Goal: Task Accomplishment & Management: Manage account settings

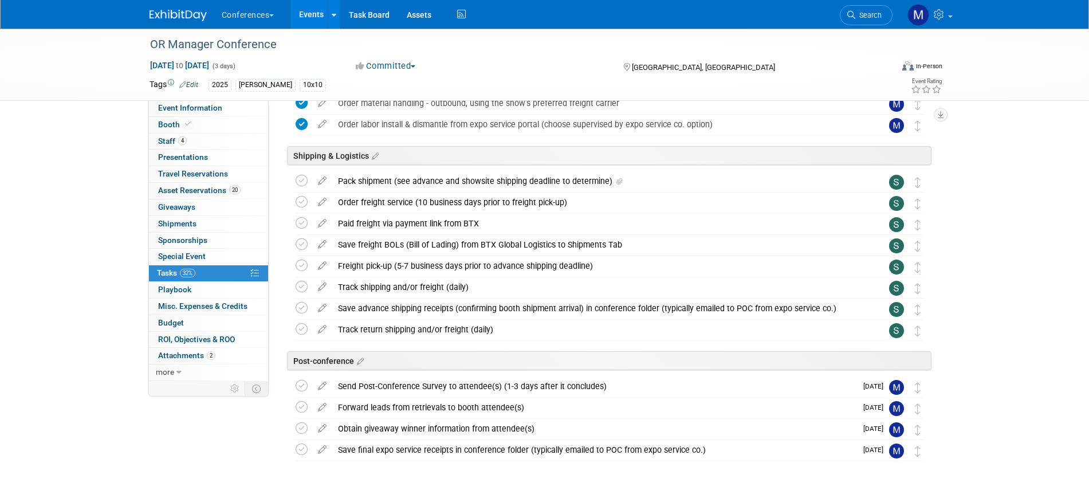
scroll to position [716, 0]
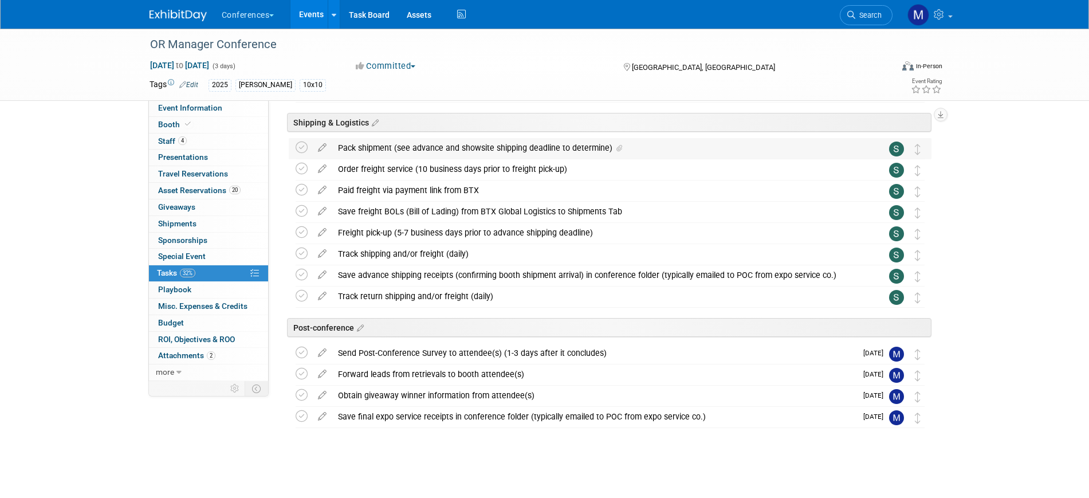
click at [506, 144] on div "Pack shipment (see advance and showsite shipping deadline to determine)" at bounding box center [599, 147] width 534 height 19
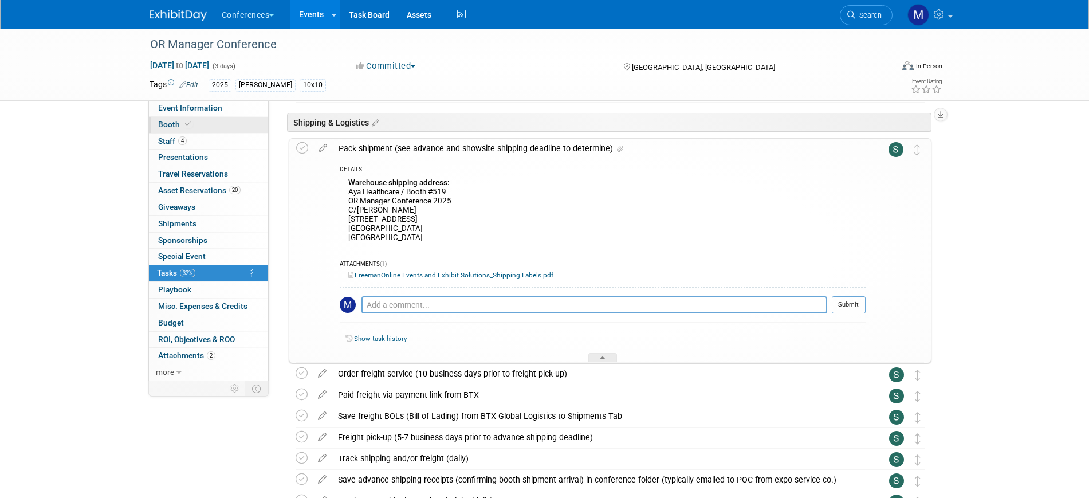
click at [236, 128] on link "Booth" at bounding box center [208, 125] width 119 height 16
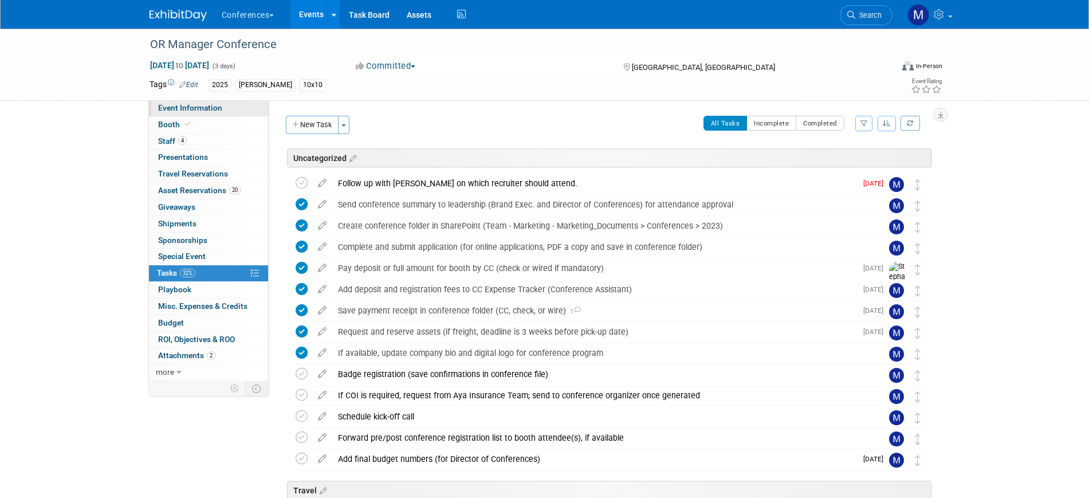
select select "10'x10'"
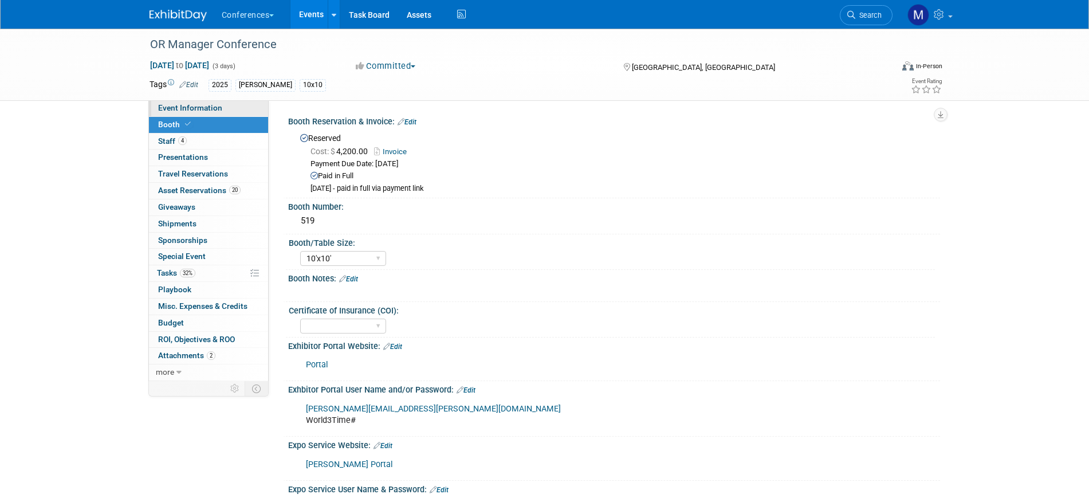
click at [237, 108] on link "Event Information" at bounding box center [208, 108] width 119 height 16
select select "[PERSON_NAME]"
select select "Both"
select select "[PERSON_NAME]"
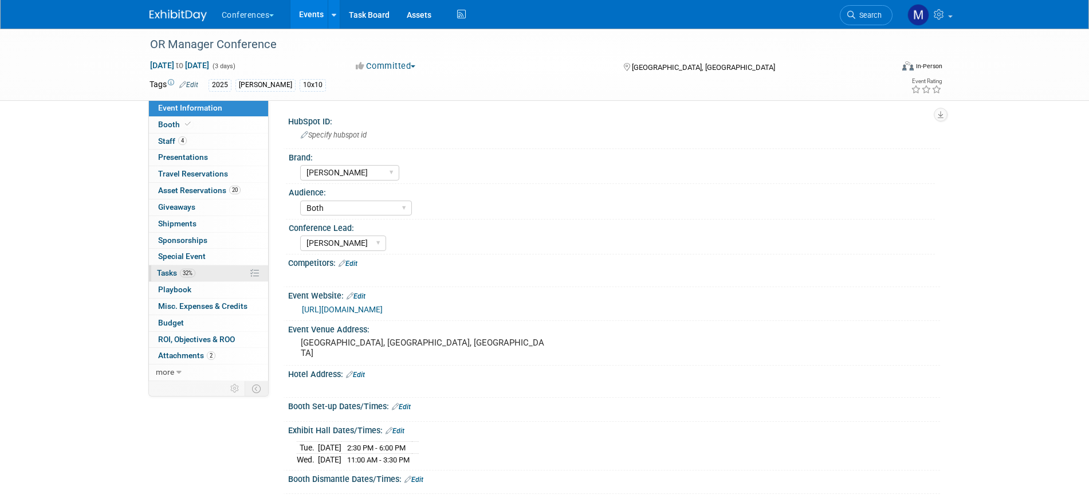
click at [200, 273] on link "32% Tasks 32%" at bounding box center [208, 273] width 119 height 16
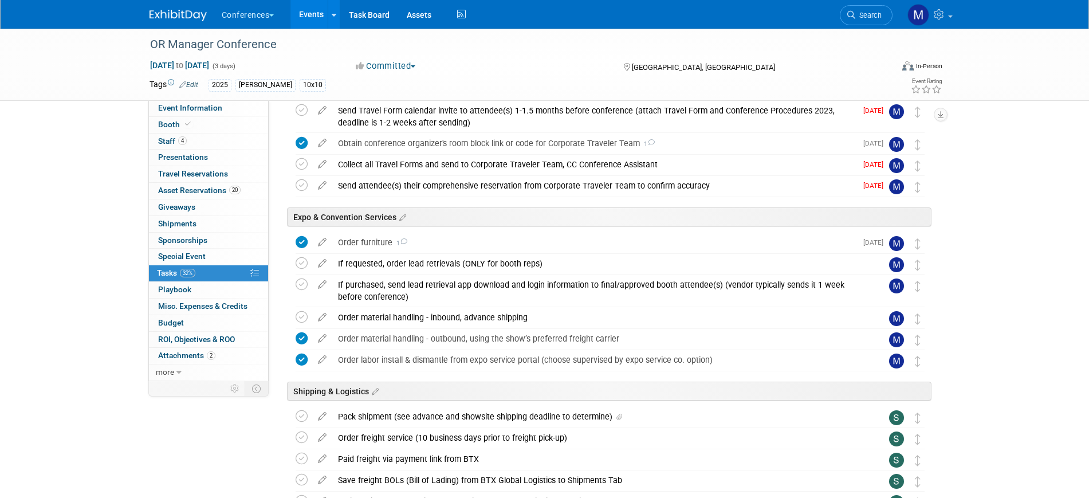
scroll to position [645, 0]
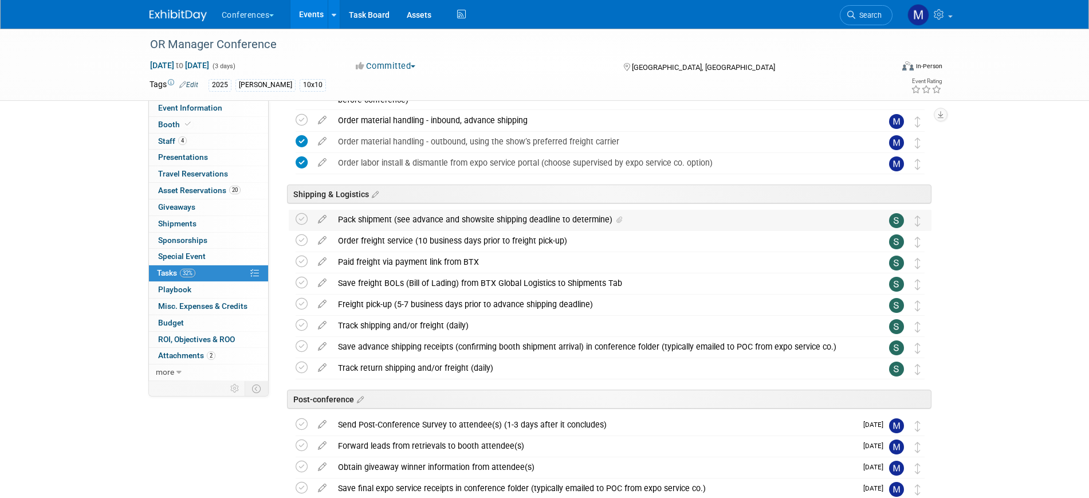
click at [390, 220] on div "Pack shipment (see advance and showsite shipping deadline to determine)" at bounding box center [599, 219] width 534 height 19
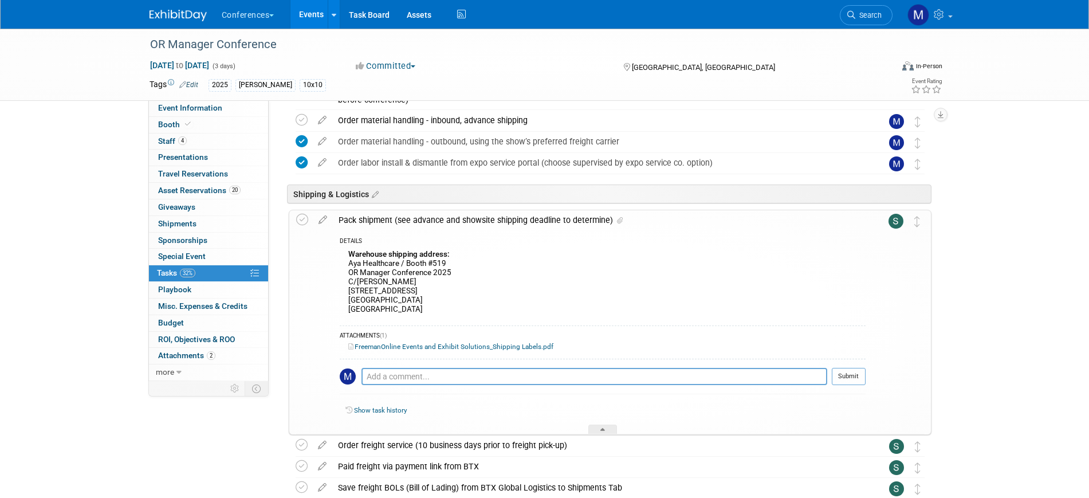
click at [410, 346] on link "FreemanOnline Events and Exhibit Solutions_Shipping Labels.pdf" at bounding box center [450, 347] width 205 height 8
click at [412, 218] on div "Pack shipment (see advance and showsite shipping deadline to determine)" at bounding box center [599, 219] width 533 height 19
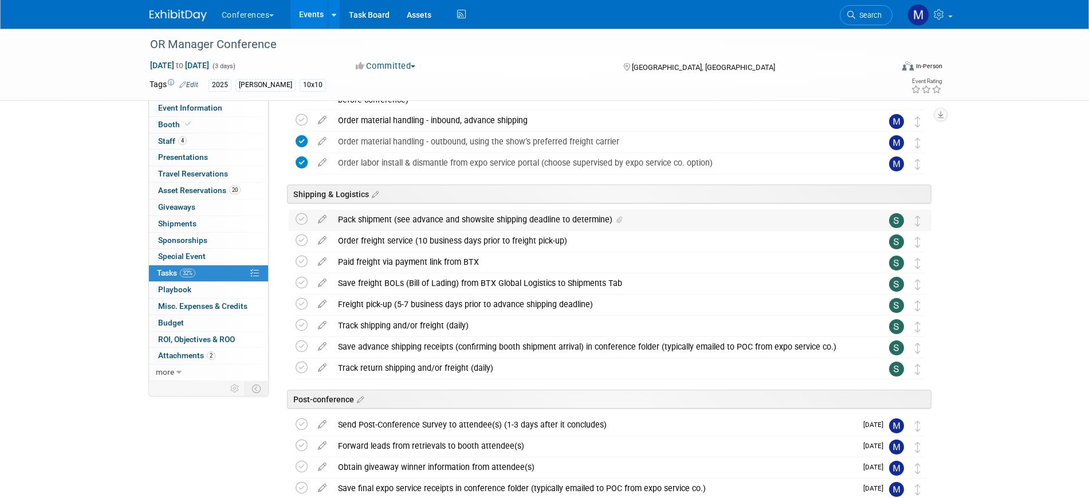
click at [467, 222] on div "Pack shipment (see advance and showsite shipping deadline to determine)" at bounding box center [599, 219] width 534 height 19
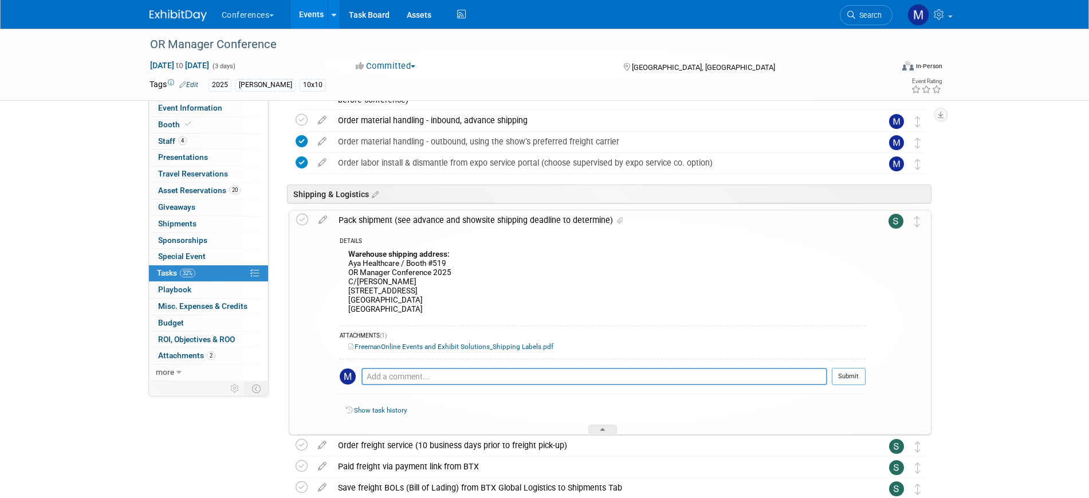
click at [419, 349] on link "FreemanOnline Events and Exhibit Solutions_Shipping Labels.pdf" at bounding box center [450, 347] width 205 height 8
click at [468, 221] on div "Pack shipment (see advance and showsite shipping deadline to determine)" at bounding box center [599, 219] width 533 height 19
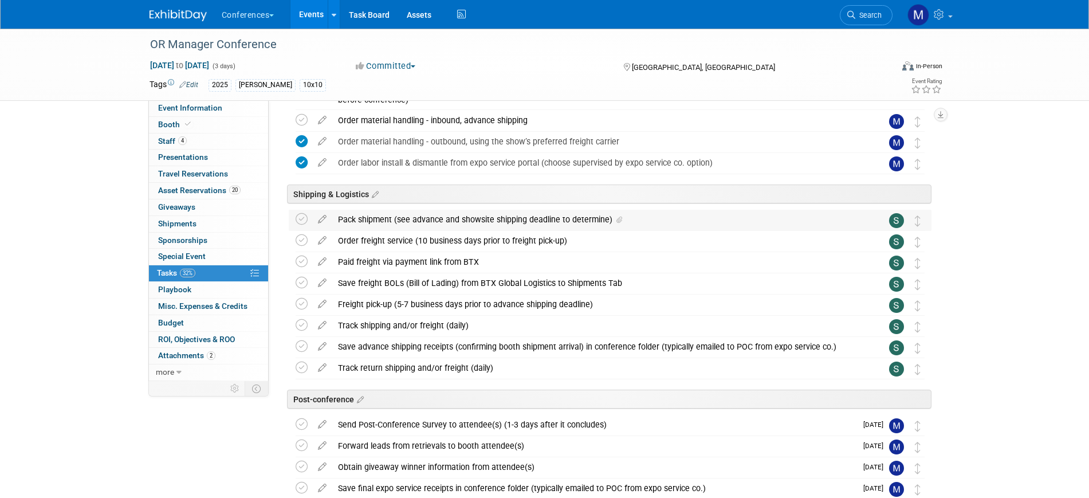
click at [387, 226] on div "Pack shipment (see advance and showsite shipping deadline to determine)" at bounding box center [599, 219] width 534 height 19
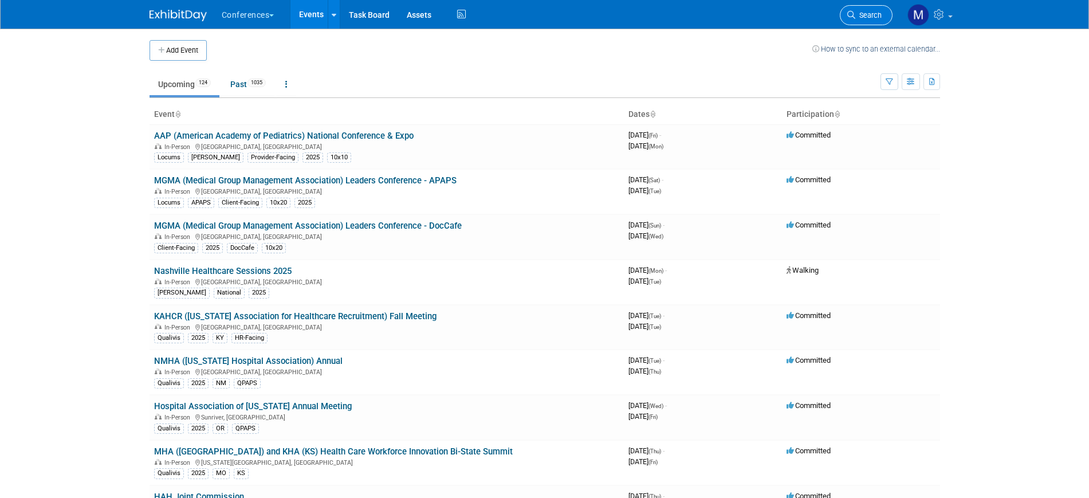
click at [873, 13] on span "Search" at bounding box center [869, 15] width 26 height 9
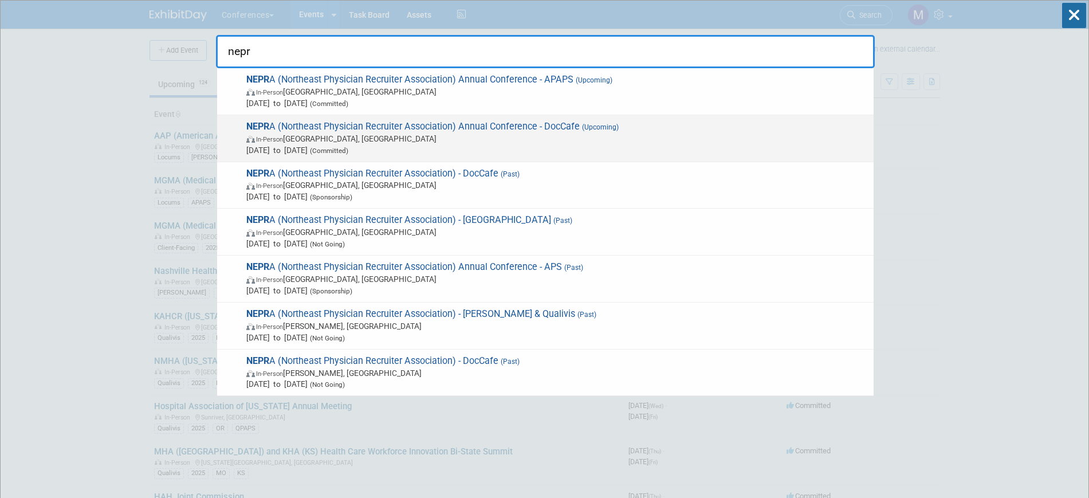
type input "nepr"
click at [411, 143] on span "In-Person Portland, ME" at bounding box center [557, 138] width 622 height 11
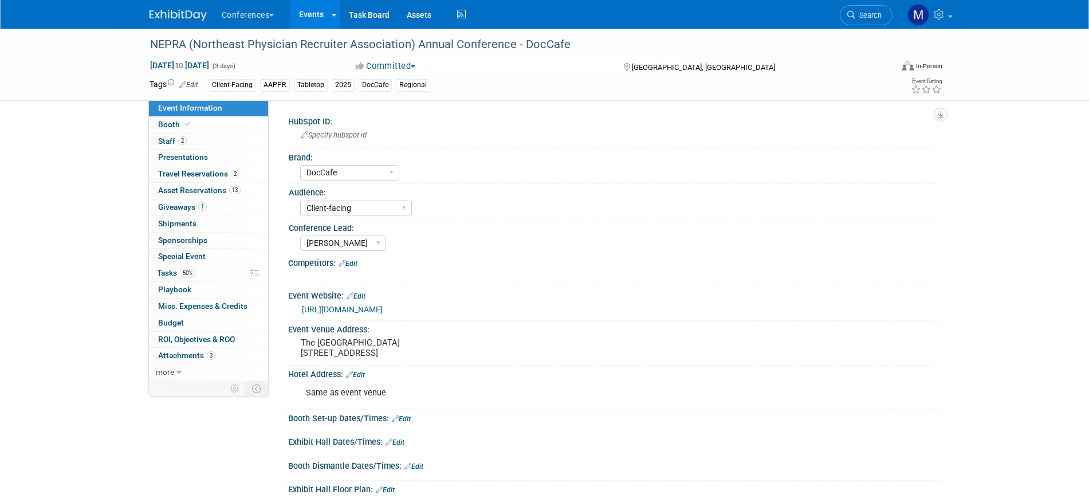
select select "DocCafe"
select select "Client-facing"
select select "[PERSON_NAME]"
click at [200, 142] on link "2 Staff 2" at bounding box center [208, 142] width 119 height 16
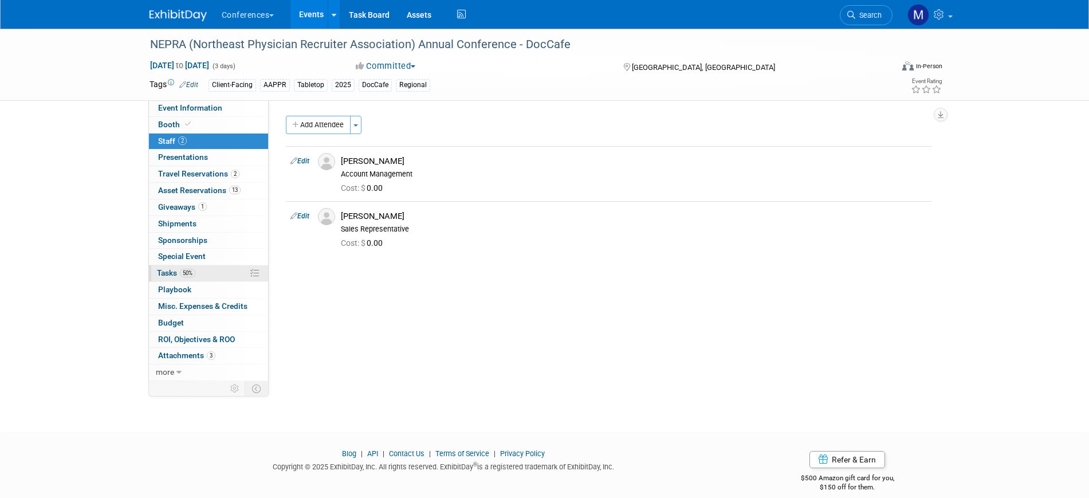
click at [178, 268] on span "Tasks 50%" at bounding box center [176, 272] width 38 height 9
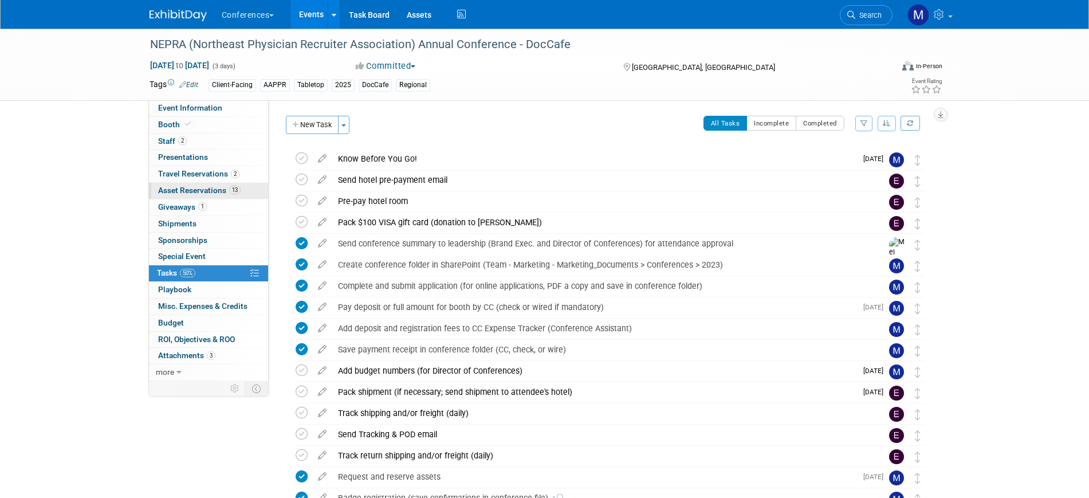
click at [230, 191] on span "13" at bounding box center [234, 190] width 11 height 9
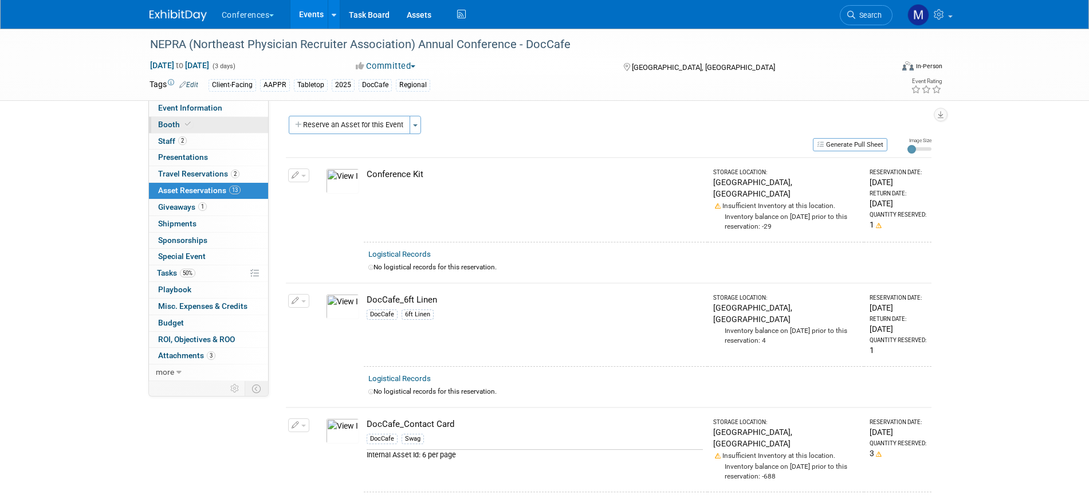
click at [210, 130] on link "Booth" at bounding box center [208, 125] width 119 height 16
select select "6' tabletop"
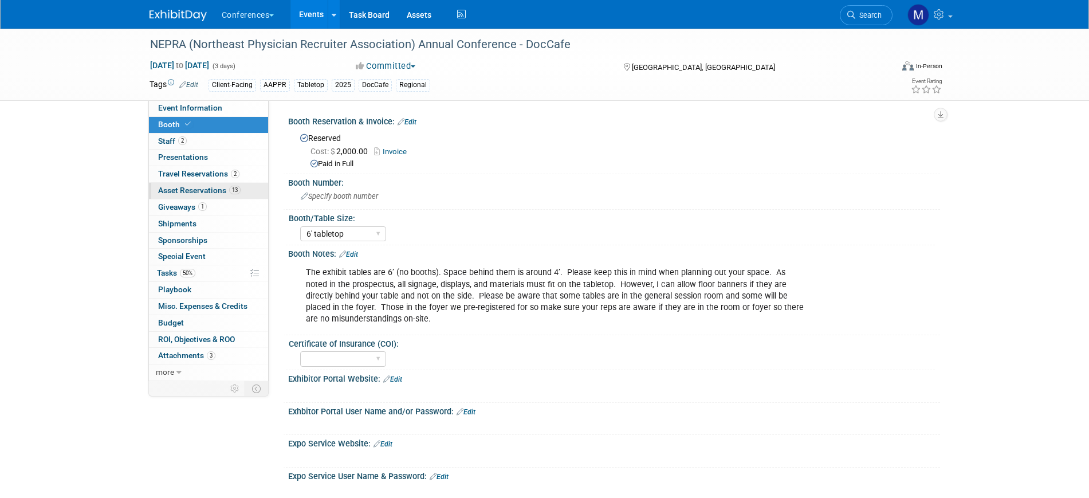
click at [217, 190] on span "Asset Reservations 13" at bounding box center [199, 190] width 83 height 9
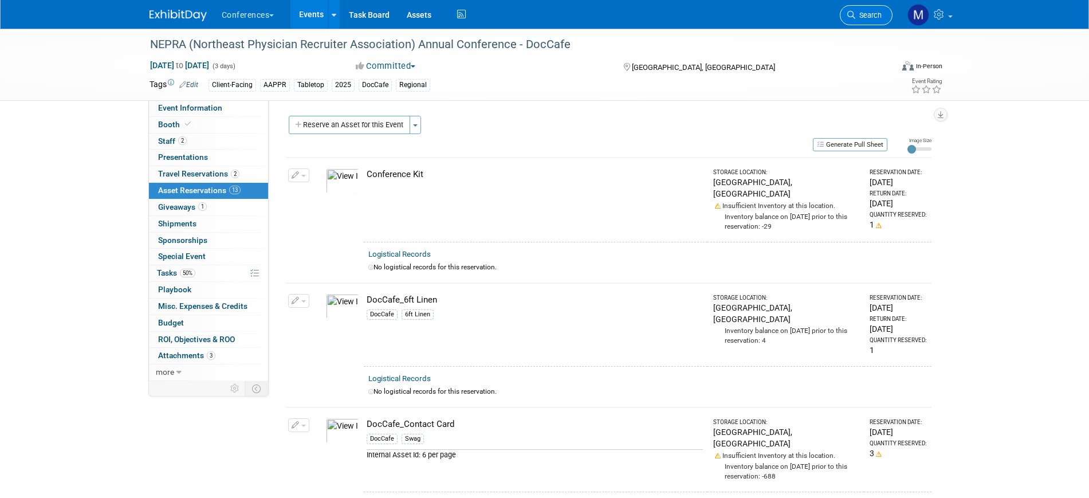
click at [866, 15] on span "Search" at bounding box center [869, 15] width 26 height 9
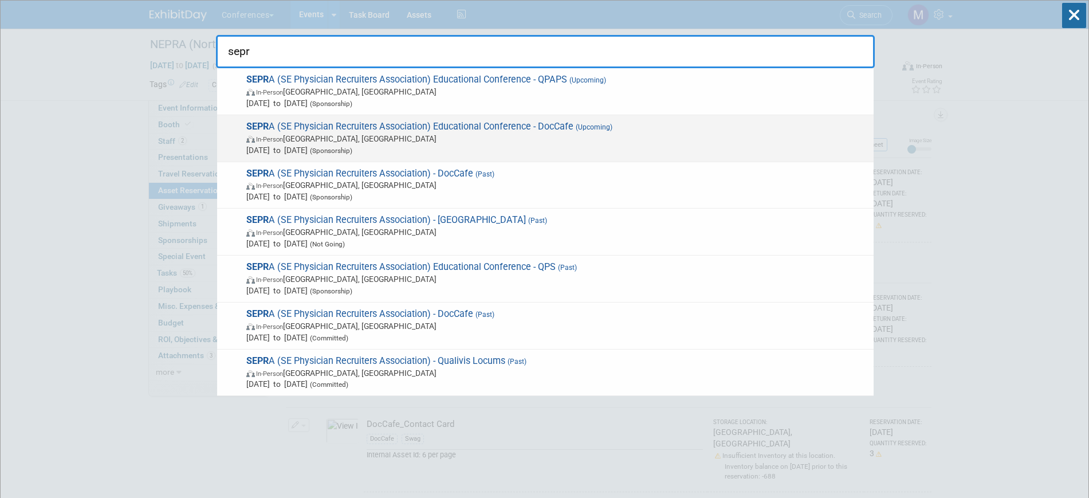
type input "sepr"
click at [394, 134] on span "In-Person FL, United States" at bounding box center [557, 138] width 622 height 11
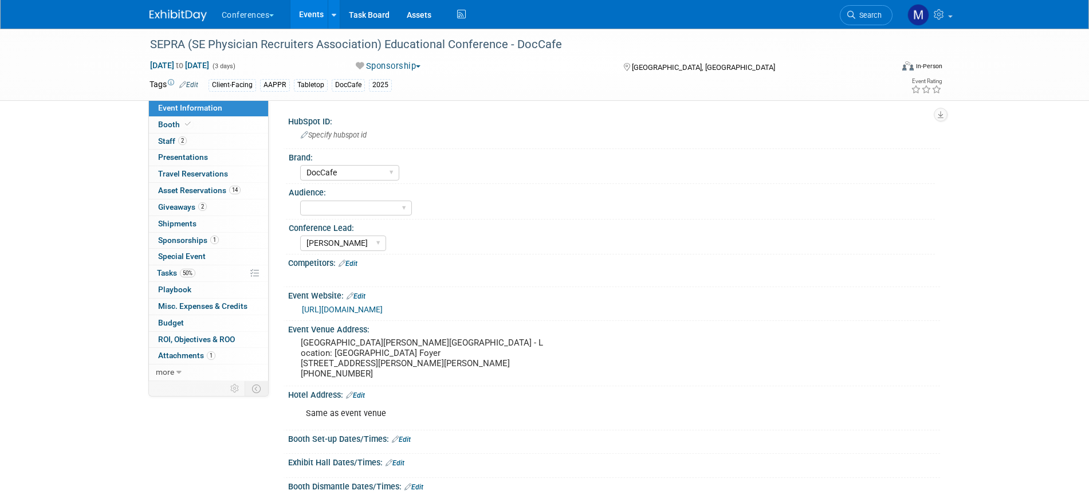
select select "DocCafe"
select select "[PERSON_NAME]"
click at [247, 187] on link "14 Asset Reservations 14" at bounding box center [208, 191] width 119 height 16
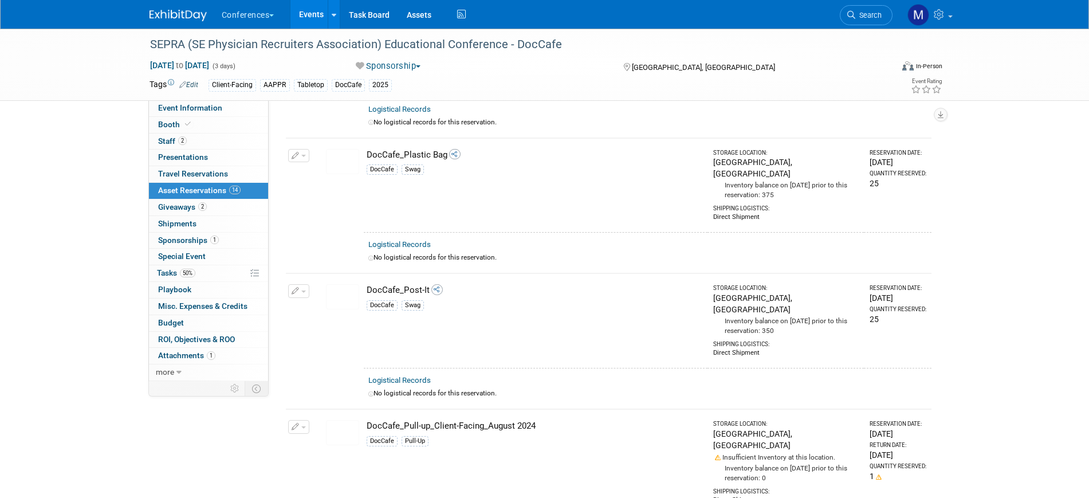
scroll to position [1218, 0]
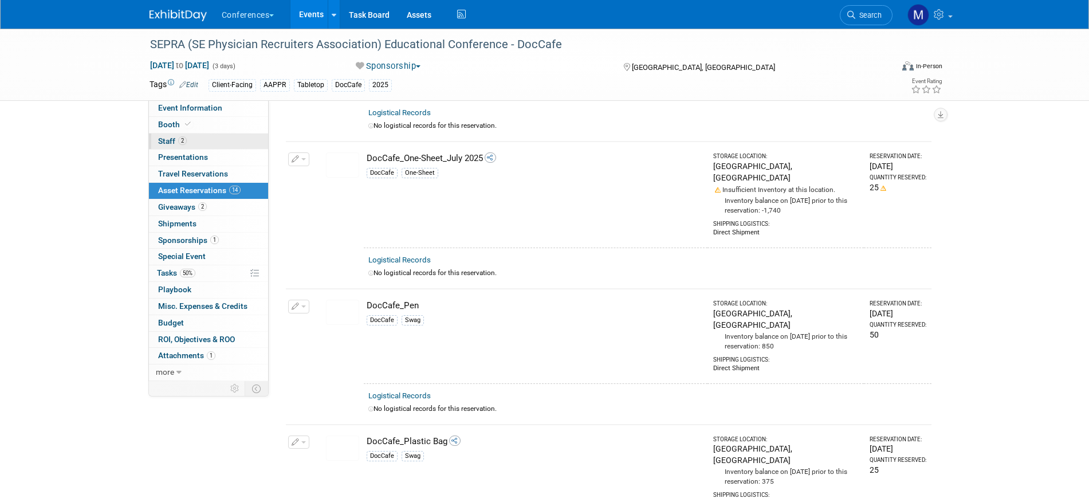
click at [216, 145] on link "2 Staff 2" at bounding box center [208, 142] width 119 height 16
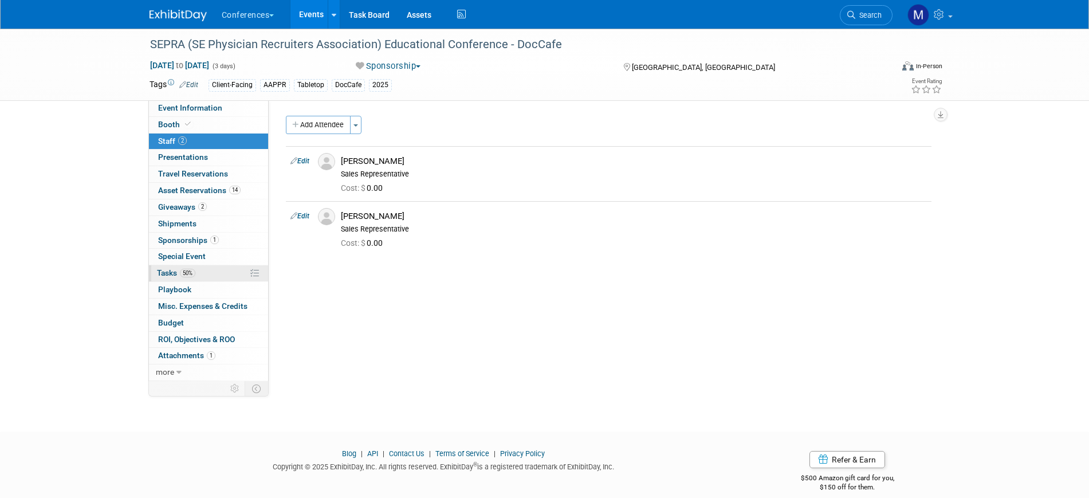
click at [219, 267] on link "50% Tasks 50%" at bounding box center [208, 273] width 119 height 16
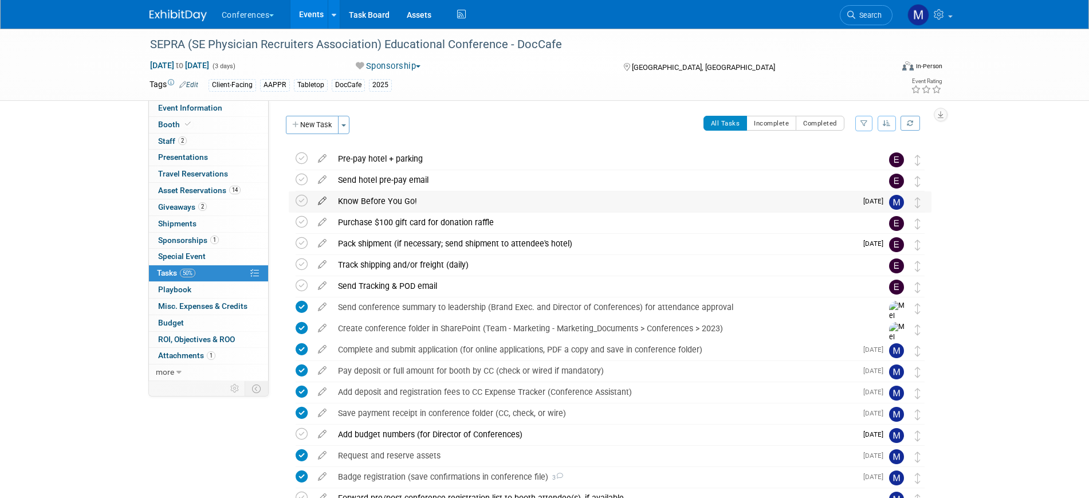
click at [323, 203] on icon at bounding box center [322, 198] width 20 height 14
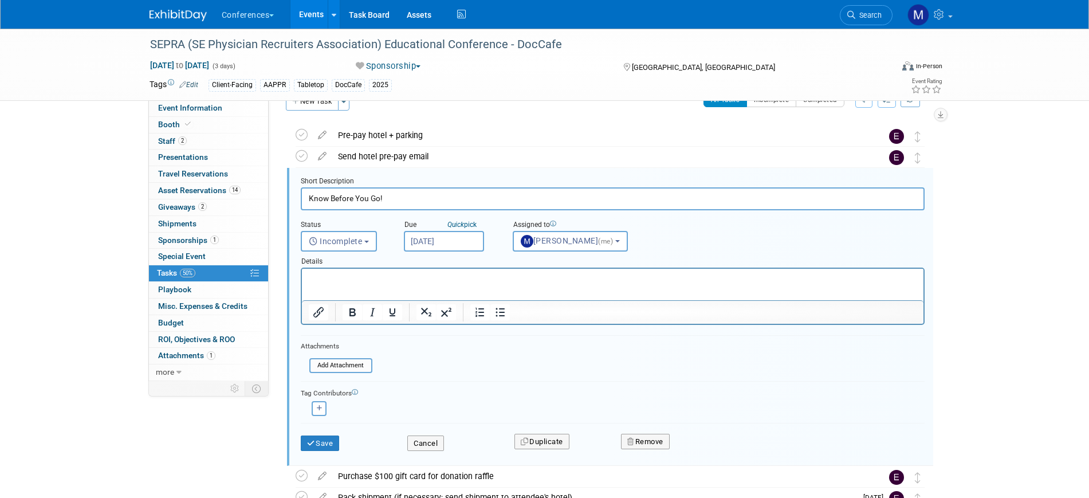
click at [426, 238] on input "Oct 1, 2025" at bounding box center [444, 241] width 80 height 21
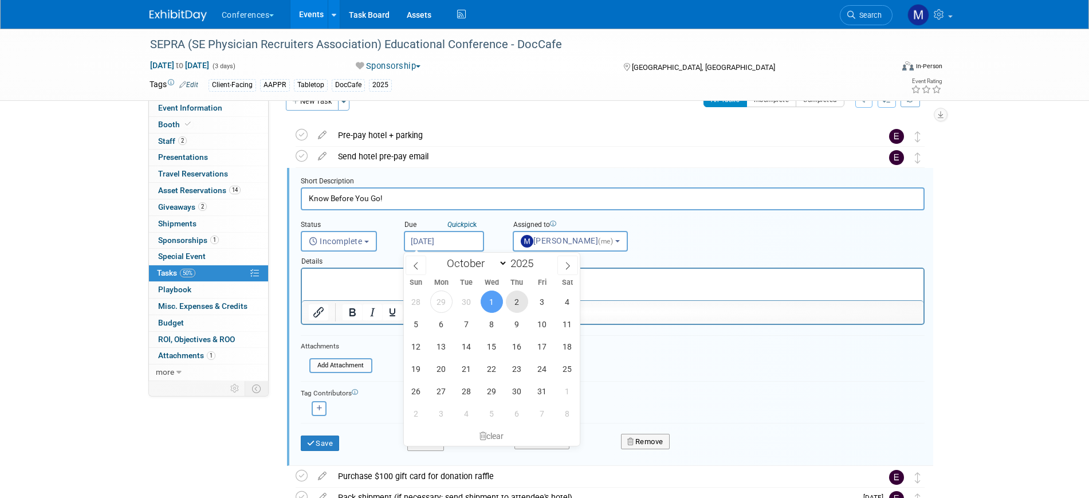
click at [521, 303] on span "2" at bounding box center [517, 302] width 22 height 22
type input "Oct 2, 2025"
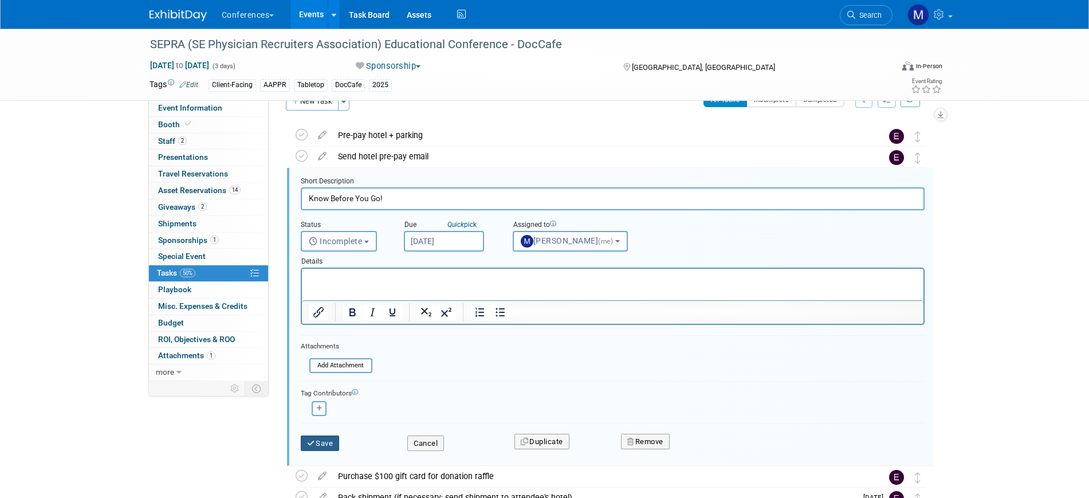
click at [321, 438] on button "Save" at bounding box center [320, 443] width 39 height 16
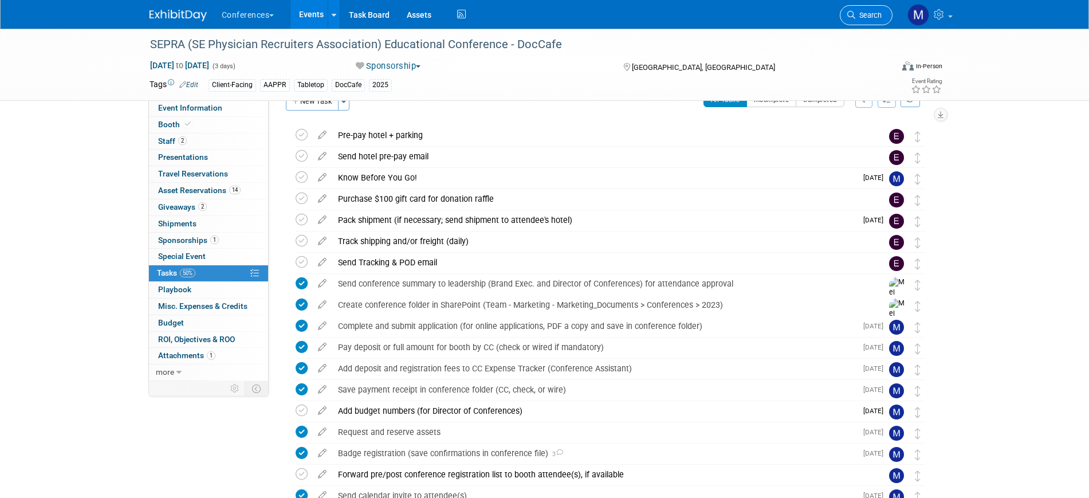
click at [861, 17] on span "Search" at bounding box center [869, 15] width 26 height 9
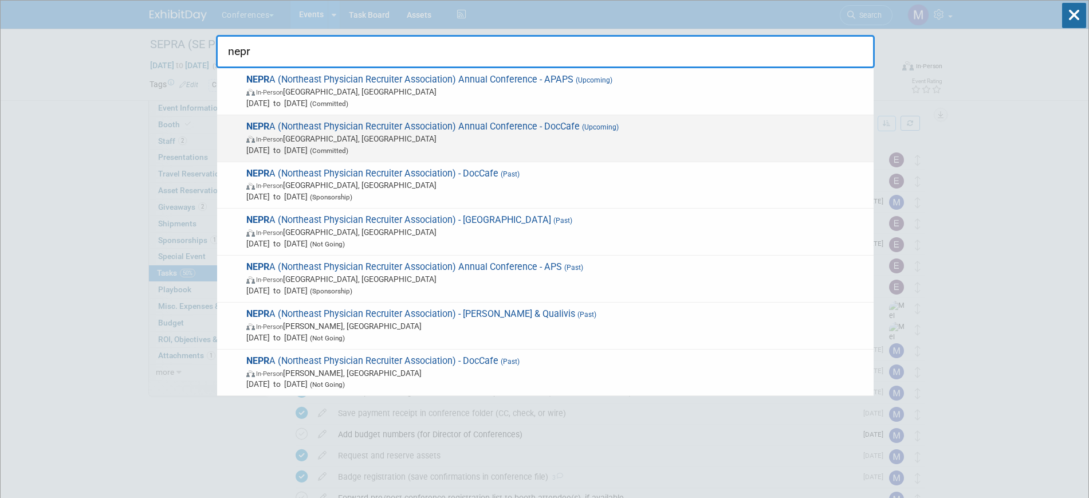
type input "nepr"
click at [316, 136] on span "In-Person Portland, ME" at bounding box center [557, 138] width 622 height 11
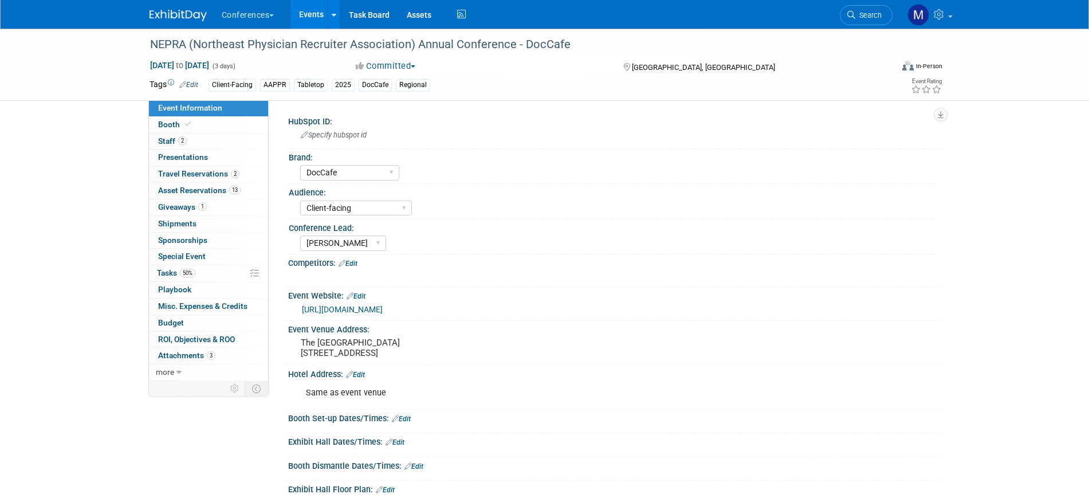
select select "DocCafe"
select select "Client-facing"
select select "[PERSON_NAME]"
click at [199, 271] on link "50% Tasks 50%" at bounding box center [208, 273] width 119 height 16
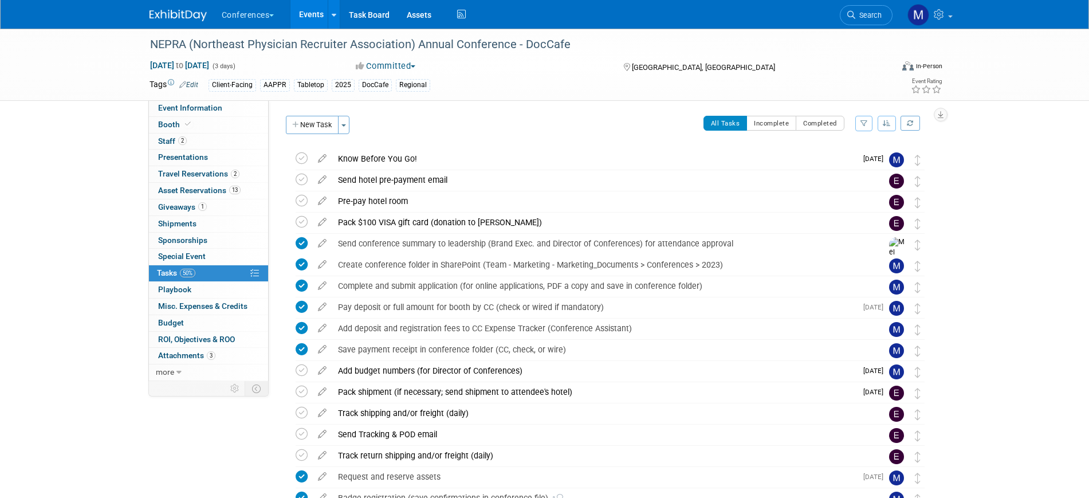
scroll to position [215, 0]
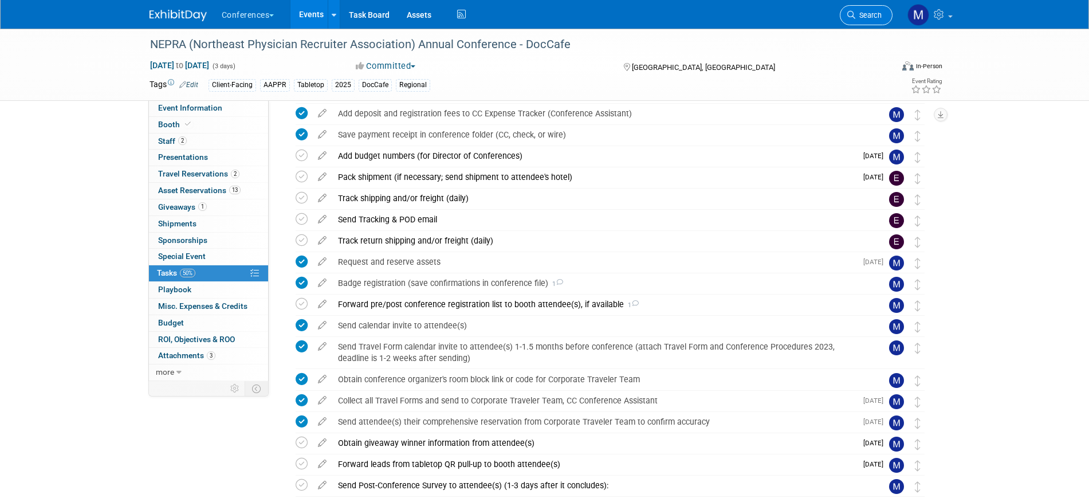
click at [870, 19] on link "Search" at bounding box center [866, 15] width 53 height 20
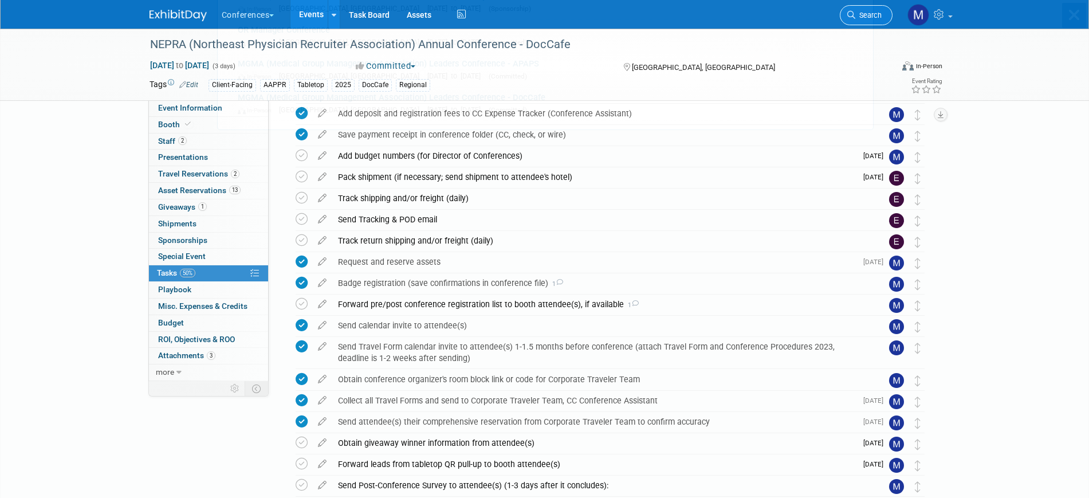
scroll to position [0, 0]
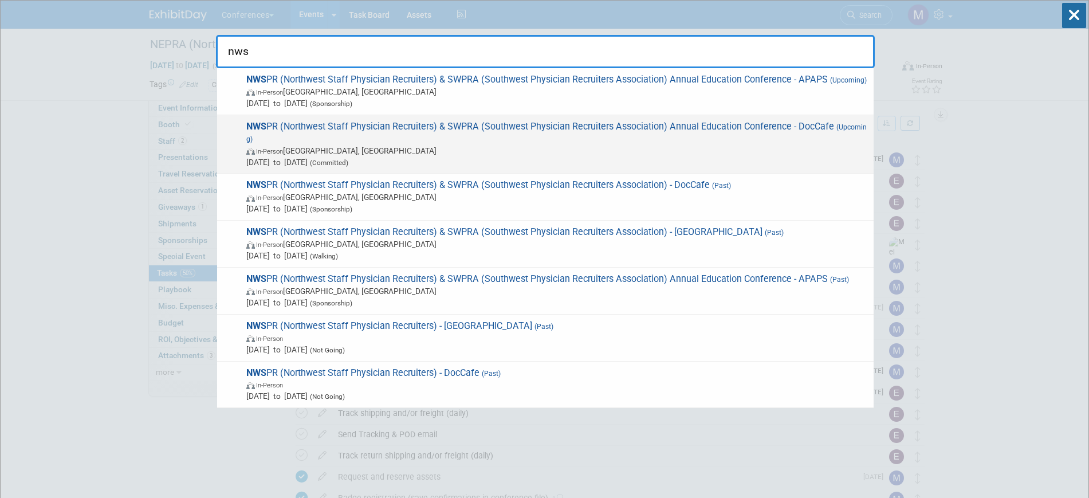
type input "nws"
click at [457, 143] on span "NWS PR (Northwest Staff Physician Recruiters) & SWPRA (Southwest Physician Recr…" at bounding box center [555, 144] width 625 height 47
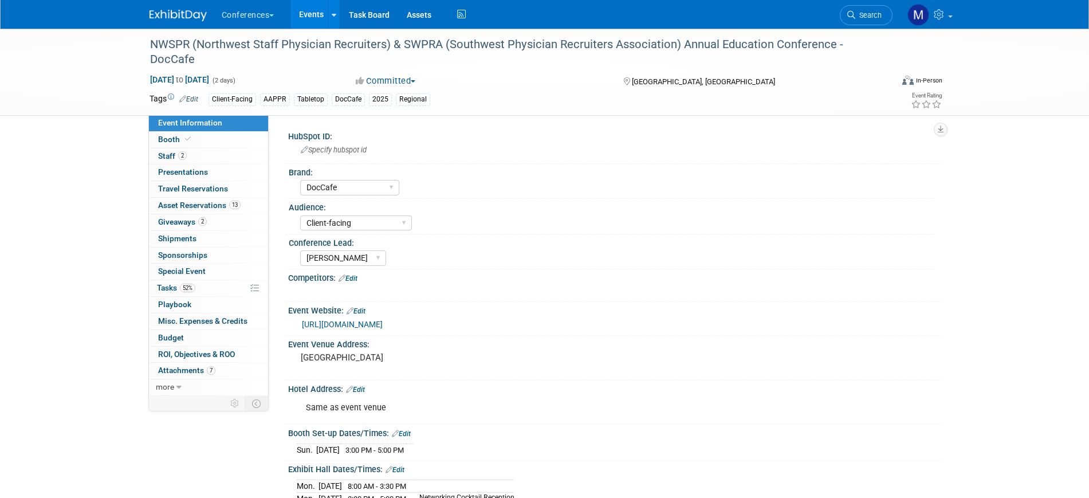
select select "DocCafe"
select select "Client-facing"
select select "[PERSON_NAME]"
click at [195, 159] on link "2 Staff 2" at bounding box center [208, 156] width 119 height 16
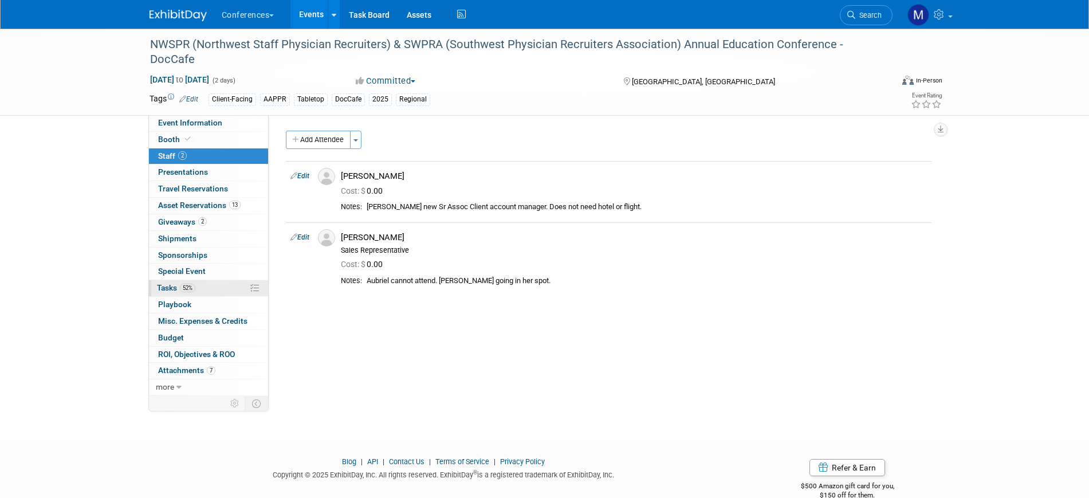
click at [202, 288] on link "52% Tasks 52%" at bounding box center [208, 288] width 119 height 16
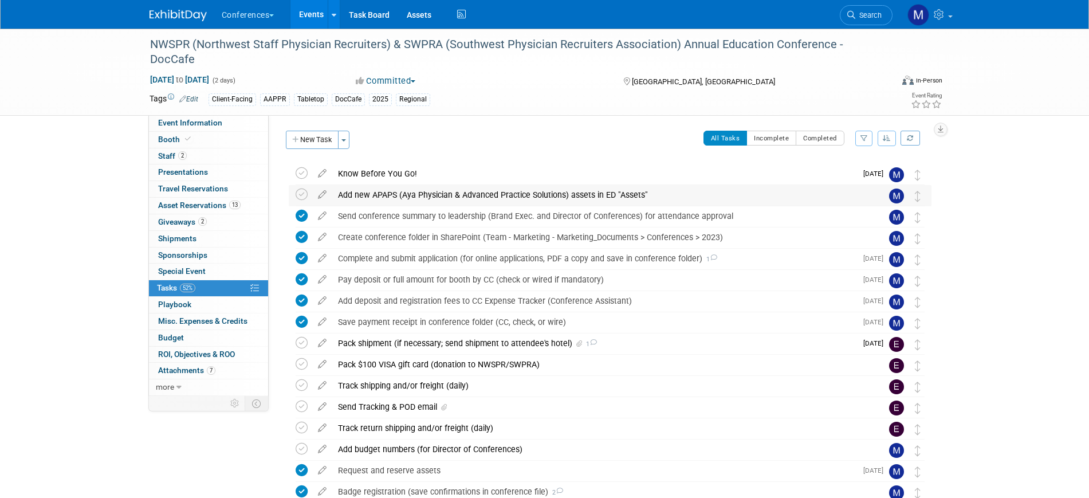
click at [504, 194] on div "Add new APAPS (Aya Physician & Advanced Practice Solutions) assets in ED "Asset…" at bounding box center [599, 194] width 534 height 19
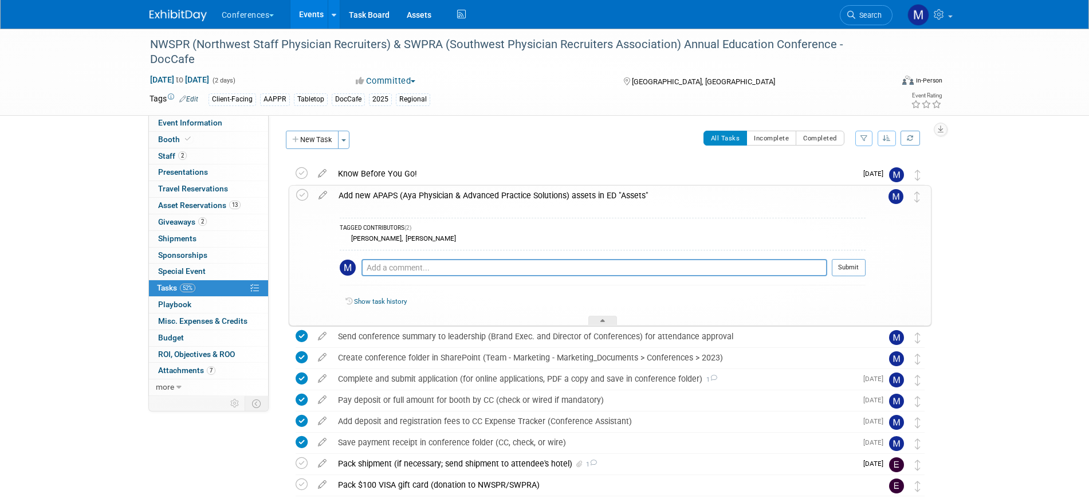
click at [504, 194] on div "Add new APAPS (Aya Physician & Advanced Practice Solutions) assets in ED "Asset…" at bounding box center [599, 195] width 533 height 19
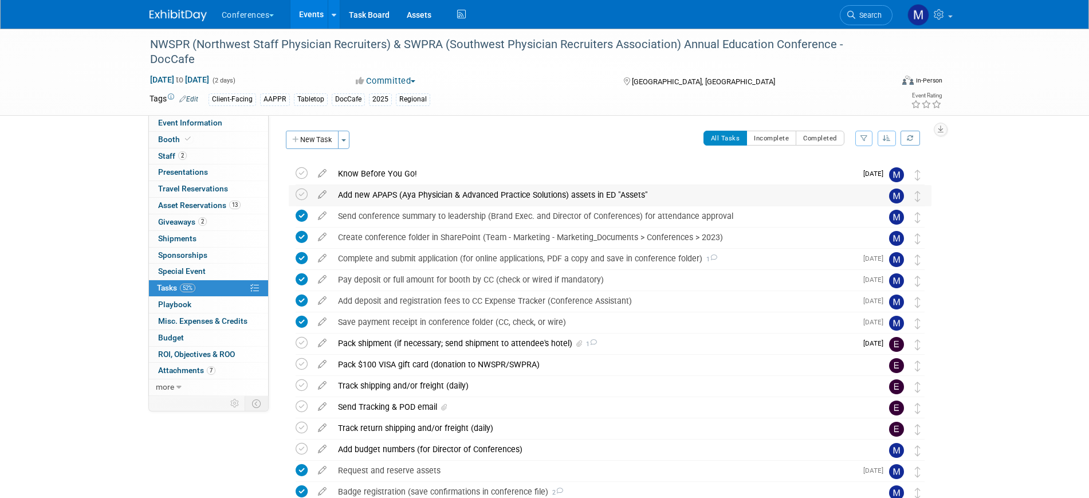
click at [427, 202] on div "Add new APAPS (Aya Physician & Advanced Practice Solutions) assets in ED "Asset…" at bounding box center [599, 194] width 534 height 19
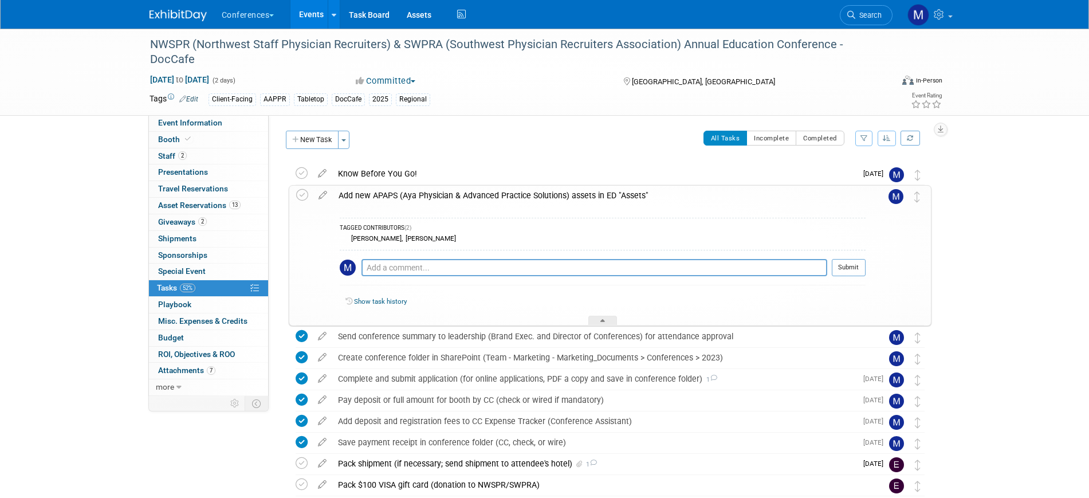
click at [427, 202] on div "Add new APAPS (Aya Physician & Advanced Practice Solutions) assets in ED "Asset…" at bounding box center [599, 195] width 533 height 19
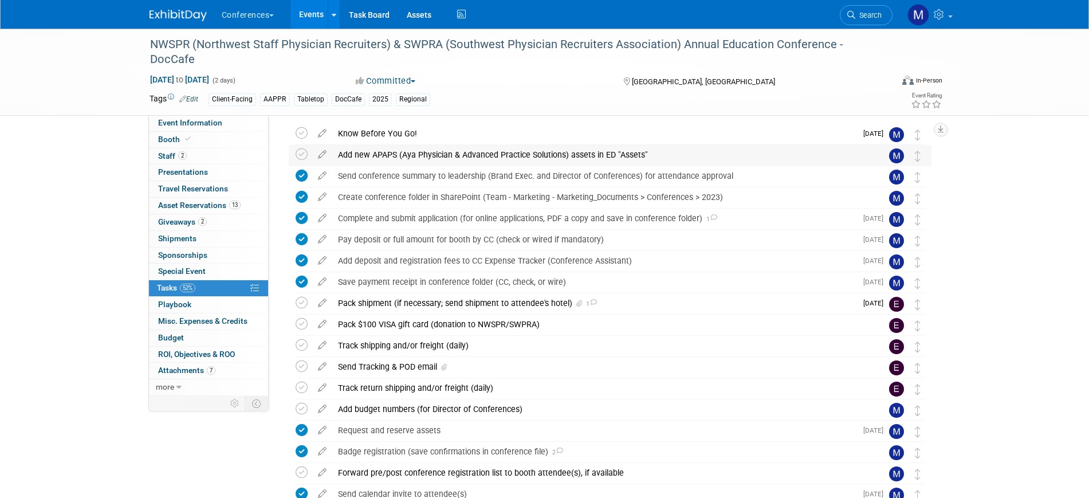
scroll to position [72, 0]
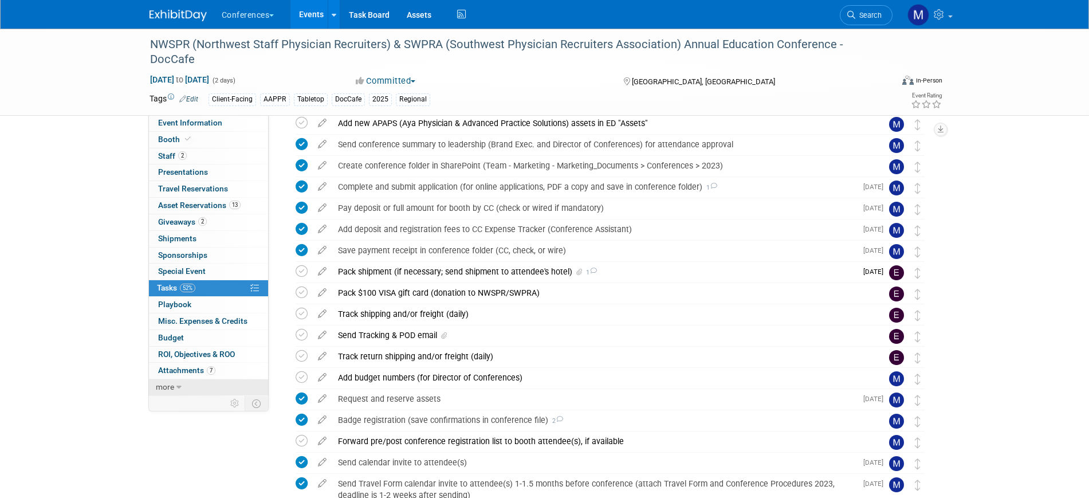
click at [177, 387] on icon at bounding box center [178, 387] width 5 height 8
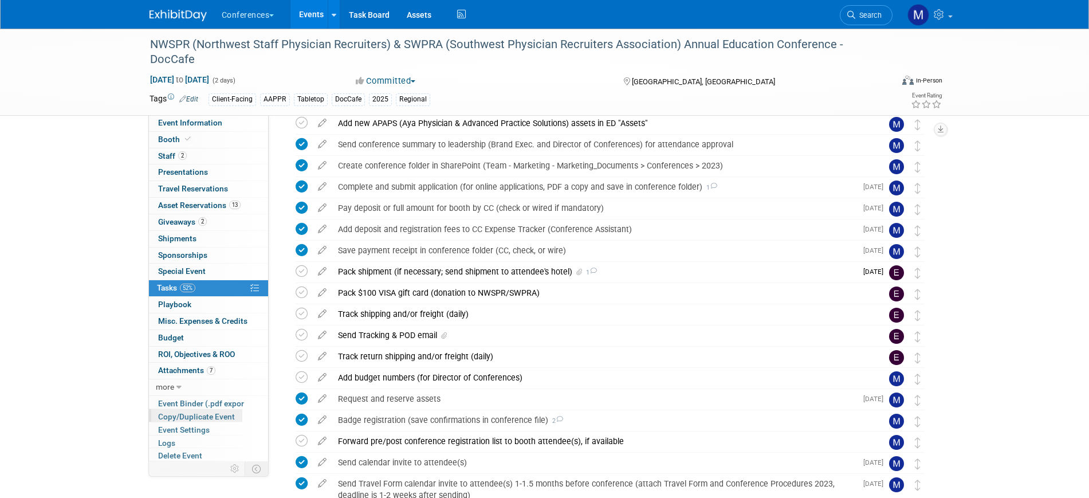
scroll to position [10, 0]
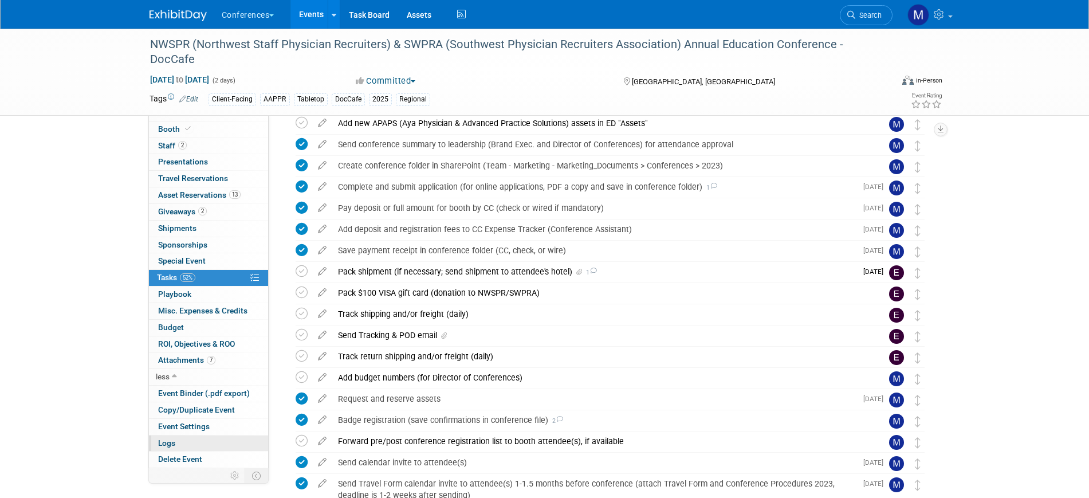
click at [188, 441] on link "Logs" at bounding box center [208, 443] width 119 height 16
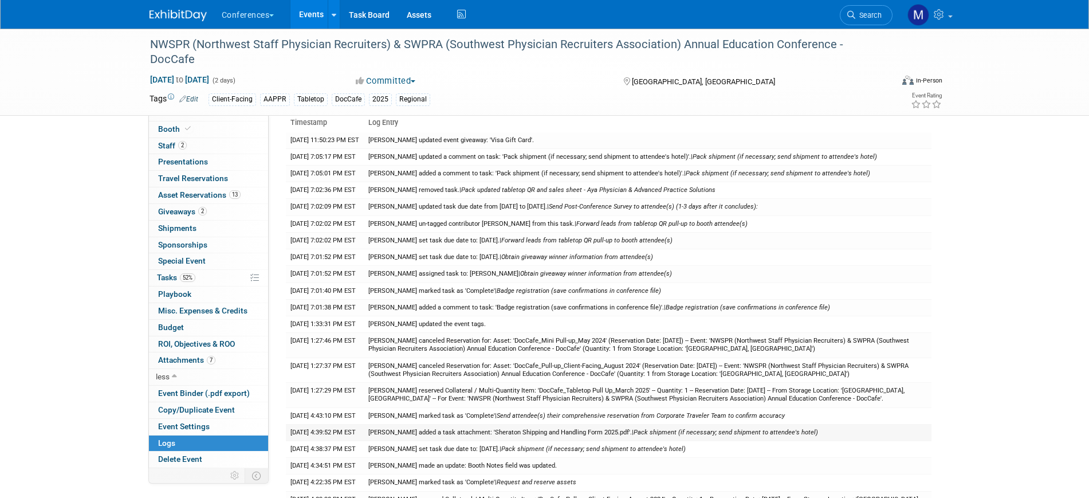
scroll to position [0, 0]
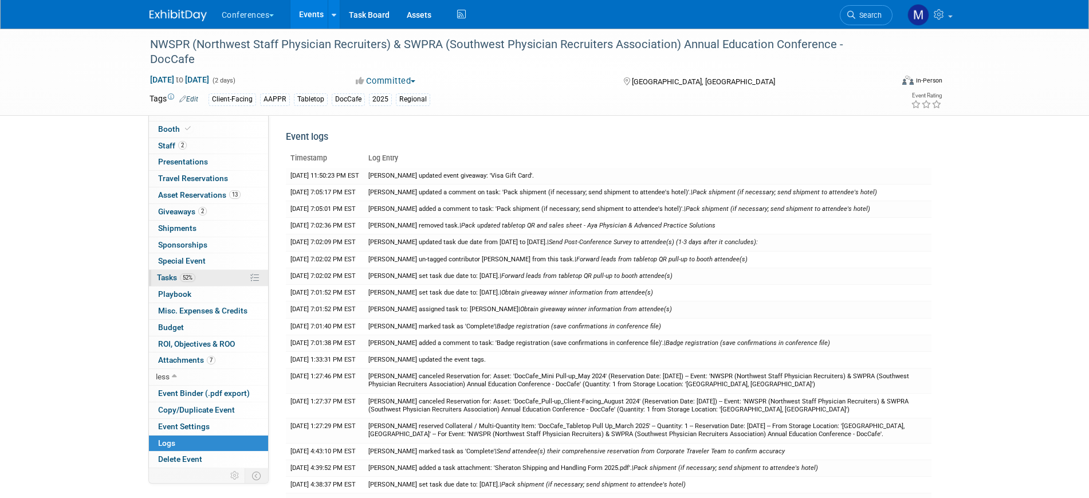
click at [198, 280] on link "52% Tasks 52%" at bounding box center [208, 278] width 119 height 16
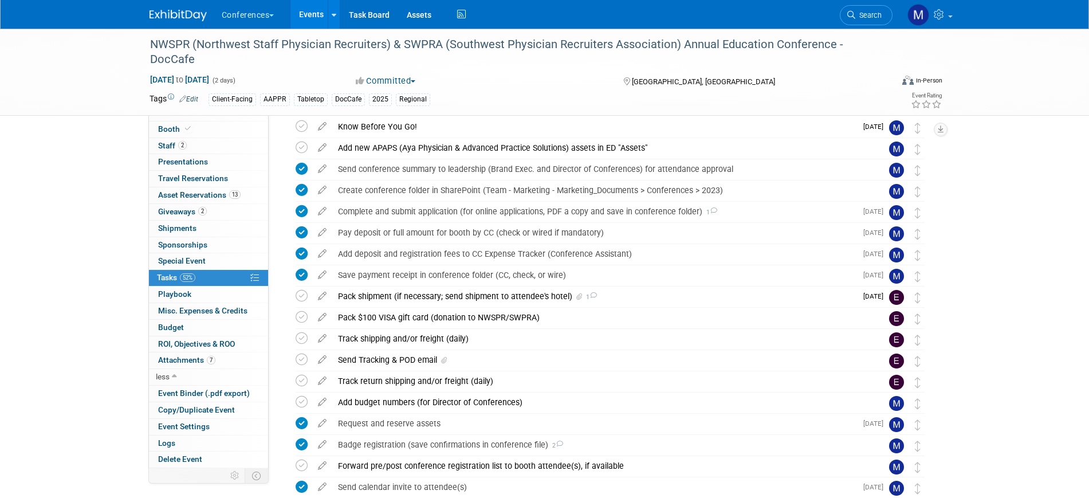
scroll to position [72, 0]
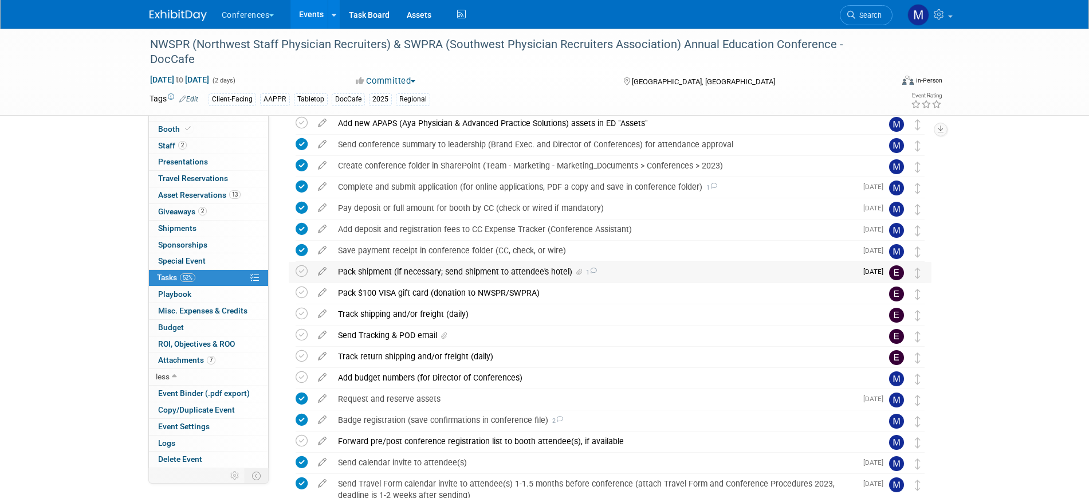
click at [523, 267] on div "Pack shipment (if necessary; send shipment to attendee's hotel) 1" at bounding box center [594, 271] width 524 height 19
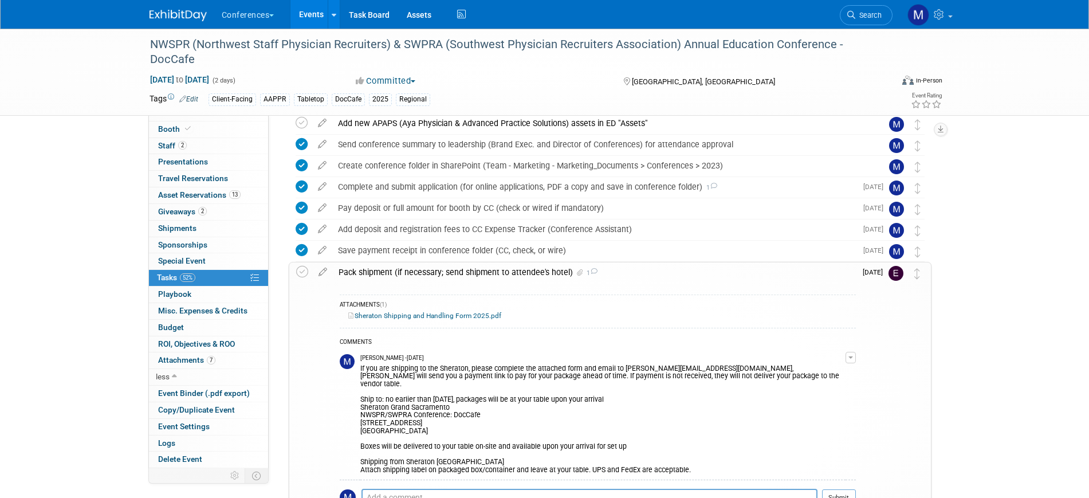
click at [523, 267] on div "Pack shipment (if necessary; send shipment to attendee's hotel) 1" at bounding box center [594, 271] width 523 height 19
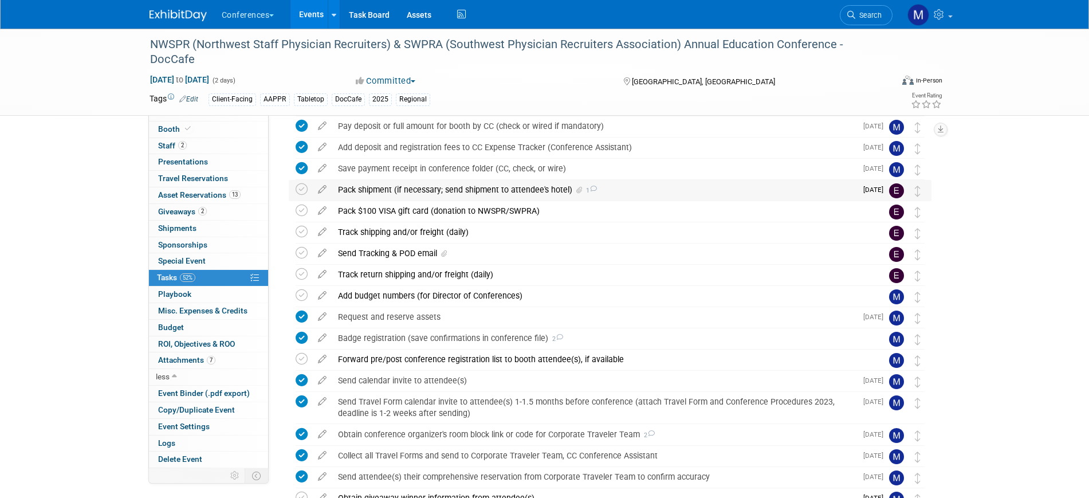
scroll to position [215, 0]
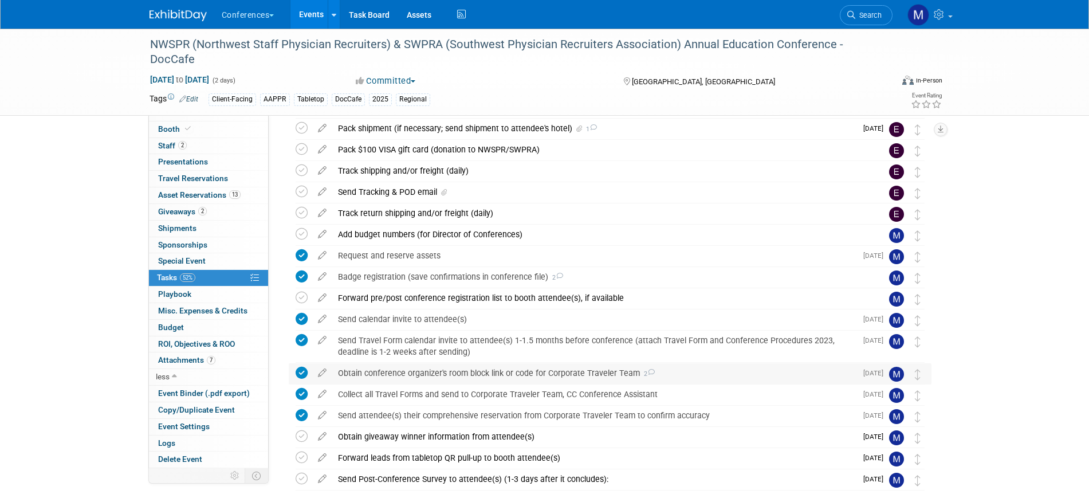
click at [448, 374] on div "Obtain conference organizer's room block link or code for Corporate Traveler Te…" at bounding box center [594, 372] width 524 height 19
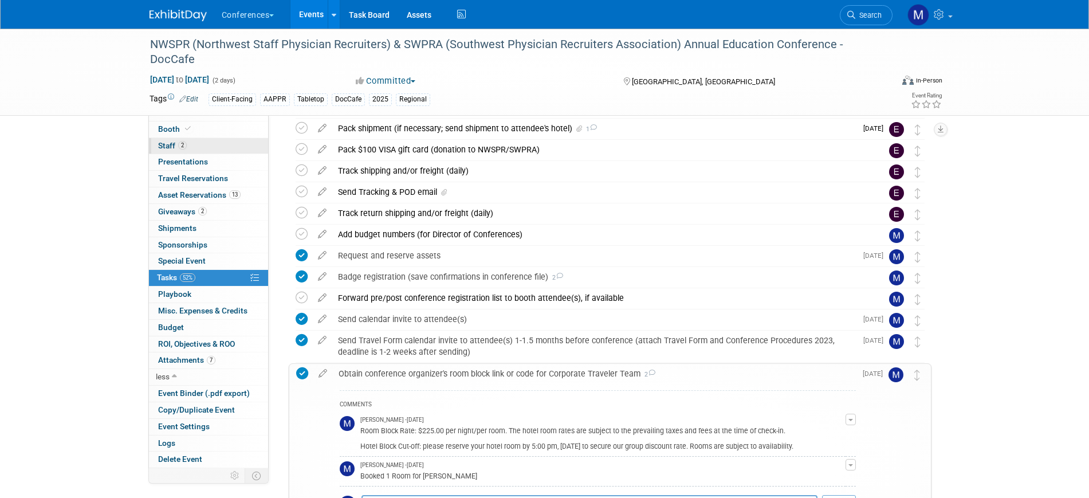
click at [198, 149] on link "2 Staff 2" at bounding box center [208, 146] width 119 height 16
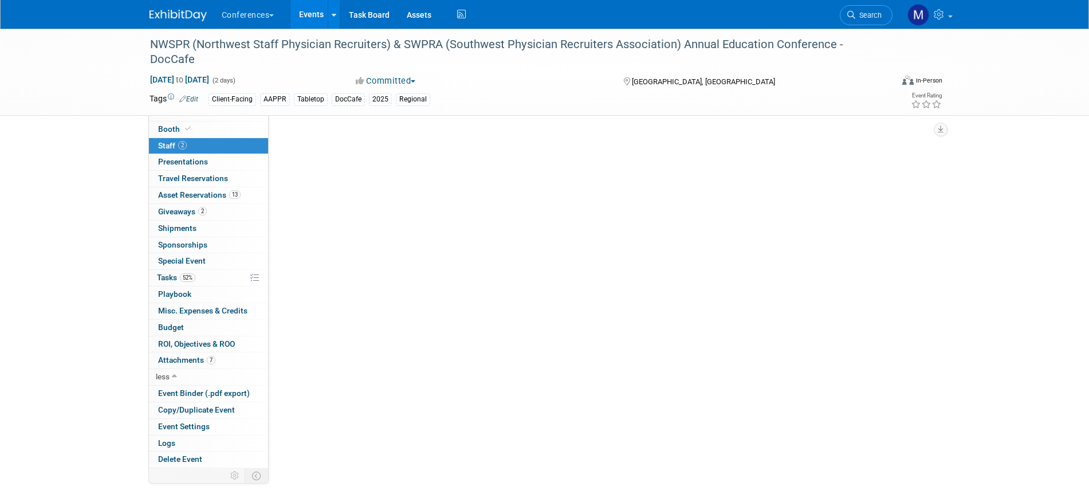
scroll to position [0, 0]
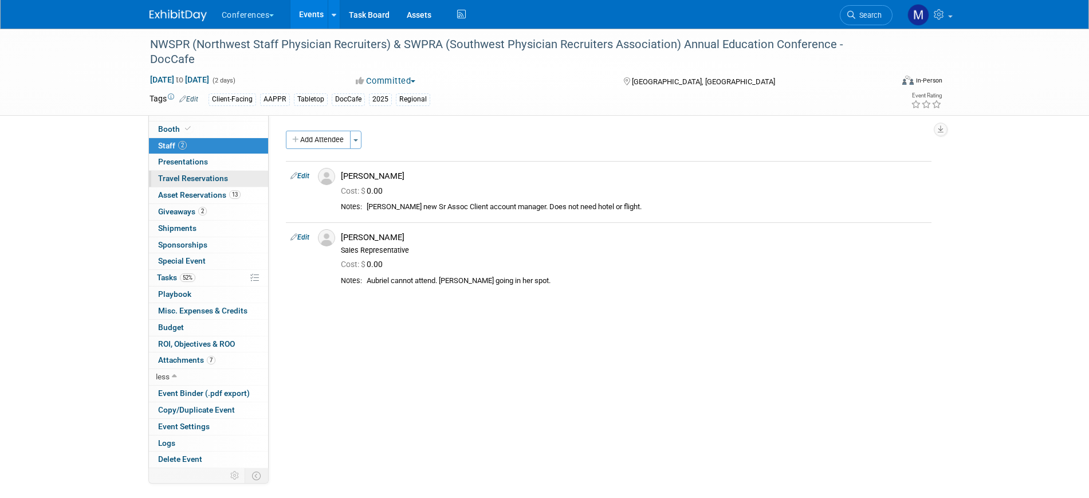
click at [202, 176] on span "Travel Reservations 0" at bounding box center [193, 178] width 70 height 9
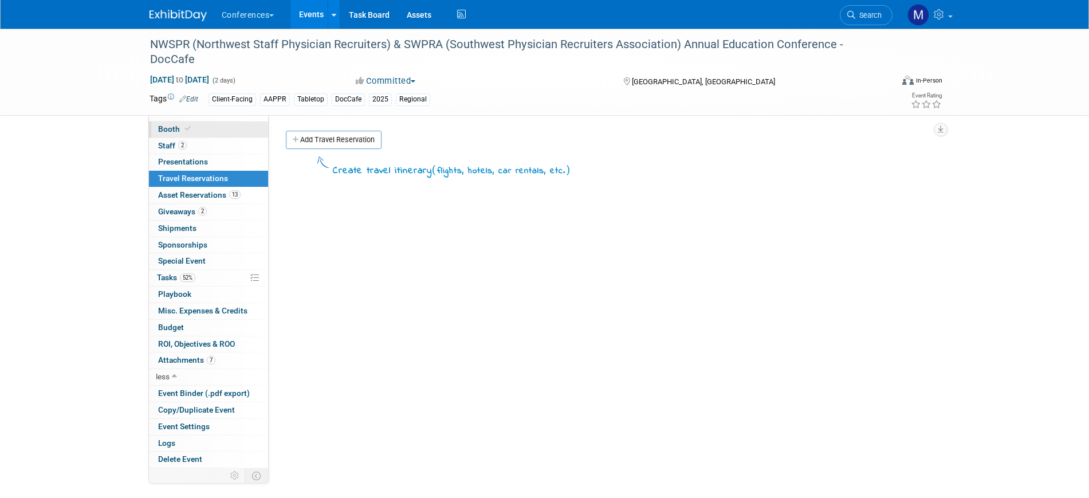
click at [211, 134] on link "Booth" at bounding box center [208, 129] width 119 height 16
select select "6' tabletop"
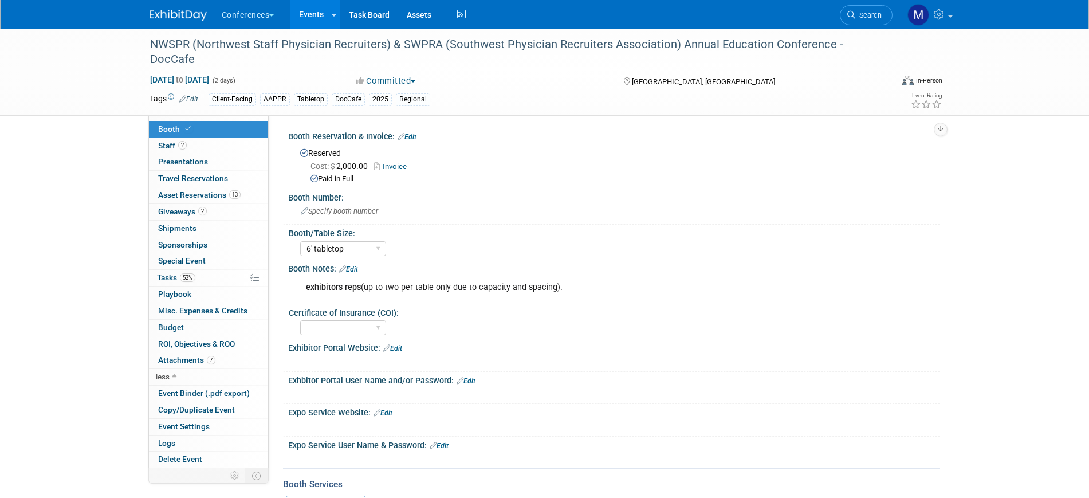
click at [860, 14] on span "Search" at bounding box center [869, 15] width 26 height 9
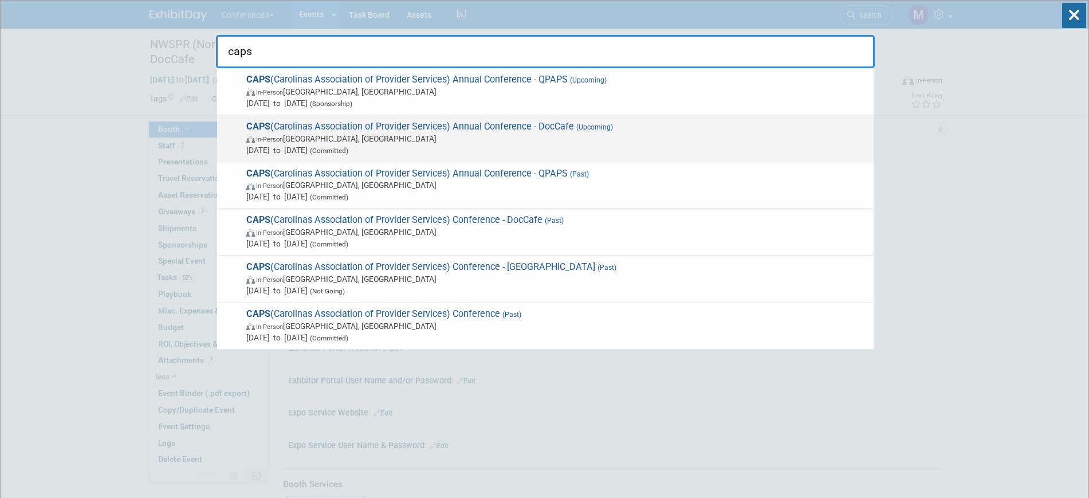
type input "caps"
click at [525, 136] on span "In-Person Wrightsville Beach, NC" at bounding box center [557, 138] width 622 height 11
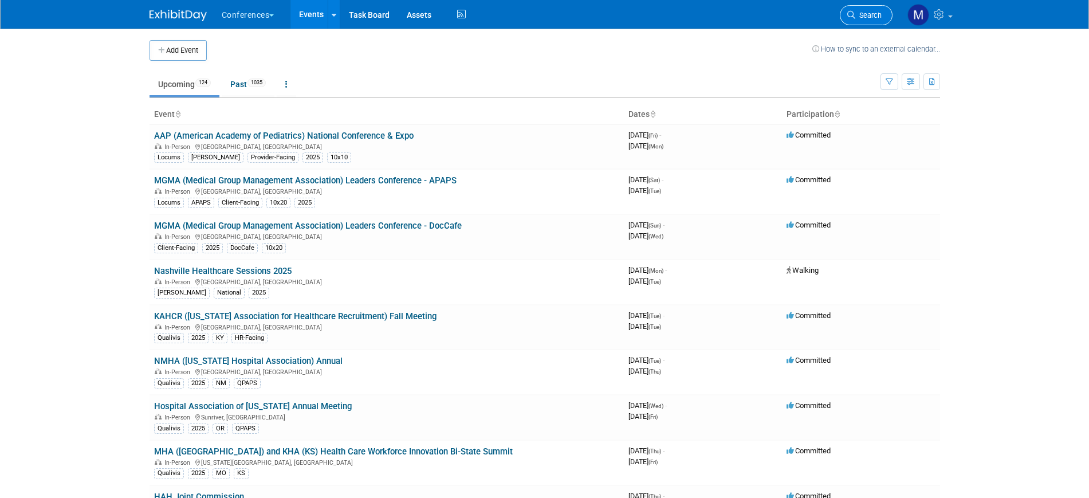
click at [853, 18] on icon at bounding box center [851, 15] width 8 height 8
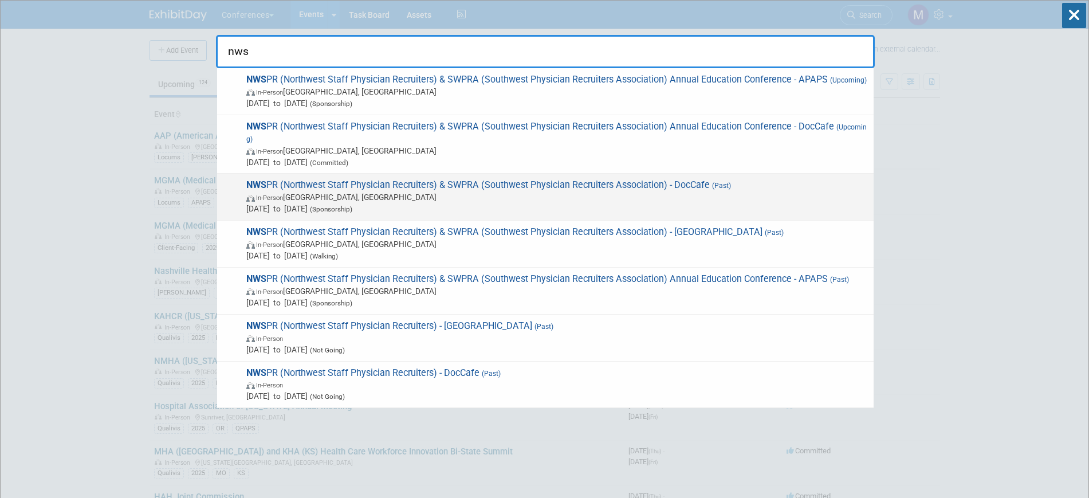
type input "nws"
click at [296, 209] on span "[DATE] to [DATE] (Sponsorship)" at bounding box center [557, 208] width 622 height 11
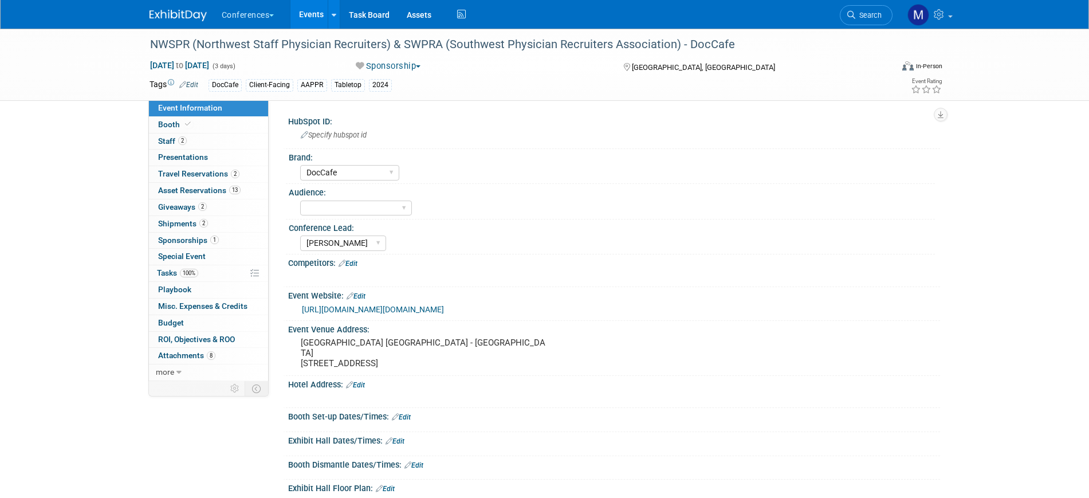
select select "DocCafe"
select select "[PERSON_NAME]"
click at [187, 270] on span "100%" at bounding box center [189, 273] width 18 height 9
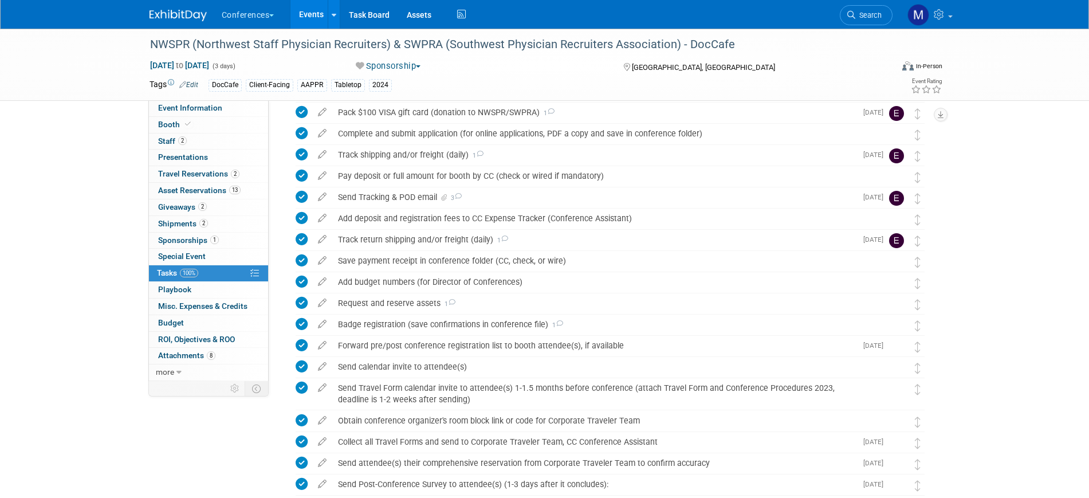
scroll to position [215, 0]
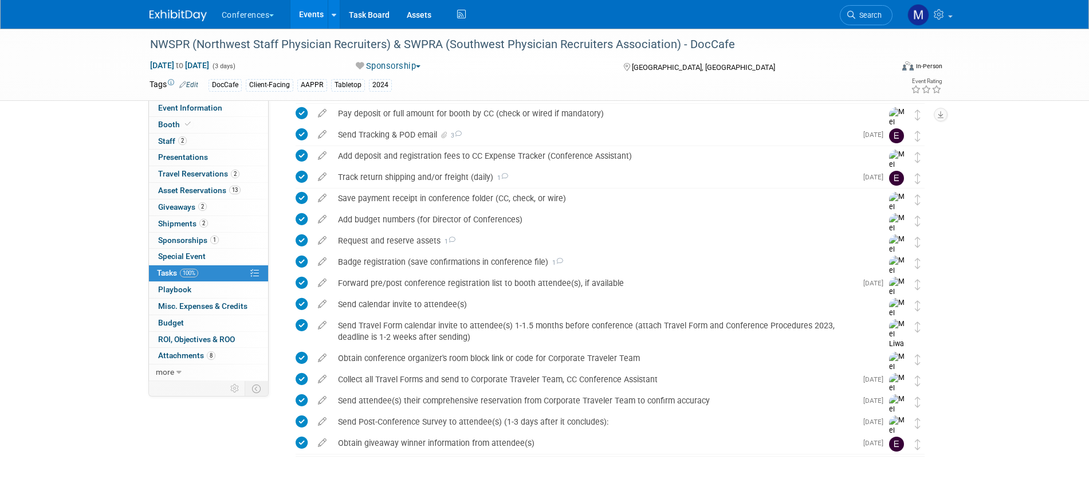
click at [175, 25] on div "Conferences Explore: My Workspaces 2 Go to Workspace: Conferences Marketing Req…" at bounding box center [545, 14] width 791 height 29
click at [178, 21] on img at bounding box center [178, 15] width 57 height 11
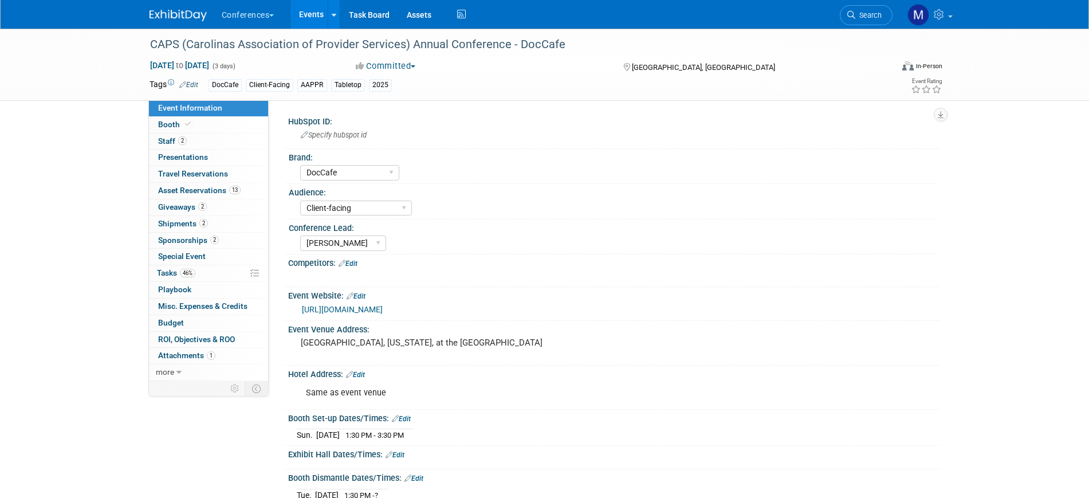
select select "DocCafe"
select select "Client-facing"
select select "[PERSON_NAME]"
click at [207, 273] on link "46% Tasks 46%" at bounding box center [208, 273] width 119 height 16
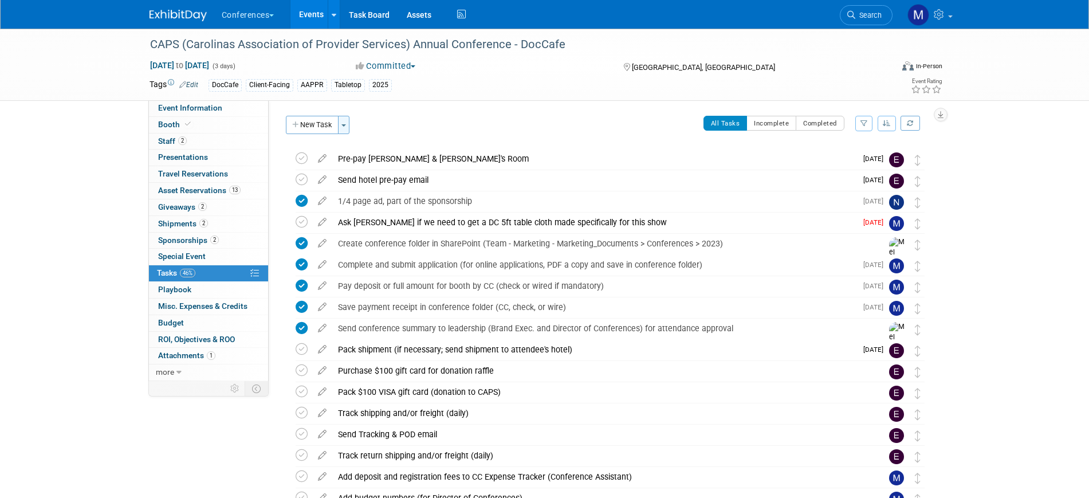
click at [342, 126] on button "Toggle Dropdown" at bounding box center [343, 125] width 11 height 18
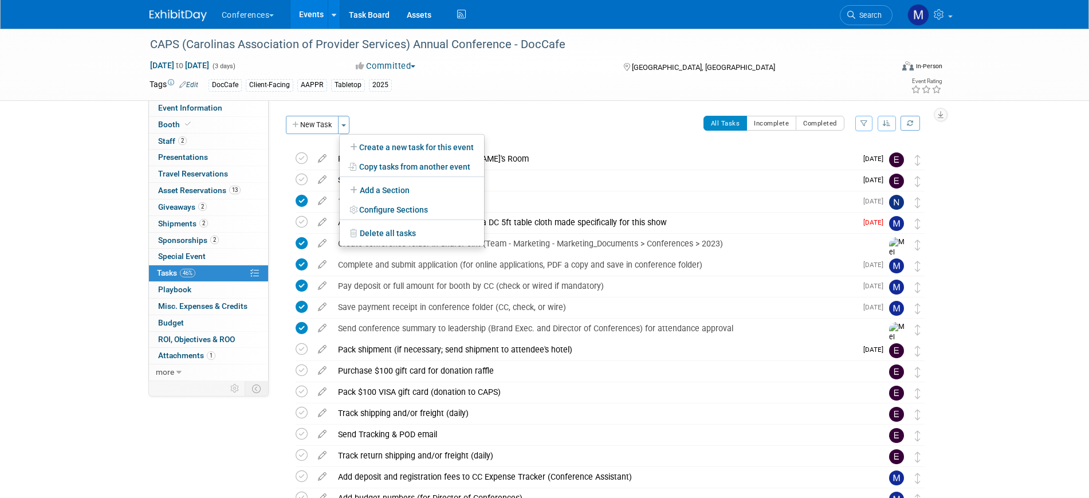
click at [387, 124] on div "All Tasks Incomplete Completed Filter by Assignee -- Select Assignee -- All una…" at bounding box center [644, 128] width 576 height 24
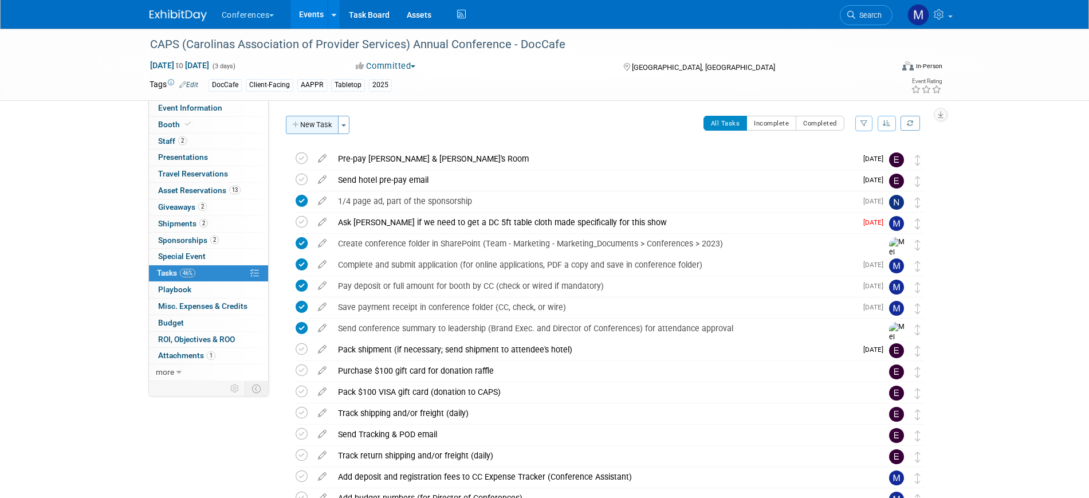
click at [317, 130] on button "New Task" at bounding box center [312, 125] width 53 height 18
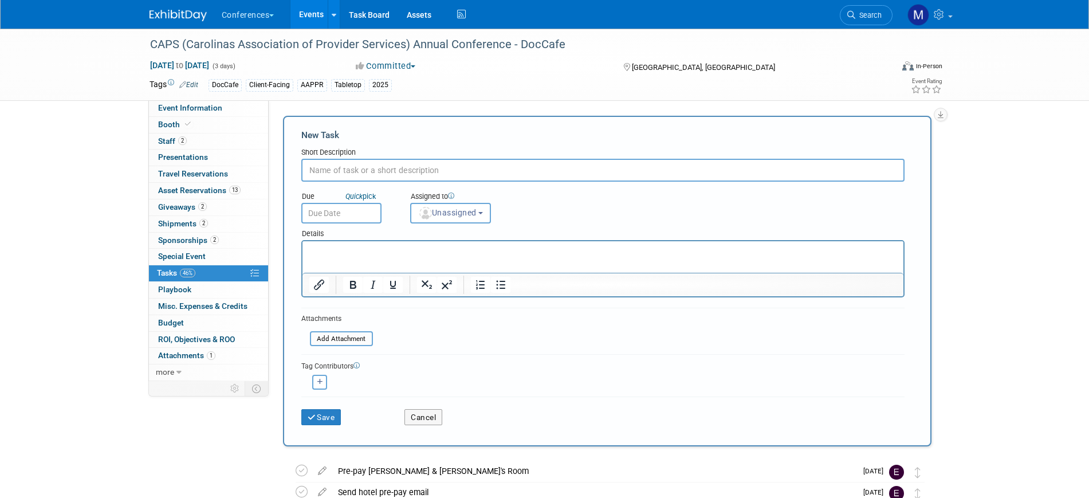
click at [394, 169] on input "text" at bounding box center [602, 170] width 603 height 23
type input "know before you go"
click at [426, 210] on img "button" at bounding box center [425, 213] width 13 height 13
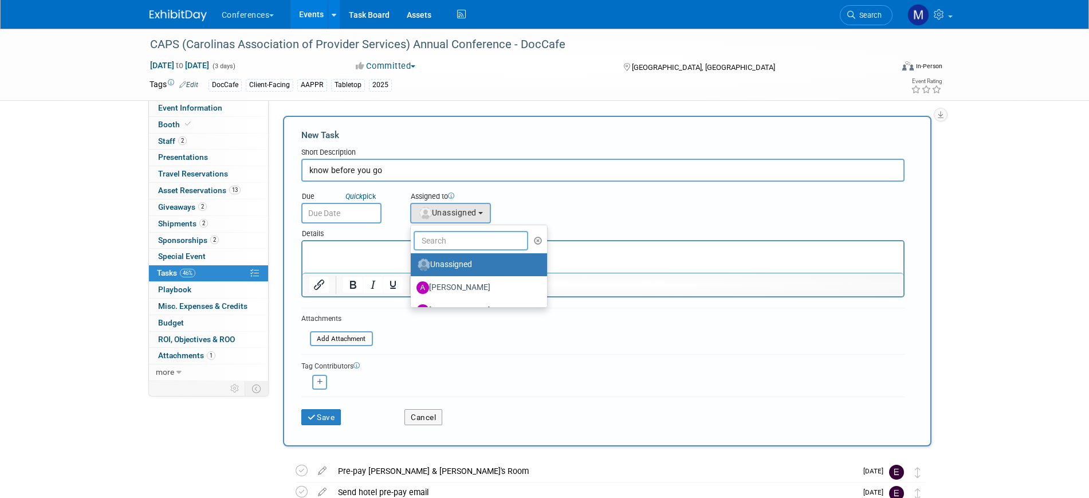
click at [435, 232] on input "text" at bounding box center [471, 240] width 115 height 19
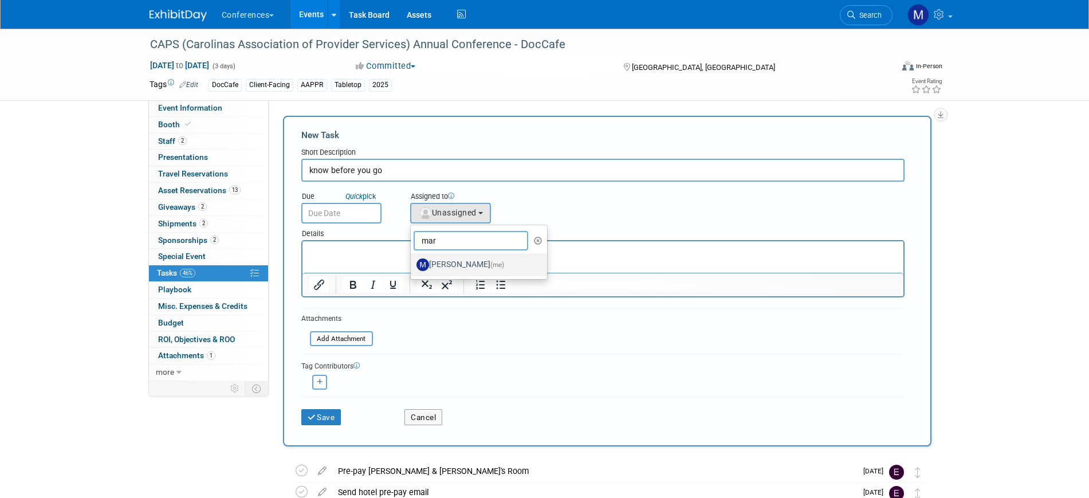
type input "mar"
click at [453, 256] on label "[PERSON_NAME] (me)" at bounding box center [477, 265] width 120 height 18
click at [413, 260] on input "[PERSON_NAME] (me)" at bounding box center [408, 263] width 7 height 7
select select "44aca64b-5a90-4919-a819-d2f91ad54103"
click at [354, 221] on body "Conferences Explore: My Workspaces 2 Go to Workspace: Conferences Marketing Req…" at bounding box center [544, 249] width 1089 height 498
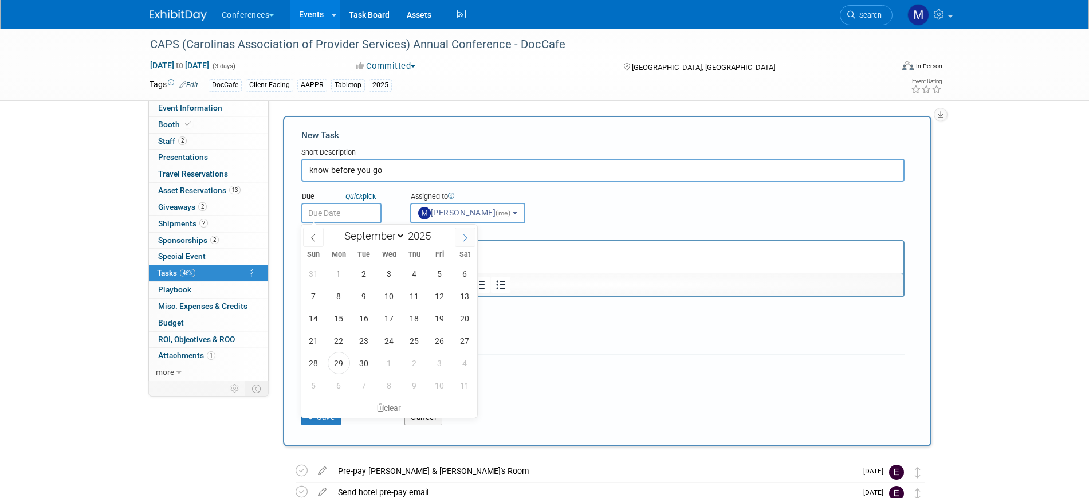
click at [470, 234] on span at bounding box center [465, 236] width 21 height 19
select select "9"
click at [391, 340] on span "22" at bounding box center [389, 340] width 22 height 22
type input "Oct 22, 2025"
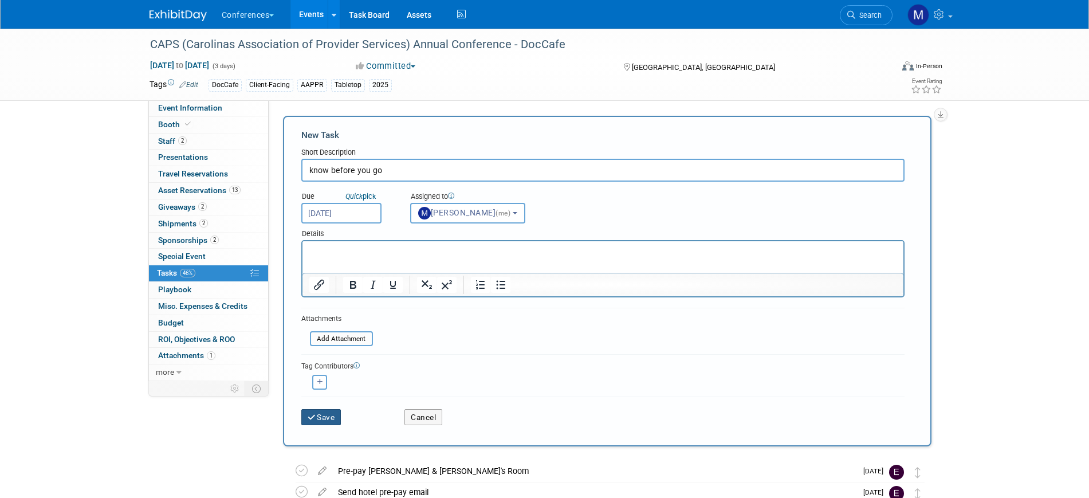
click at [327, 420] on button "Save" at bounding box center [321, 417] width 40 height 16
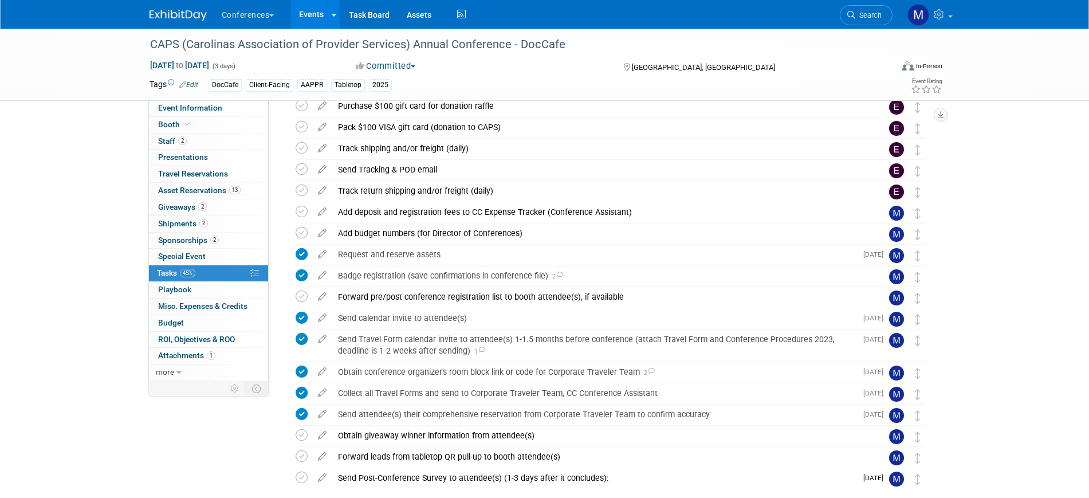
scroll to position [287, 0]
click at [419, 407] on div "Send attendee(s) their comprehensive reservation from Corporate Traveler Team t…" at bounding box center [594, 413] width 524 height 19
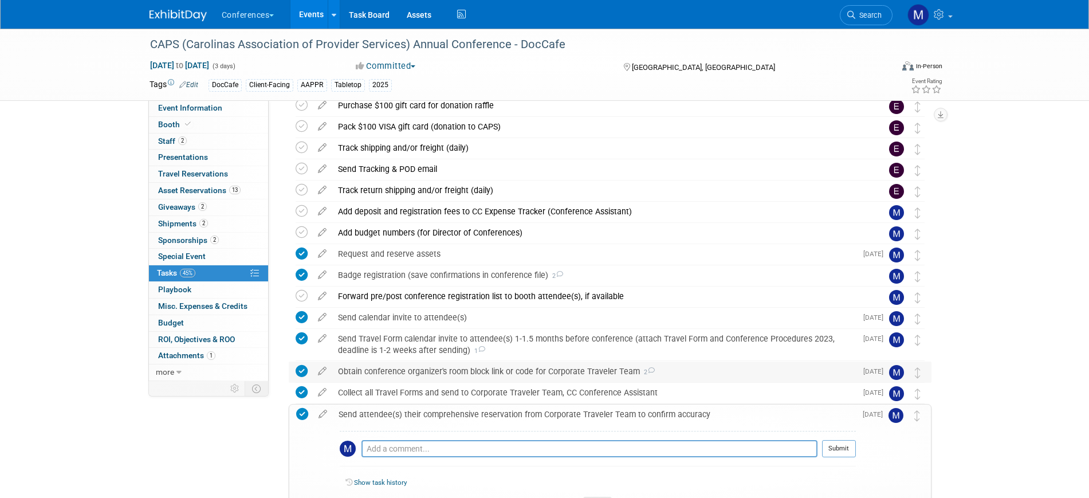
click at [421, 363] on div "Obtain conference organizer's room block link or code for Corporate Traveler Te…" at bounding box center [594, 371] width 524 height 19
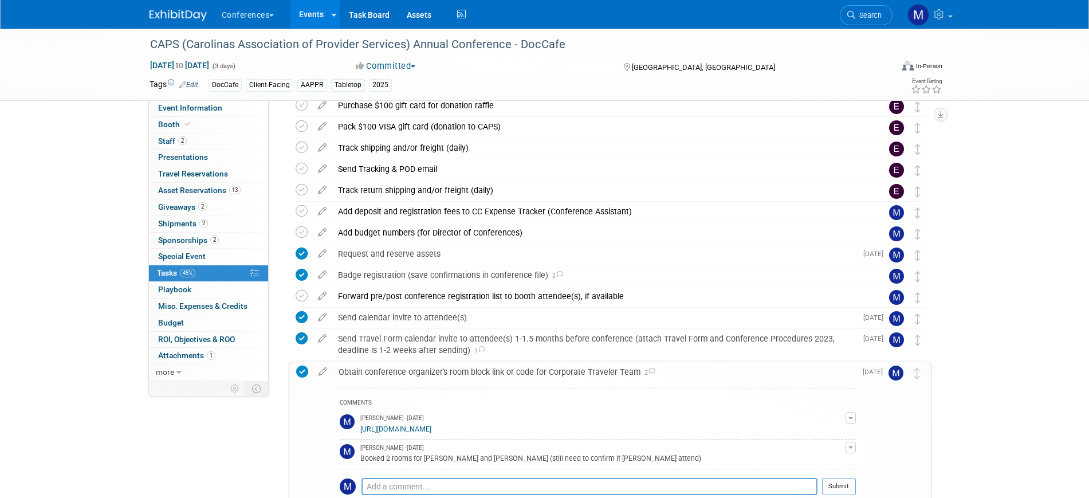
click at [422, 367] on div "Obtain conference organizer's room block link or code for Corporate Traveler Te…" at bounding box center [594, 371] width 523 height 19
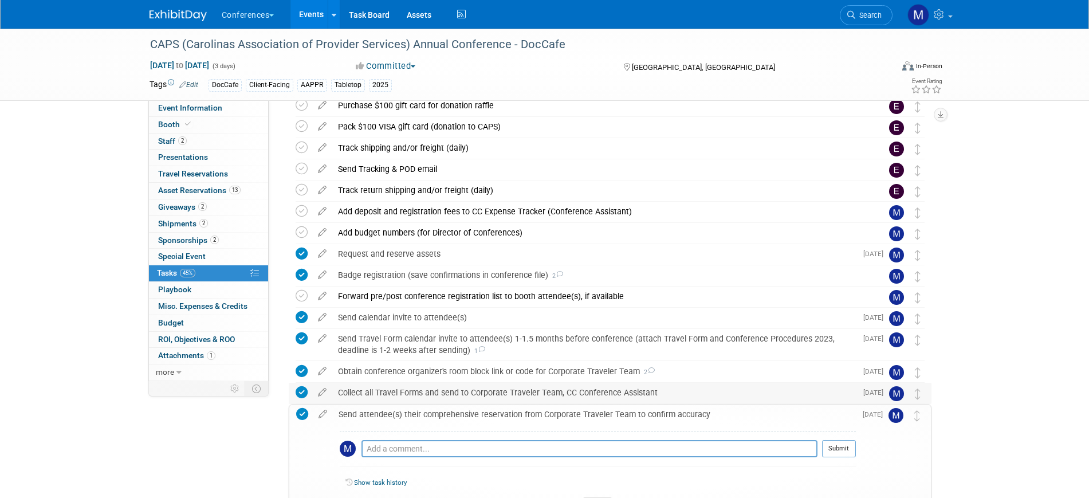
click at [417, 395] on div "Collect all Travel Forms and send to Corporate Traveler Team, CC Conference Ass…" at bounding box center [594, 392] width 524 height 19
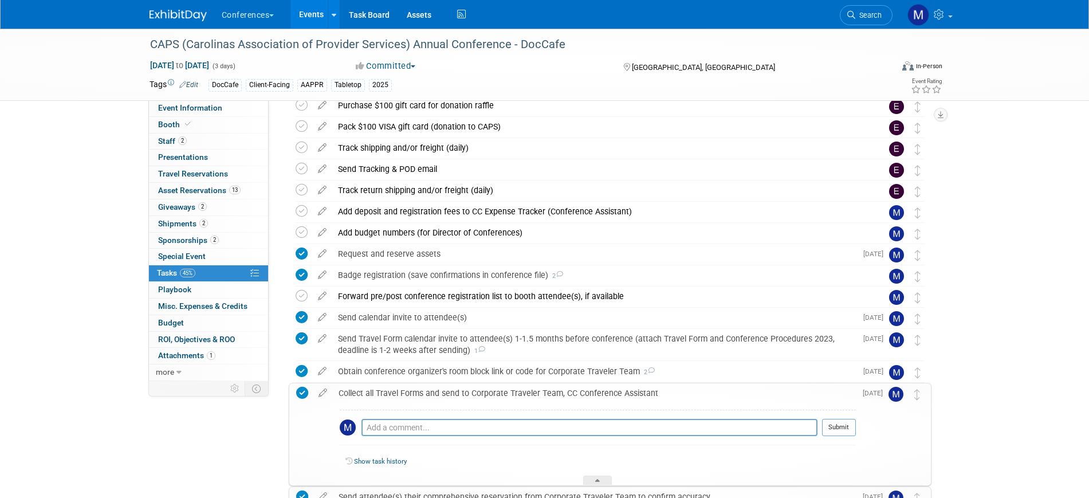
click at [417, 395] on div "Collect all Travel Forms and send to Corporate Traveler Team, CC Conference Ass…" at bounding box center [594, 392] width 523 height 19
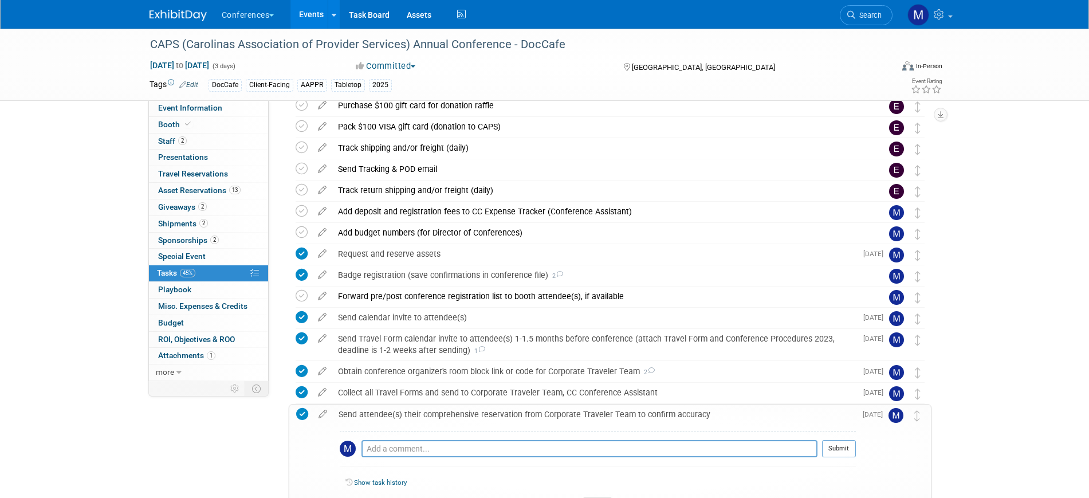
click at [417, 421] on div "Send attendee(s) their comprehensive reservation from Corporate Traveler Team t…" at bounding box center [594, 414] width 523 height 19
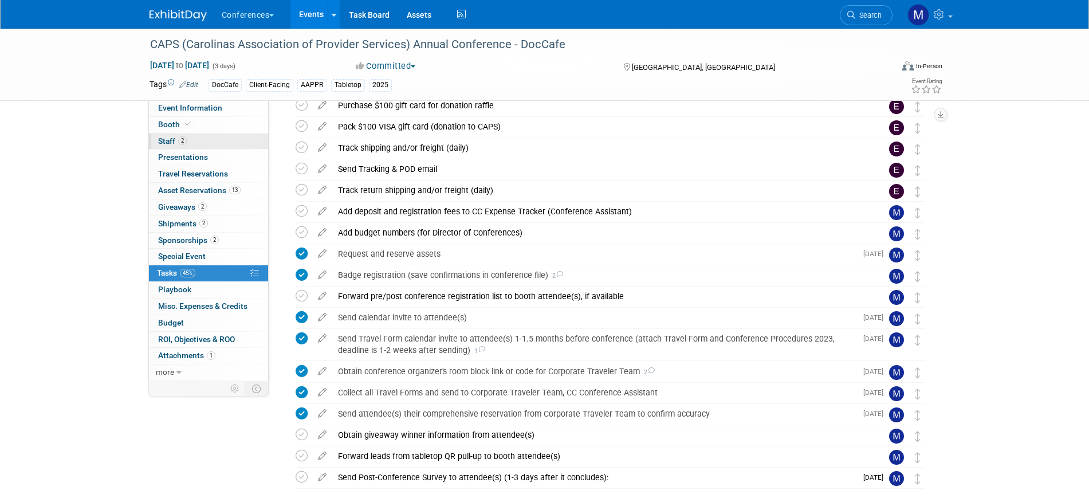
click at [222, 143] on link "2 Staff 2" at bounding box center [208, 142] width 119 height 16
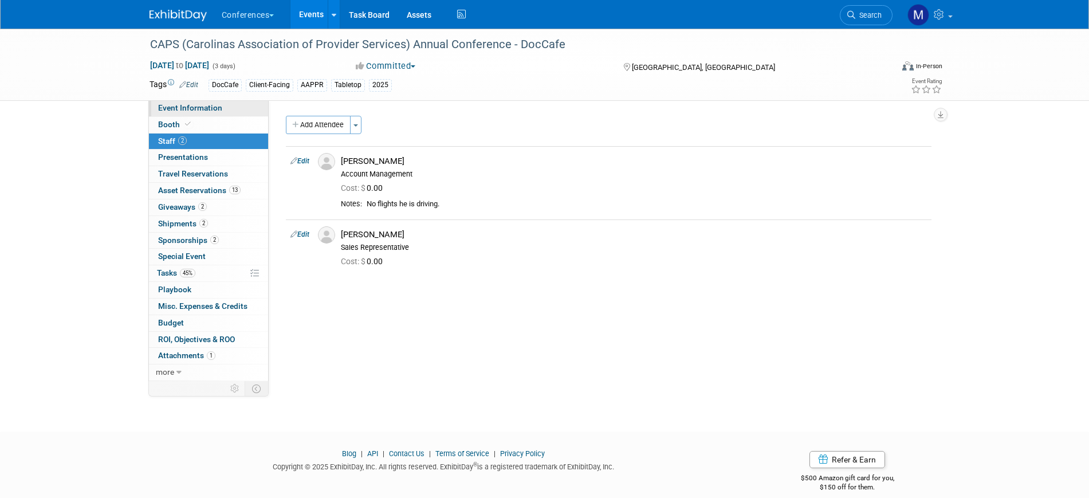
click at [224, 105] on link "Event Information" at bounding box center [208, 108] width 119 height 16
select select "DocCafe"
select select "Client-facing"
select select "Marygrace"
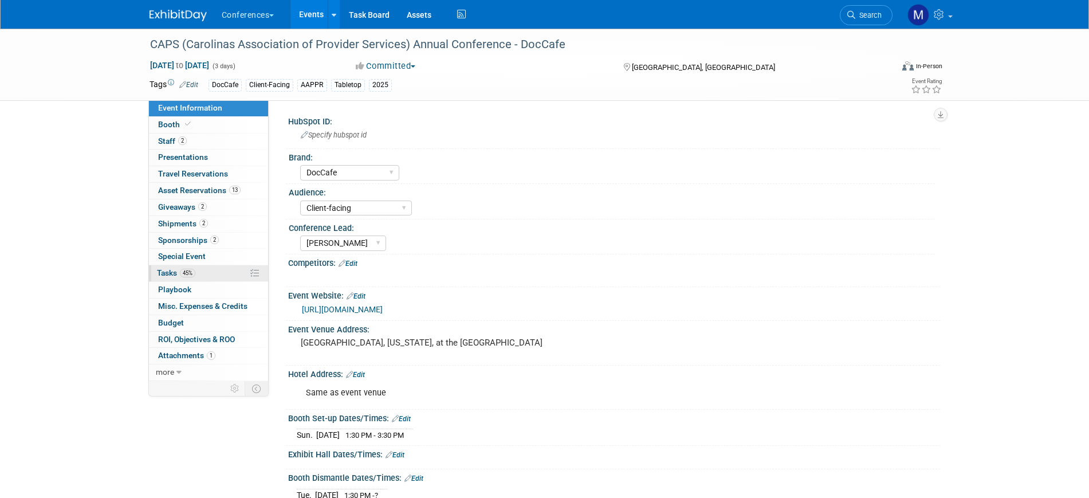
click at [203, 269] on link "45% Tasks 45%" at bounding box center [208, 273] width 119 height 16
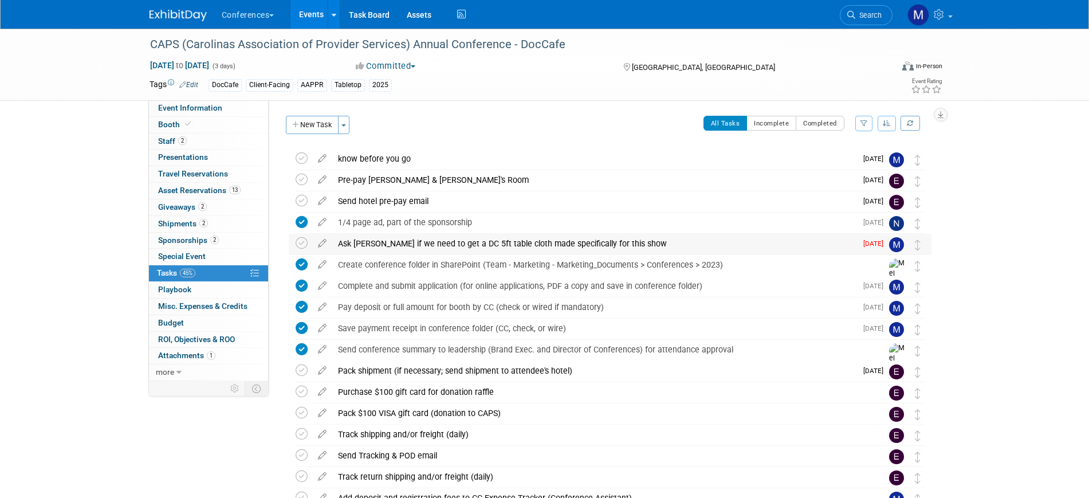
click at [487, 244] on div "Ask Mike if we need to get a DC 5ft table cloth made specifically for this show" at bounding box center [594, 243] width 524 height 19
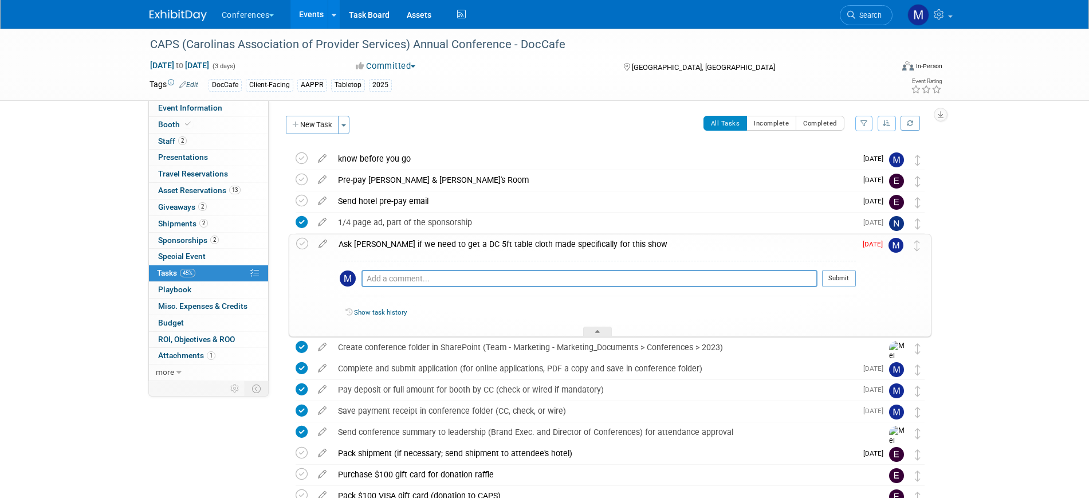
click at [487, 244] on div "Ask Mike if we need to get a DC 5ft table cloth made specifically for this show" at bounding box center [594, 243] width 523 height 19
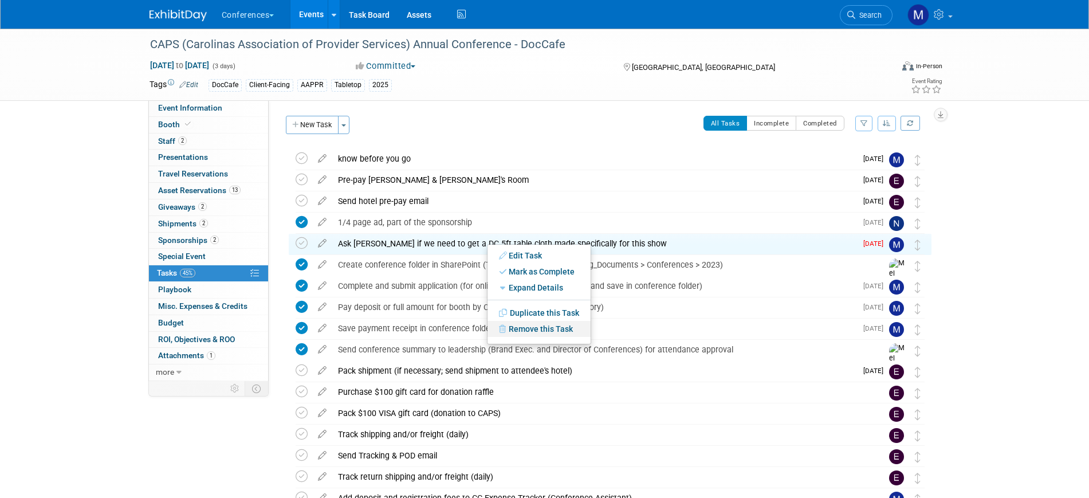
click at [512, 329] on link "Remove this Task" at bounding box center [539, 329] width 103 height 16
click at [626, 335] on icon at bounding box center [625, 338] width 7 height 6
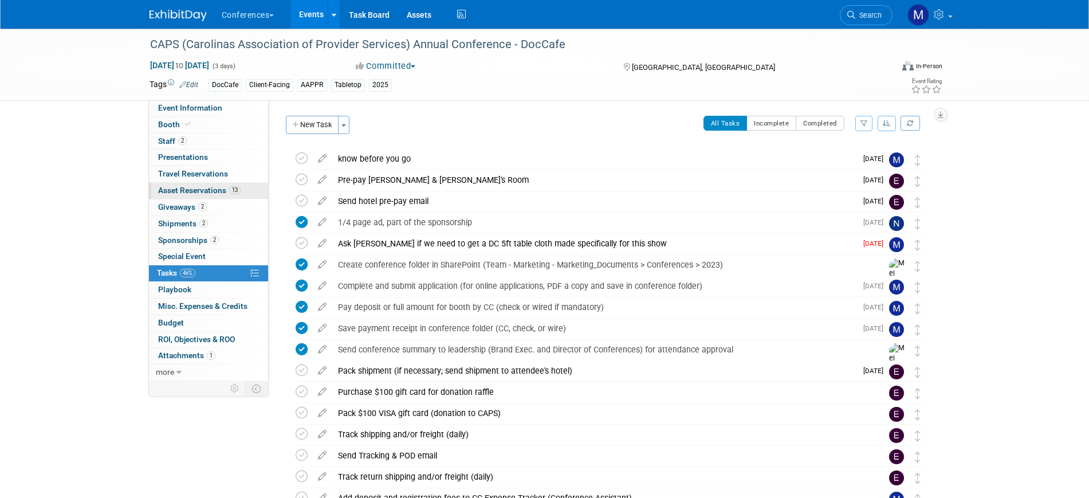
click at [207, 192] on span "Asset Reservations 13" at bounding box center [199, 190] width 83 height 9
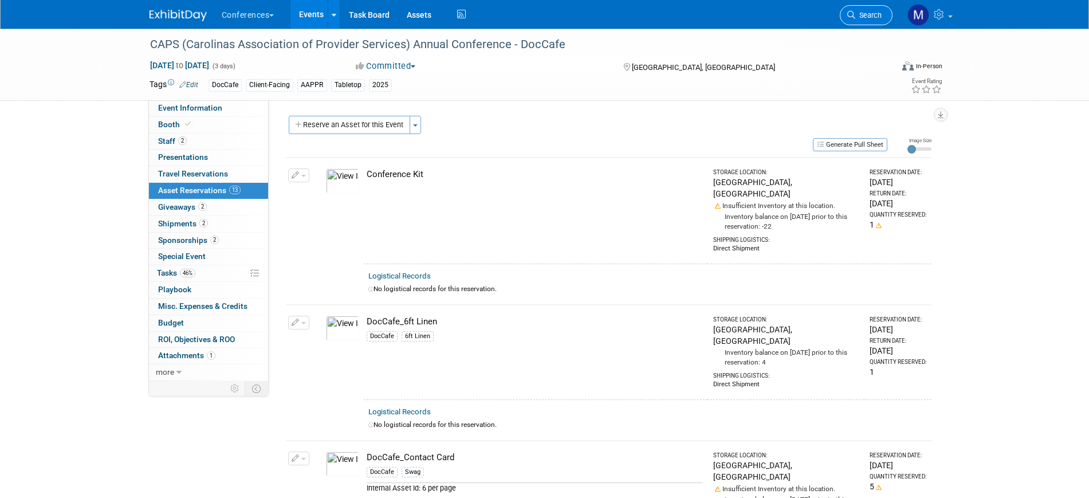
click at [879, 13] on span "Search" at bounding box center [869, 15] width 26 height 9
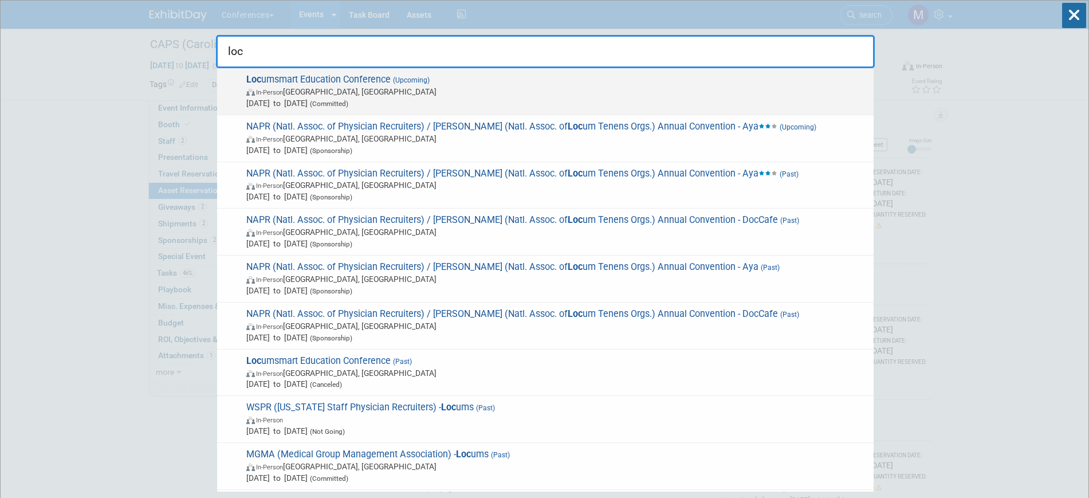
type input "loc"
click at [406, 96] on span "In-Person Nashville, TN" at bounding box center [557, 91] width 622 height 11
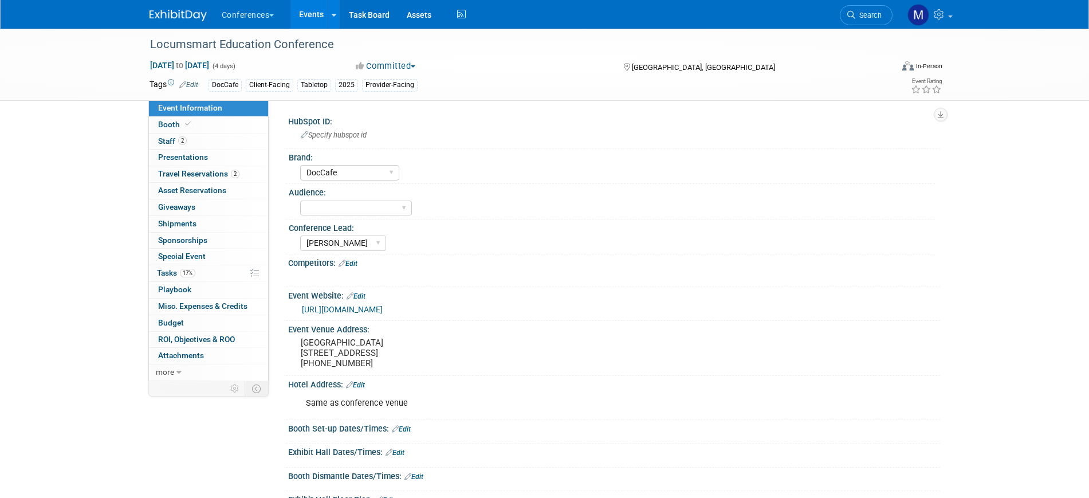
select select "DocCafe"
select select "[PERSON_NAME]"
click at [200, 268] on link "17% Tasks 17%" at bounding box center [208, 273] width 119 height 16
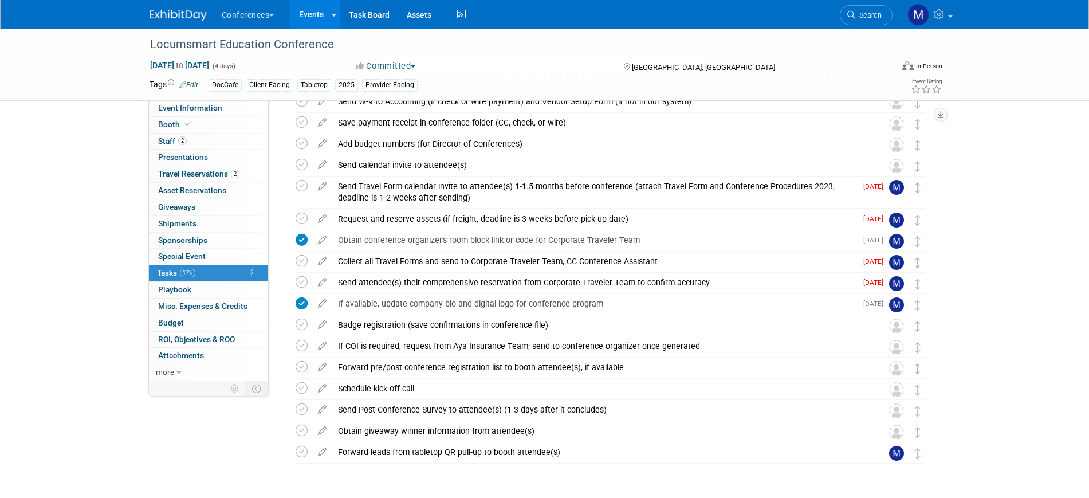
scroll to position [358, 0]
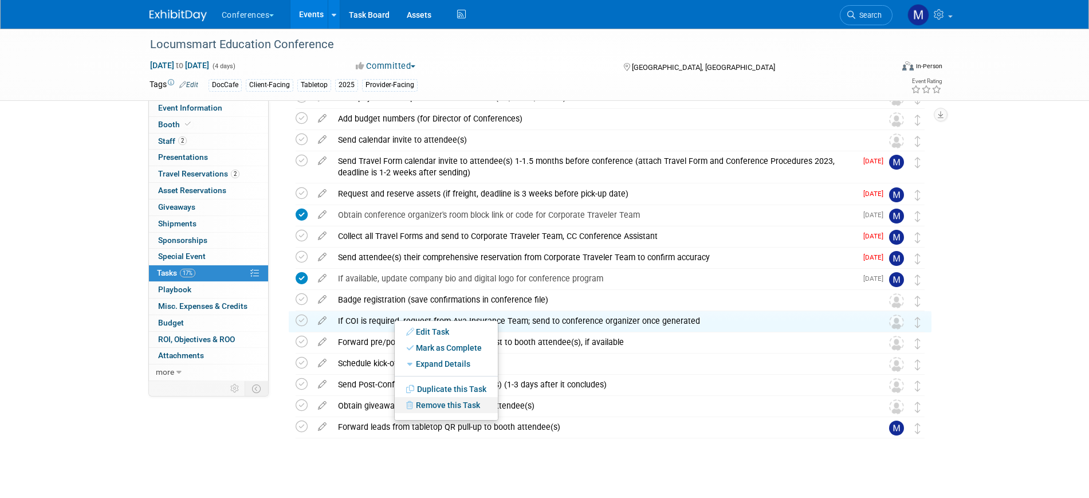
click at [425, 403] on link "Remove this Task" at bounding box center [446, 405] width 103 height 16
click at [531, 411] on icon at bounding box center [532, 414] width 7 height 6
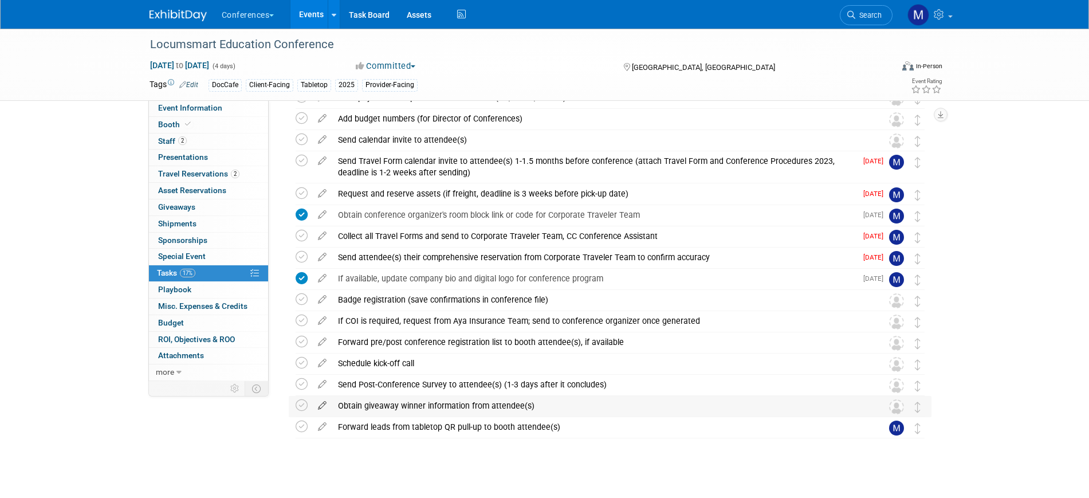
click at [324, 405] on icon at bounding box center [322, 403] width 20 height 14
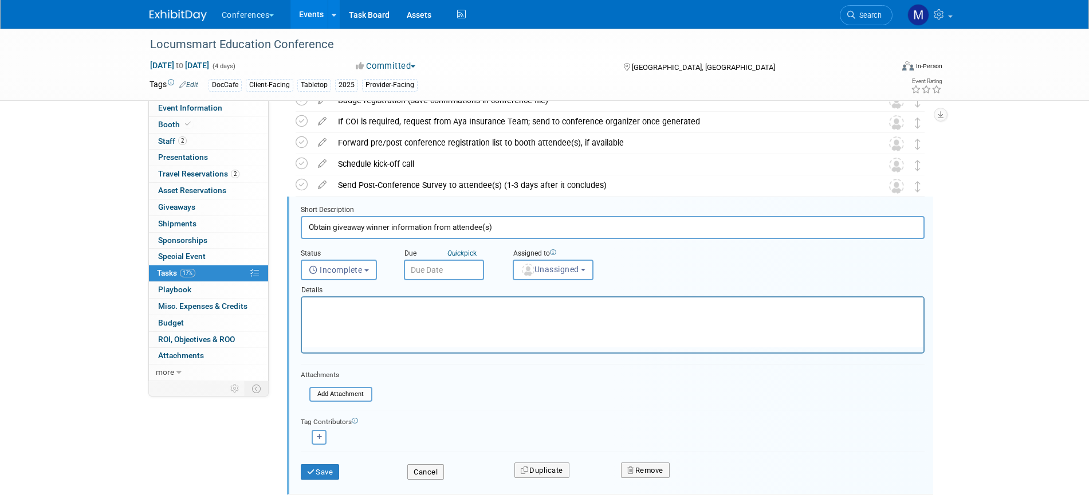
scroll to position [586, 0]
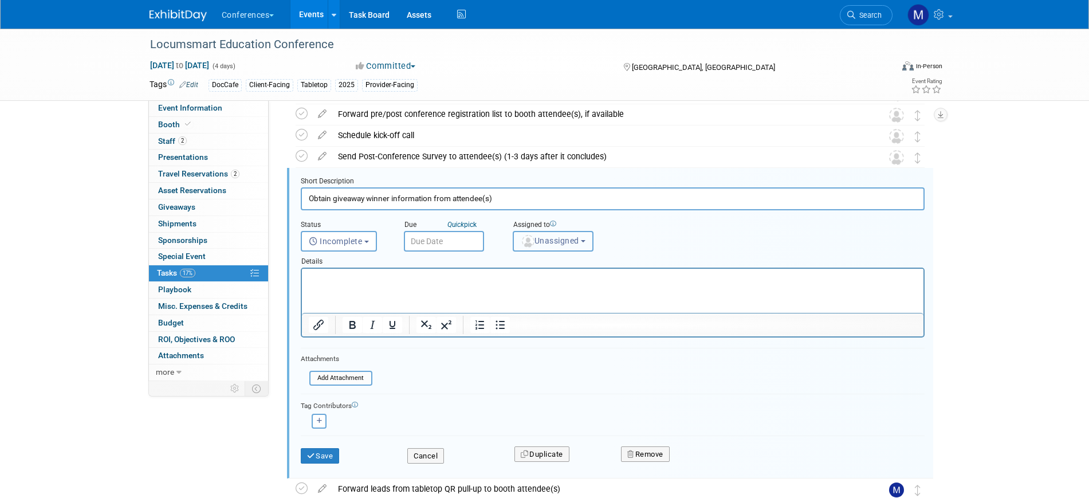
click at [557, 251] on button "Unassigned" at bounding box center [553, 241] width 81 height 21
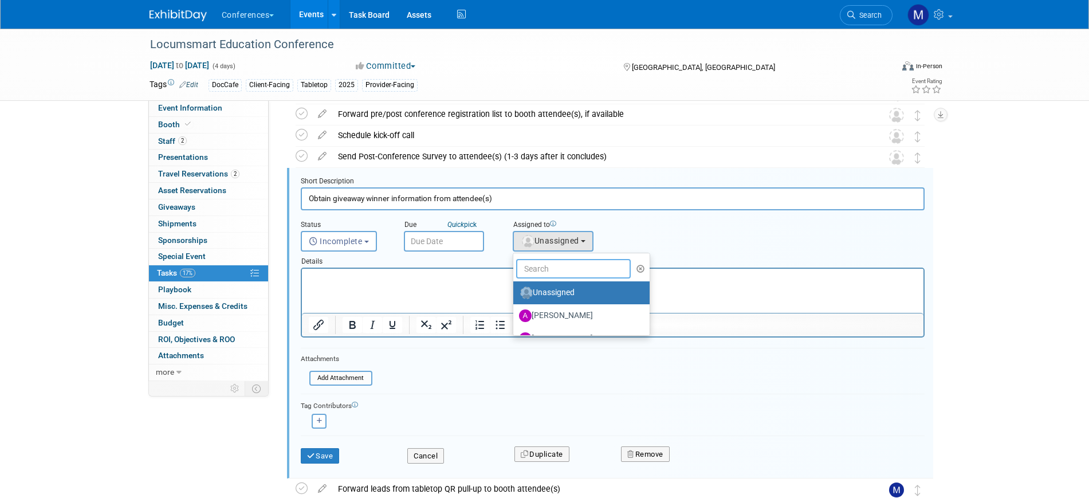
click at [564, 267] on input "text" at bounding box center [573, 268] width 115 height 19
type input "mar"
drag, startPoint x: 559, startPoint y: 288, endPoint x: 252, endPoint y: 21, distance: 407.4
click at [559, 289] on label "Marygrace LeGros (me)" at bounding box center [579, 293] width 120 height 18
click at [515, 289] on input "Marygrace LeGros (me)" at bounding box center [511, 291] width 7 height 7
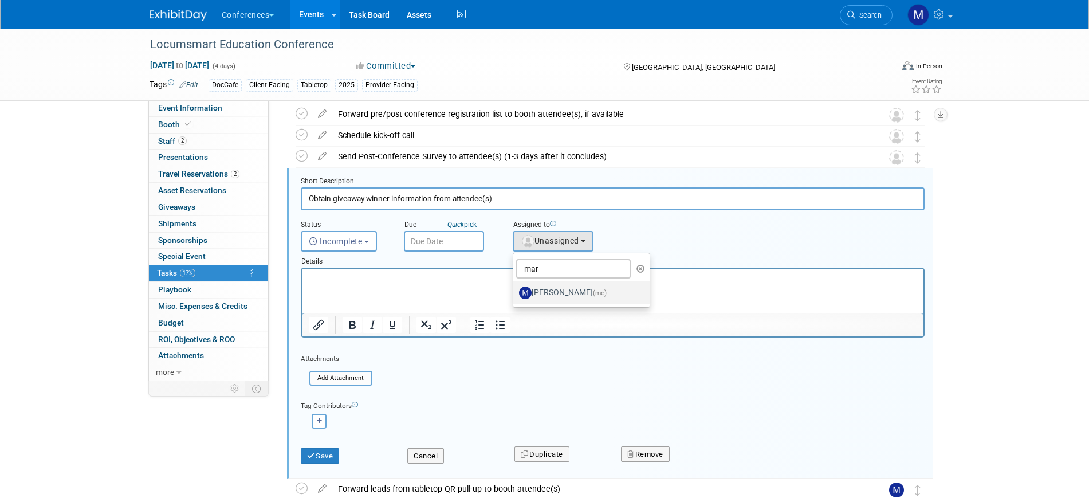
select select "44aca64b-5a90-4919-a819-d2f91ad54103"
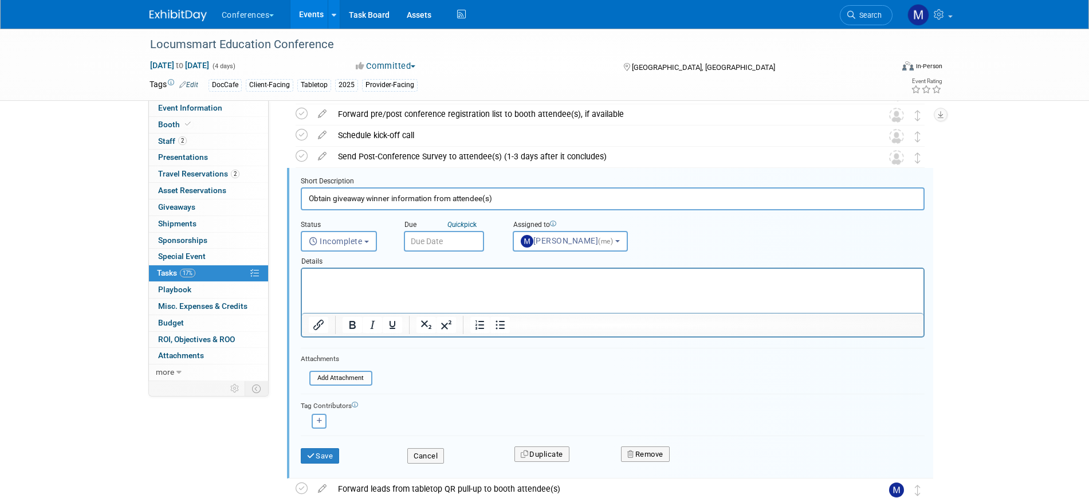
click at [327, 447] on div "Save" at bounding box center [345, 452] width 107 height 23
click at [327, 454] on button "Save" at bounding box center [320, 456] width 39 height 16
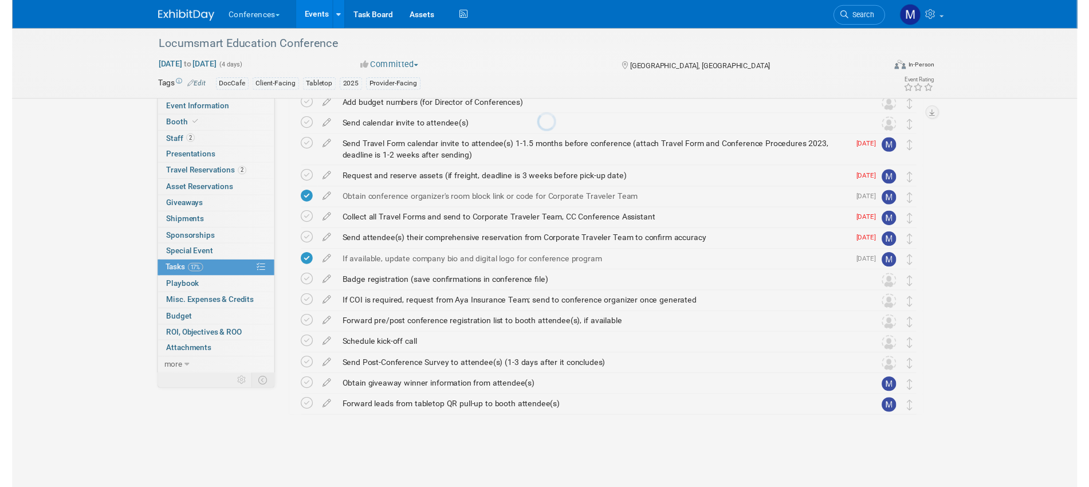
scroll to position [368, 0]
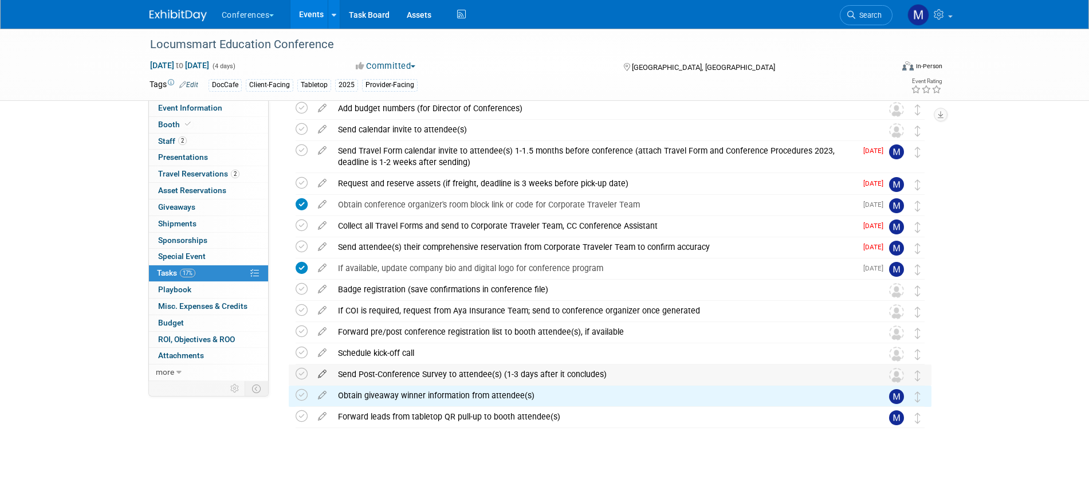
click at [319, 375] on icon at bounding box center [322, 371] width 20 height 14
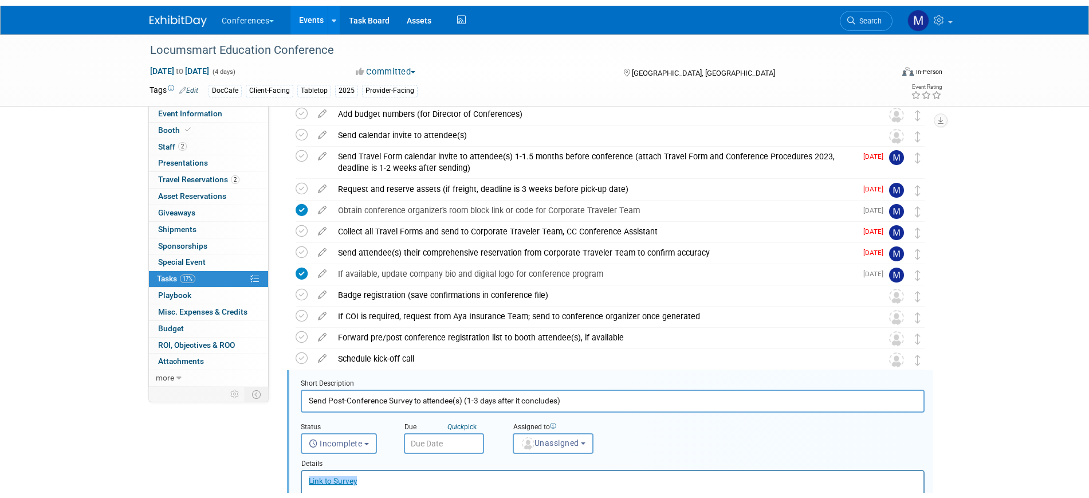
scroll to position [565, 0]
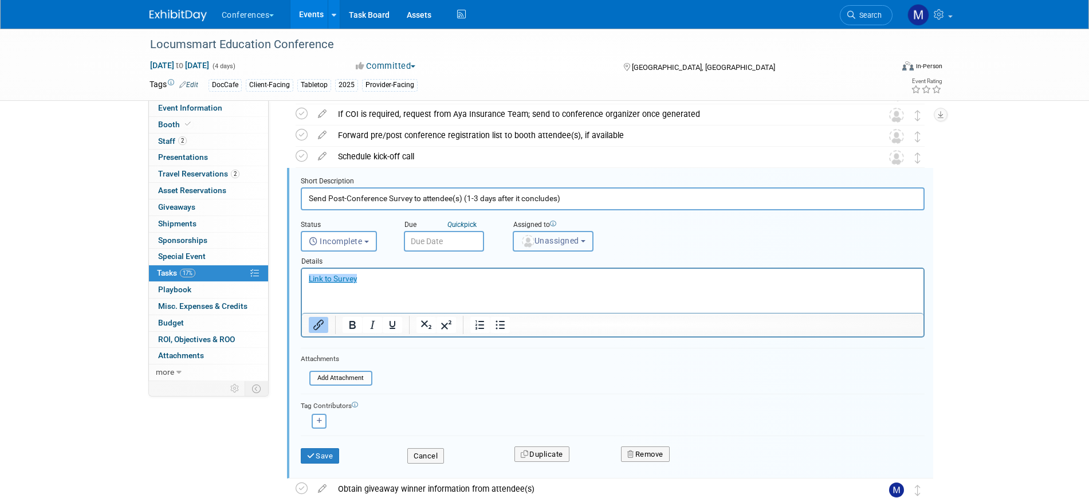
click at [555, 243] on span "Unassigned" at bounding box center [550, 240] width 58 height 9
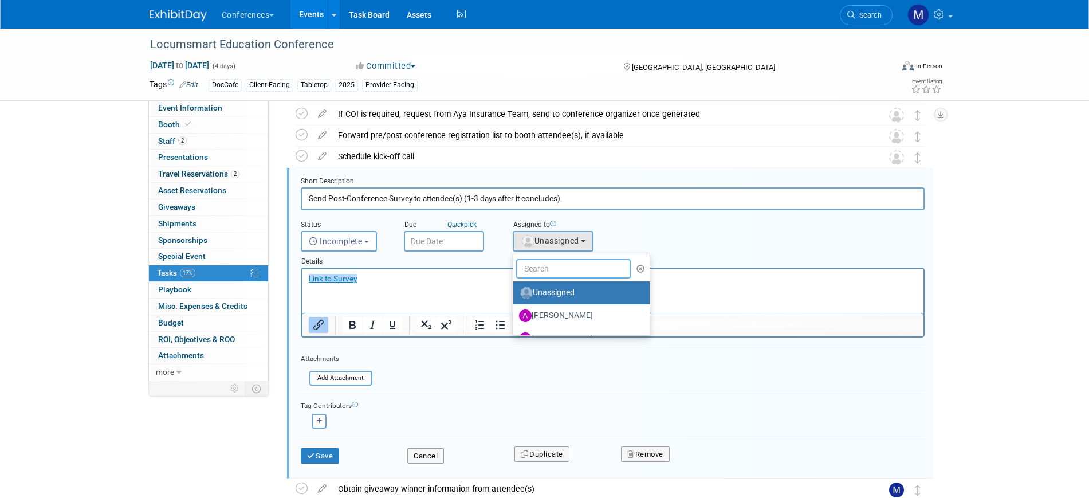
click at [551, 262] on input "text" at bounding box center [573, 268] width 115 height 19
type input "mar"
drag, startPoint x: 550, startPoint y: 288, endPoint x: 240, endPoint y: 25, distance: 406.2
click at [550, 288] on label "Marygrace LeGros (me)" at bounding box center [579, 293] width 120 height 18
click at [515, 288] on input "Marygrace LeGros (me)" at bounding box center [511, 291] width 7 height 7
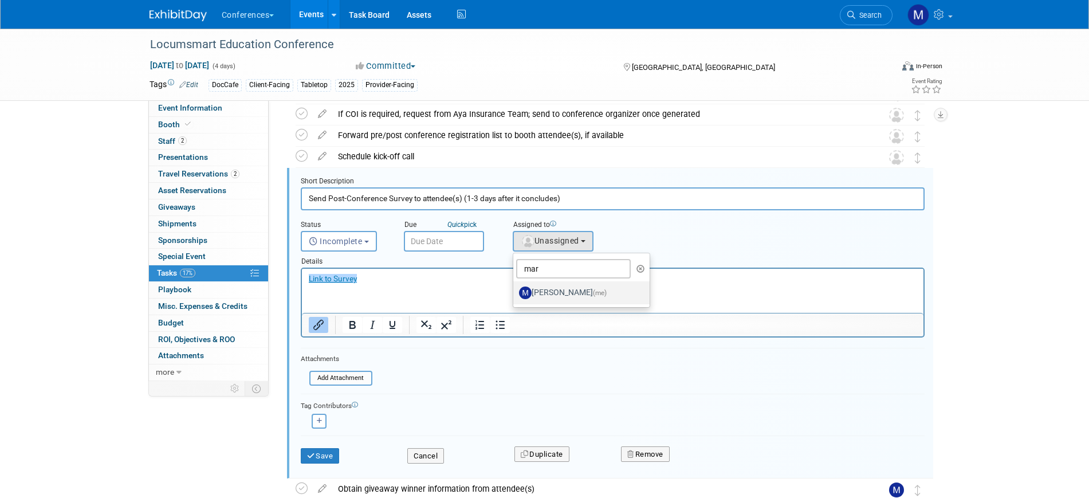
select select "44aca64b-5a90-4919-a819-d2f91ad54103"
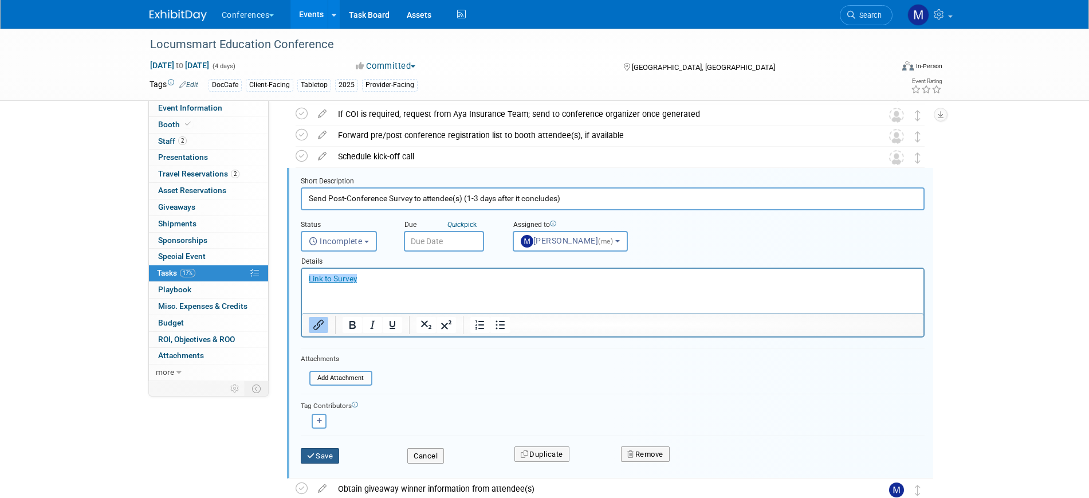
click at [340, 452] on button "Save" at bounding box center [320, 456] width 39 height 16
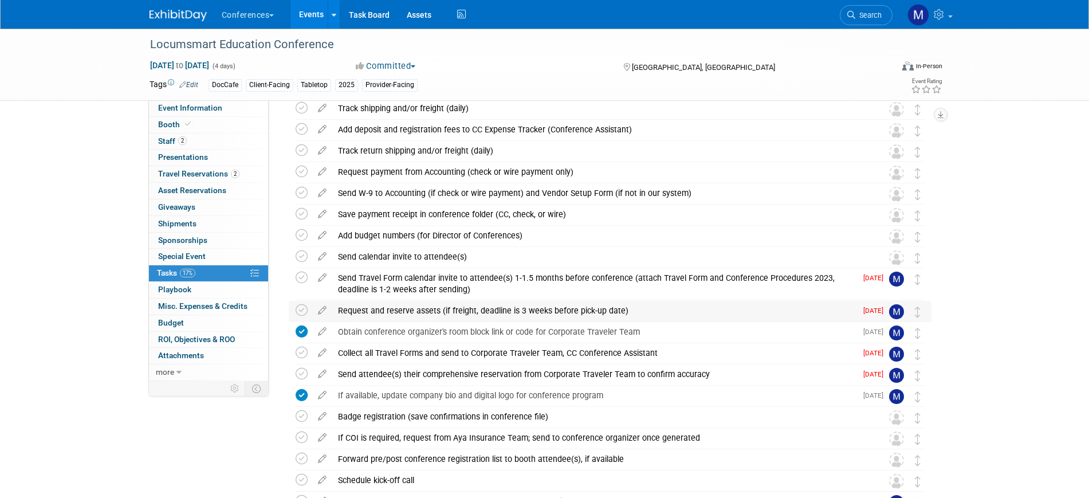
scroll to position [225, 0]
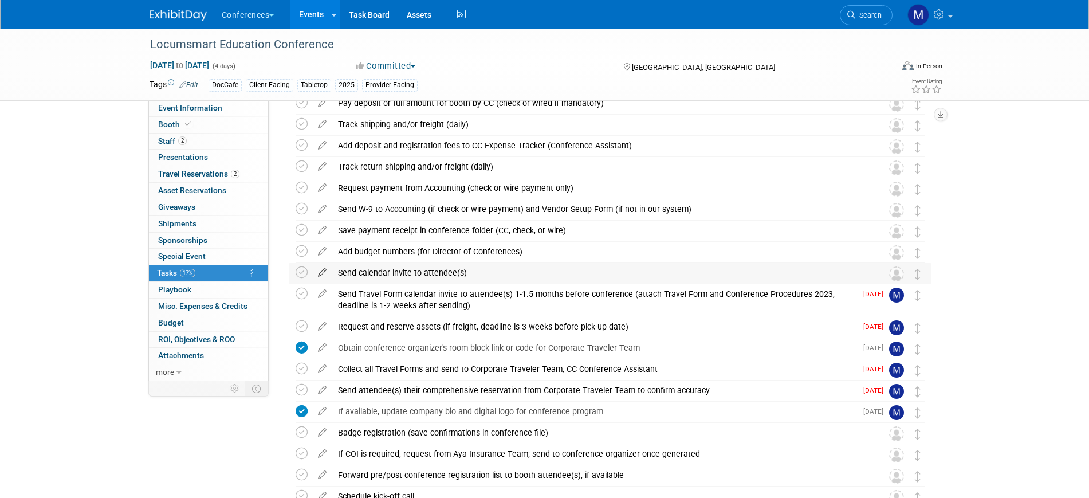
click at [320, 273] on icon at bounding box center [322, 270] width 20 height 14
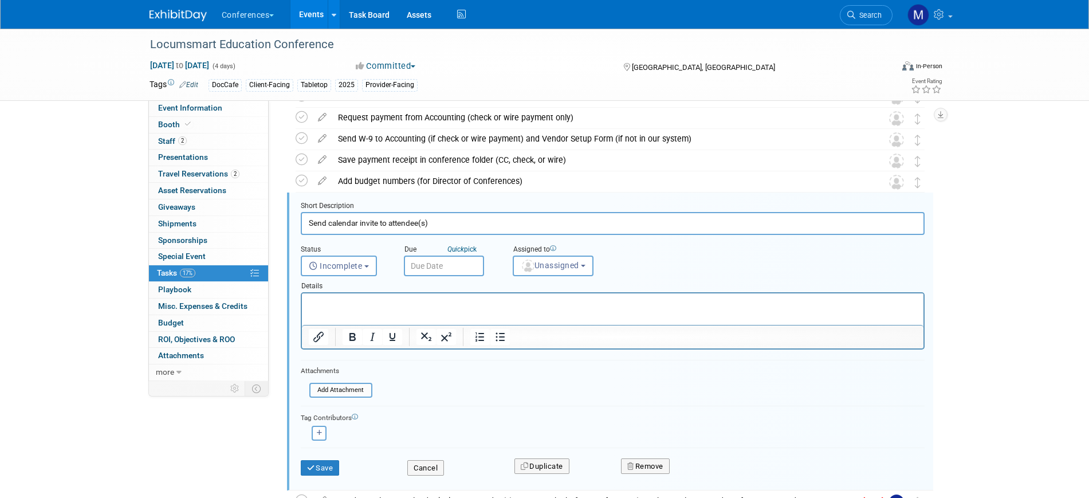
scroll to position [320, 0]
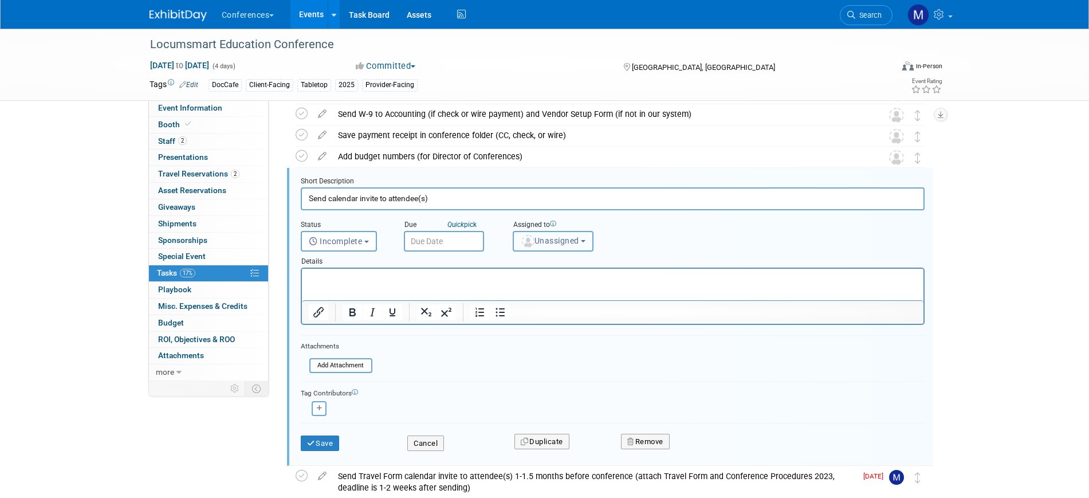
click at [543, 242] on span "Unassigned" at bounding box center [550, 240] width 58 height 9
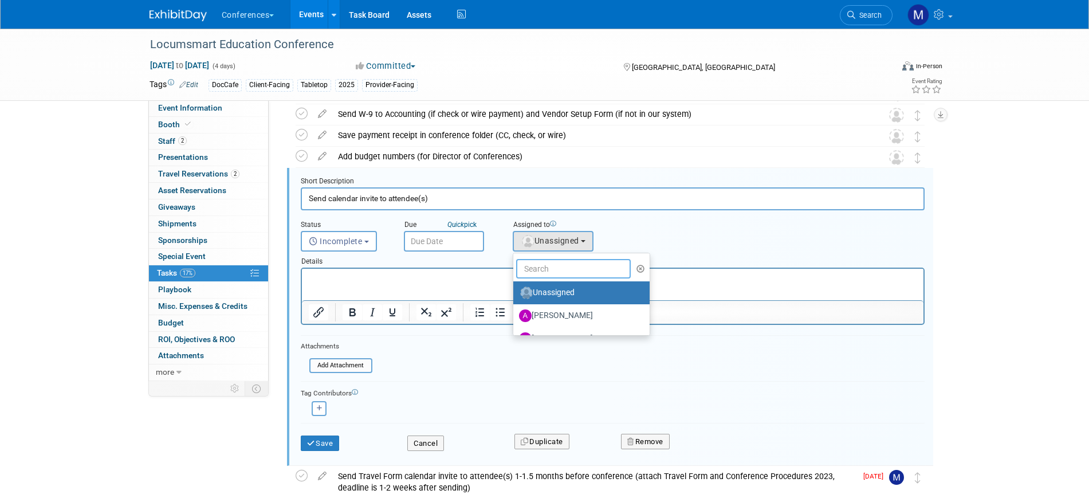
click at [539, 266] on input "text" at bounding box center [573, 268] width 115 height 19
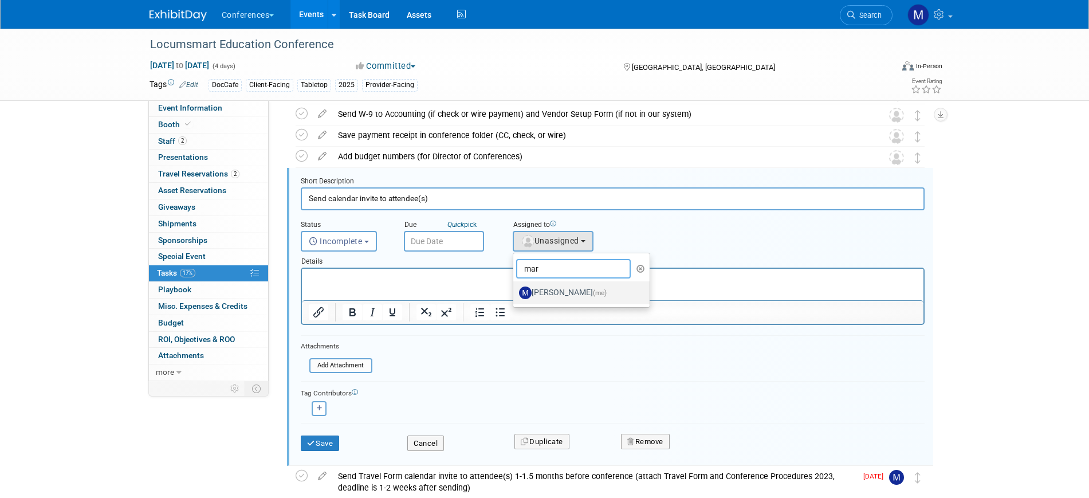
type input "mar"
click at [556, 291] on label "Marygrace LeGros (me)" at bounding box center [579, 293] width 120 height 18
click at [515, 291] on input "Marygrace LeGros (me)" at bounding box center [511, 291] width 7 height 7
select select "44aca64b-5a90-4919-a819-d2f91ad54103"
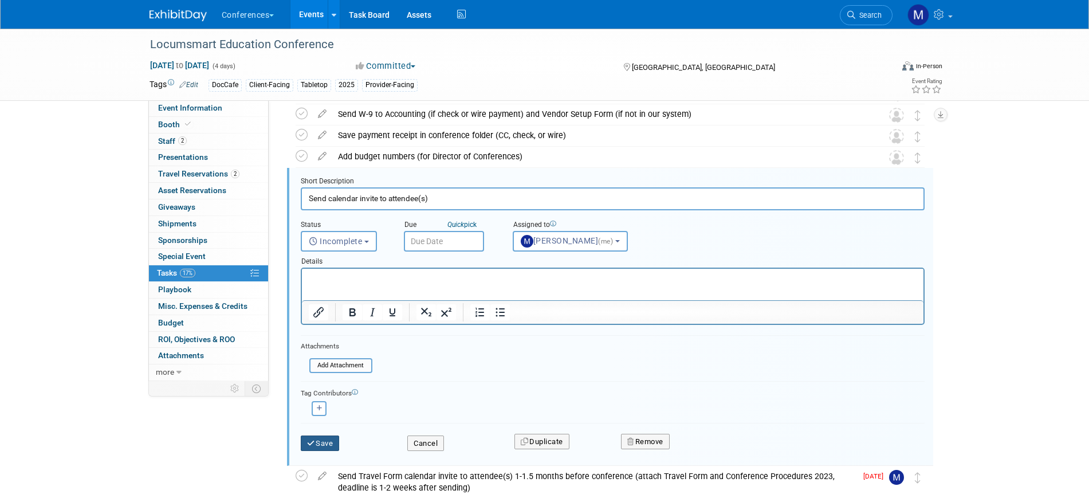
click at [315, 444] on icon "submit" at bounding box center [311, 442] width 9 height 7
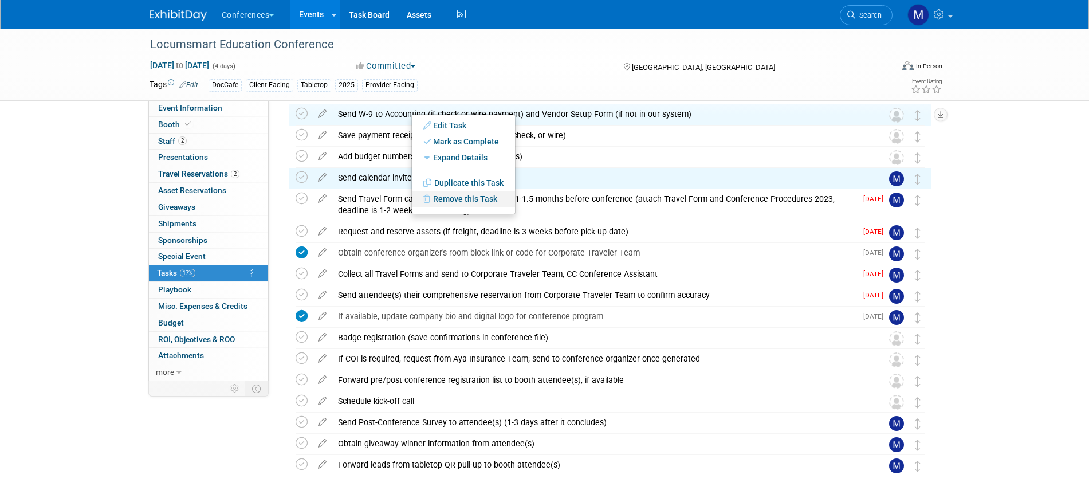
click at [457, 200] on link "Remove this Task" at bounding box center [463, 199] width 103 height 16
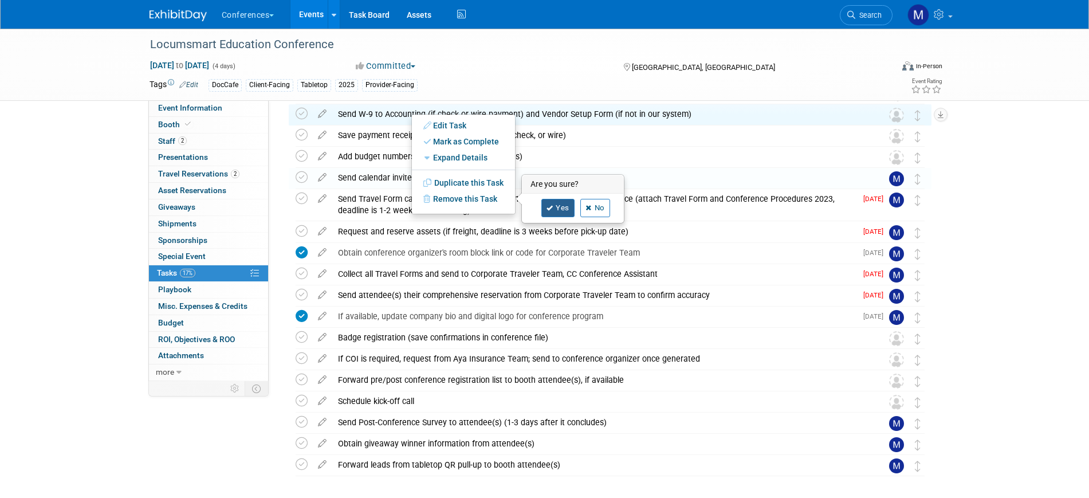
click at [560, 207] on link "Yes" at bounding box center [557, 208] width 33 height 18
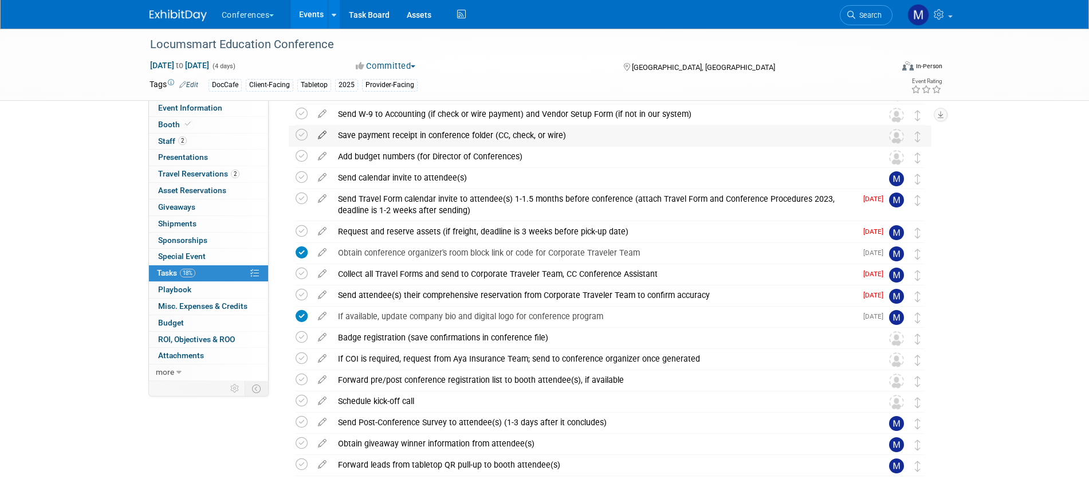
click at [320, 135] on icon at bounding box center [322, 132] width 20 height 14
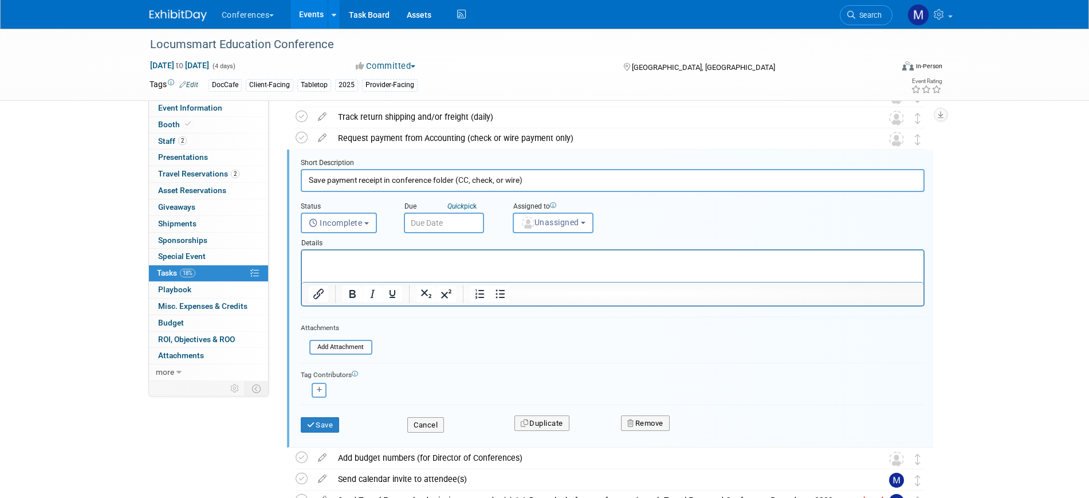
scroll to position [257, 0]
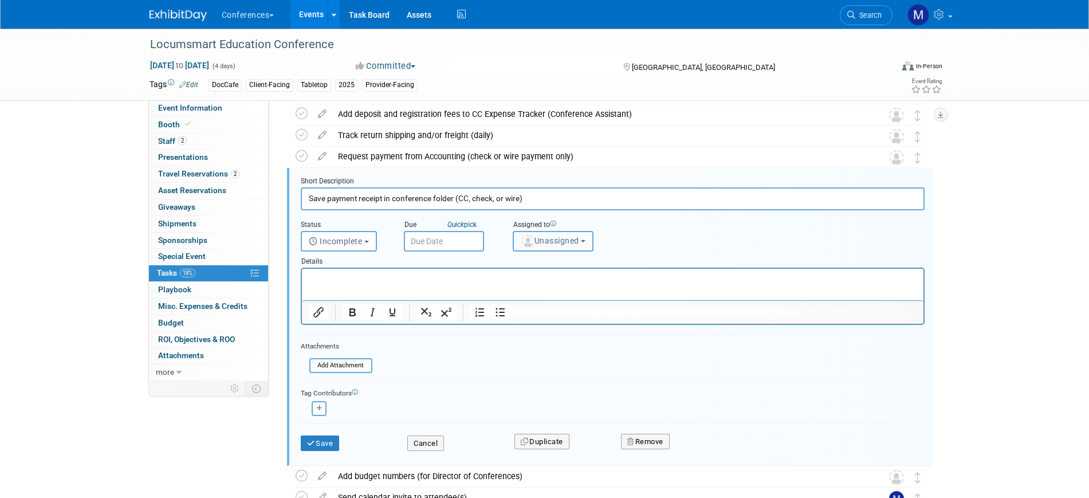
click at [532, 244] on img "button" at bounding box center [528, 241] width 13 height 13
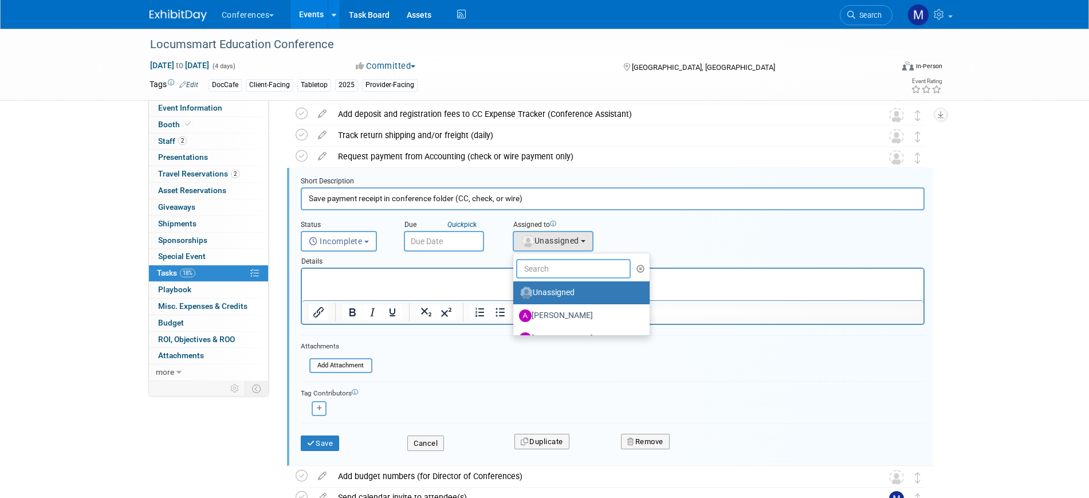
click at [549, 266] on input "text" at bounding box center [573, 268] width 115 height 19
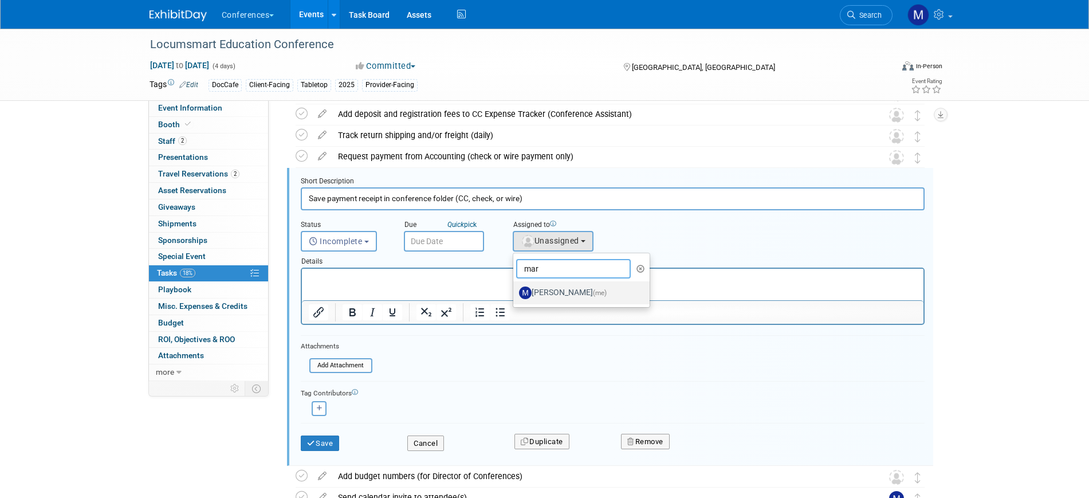
type input "mar"
click at [551, 295] on label "Marygrace LeGros (me)" at bounding box center [579, 293] width 120 height 18
click at [515, 295] on input "Marygrace LeGros (me)" at bounding box center [511, 291] width 7 height 7
select select "44aca64b-5a90-4919-a819-d2f91ad54103"
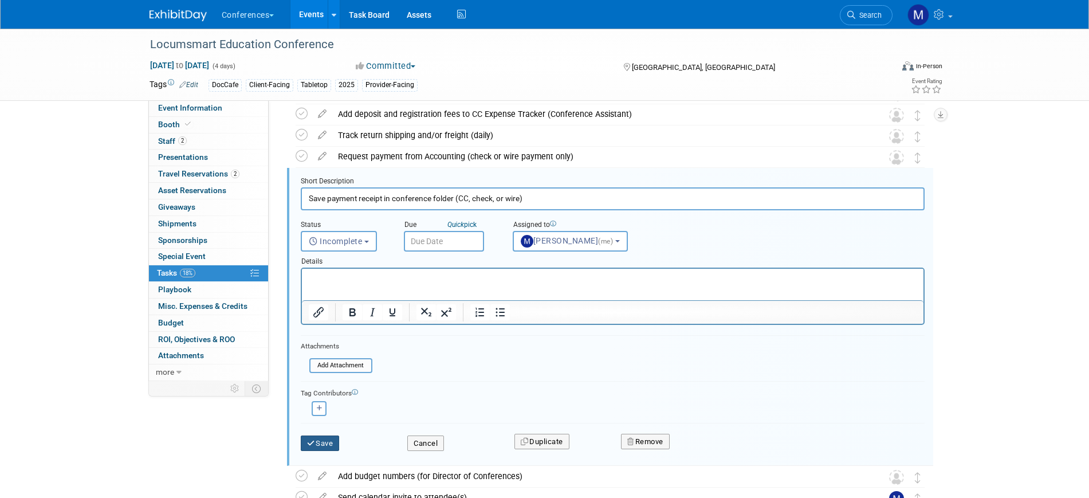
click at [304, 448] on button "Save" at bounding box center [320, 443] width 39 height 16
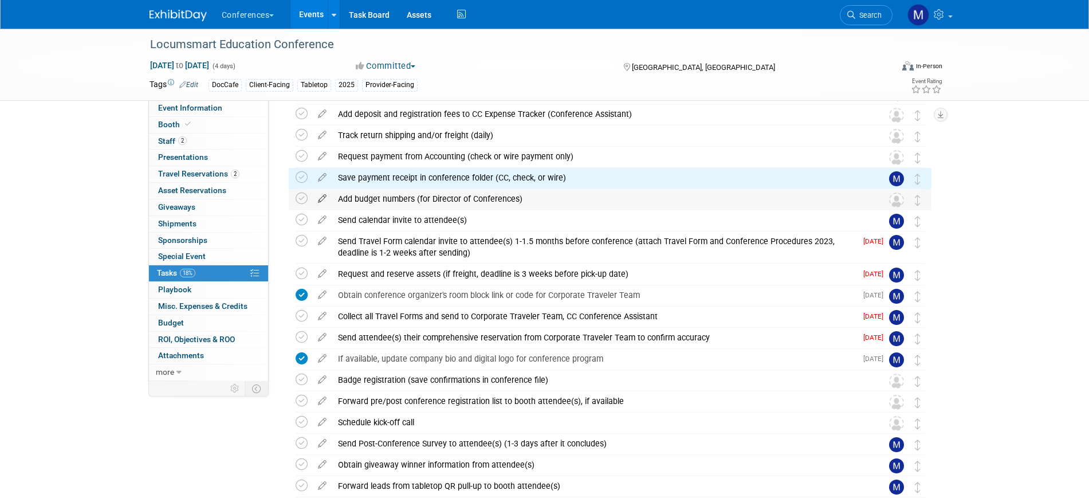
click at [326, 198] on icon at bounding box center [322, 196] width 20 height 14
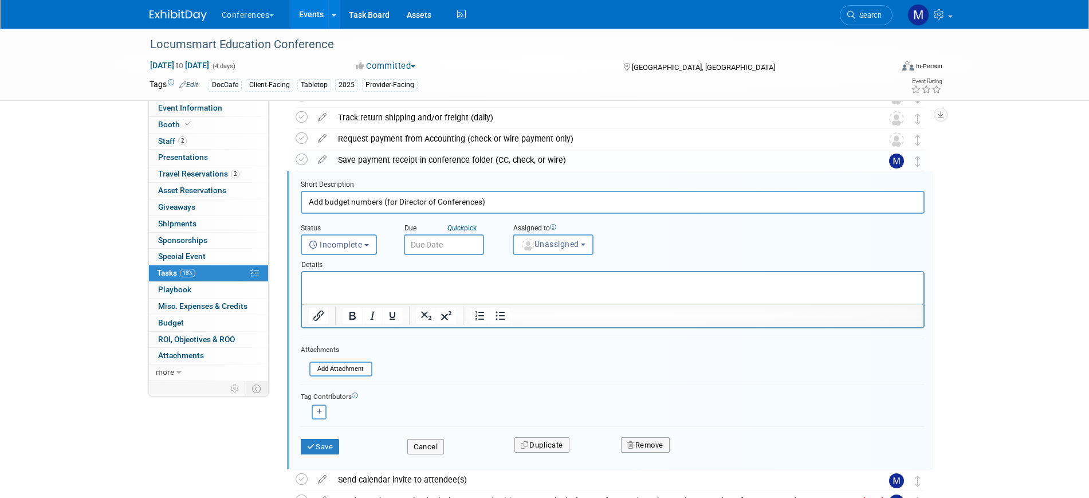
scroll to position [278, 0]
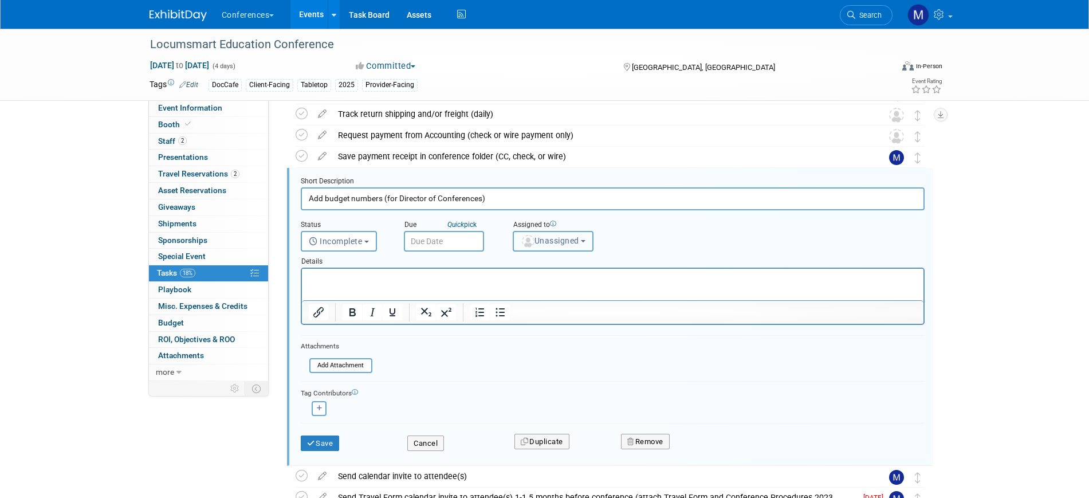
click at [540, 246] on button "Unassigned" at bounding box center [553, 241] width 81 height 21
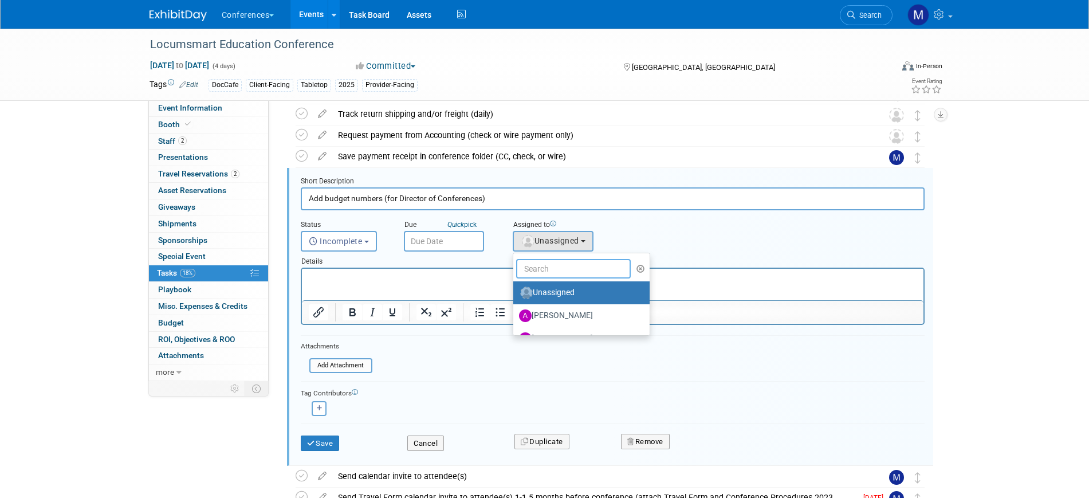
click at [547, 266] on input "text" at bounding box center [573, 268] width 115 height 19
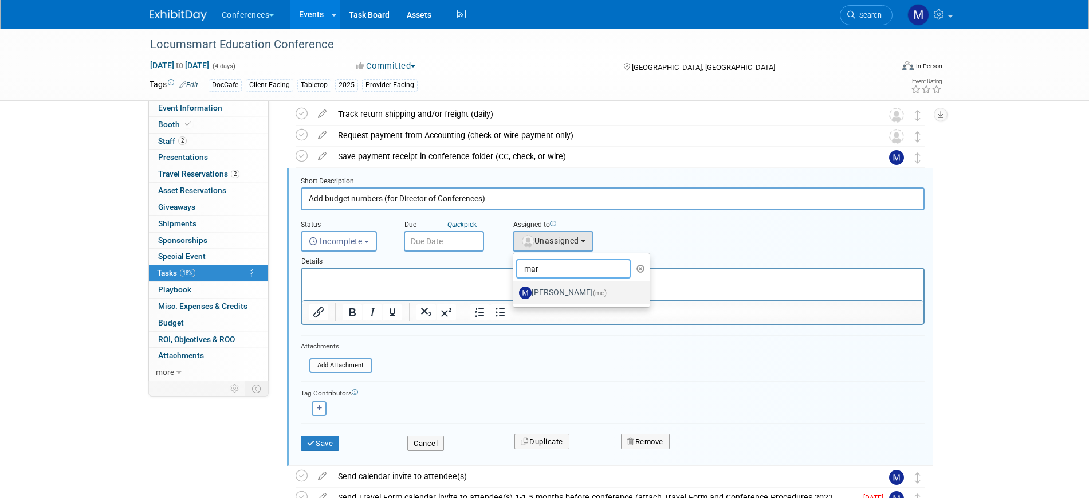
type input "mar"
click at [548, 285] on label "Marygrace LeGros (me)" at bounding box center [579, 293] width 120 height 18
click at [515, 288] on input "Marygrace LeGros (me)" at bounding box center [511, 291] width 7 height 7
select select "44aca64b-5a90-4919-a819-d2f91ad54103"
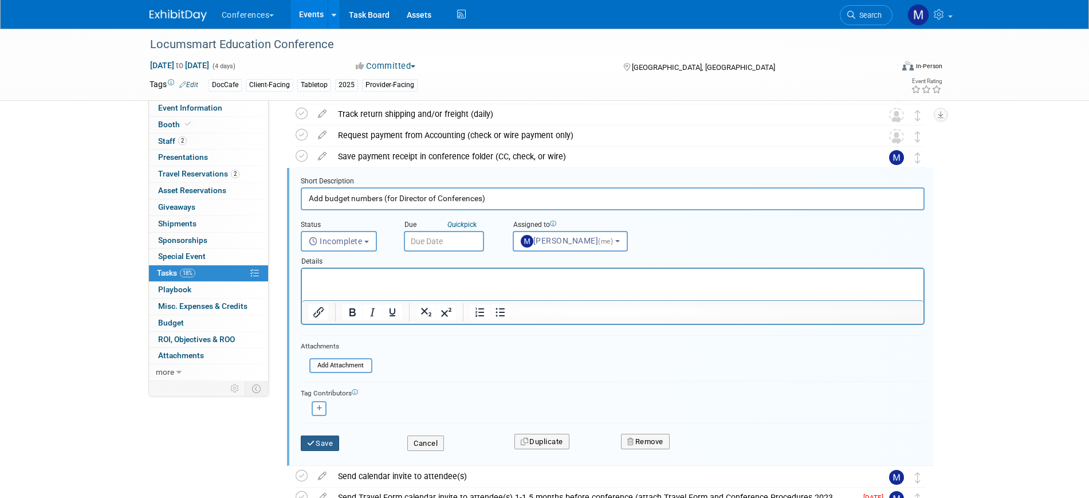
click at [333, 442] on button "Save" at bounding box center [320, 443] width 39 height 16
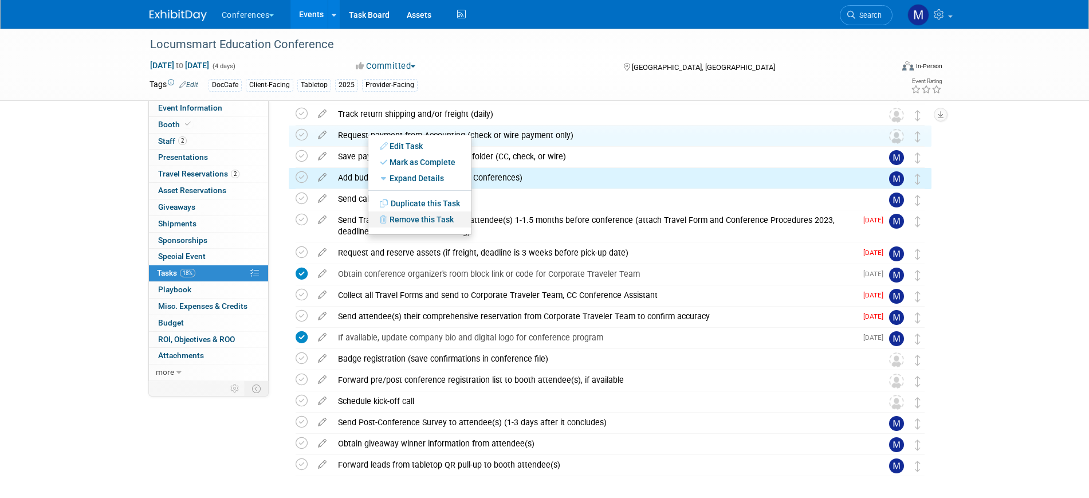
click at [423, 219] on link "Remove this Task" at bounding box center [419, 219] width 103 height 16
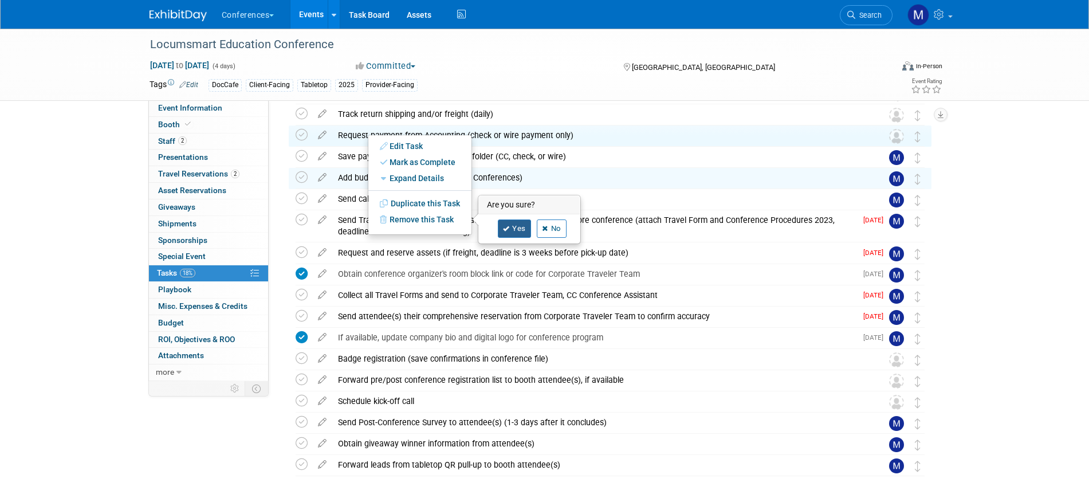
click at [507, 231] on icon at bounding box center [506, 229] width 7 height 6
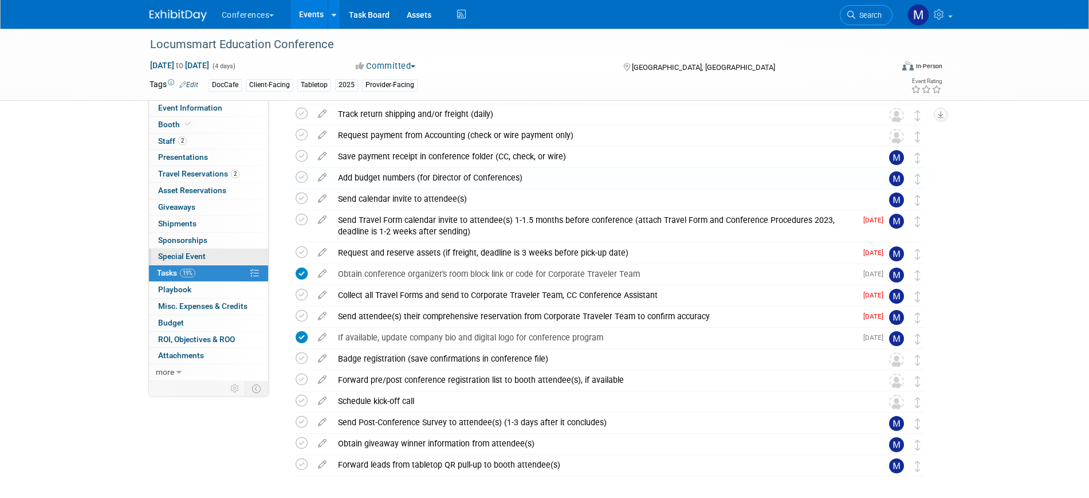
click at [239, 252] on link "Special Event" at bounding box center [208, 257] width 119 height 16
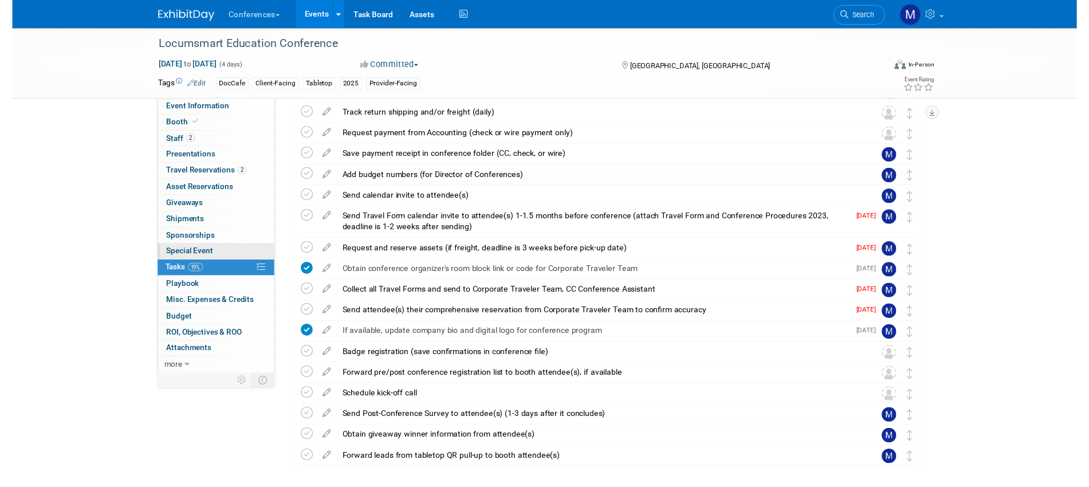
scroll to position [0, 0]
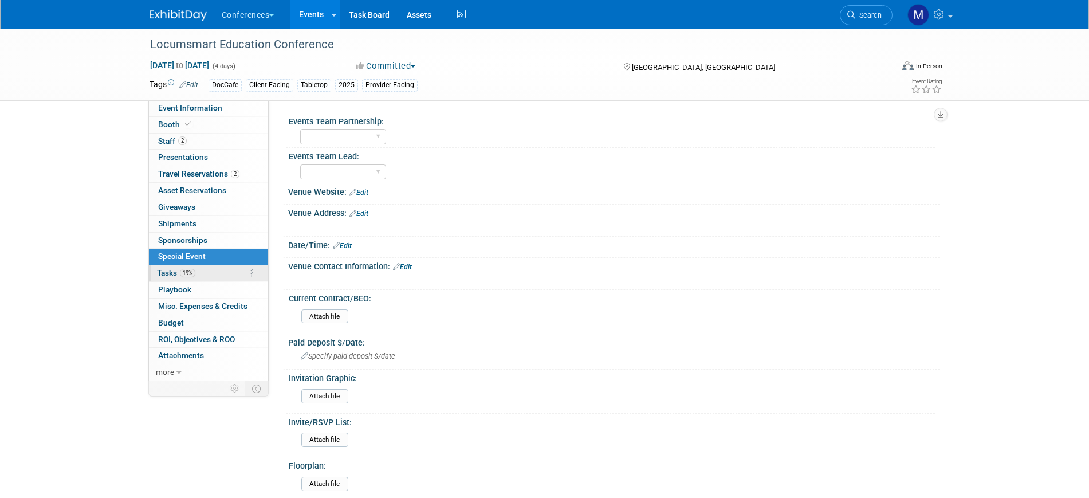
click at [209, 271] on link "19% Tasks 19%" at bounding box center [208, 273] width 119 height 16
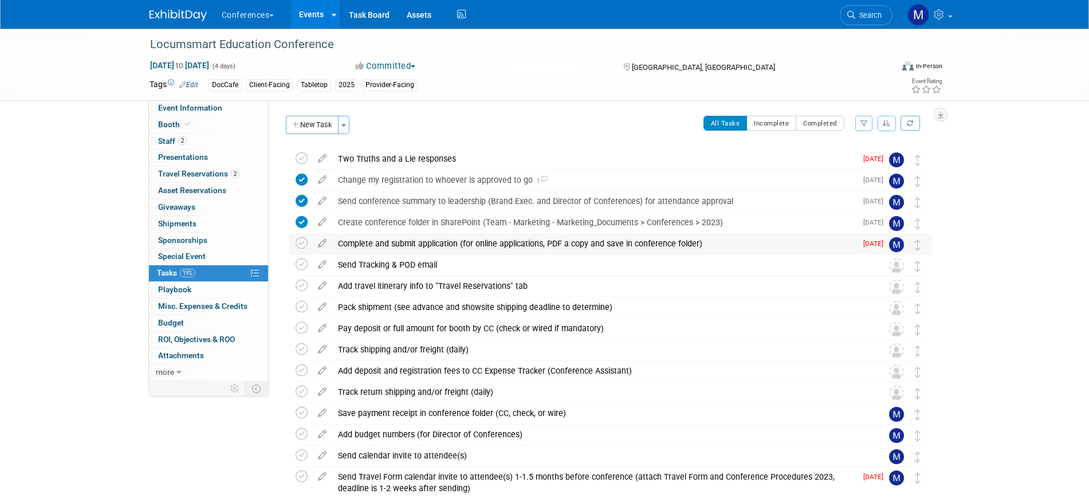
click at [463, 243] on div "Complete and submit application (for online applications, PDF a copy and save i…" at bounding box center [594, 243] width 524 height 19
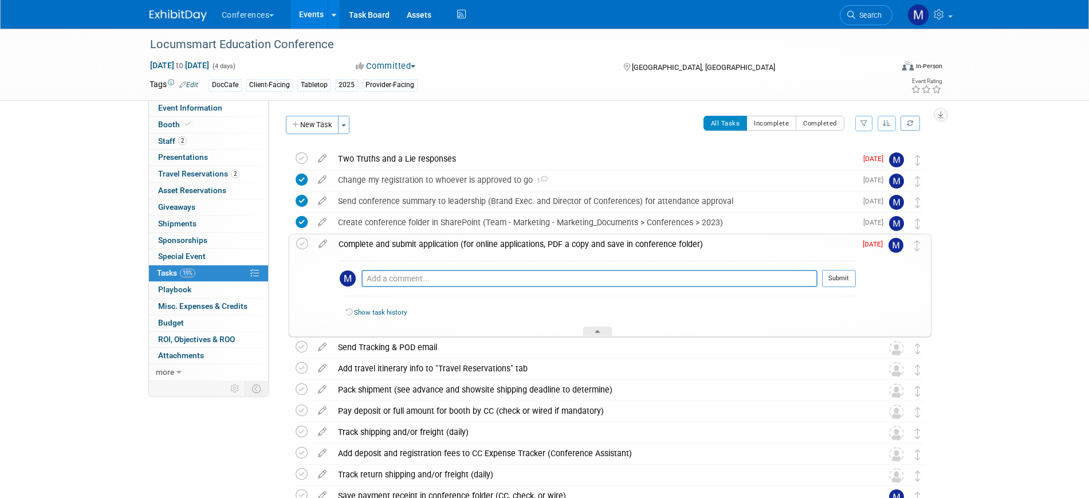
click at [463, 243] on div "Complete and submit application (for online applications, PDF a copy and save i…" at bounding box center [594, 243] width 523 height 19
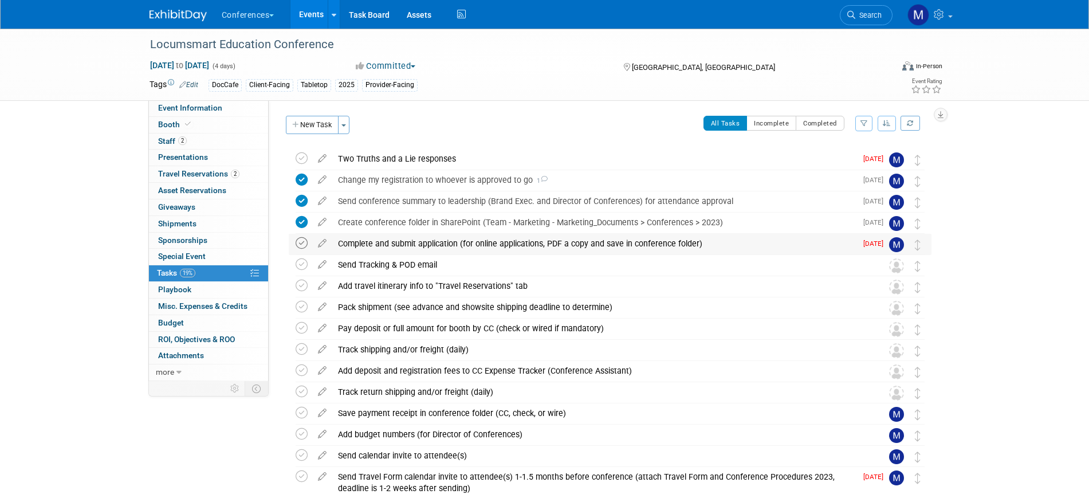
click at [297, 243] on icon at bounding box center [302, 243] width 12 height 12
click at [323, 372] on icon at bounding box center [322, 368] width 20 height 14
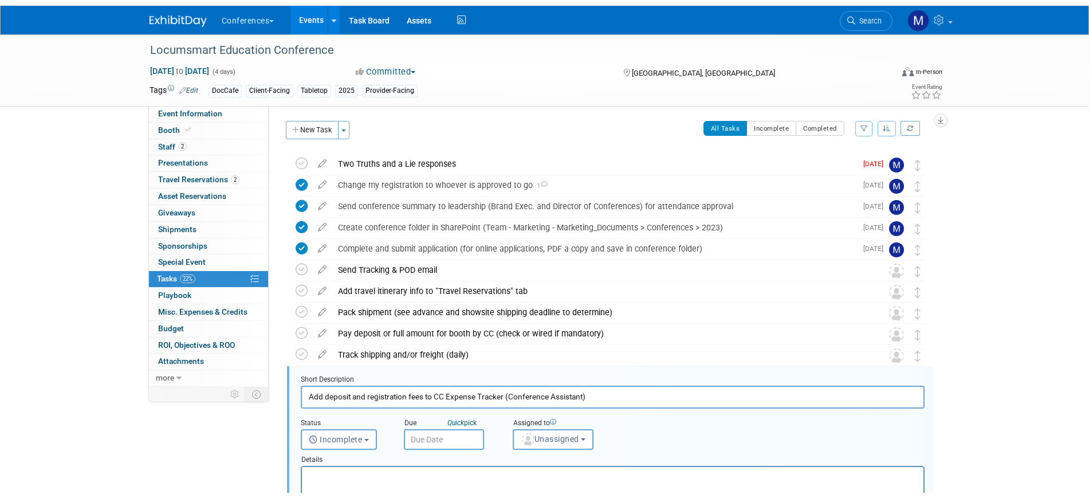
scroll to position [193, 0]
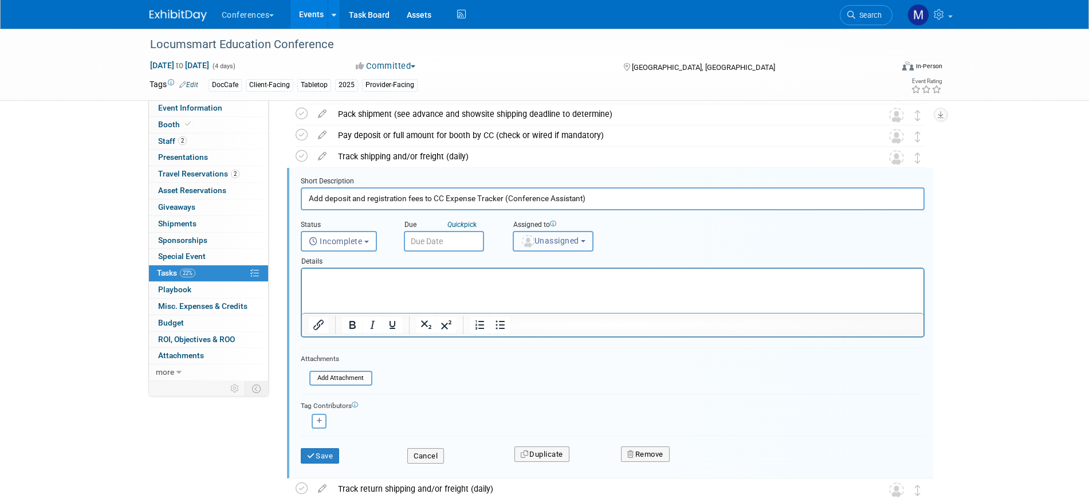
click at [526, 244] on img "button" at bounding box center [528, 241] width 13 height 13
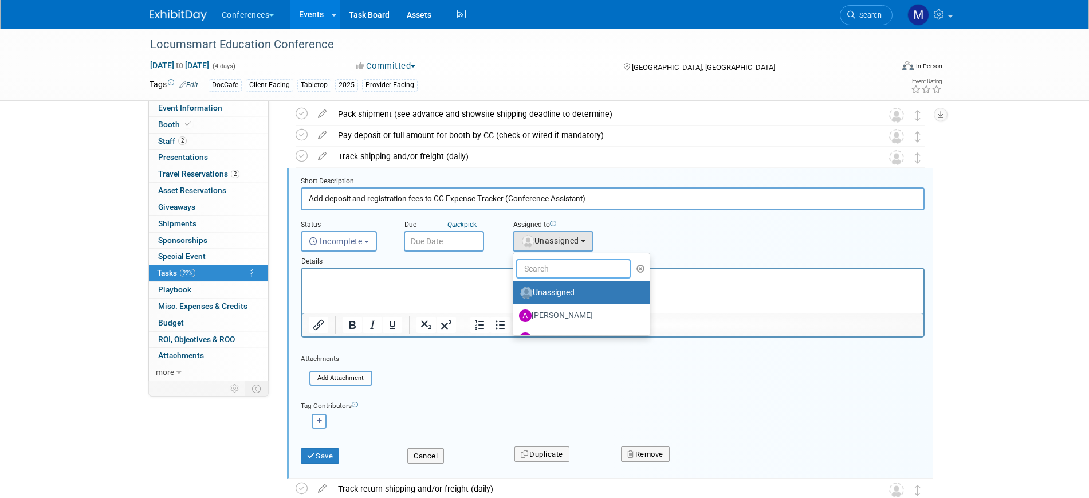
click at [542, 268] on input "text" at bounding box center [573, 268] width 115 height 19
type input "mar"
click at [557, 284] on label "Marygrace LeGros (me)" at bounding box center [579, 293] width 120 height 18
click at [515, 288] on input "Marygrace LeGros (me)" at bounding box center [511, 291] width 7 height 7
select select "44aca64b-5a90-4919-a819-d2f91ad54103"
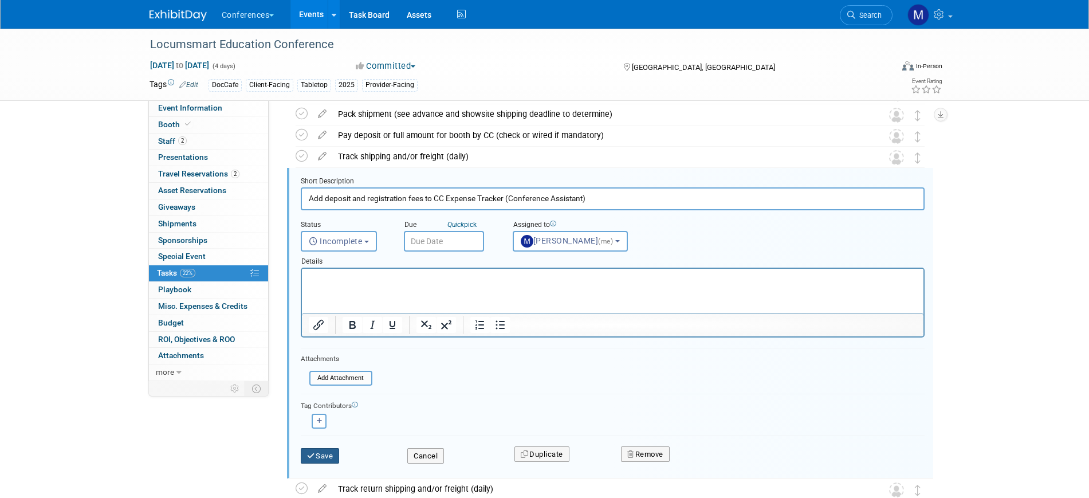
click at [329, 452] on button "Save" at bounding box center [320, 456] width 39 height 16
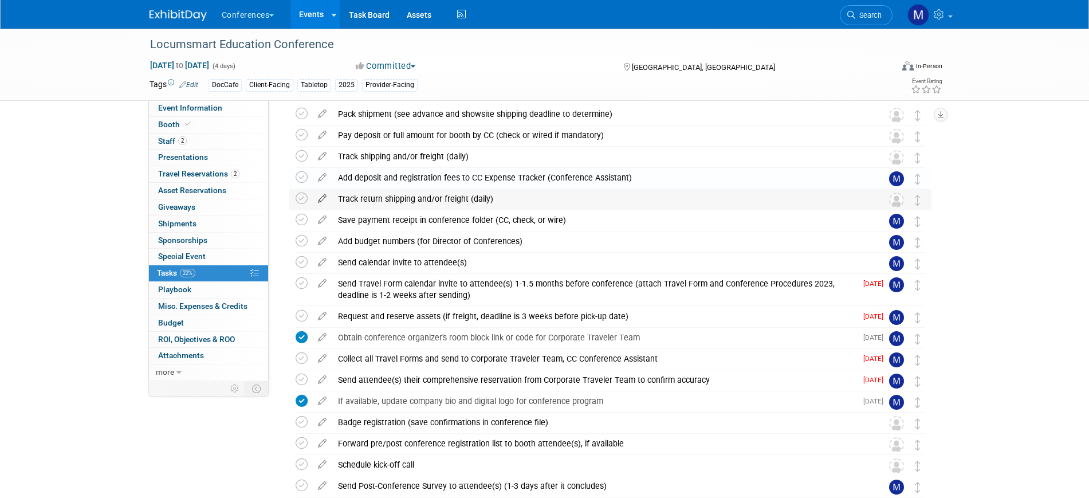
click at [320, 199] on icon at bounding box center [322, 196] width 20 height 14
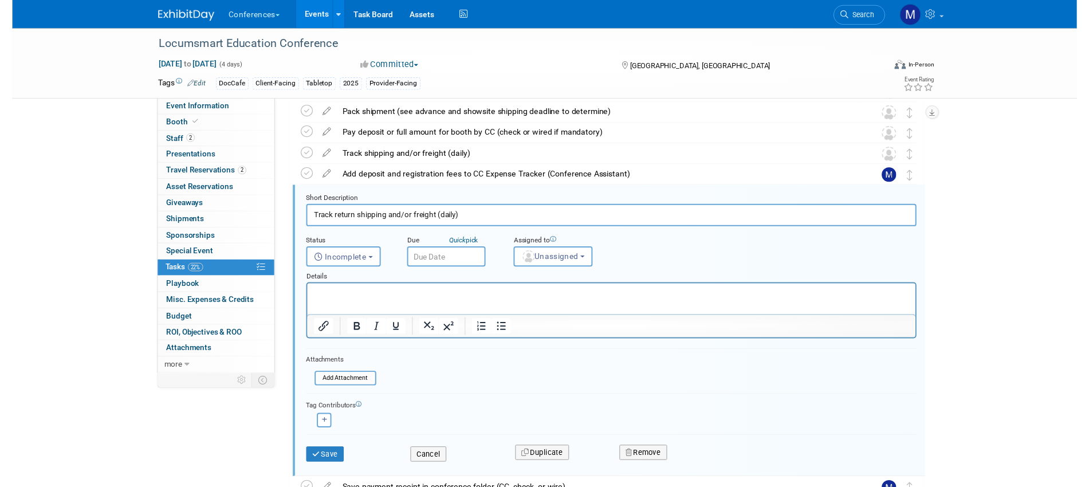
scroll to position [214, 0]
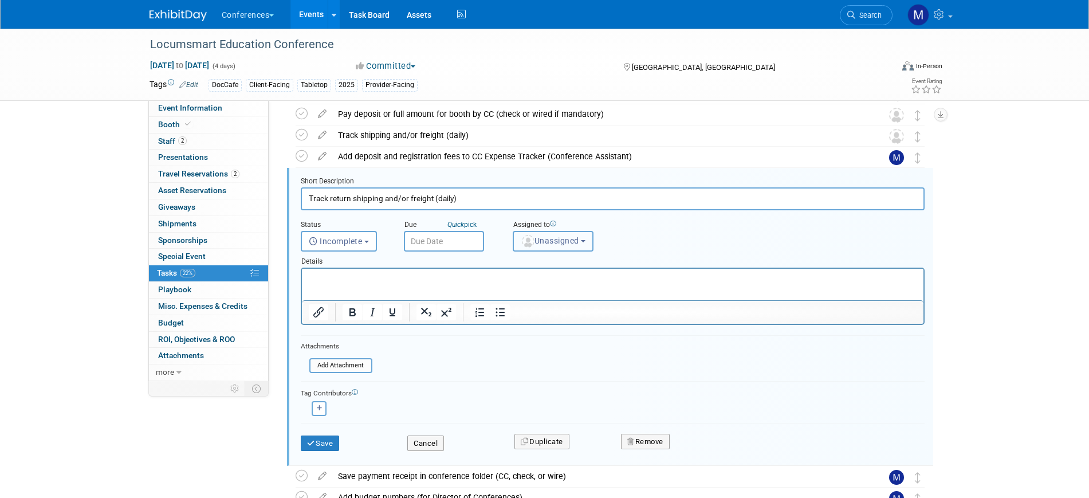
click at [552, 246] on button "Unassigned" at bounding box center [553, 241] width 81 height 21
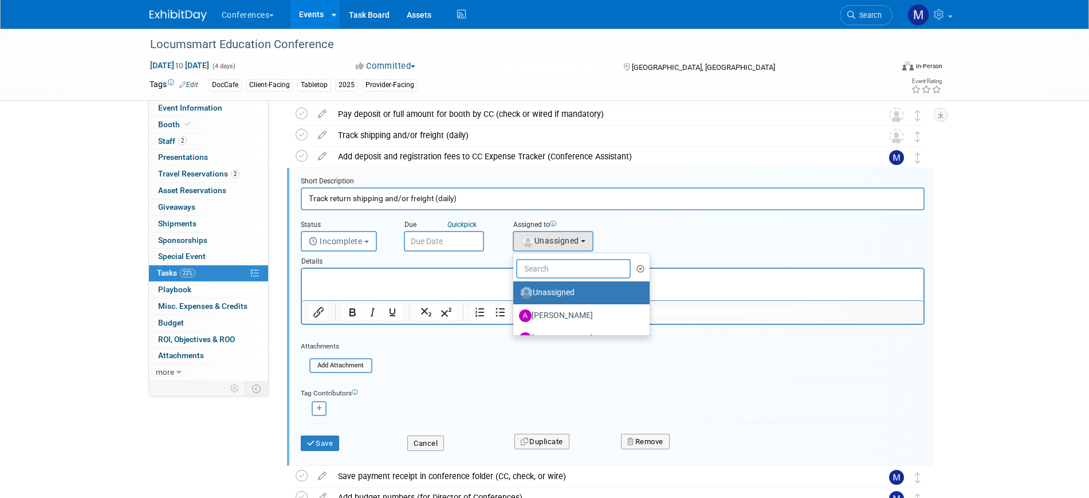
click at [552, 265] on input "text" at bounding box center [573, 268] width 115 height 19
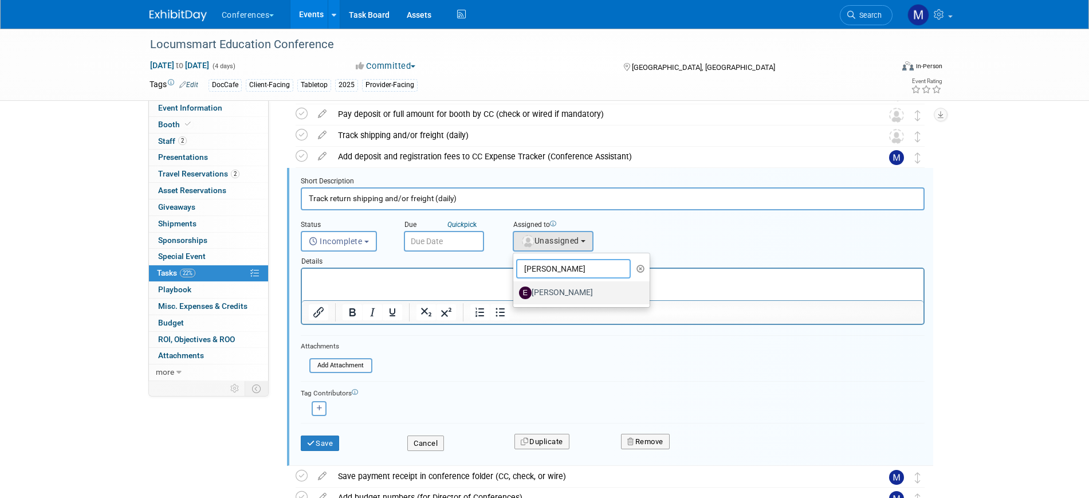
type input "erin"
click at [560, 290] on label "Erin Anderson" at bounding box center [579, 293] width 120 height 18
click at [515, 290] on input "Erin Anderson" at bounding box center [511, 291] width 7 height 7
select select "05738ff0-bddb-4e68-890b-b446aa749597"
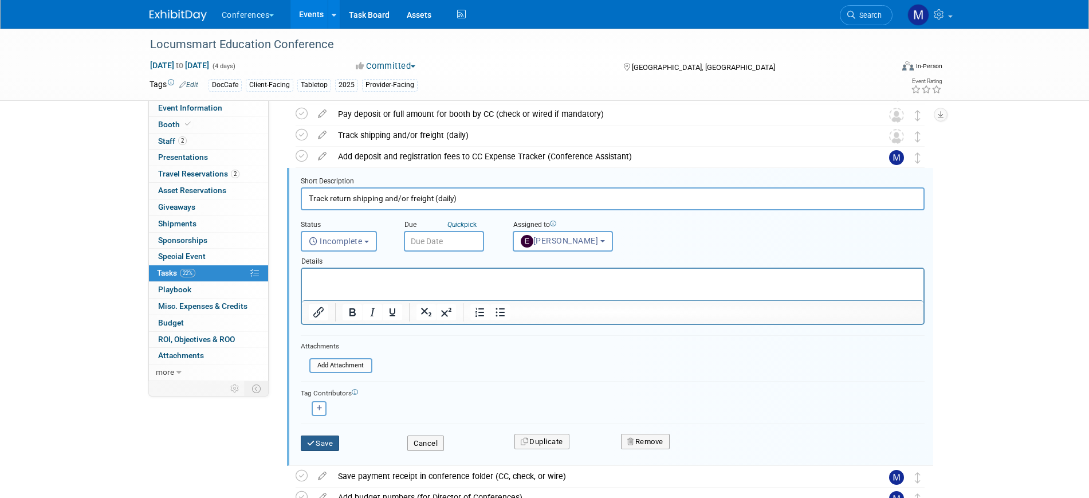
click at [316, 441] on button "Save" at bounding box center [320, 443] width 39 height 16
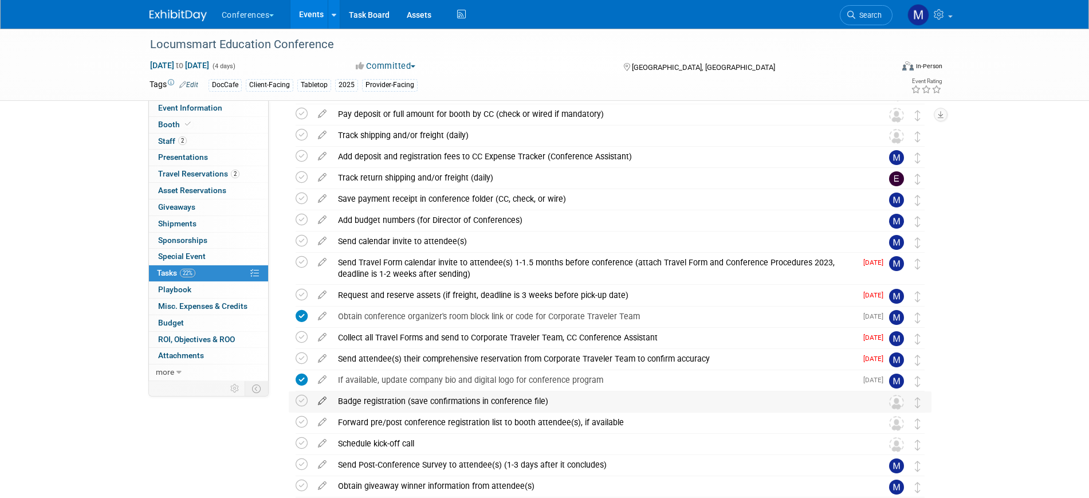
click at [323, 399] on icon at bounding box center [322, 398] width 20 height 14
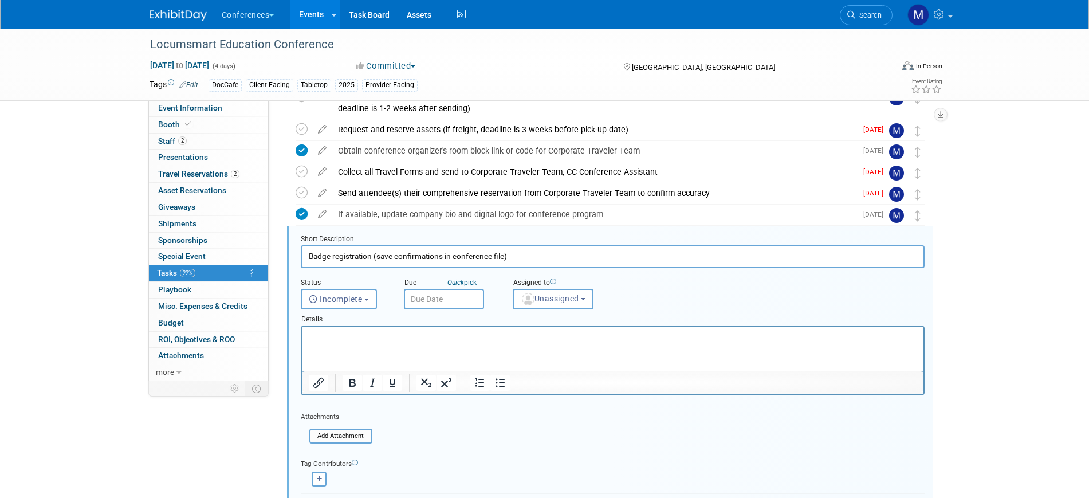
scroll to position [438, 0]
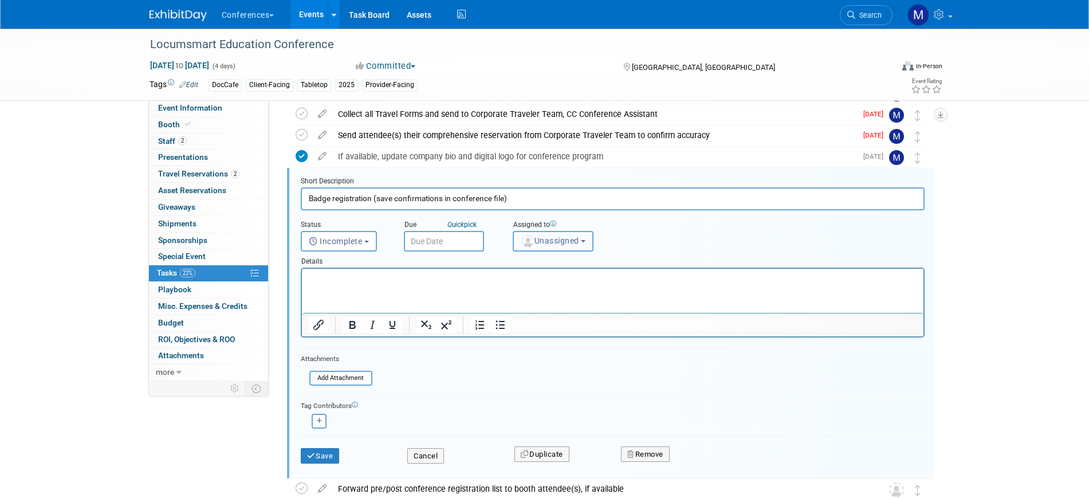
click at [568, 238] on span "Unassigned" at bounding box center [550, 240] width 58 height 9
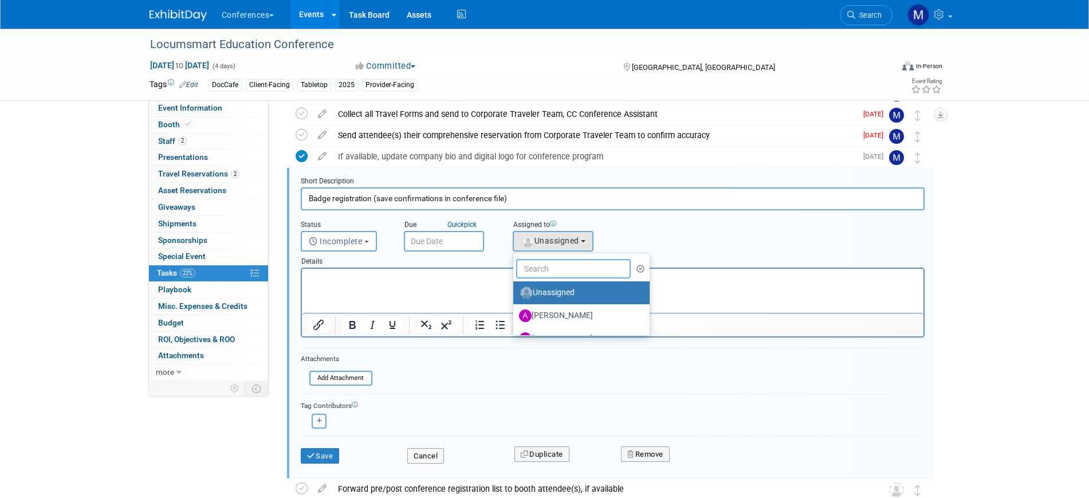
click at [553, 270] on input "text" at bounding box center [573, 268] width 115 height 19
type input "mar"
drag, startPoint x: 547, startPoint y: 287, endPoint x: 210, endPoint y: 38, distance: 418.8
click at [547, 287] on label "Marygrace LeGros (me)" at bounding box center [579, 293] width 120 height 18
click at [515, 288] on input "Marygrace LeGros (me)" at bounding box center [511, 291] width 7 height 7
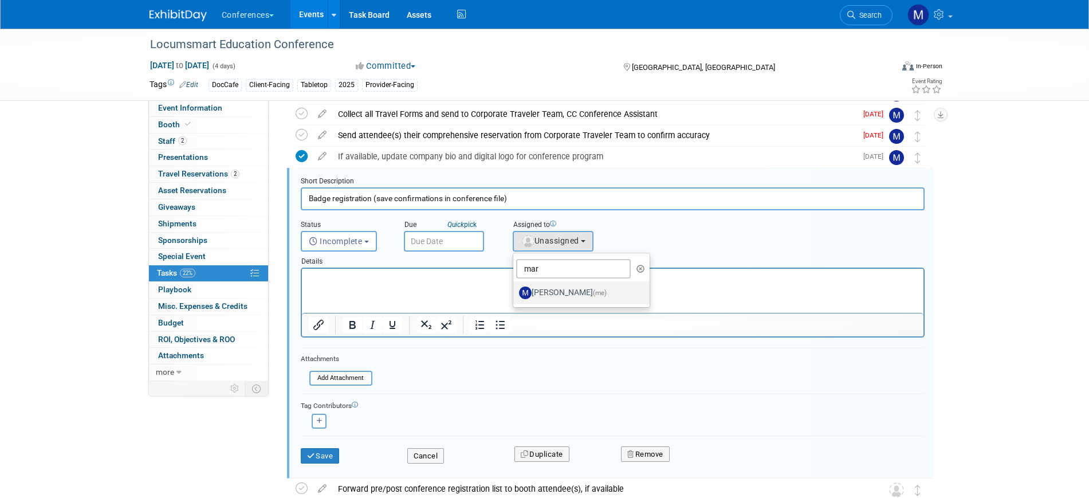
select select "44aca64b-5a90-4919-a819-d2f91ad54103"
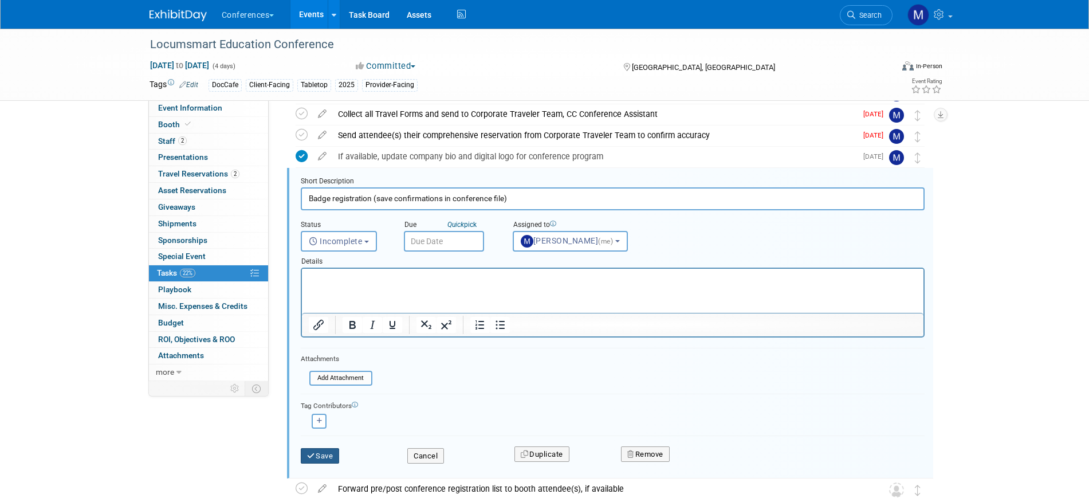
click at [314, 453] on icon "submit" at bounding box center [311, 455] width 9 height 7
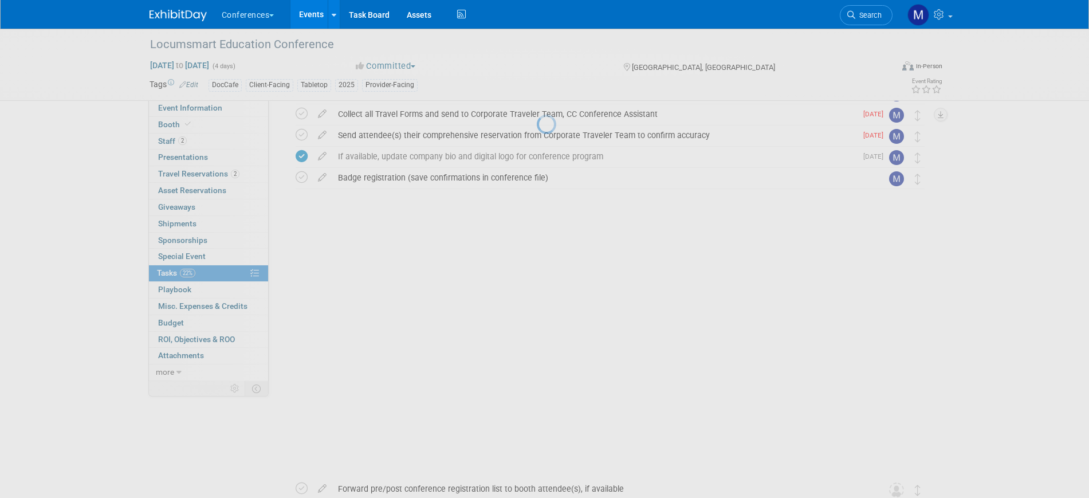
scroll to position [305, 0]
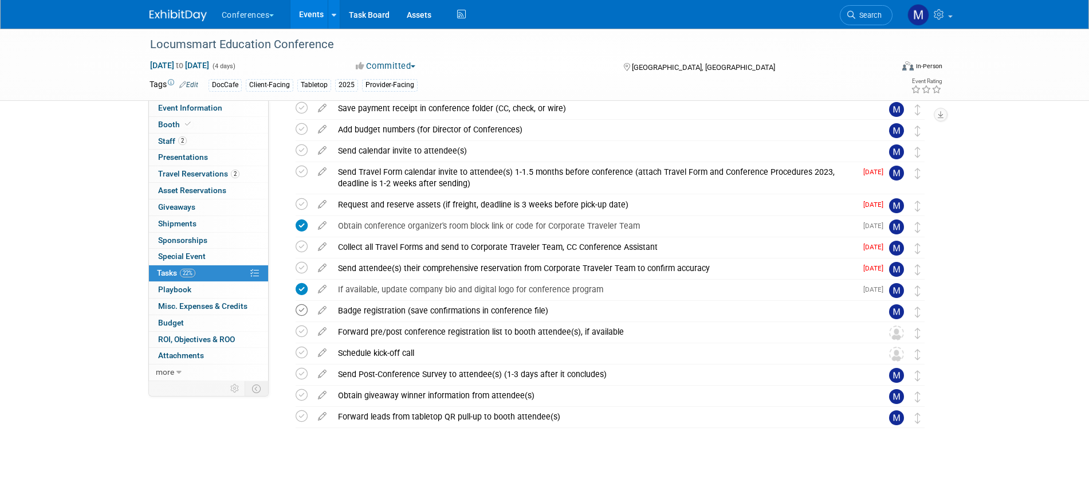
click at [306, 309] on icon at bounding box center [302, 310] width 12 height 12
click at [322, 252] on td at bounding box center [322, 247] width 20 height 21
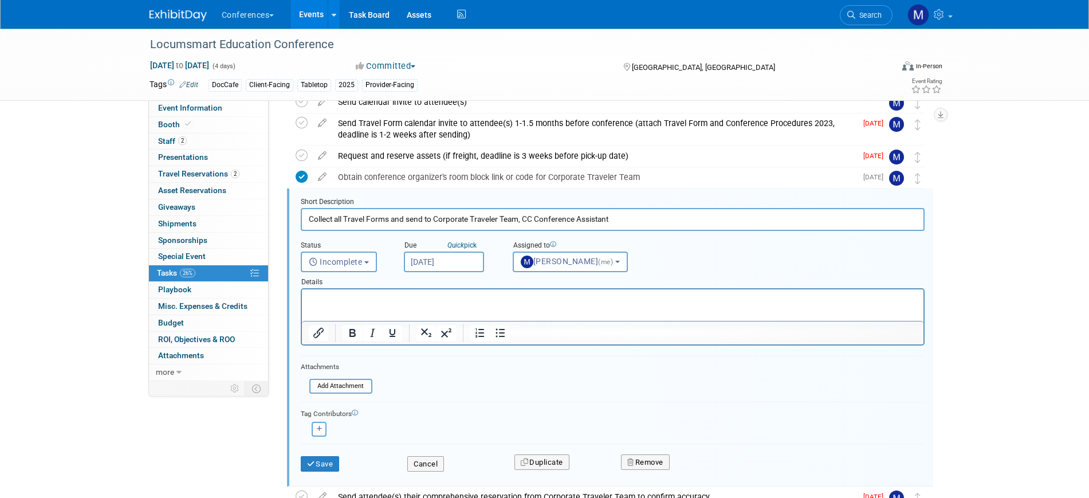
scroll to position [374, 0]
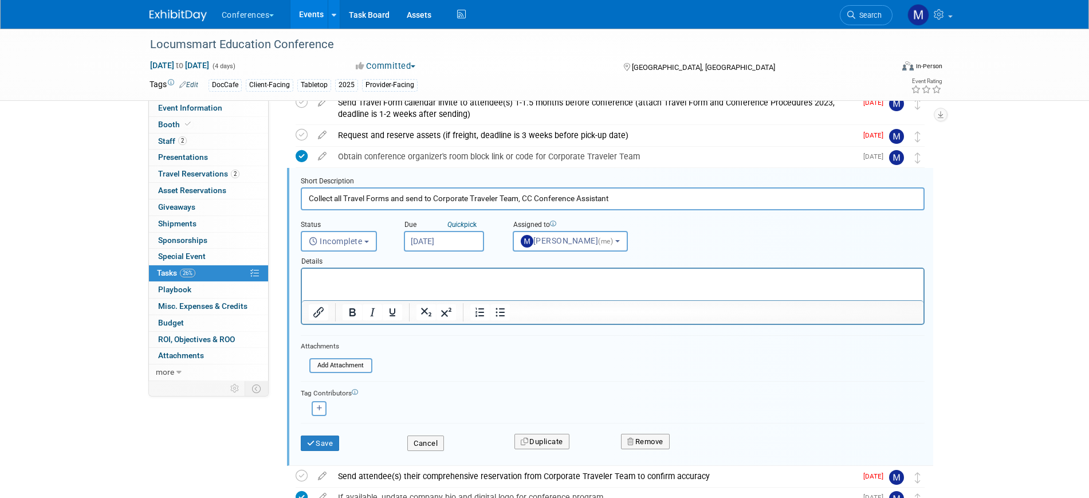
click at [433, 241] on input "Sep 24, 2025" at bounding box center [444, 241] width 80 height 21
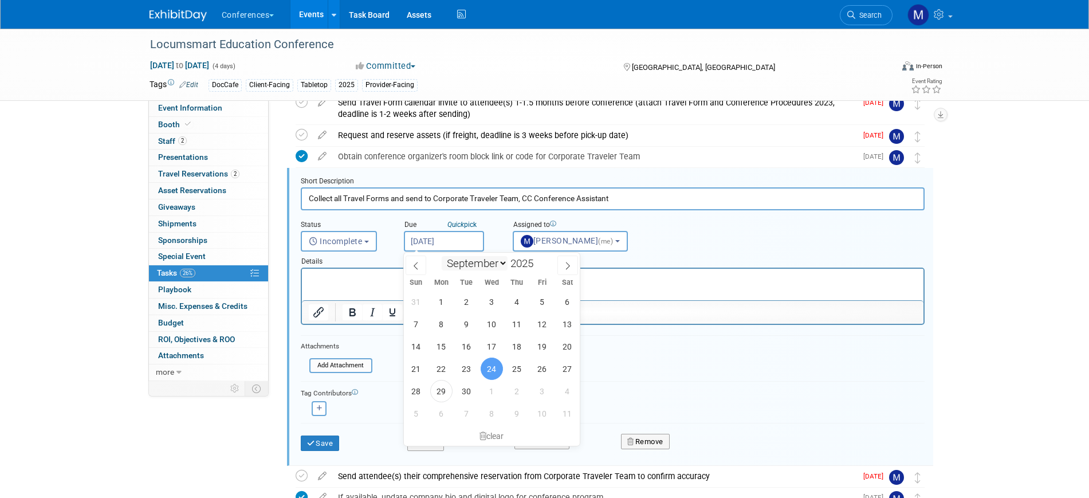
click at [472, 263] on select "January February March April May June July August September October November De…" at bounding box center [475, 263] width 66 height 14
select select "9"
click at [442, 256] on select "January February March April May June July August September October November De…" at bounding box center [475, 263] width 66 height 14
click at [495, 338] on span "15" at bounding box center [492, 346] width 22 height 22
type input "Oct 15, 2025"
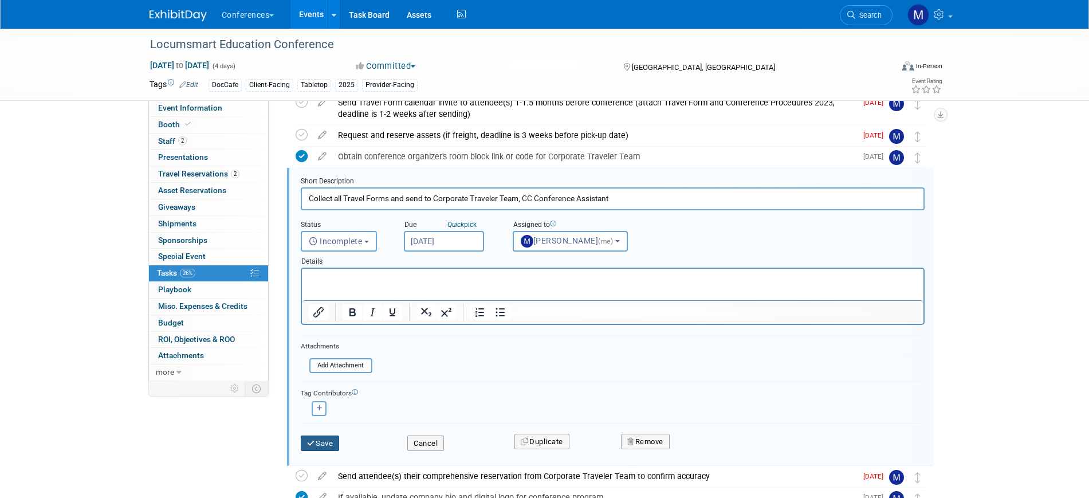
click at [316, 444] on button "Save" at bounding box center [320, 443] width 39 height 16
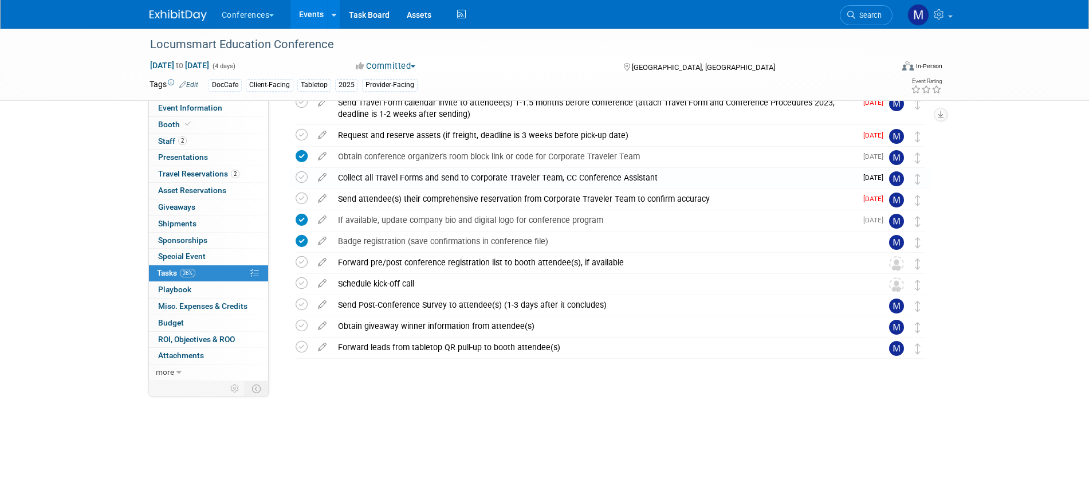
scroll to position [305, 0]
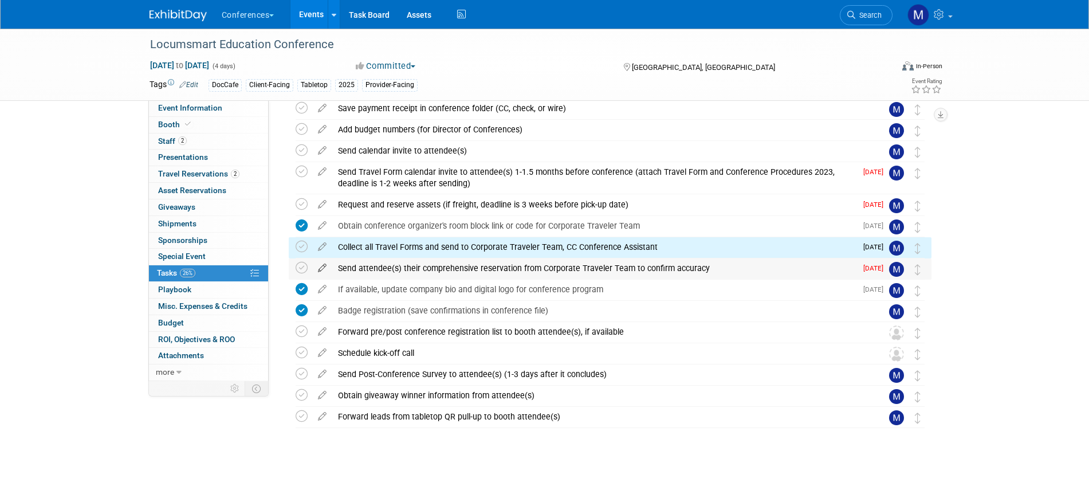
click at [319, 267] on icon at bounding box center [322, 265] width 20 height 14
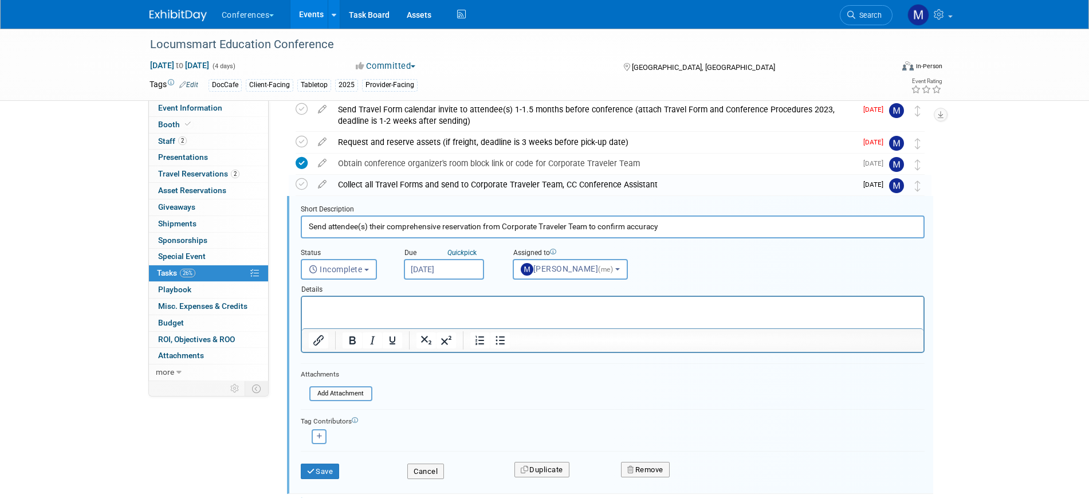
scroll to position [395, 0]
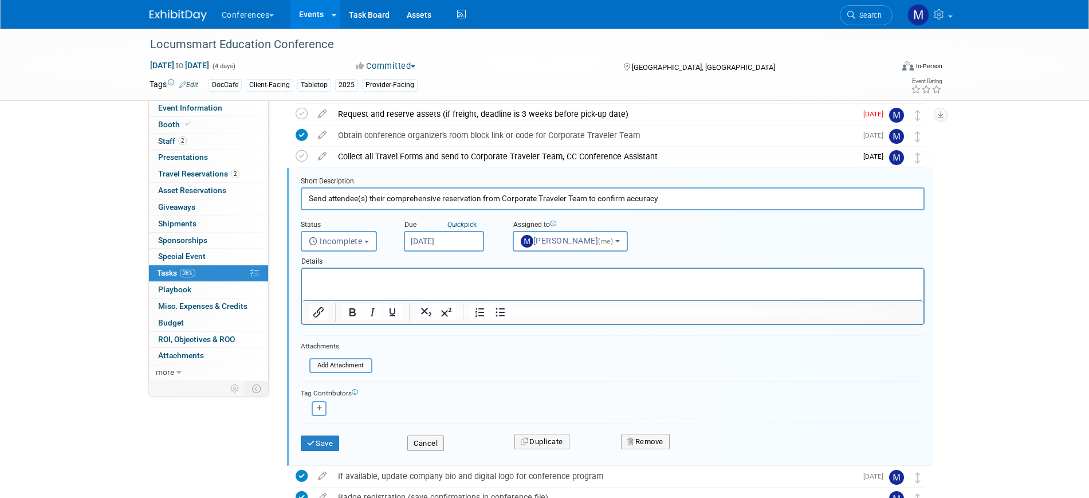
click at [436, 245] on input "Sep 24, 2025" at bounding box center [444, 241] width 80 height 21
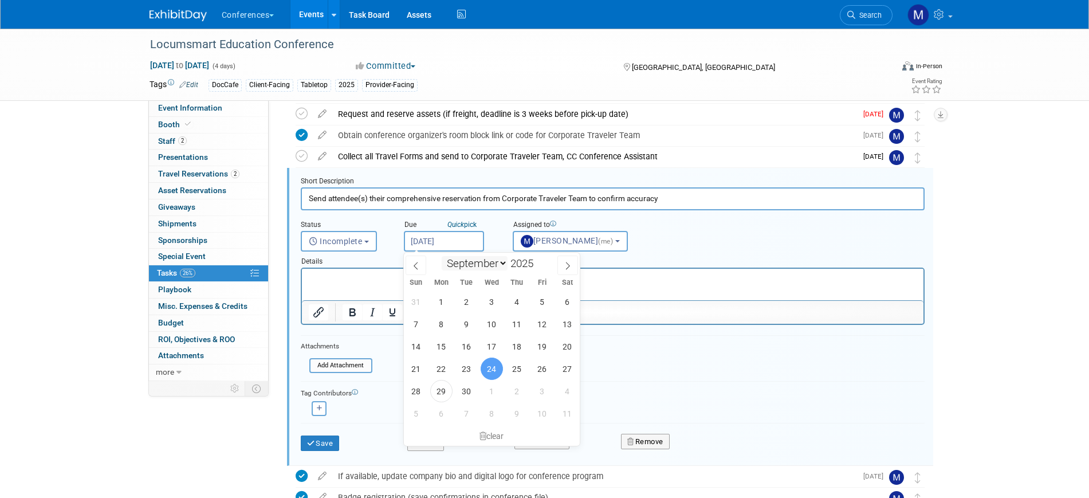
click at [466, 261] on select "January February March April May June July August September October November De…" at bounding box center [475, 263] width 66 height 14
select select "9"
click at [442, 256] on select "January February March April May June July August September October November De…" at bounding box center [475, 263] width 66 height 14
click at [497, 343] on span "15" at bounding box center [492, 346] width 22 height 22
type input "Oct 15, 2025"
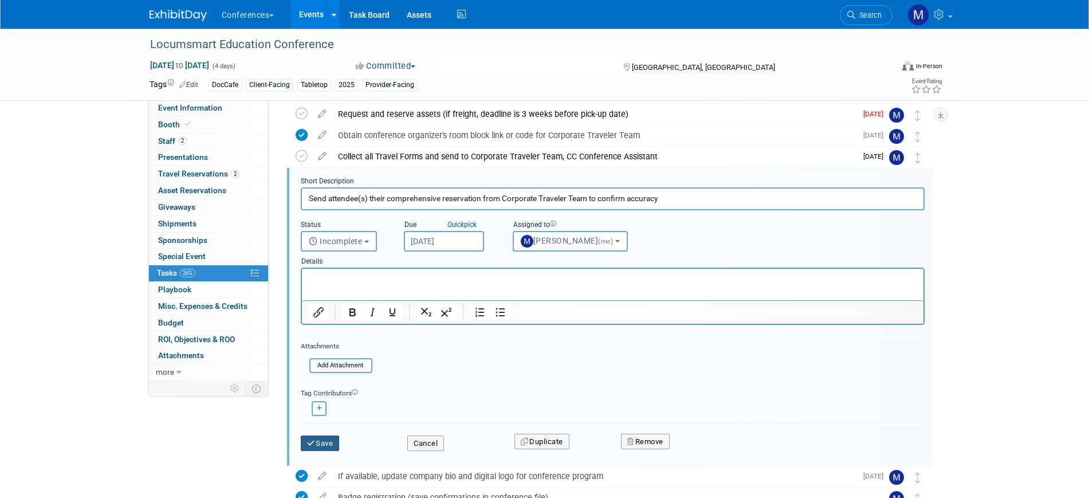
click at [324, 444] on button "Save" at bounding box center [320, 443] width 39 height 16
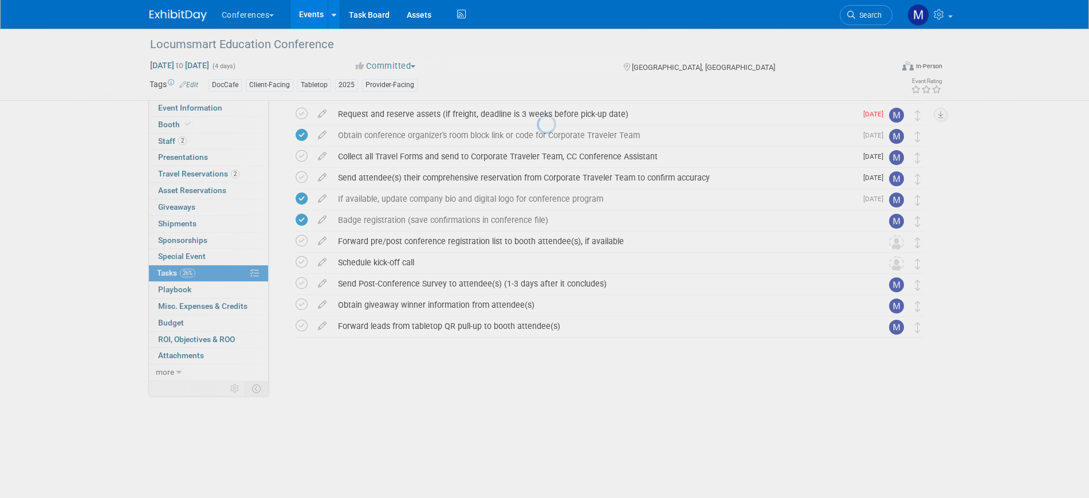
scroll to position [305, 0]
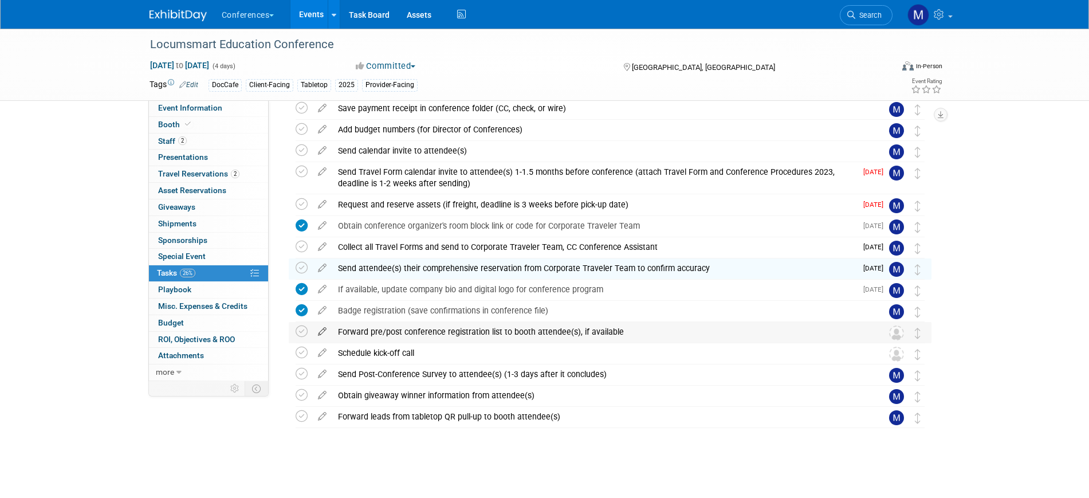
click at [320, 333] on icon at bounding box center [322, 329] width 20 height 14
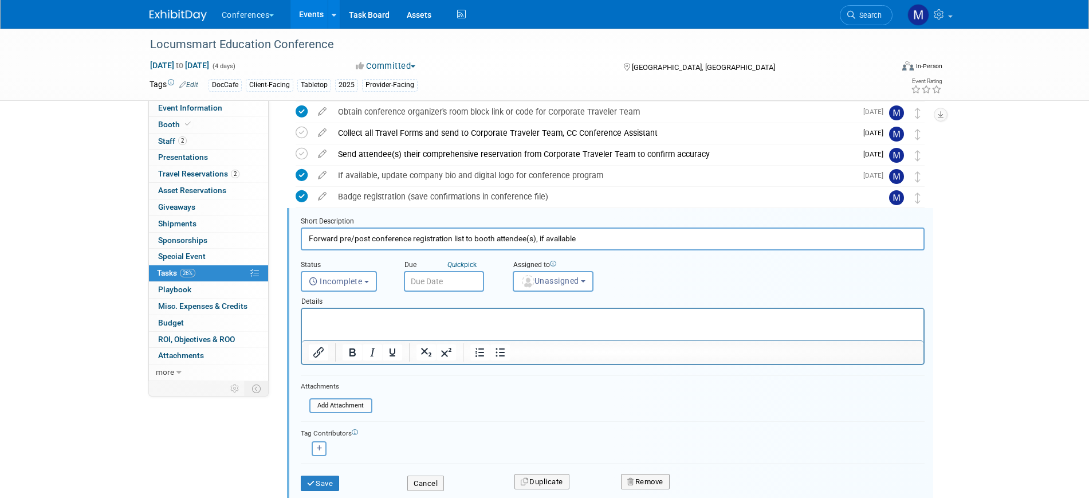
scroll to position [459, 0]
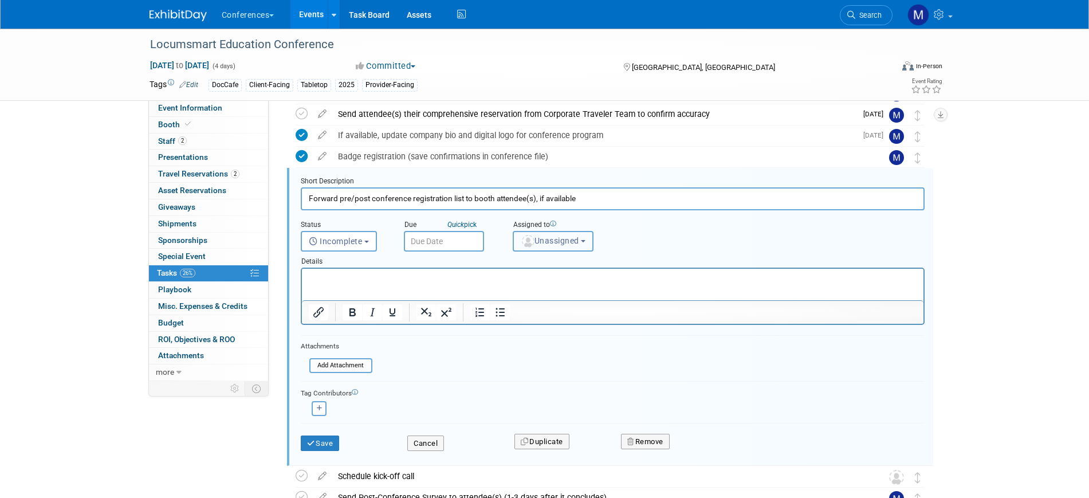
click at [559, 244] on span "Unassigned" at bounding box center [550, 240] width 58 height 9
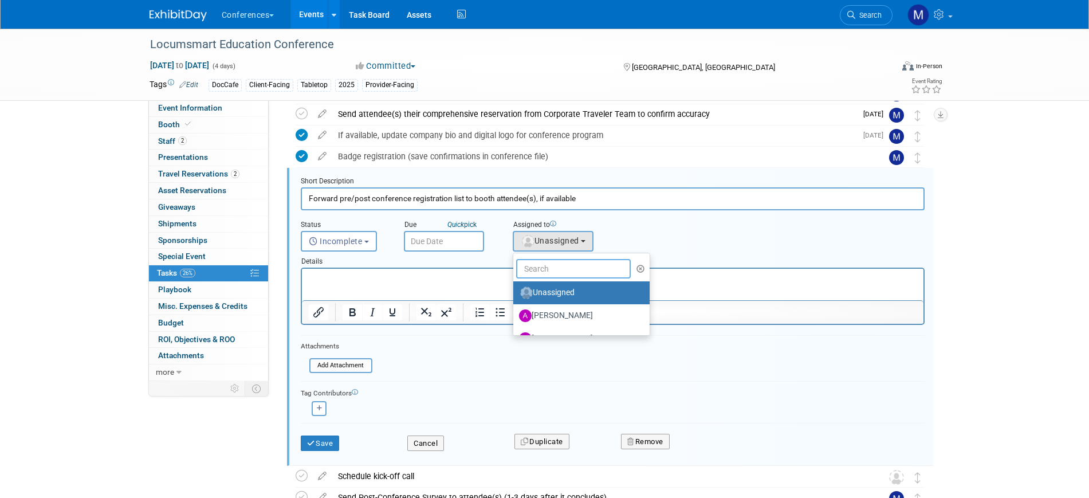
click at [554, 262] on input "text" at bounding box center [573, 268] width 115 height 19
type input "mar"
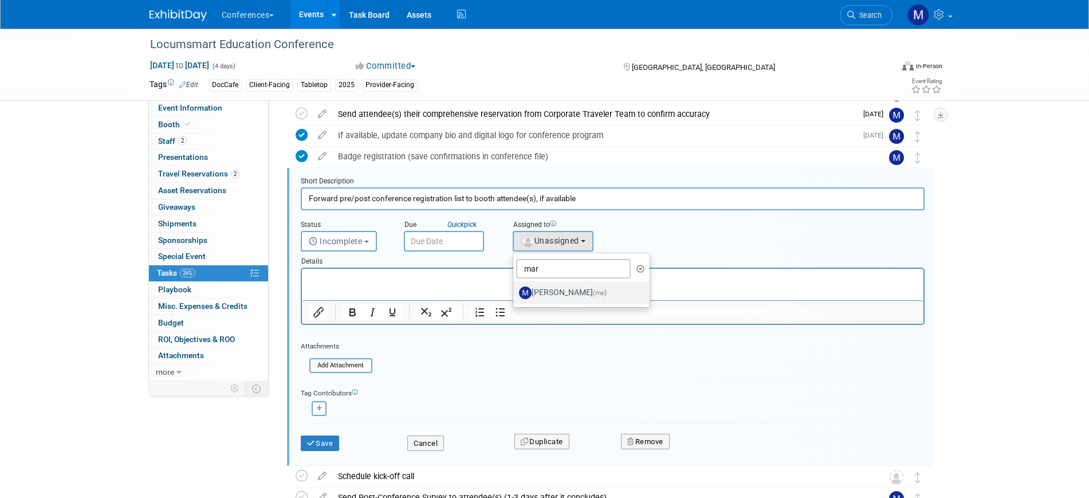
drag, startPoint x: 550, startPoint y: 284, endPoint x: 234, endPoint y: 25, distance: 408.7
click at [550, 284] on label "Marygrace LeGros (me)" at bounding box center [579, 293] width 120 height 18
click at [515, 288] on input "Marygrace LeGros (me)" at bounding box center [511, 291] width 7 height 7
select select "44aca64b-5a90-4919-a819-d2f91ad54103"
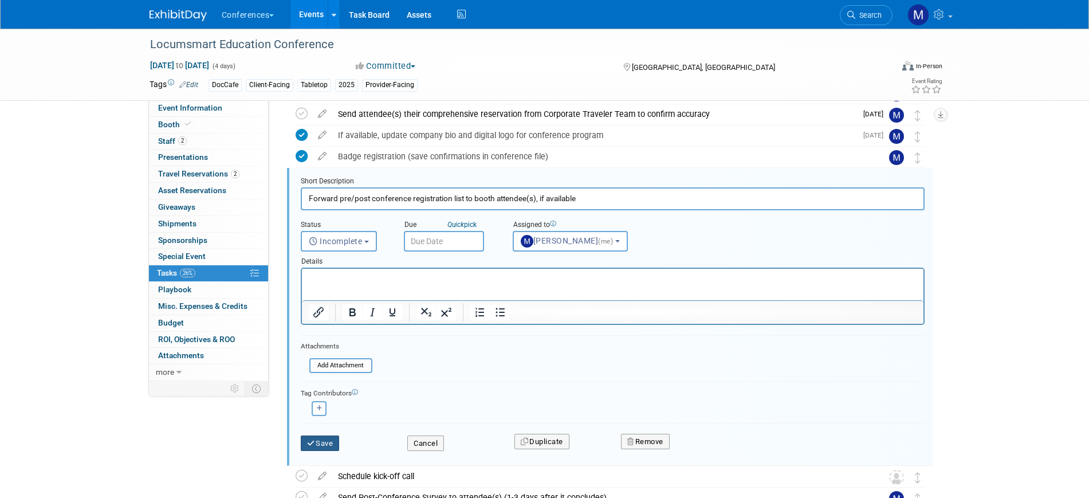
click at [321, 438] on button "Save" at bounding box center [320, 443] width 39 height 16
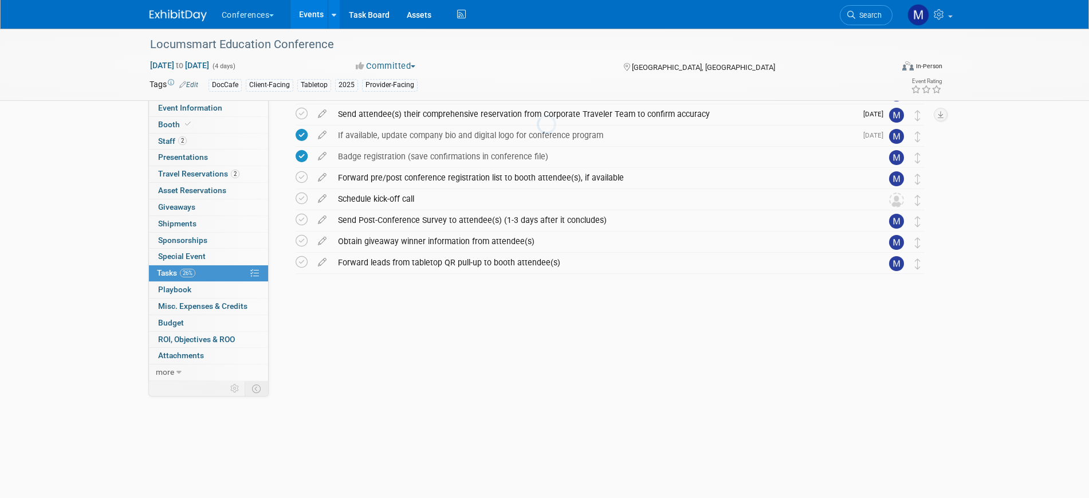
scroll to position [305, 0]
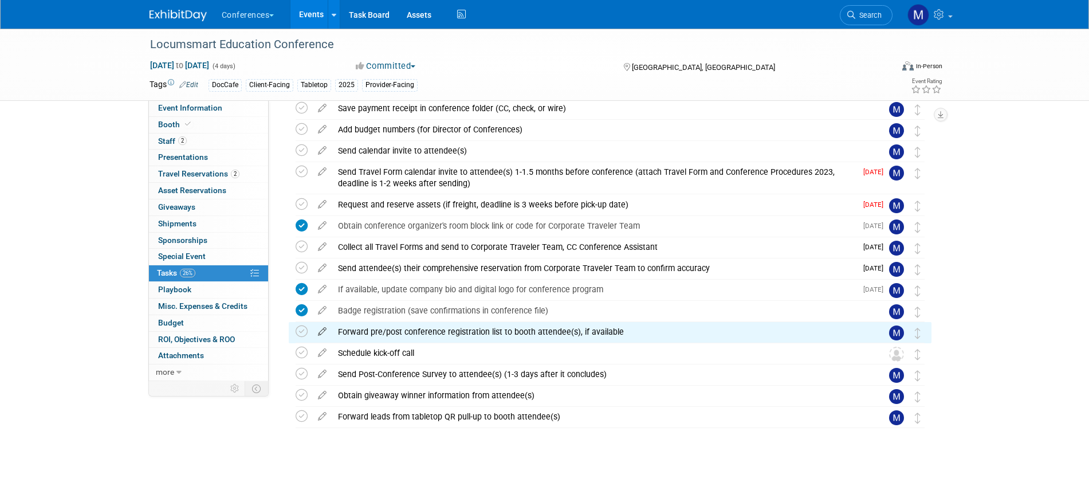
click at [323, 336] on icon at bounding box center [322, 329] width 20 height 14
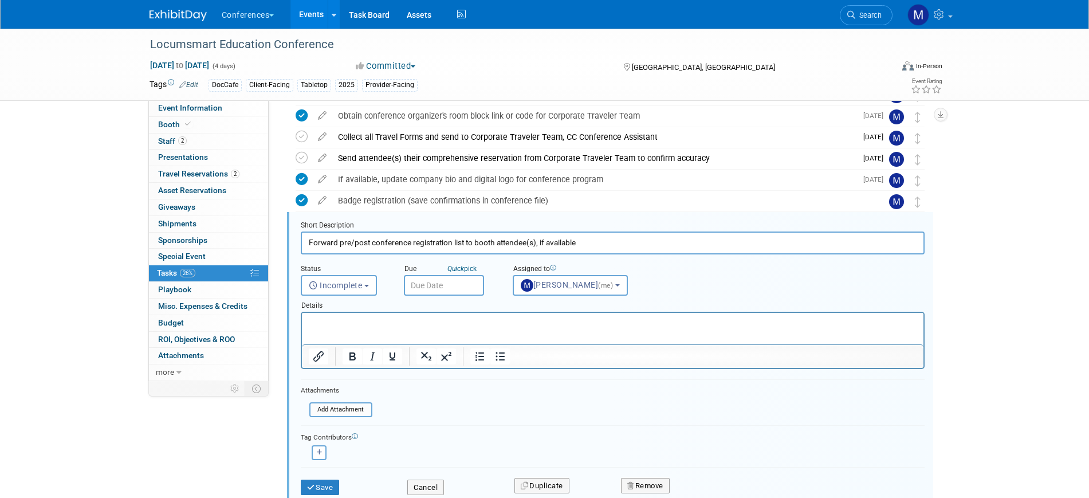
scroll to position [459, 0]
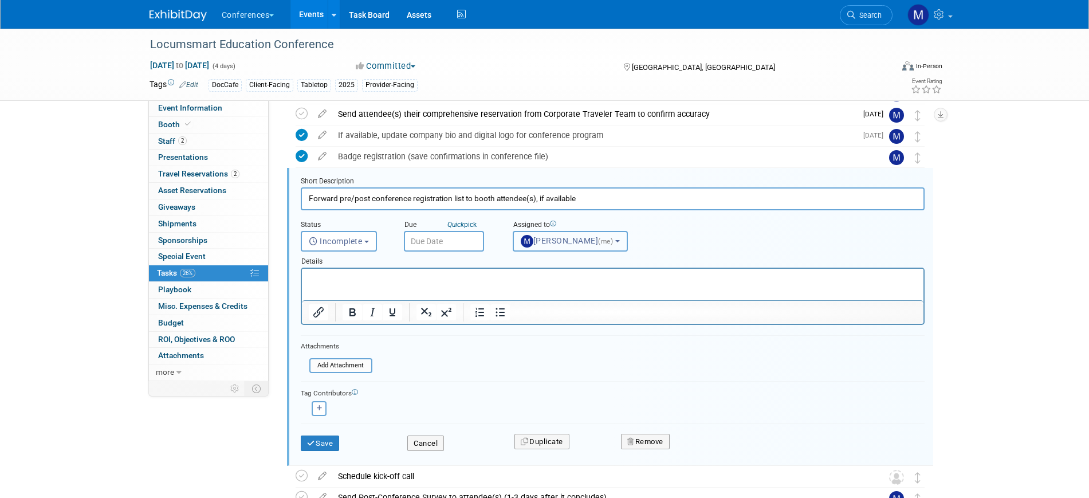
click at [578, 249] on button "Marygrace LeGros (me)" at bounding box center [570, 241] width 115 height 21
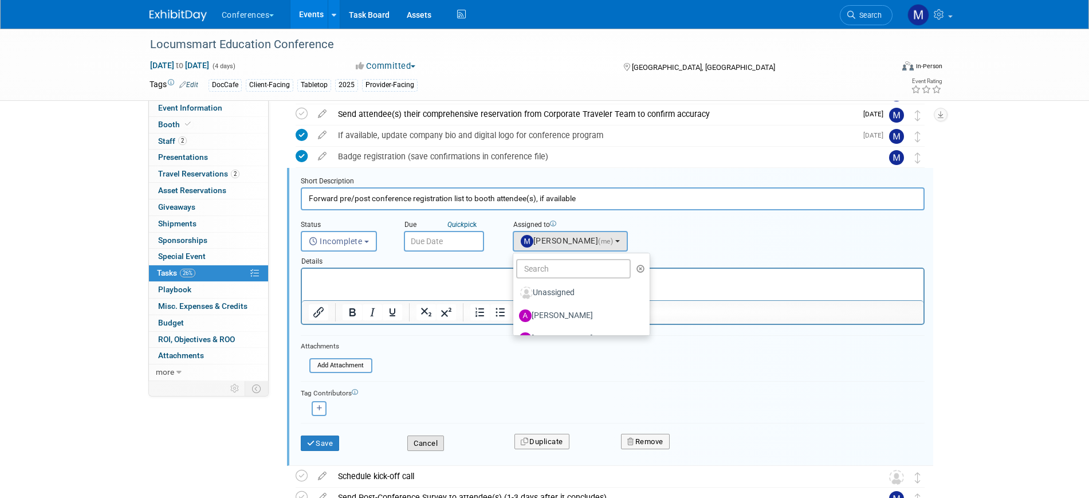
click at [417, 445] on button "Cancel" at bounding box center [425, 443] width 37 height 16
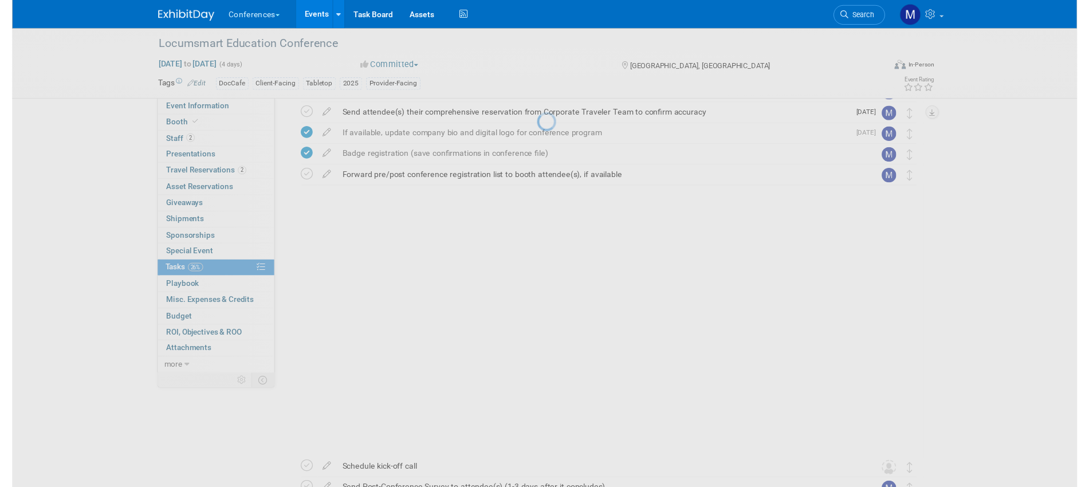
scroll to position [305, 0]
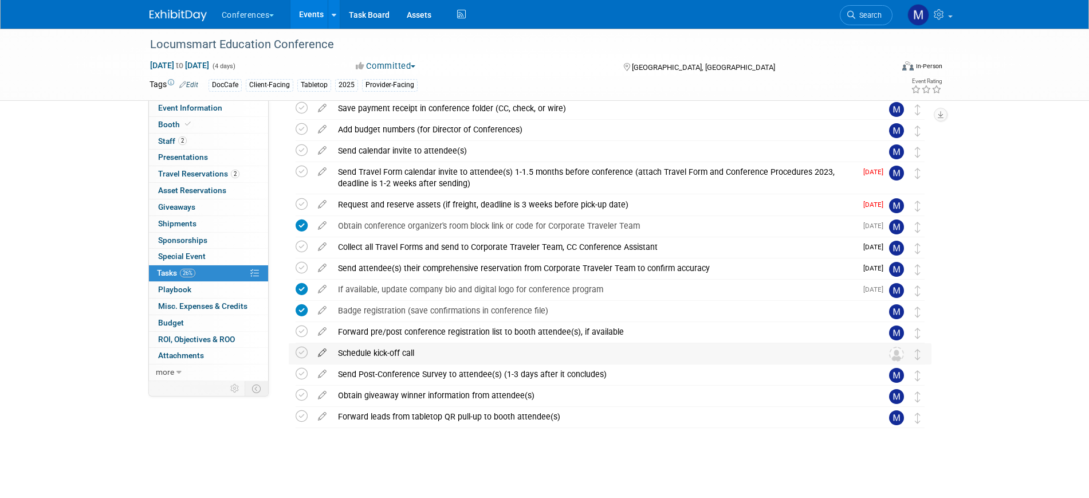
click at [319, 354] on icon at bounding box center [322, 350] width 20 height 14
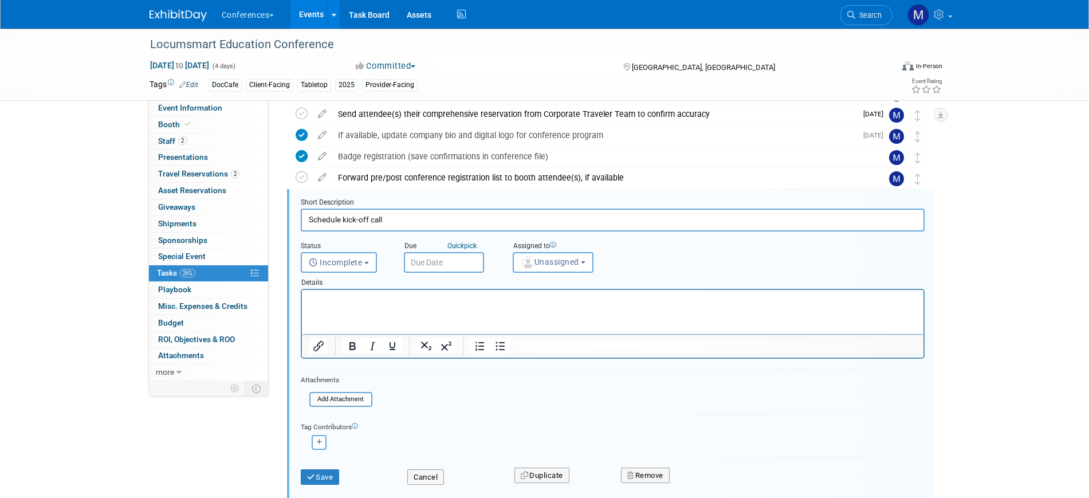
scroll to position [480, 0]
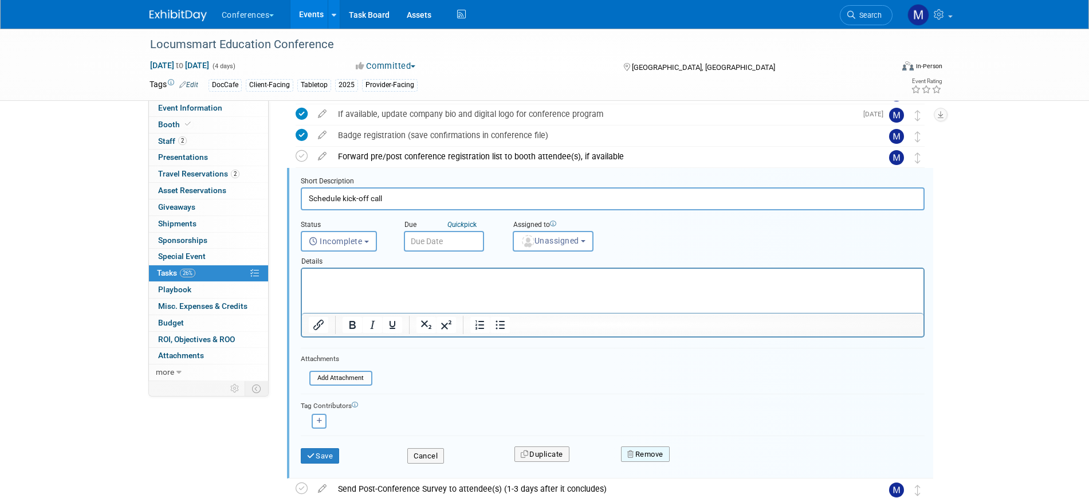
click at [644, 452] on button "Remove" at bounding box center [645, 454] width 49 height 16
click at [719, 464] on link "Yes" at bounding box center [709, 463] width 33 height 18
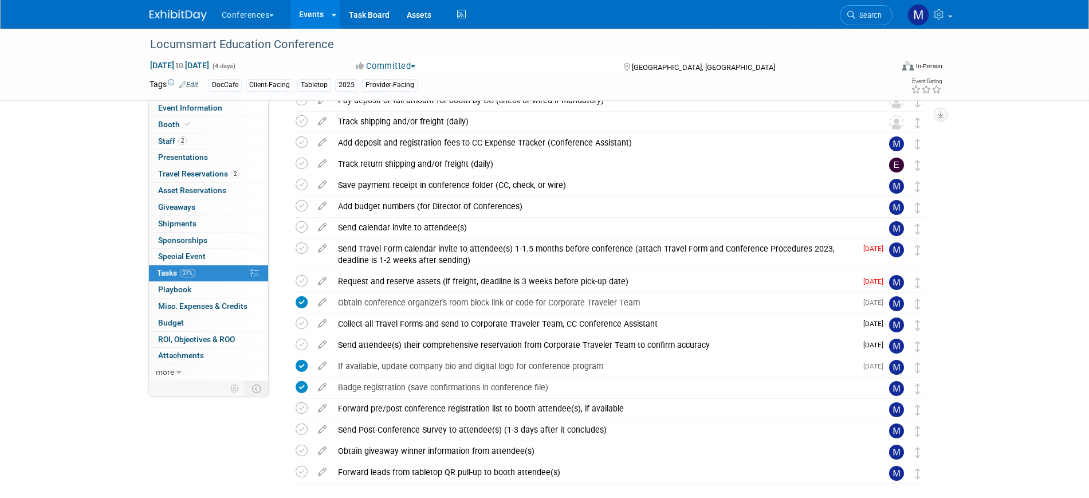
scroll to position [69, 0]
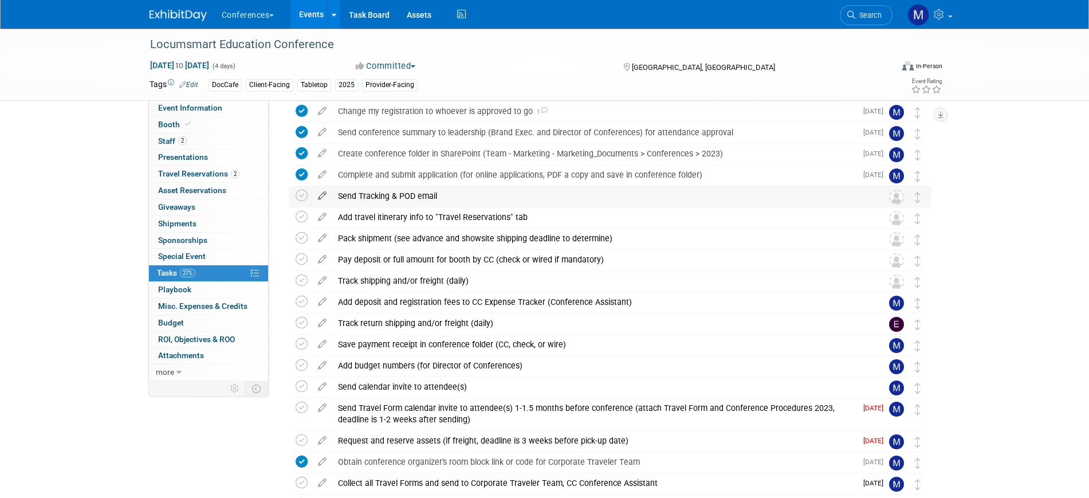
click at [324, 199] on icon at bounding box center [322, 193] width 20 height 14
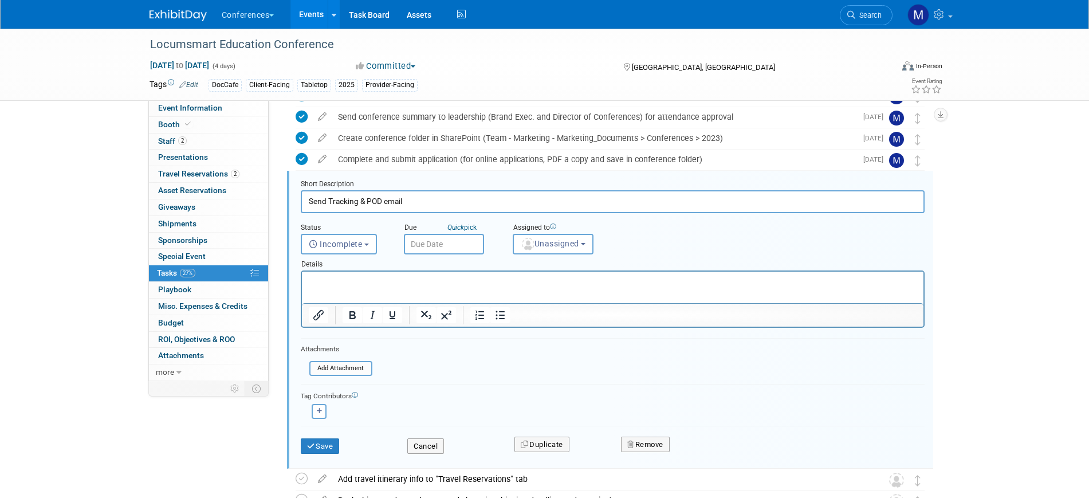
scroll to position [87, 0]
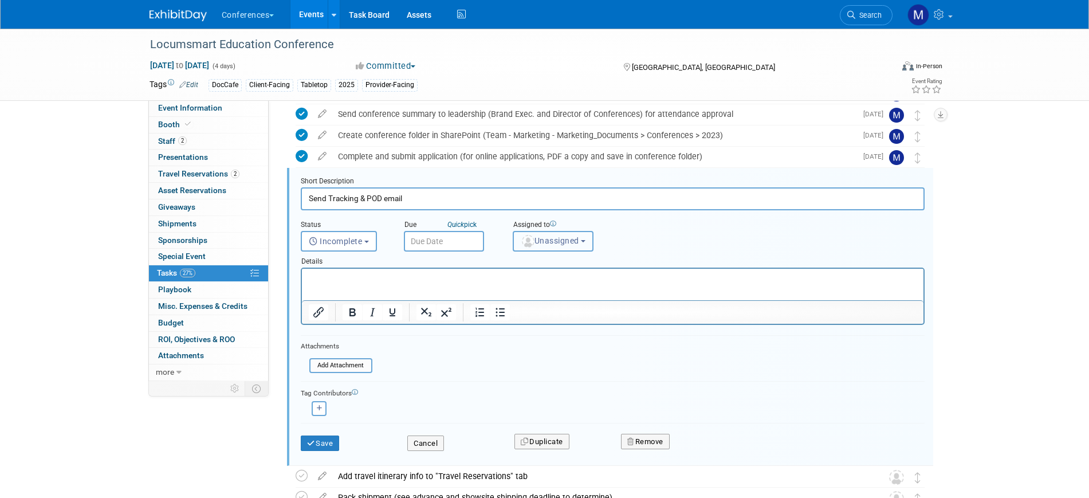
click at [531, 243] on img "button" at bounding box center [528, 241] width 13 height 13
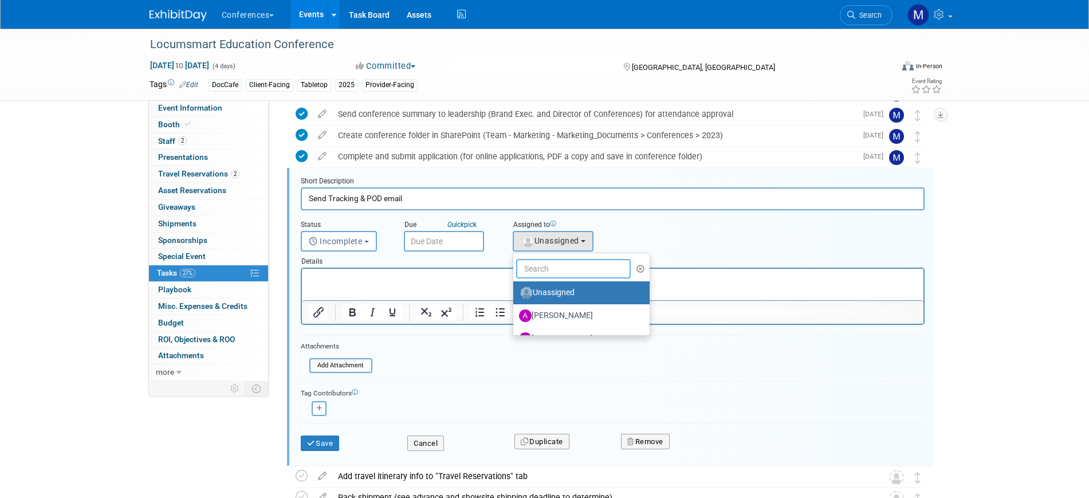
click at [539, 264] on input "text" at bounding box center [573, 268] width 115 height 19
type input "erin"
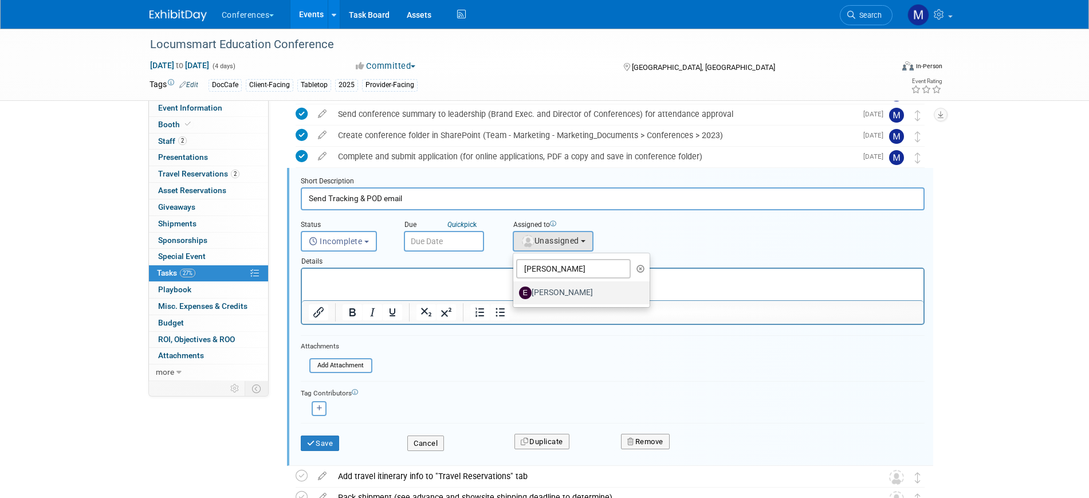
click at [555, 295] on label "Erin Anderson" at bounding box center [579, 293] width 120 height 18
click at [515, 295] on input "Erin Anderson" at bounding box center [511, 291] width 7 height 7
select select "05738ff0-bddb-4e68-890b-b446aa749597"
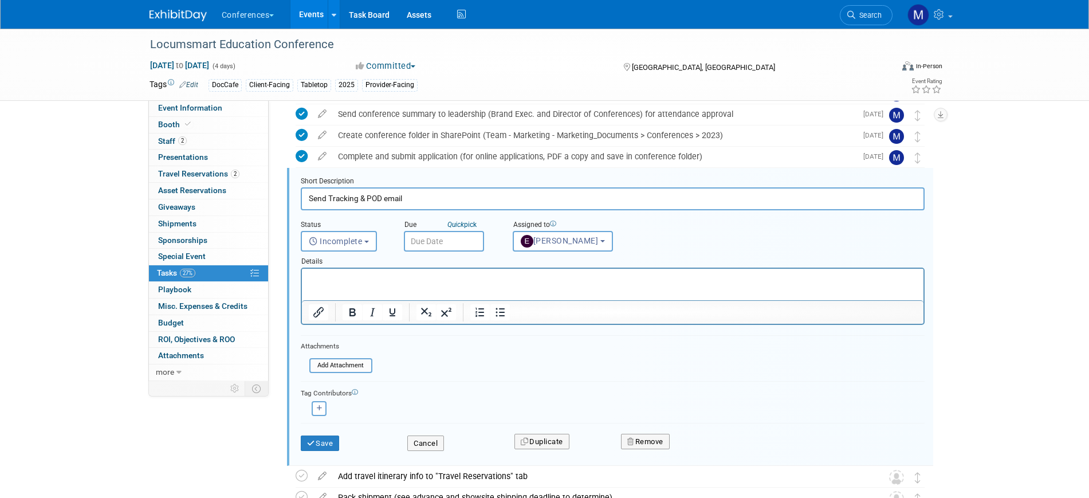
click at [342, 445] on div "Save" at bounding box center [345, 439] width 107 height 23
click at [328, 442] on button "Save" at bounding box center [320, 443] width 39 height 16
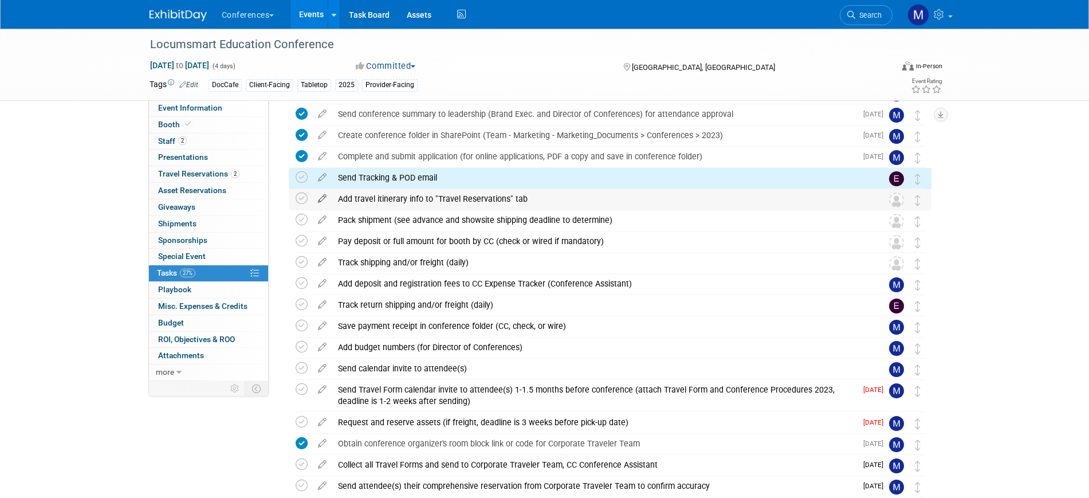
click at [323, 198] on icon at bounding box center [322, 196] width 20 height 14
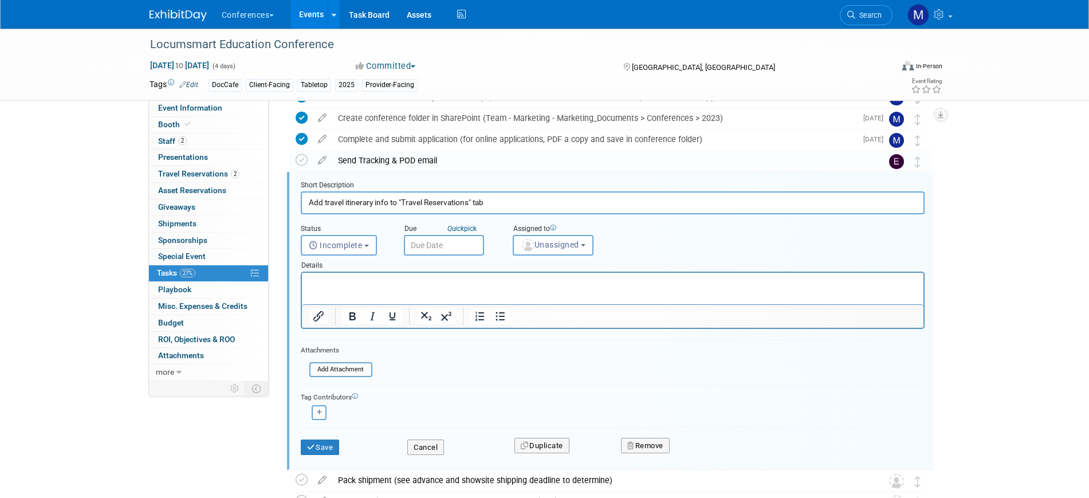
scroll to position [108, 0]
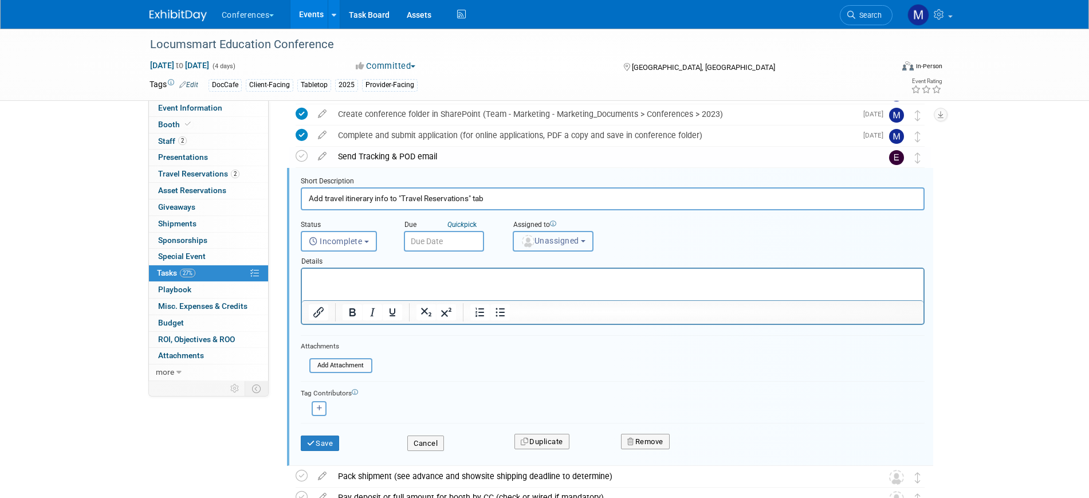
click at [565, 241] on span "Unassigned" at bounding box center [550, 240] width 58 height 9
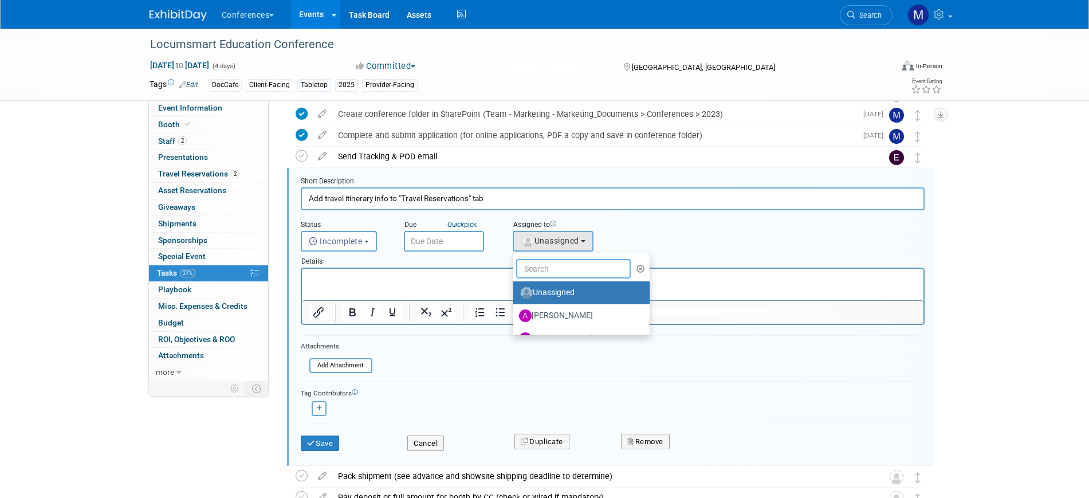
click at [547, 260] on input "text" at bounding box center [573, 268] width 115 height 19
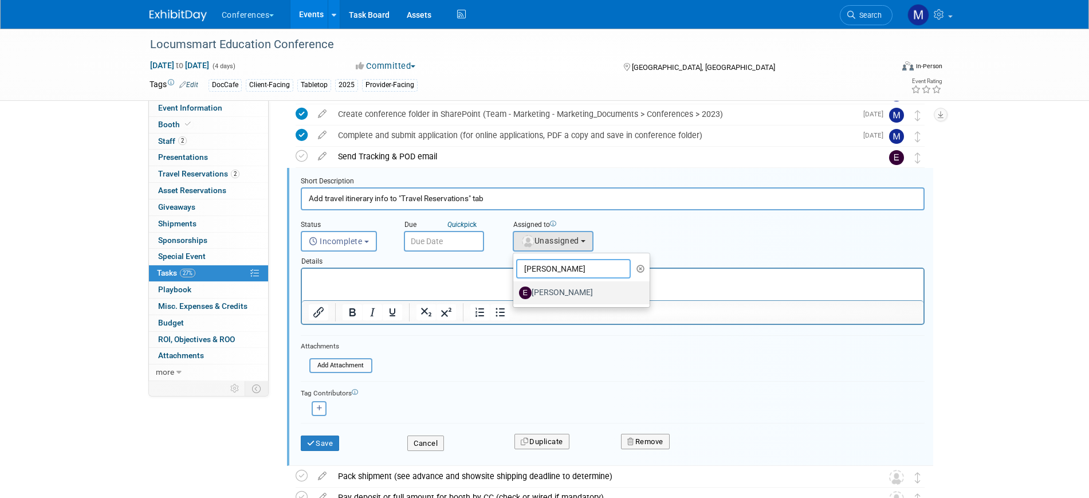
type input "erin"
click at [559, 285] on label "Erin Anderson" at bounding box center [579, 293] width 120 height 18
click at [515, 288] on input "Erin Anderson" at bounding box center [511, 291] width 7 height 7
select select "05738ff0-bddb-4e68-890b-b446aa749597"
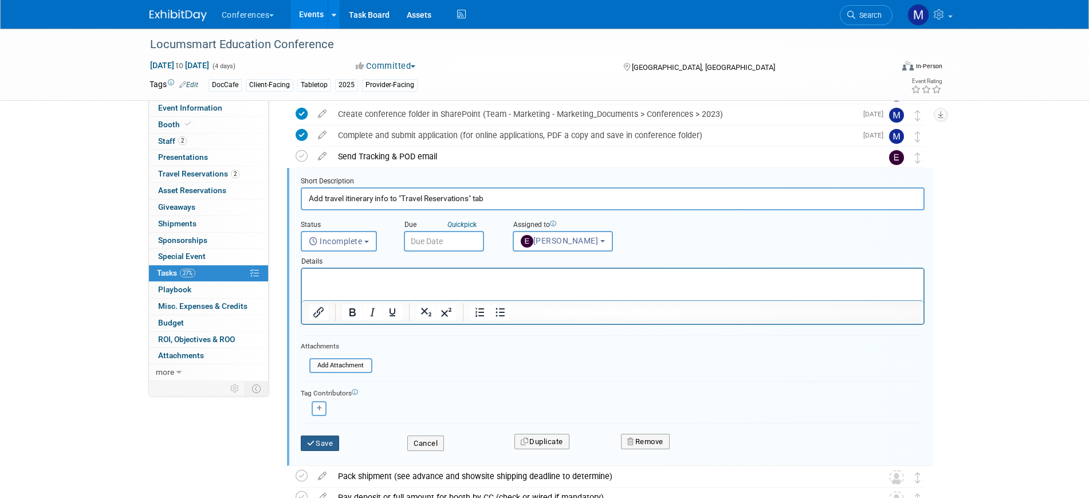
drag, startPoint x: 317, startPoint y: 445, endPoint x: 339, endPoint y: 418, distance: 34.2
click at [317, 444] on button "Save" at bounding box center [320, 443] width 39 height 16
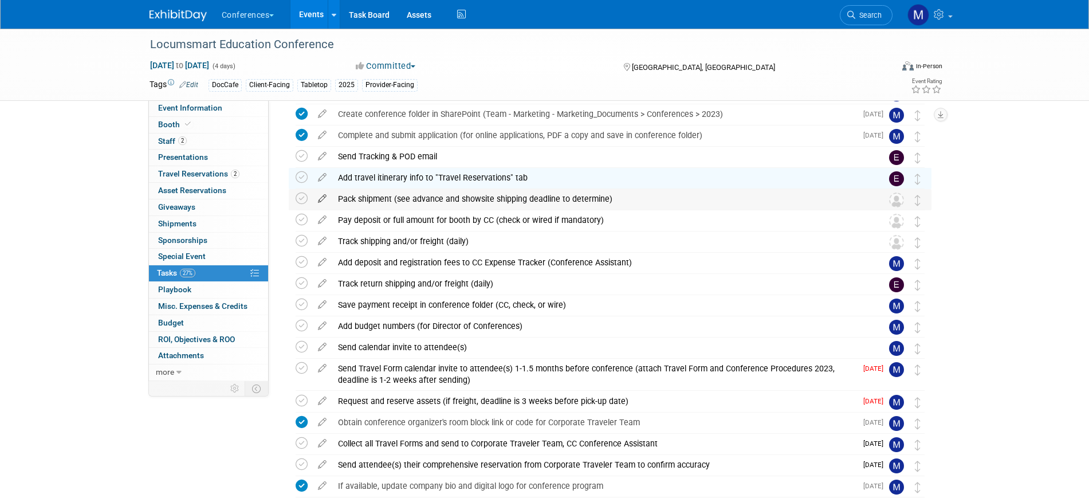
click at [321, 198] on icon at bounding box center [322, 196] width 20 height 14
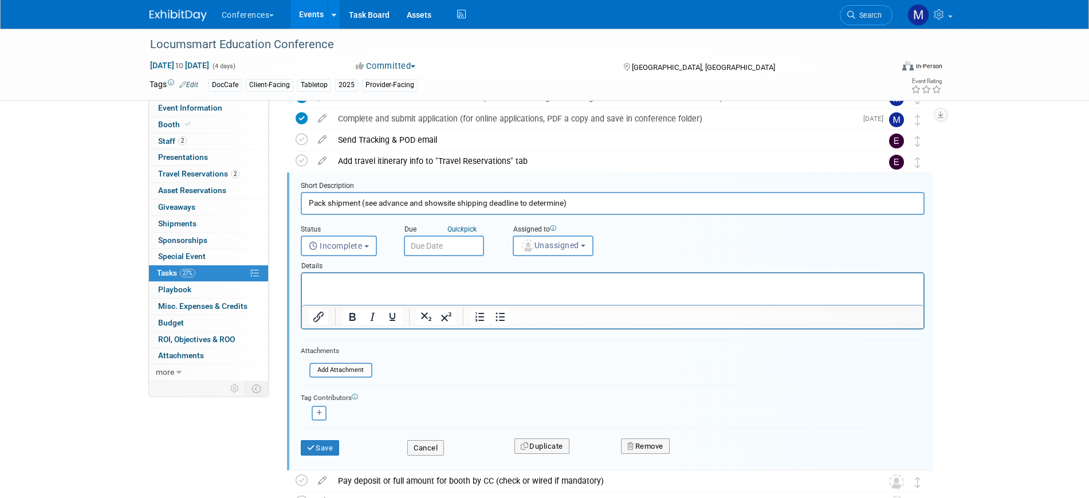
scroll to position [130, 0]
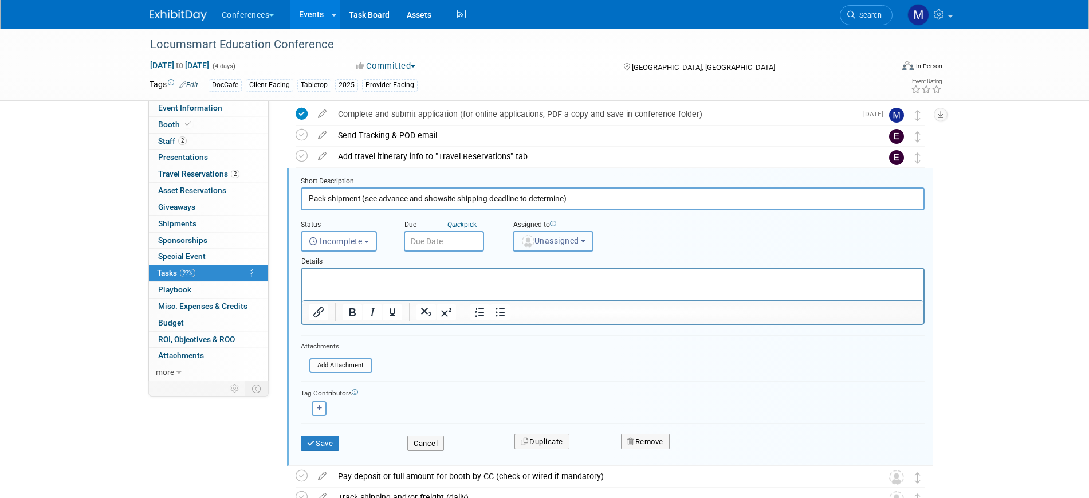
click at [550, 236] on span "Unassigned" at bounding box center [550, 240] width 58 height 9
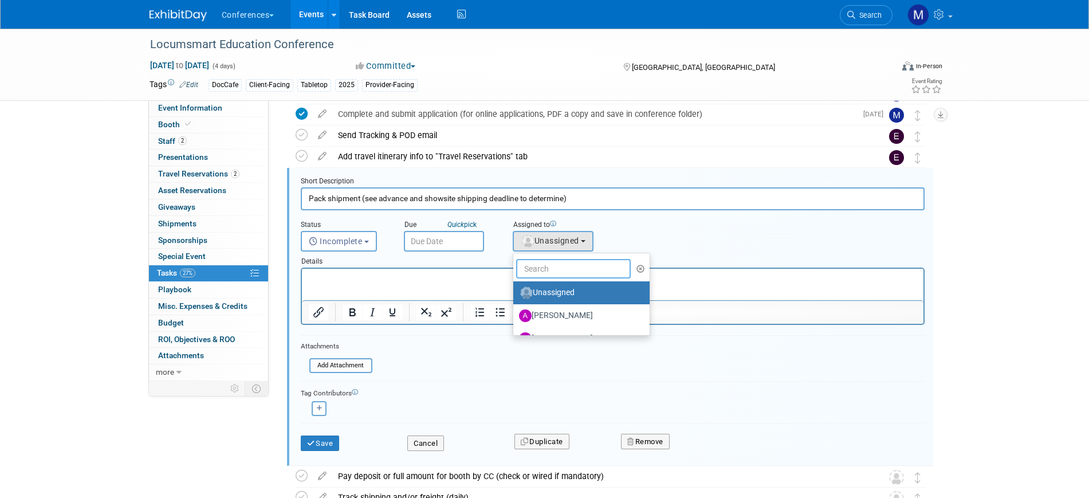
click at [556, 268] on input "text" at bounding box center [573, 268] width 115 height 19
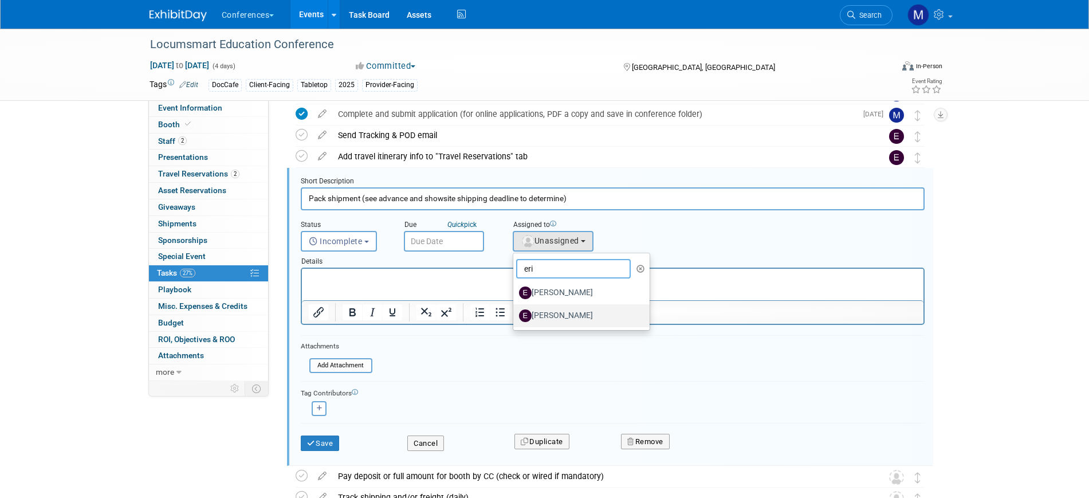
type input "eri"
click at [568, 315] on label "Erin Anderson" at bounding box center [579, 316] width 120 height 18
click at [515, 315] on input "Erin Anderson" at bounding box center [511, 314] width 7 height 7
select select "05738ff0-bddb-4e68-890b-b446aa749597"
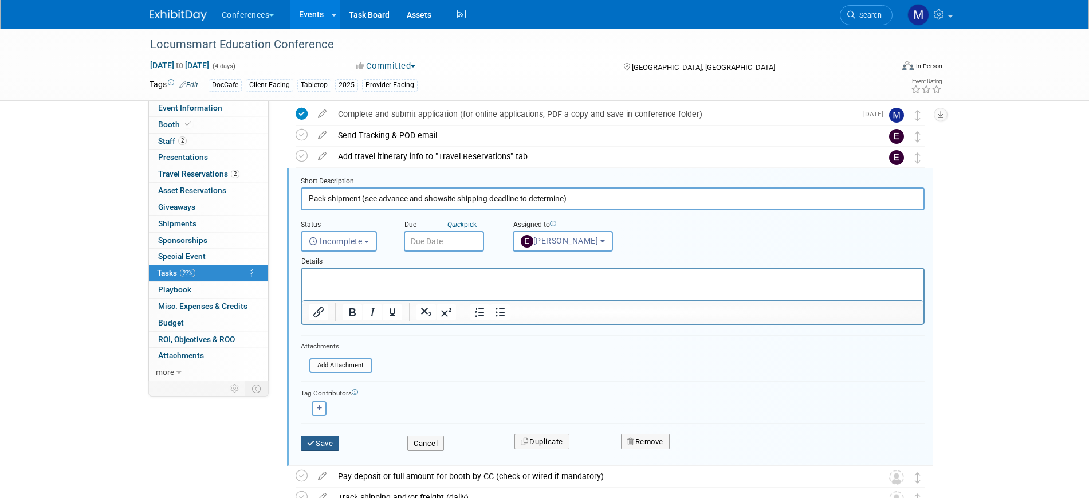
click at [323, 445] on button "Save" at bounding box center [320, 443] width 39 height 16
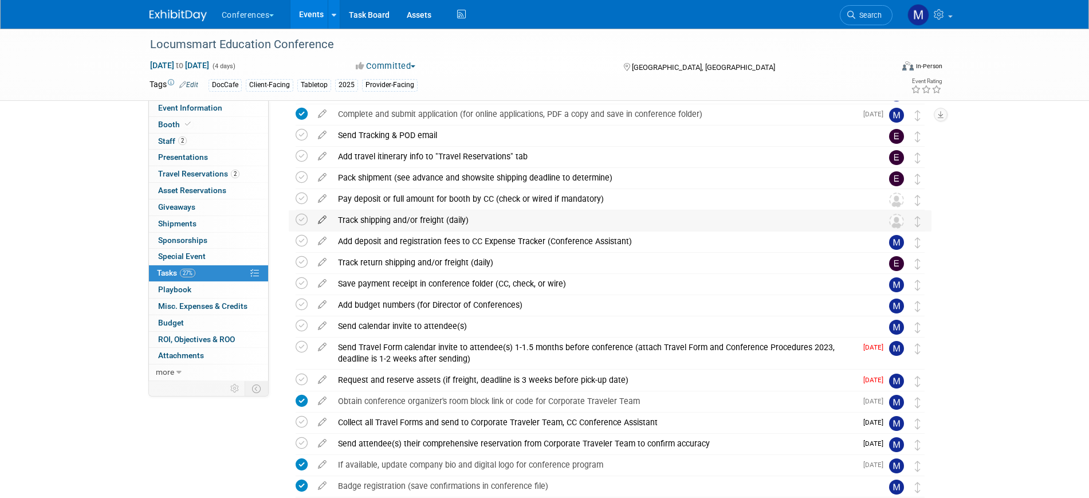
click at [320, 222] on icon at bounding box center [322, 217] width 20 height 14
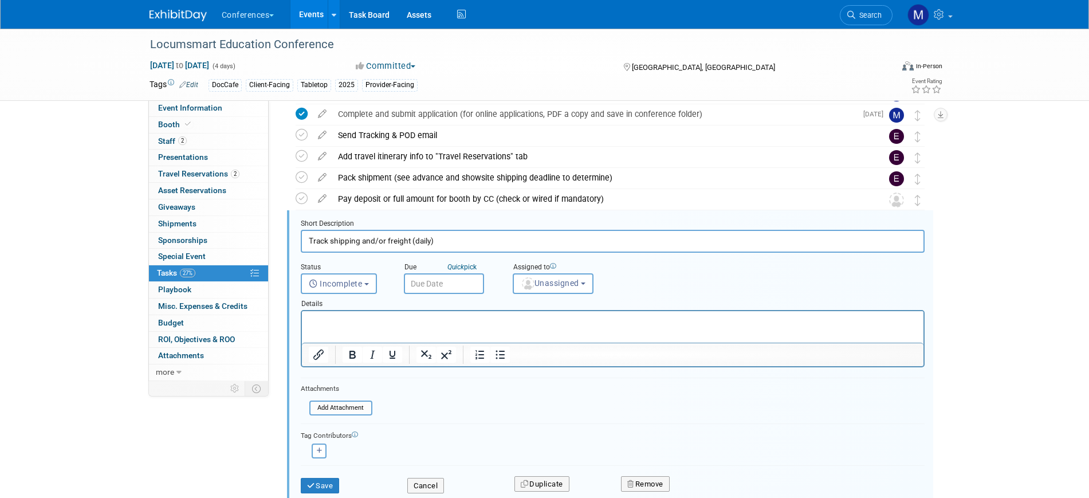
scroll to position [172, 0]
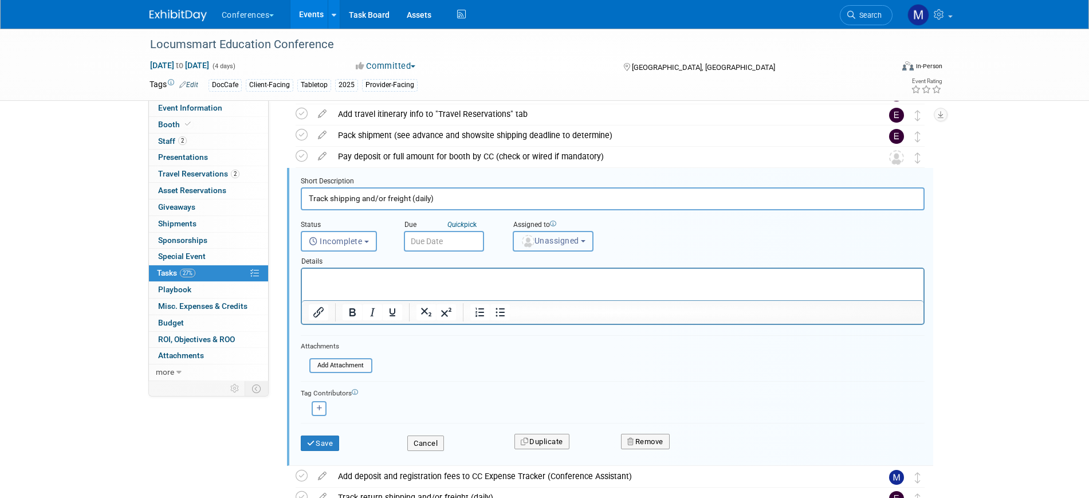
click at [564, 236] on span "Unassigned" at bounding box center [550, 240] width 58 height 9
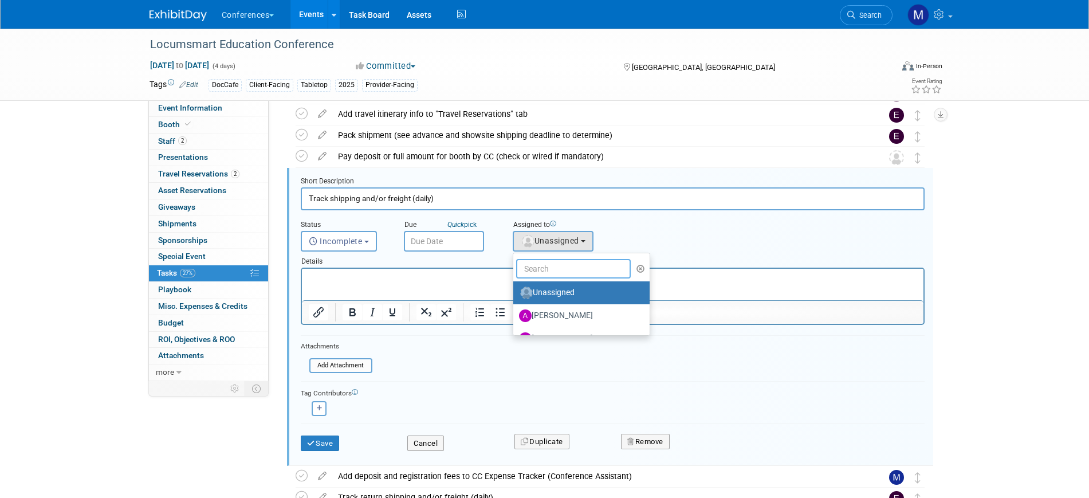
click at [552, 267] on input "text" at bounding box center [573, 268] width 115 height 19
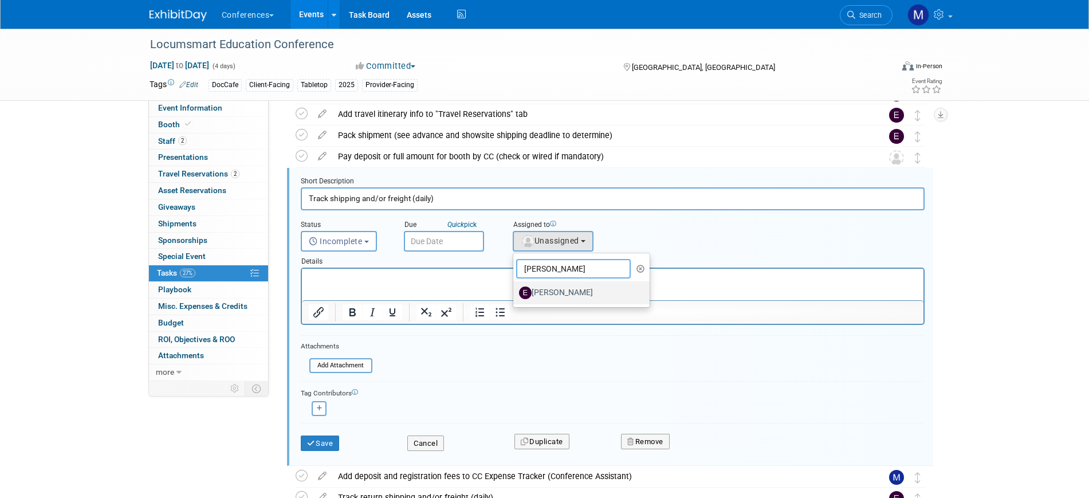
type input "erin"
click at [571, 289] on label "Erin Anderson" at bounding box center [579, 293] width 120 height 18
click at [515, 289] on input "Erin Anderson" at bounding box center [511, 291] width 7 height 7
select select "05738ff0-bddb-4e68-890b-b446aa749597"
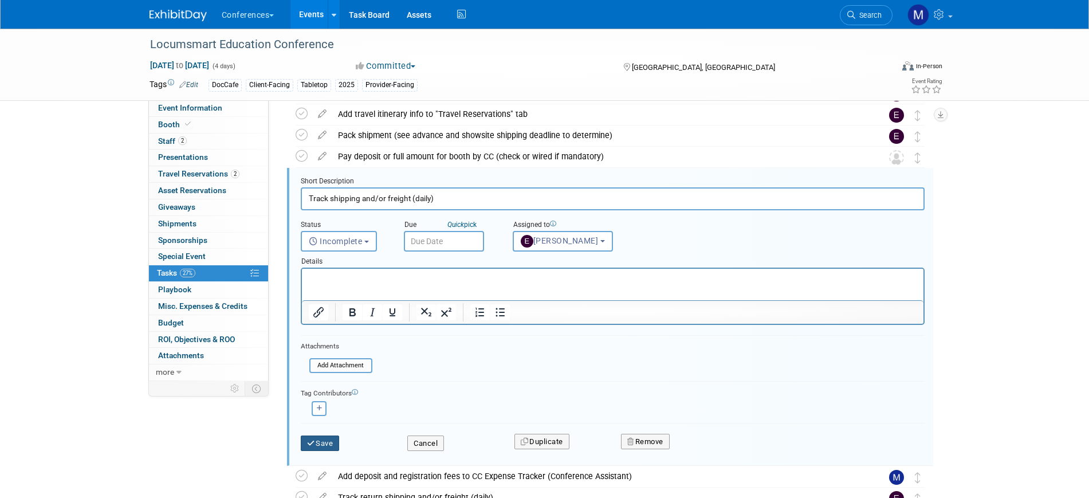
click at [321, 445] on button "Save" at bounding box center [320, 443] width 39 height 16
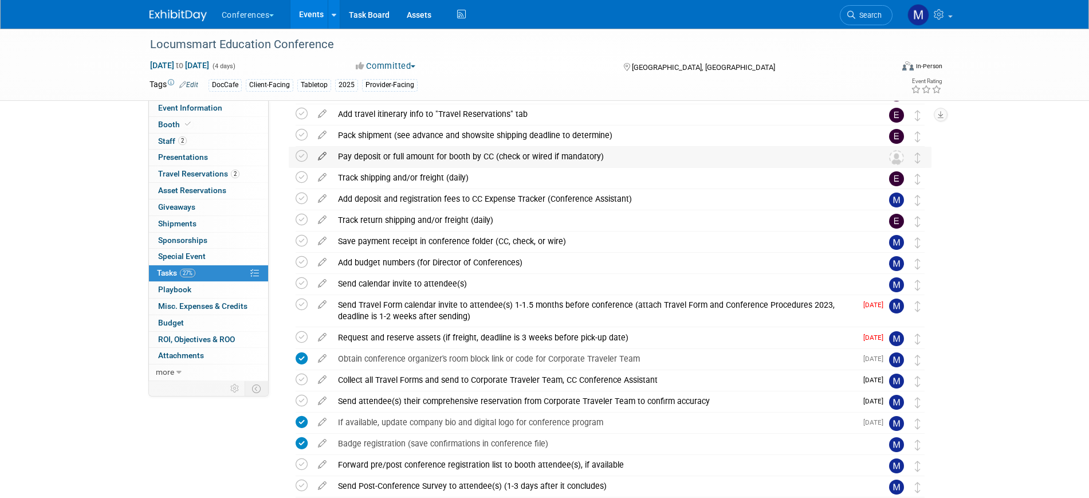
click at [322, 156] on icon at bounding box center [322, 154] width 20 height 14
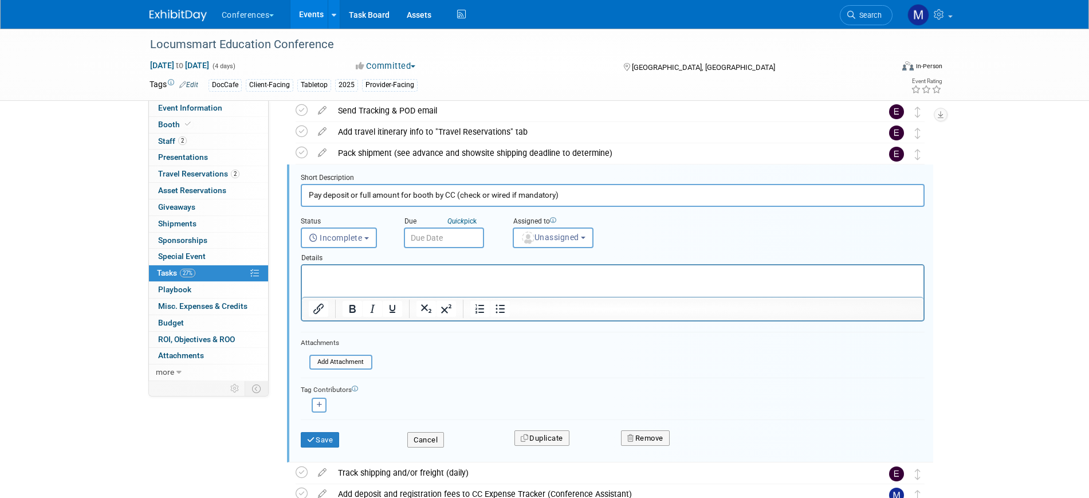
scroll to position [151, 0]
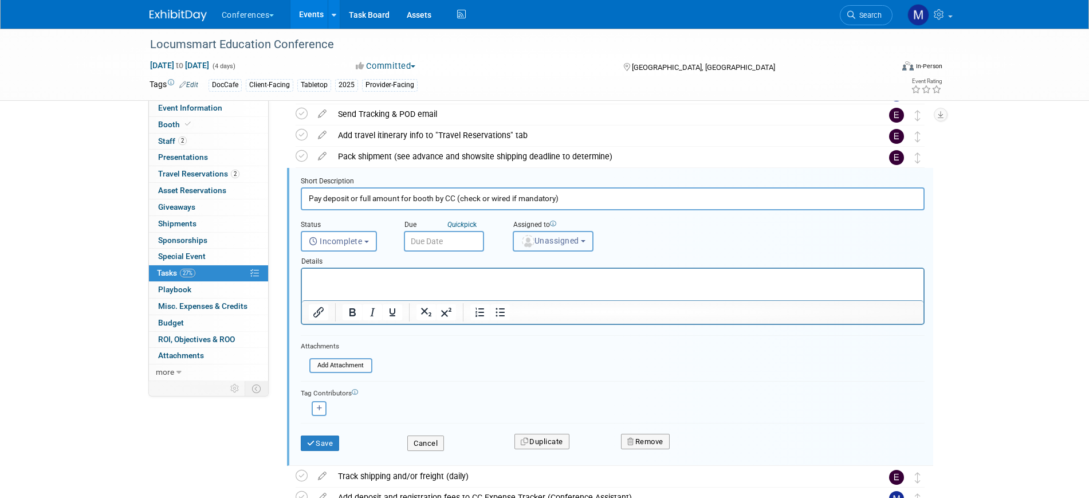
click at [563, 241] on span "Unassigned" at bounding box center [550, 240] width 58 height 9
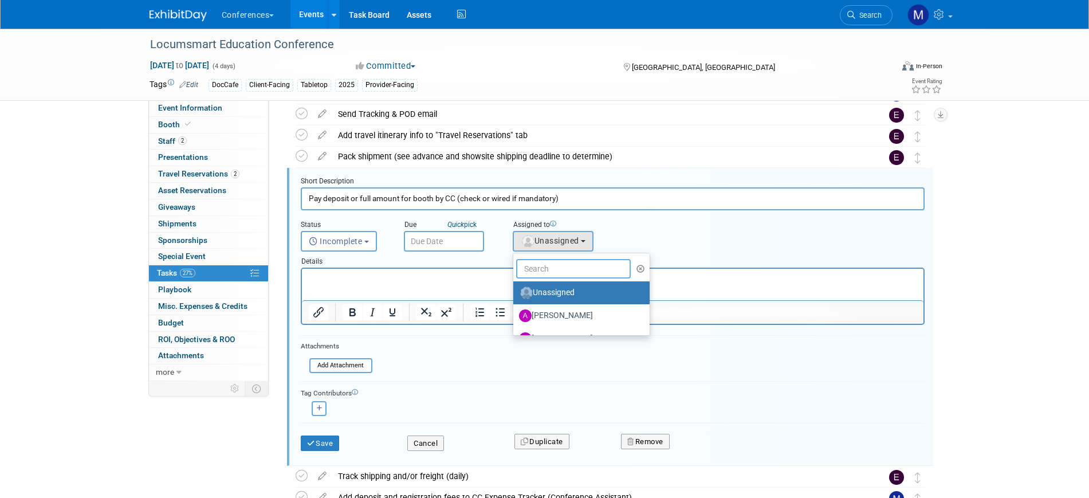
click at [554, 266] on input "text" at bounding box center [573, 268] width 115 height 19
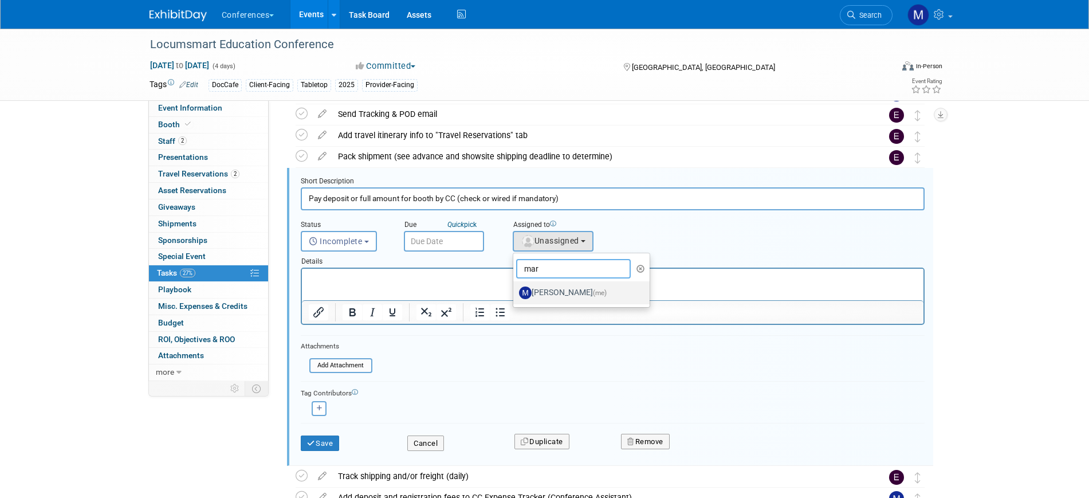
type input "mar"
click at [560, 292] on label "Marygrace LeGros (me)" at bounding box center [579, 293] width 120 height 18
click at [515, 292] on input "Marygrace LeGros (me)" at bounding box center [511, 291] width 7 height 7
select select "44aca64b-5a90-4919-a819-d2f91ad54103"
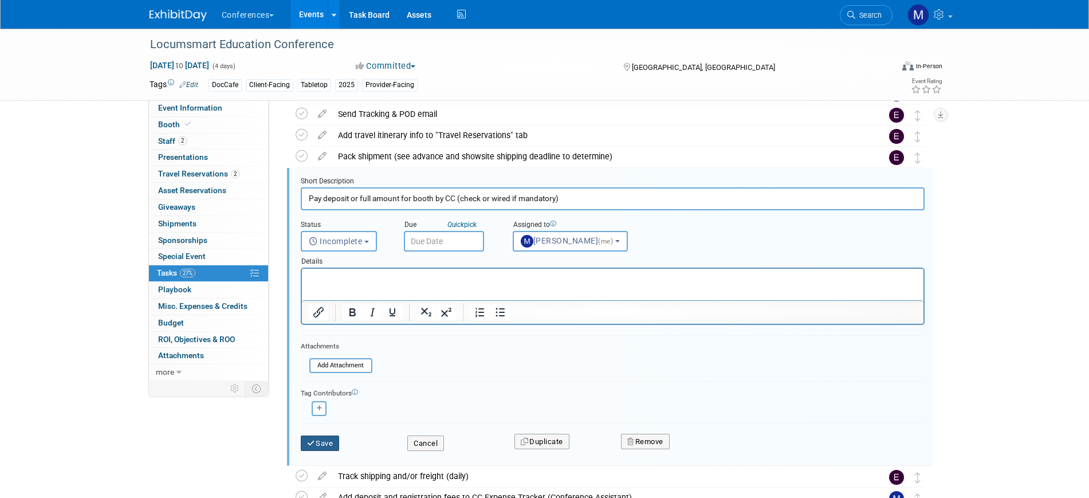
click at [327, 448] on button "Save" at bounding box center [320, 443] width 39 height 16
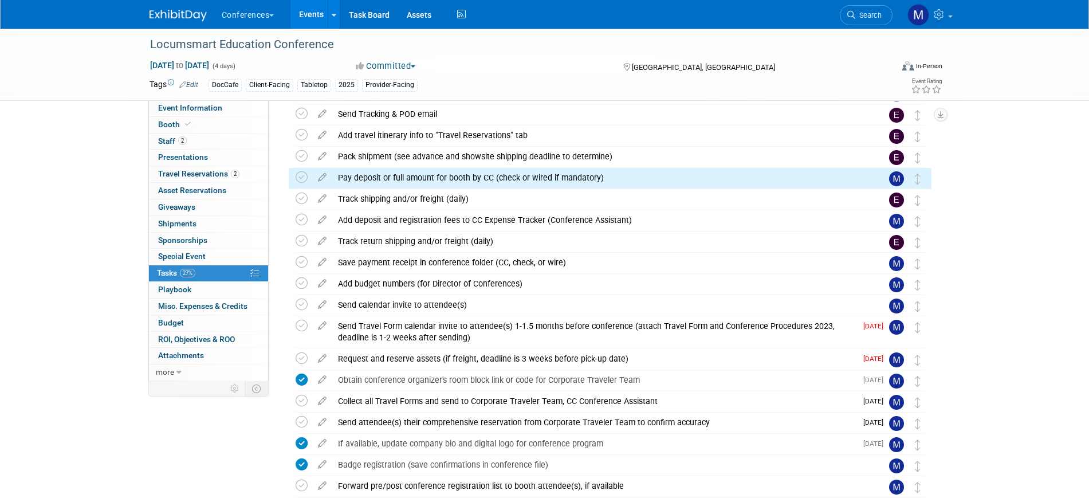
scroll to position [0, 0]
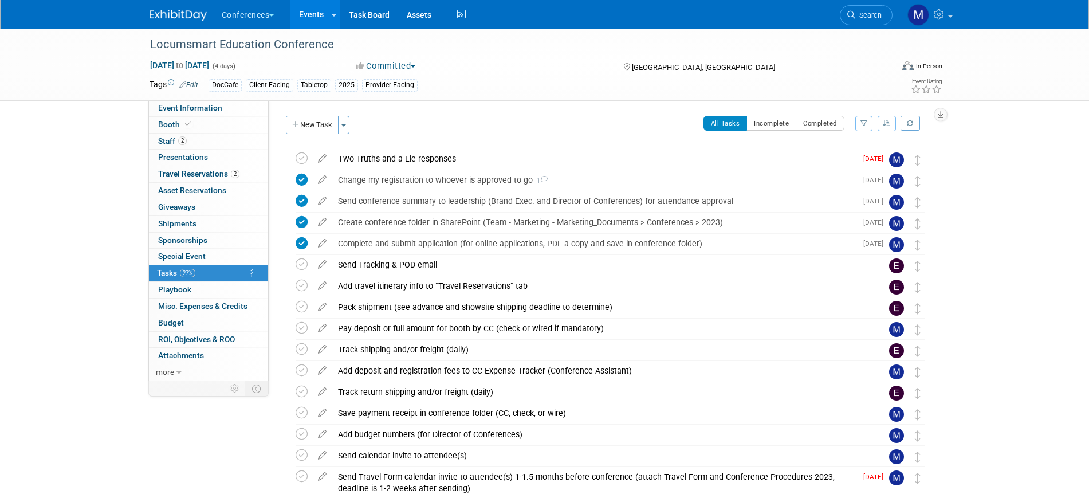
click at [176, 3] on div at bounding box center [185, 10] width 71 height 21
click at [187, 25] on div "Conferences Explore: My Workspaces 2 Go to Workspace: Conferences Marketing Req…" at bounding box center [545, 14] width 791 height 29
click at [186, 18] on img at bounding box center [178, 15] width 57 height 11
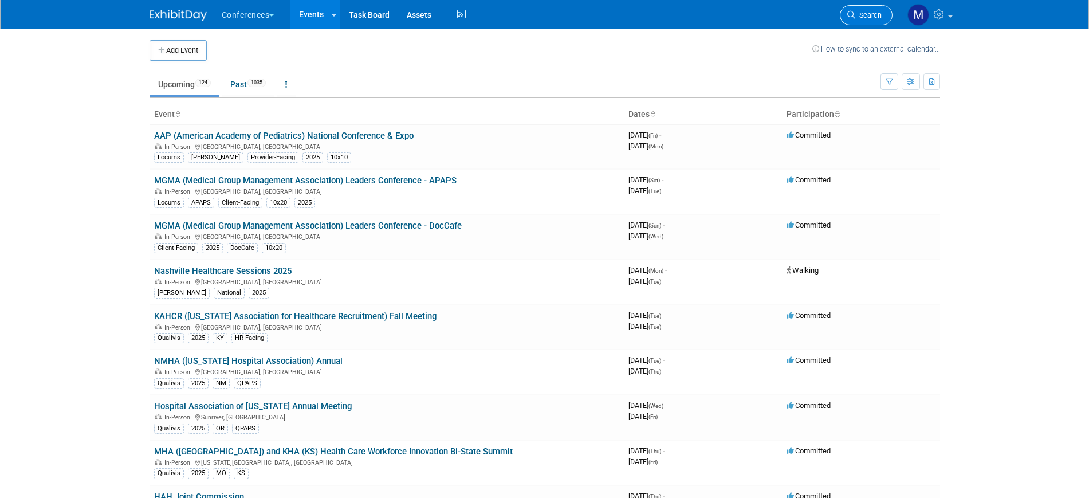
click at [872, 13] on span "Search" at bounding box center [869, 15] width 26 height 9
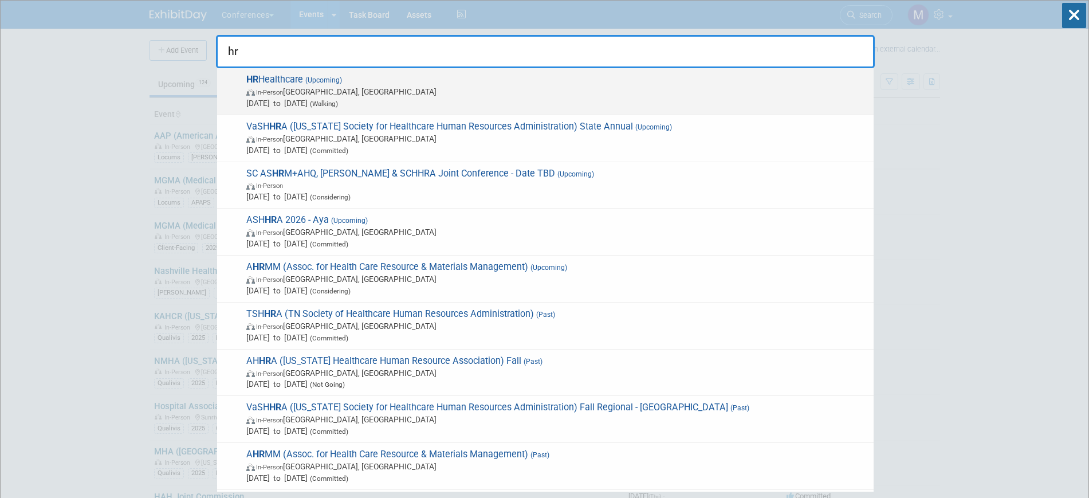
type input "hr"
click at [433, 97] on span "[DATE] to [DATE] (Walking)" at bounding box center [557, 102] width 622 height 11
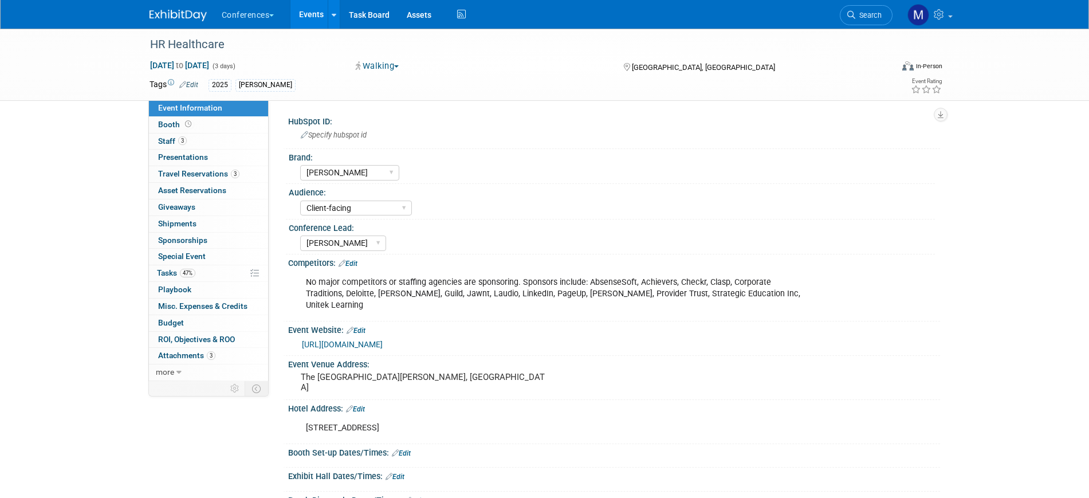
select select "[PERSON_NAME]"
select select "Client-facing"
select select "[PERSON_NAME]"
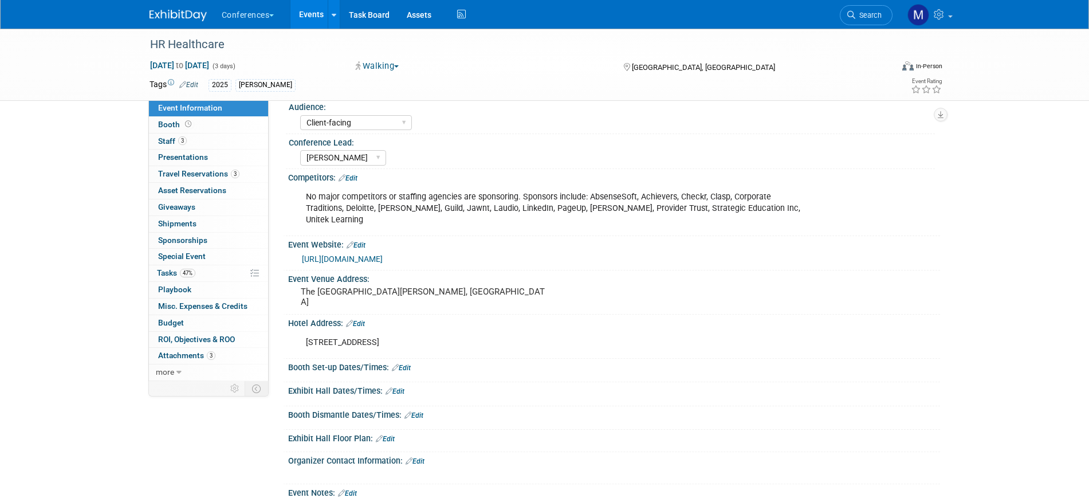
scroll to position [215, 0]
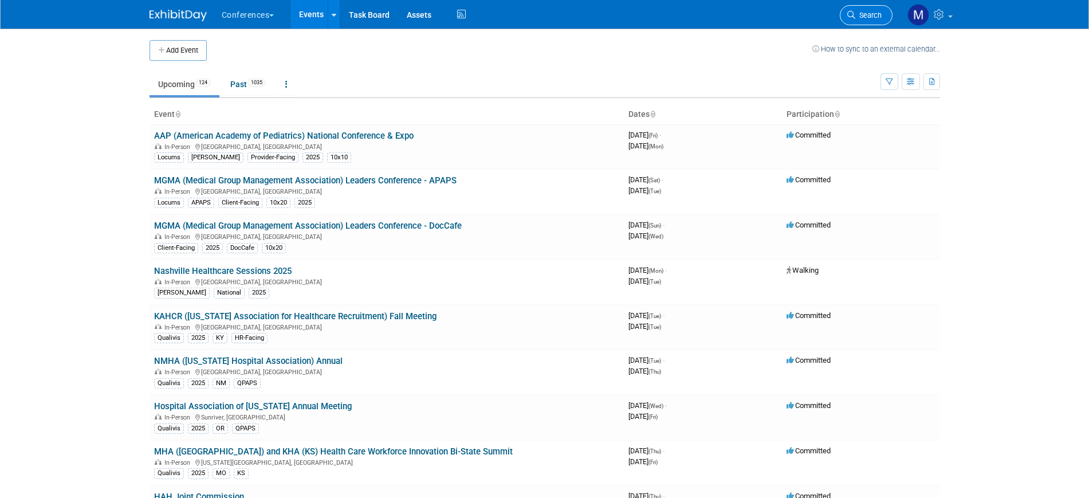
click at [863, 13] on span "Search" at bounding box center [869, 15] width 26 height 9
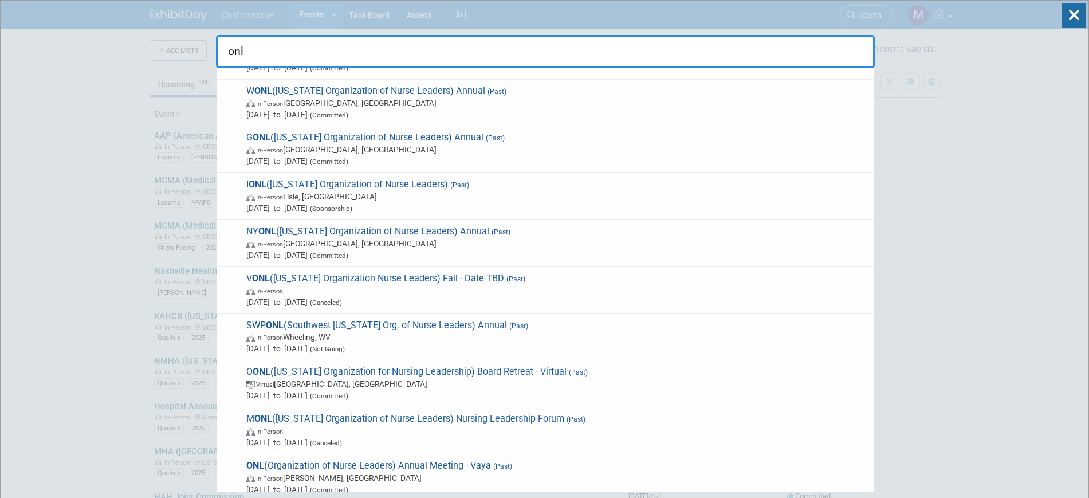
scroll to position [716, 0]
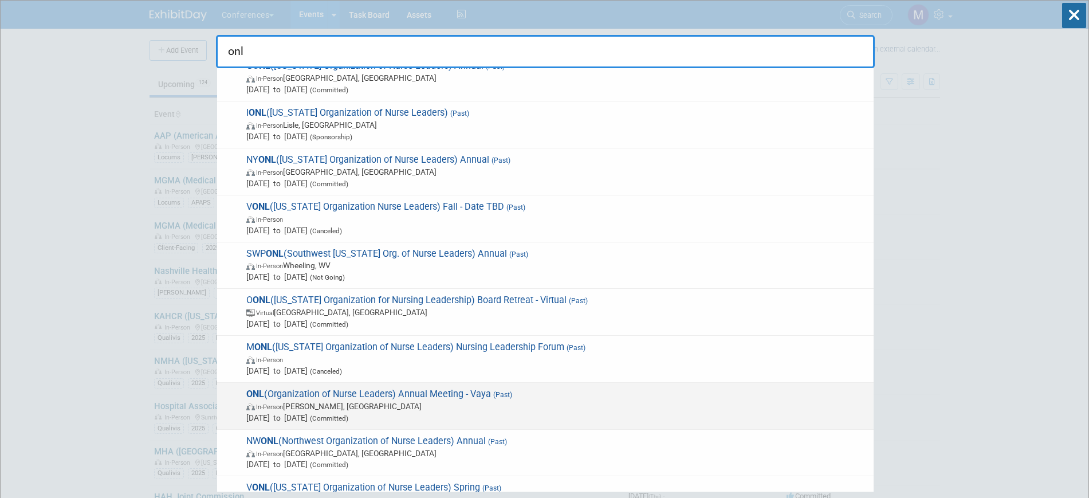
type input "onl"
click at [383, 409] on span "In-Person [PERSON_NAME], [GEOGRAPHIC_DATA]" at bounding box center [557, 406] width 622 height 11
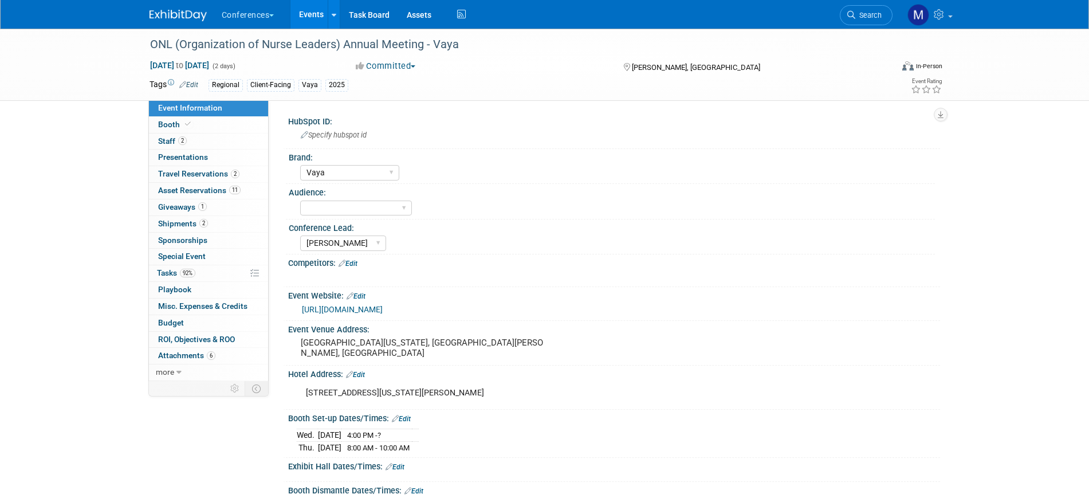
select select "Vaya"
select select "[PERSON_NAME]"
click at [173, 140] on span "Staff 2" at bounding box center [172, 140] width 29 height 9
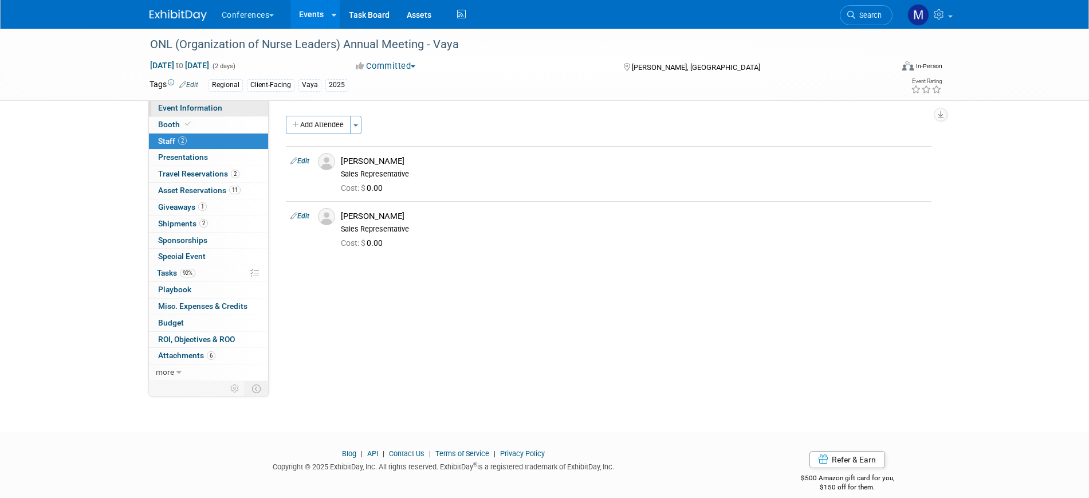
click at [219, 106] on span "Event Information" at bounding box center [190, 107] width 64 height 9
select select "Vaya"
select select "[PERSON_NAME]"
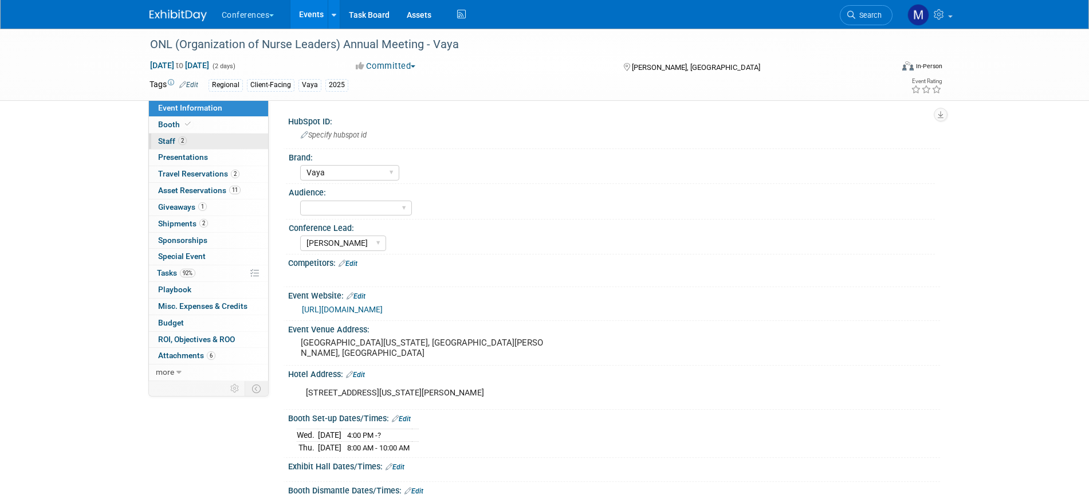
click at [229, 138] on link "2 Staff 2" at bounding box center [208, 142] width 119 height 16
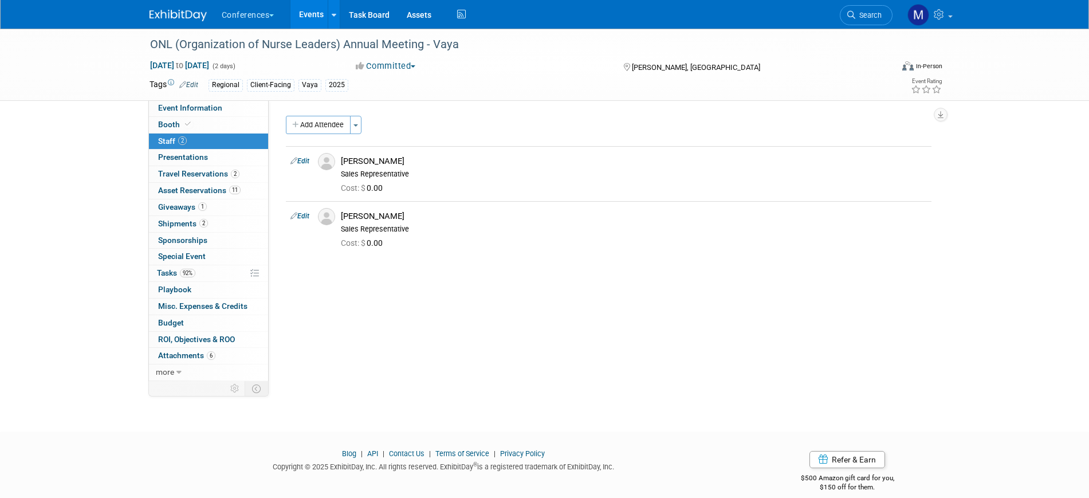
click at [222, 100] on div "ONL (Organization of Nurse Leaders) Annual Meeting - Vaya Jun 5, 2025 to Jun 6,…" at bounding box center [544, 65] width 1089 height 72
click at [216, 194] on span "Asset Reservations 11" at bounding box center [199, 190] width 83 height 9
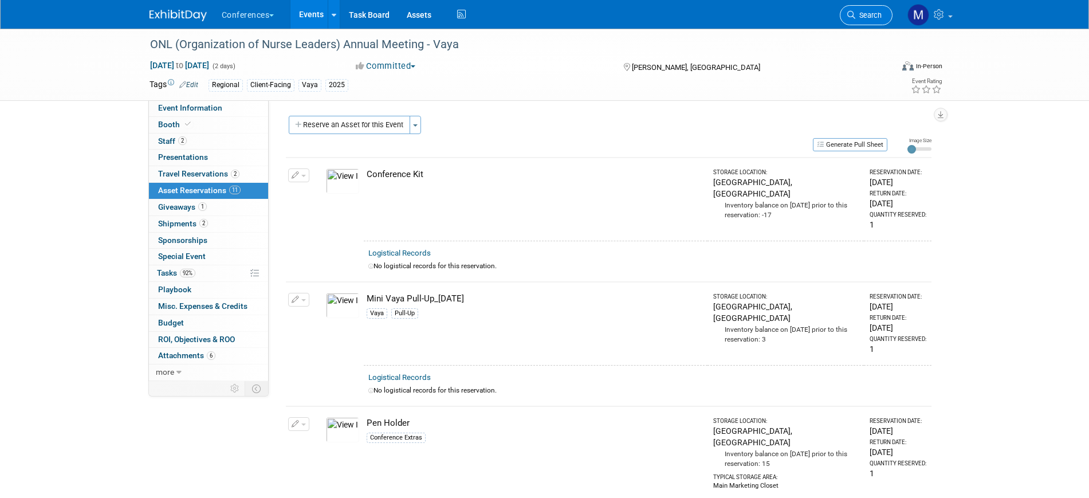
click at [874, 20] on link "Search" at bounding box center [866, 15] width 53 height 20
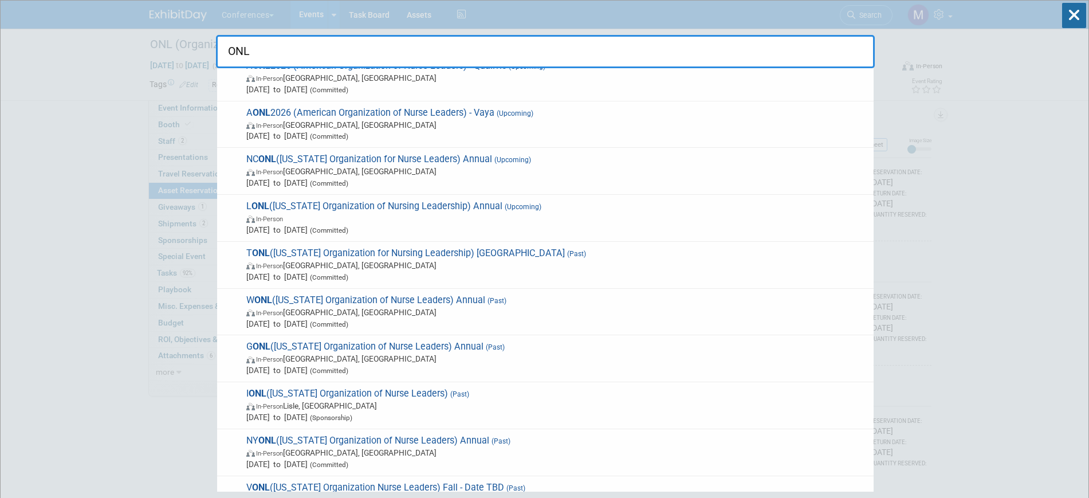
scroll to position [501, 0]
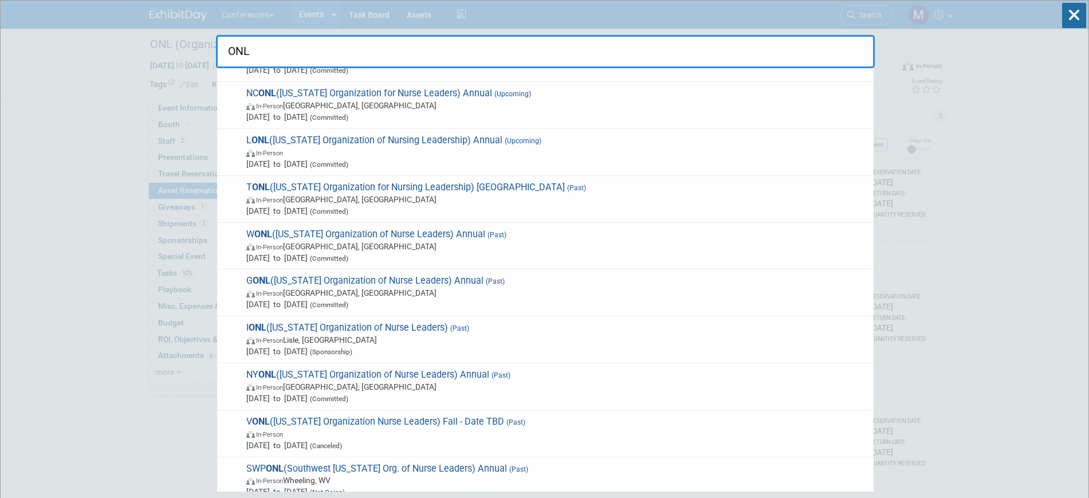
type input "ONL"
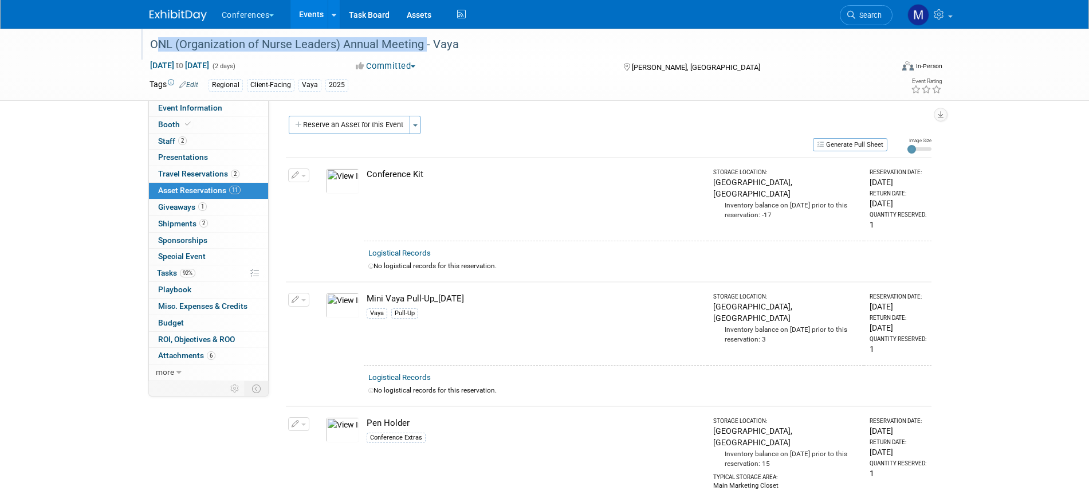
drag, startPoint x: 150, startPoint y: 46, endPoint x: 424, endPoint y: 48, distance: 274.5
click at [424, 48] on div "ONL (Organization of Nurse Leaders) Annual Meeting - Vaya" at bounding box center [510, 44] width 729 height 21
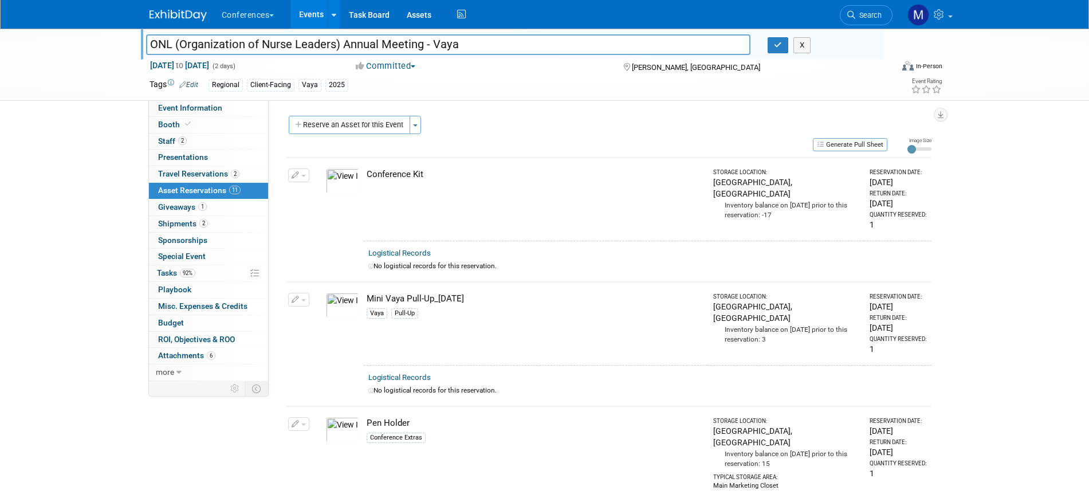
drag, startPoint x: 414, startPoint y: 48, endPoint x: 372, endPoint y: 46, distance: 41.8
click at [375, 45] on input "ONL (Organization of Nurse Leaders) Annual Meeting - Vaya" at bounding box center [448, 44] width 605 height 20
click at [339, 45] on input "ONL (Organization of Nurse Leaders) Annual Meeting - Vaya" at bounding box center [448, 44] width 605 height 20
drag, startPoint x: 156, startPoint y: 46, endPoint x: 340, endPoint y: 47, distance: 183.4
click at [340, 47] on input "ONL (Organization of Nurse Leaders) Annual Meeting - Vaya" at bounding box center [448, 44] width 605 height 20
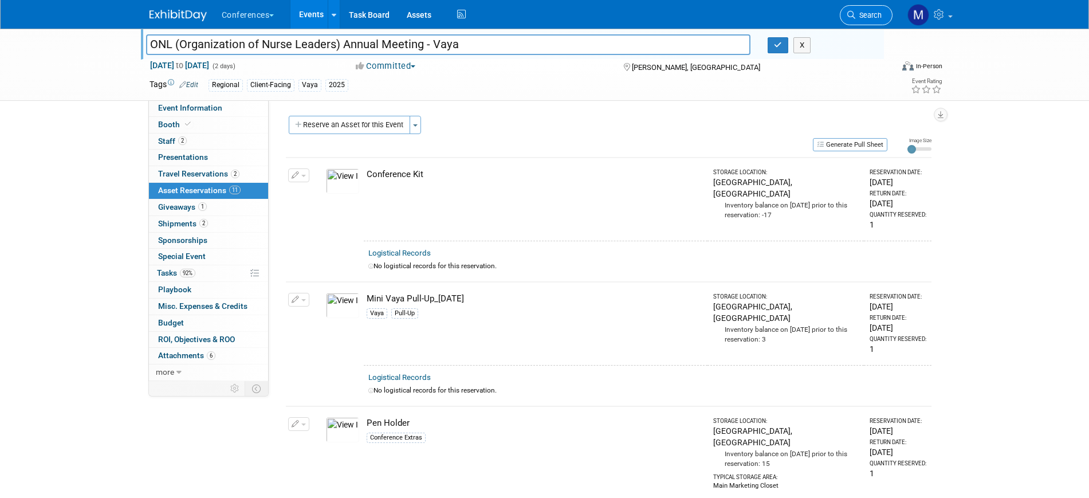
click at [868, 15] on span "Search" at bounding box center [869, 15] width 26 height 9
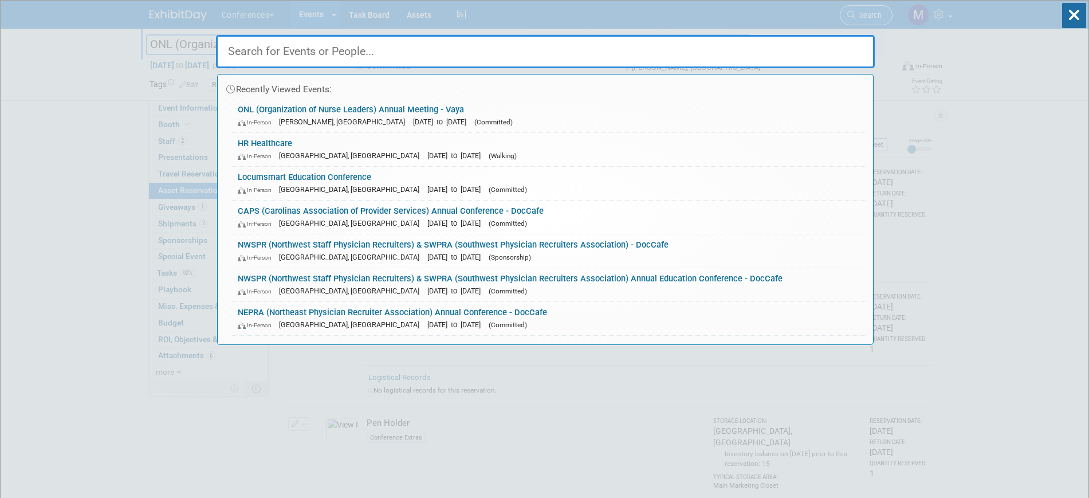
paste input "ONL (Organization of Nurse Leaders)"
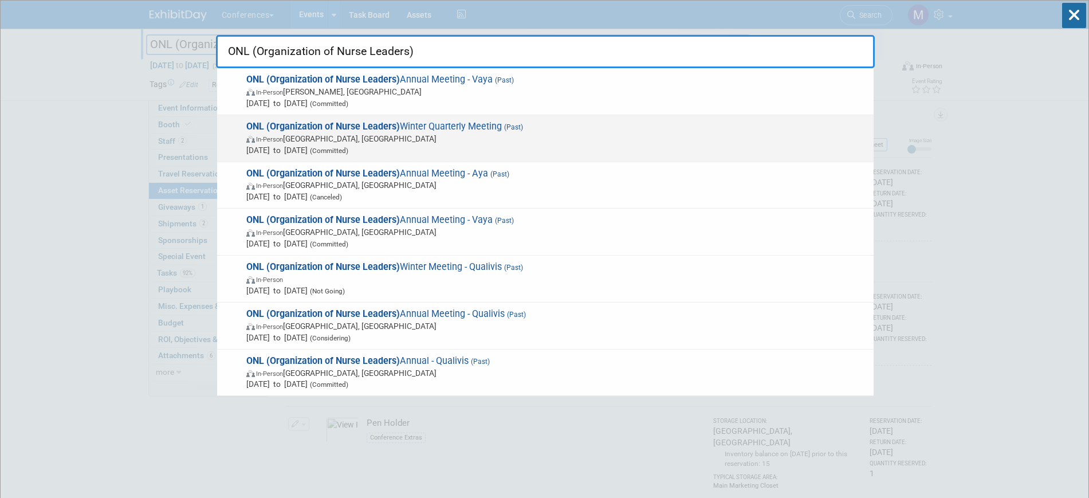
type input "ONL (Organization of Nurse Leaders)"
click at [339, 144] on span "Dec 13, 2024 to Dec 13, 2024 (Committed)" at bounding box center [557, 149] width 622 height 11
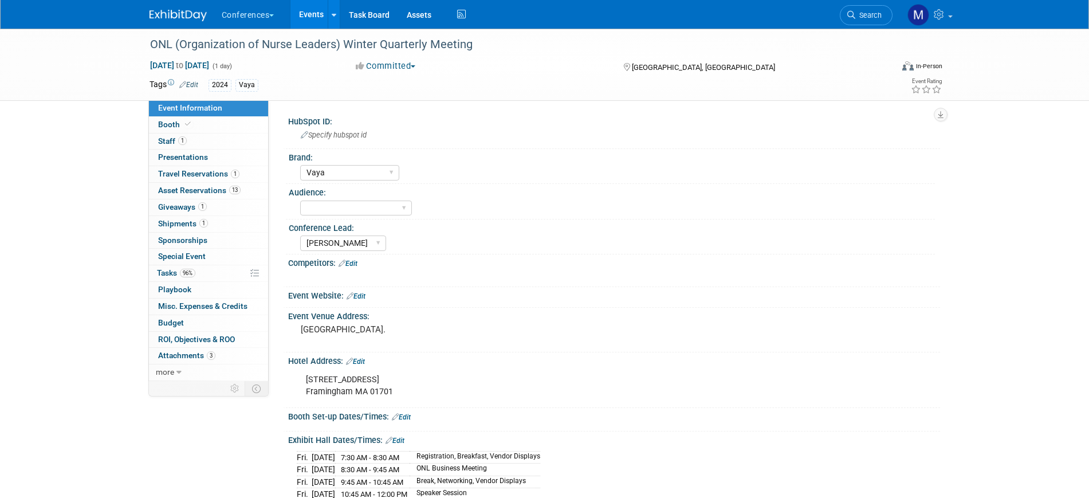
select select "Vaya"
select select "[PERSON_NAME]"
click at [221, 141] on link "1 Staff 1" at bounding box center [208, 142] width 119 height 16
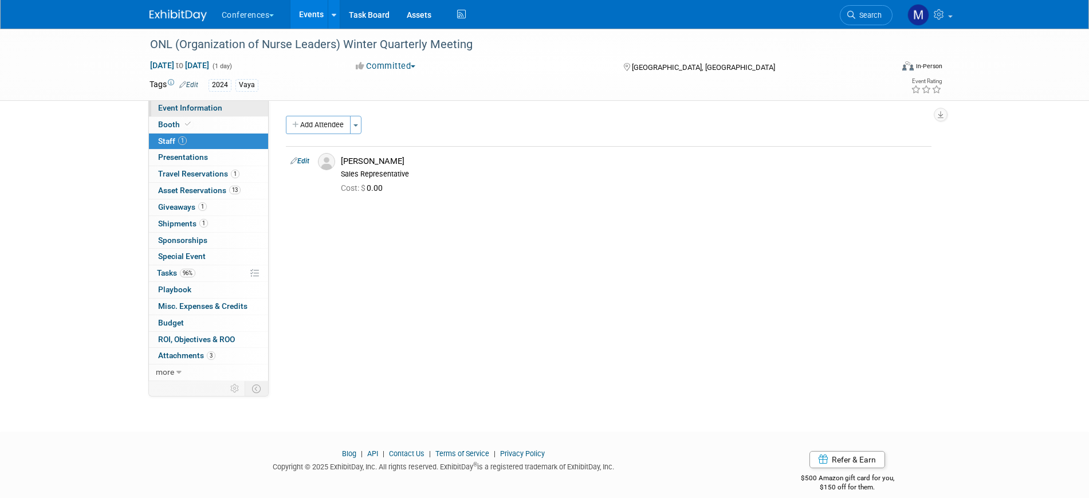
click at [229, 110] on link "Event Information" at bounding box center [208, 108] width 119 height 16
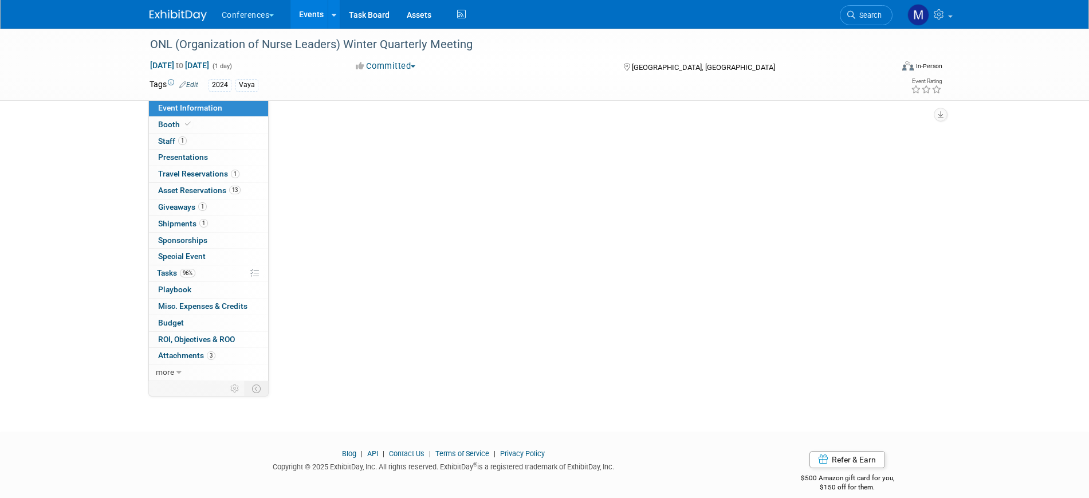
select select "Vaya"
select select "[PERSON_NAME]"
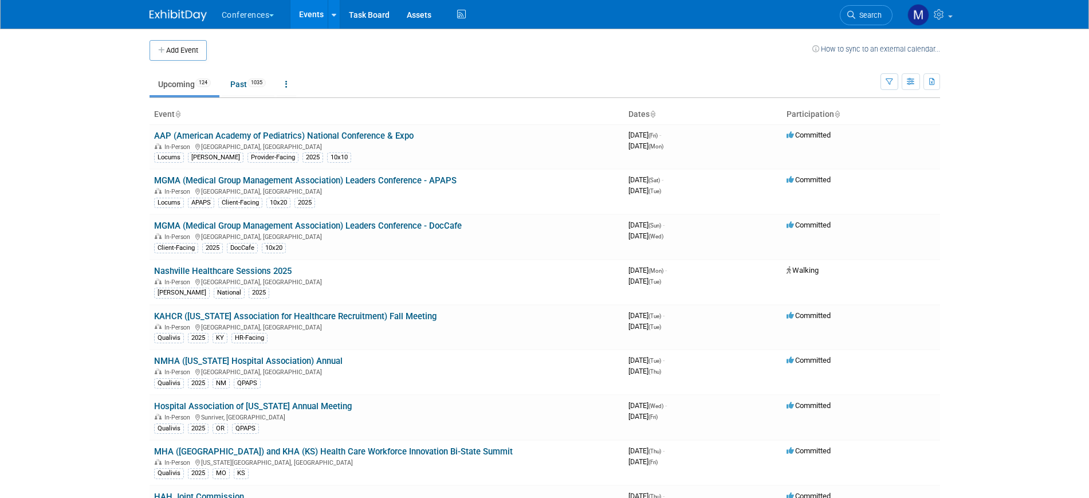
click at [177, 21] on img at bounding box center [178, 15] width 57 height 11
click at [858, 17] on span "Search" at bounding box center [869, 15] width 26 height 9
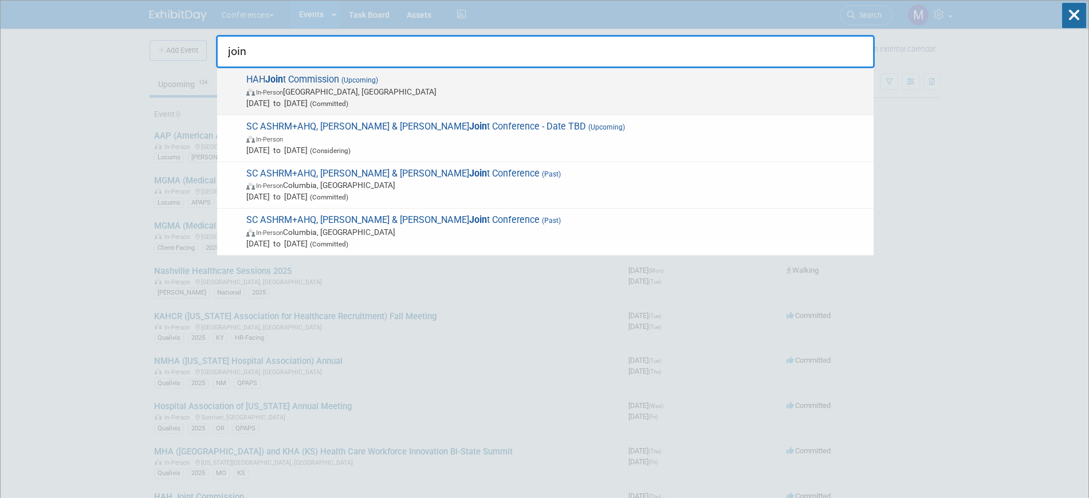
type input "join"
click at [283, 81] on strong "Join" at bounding box center [274, 79] width 18 height 11
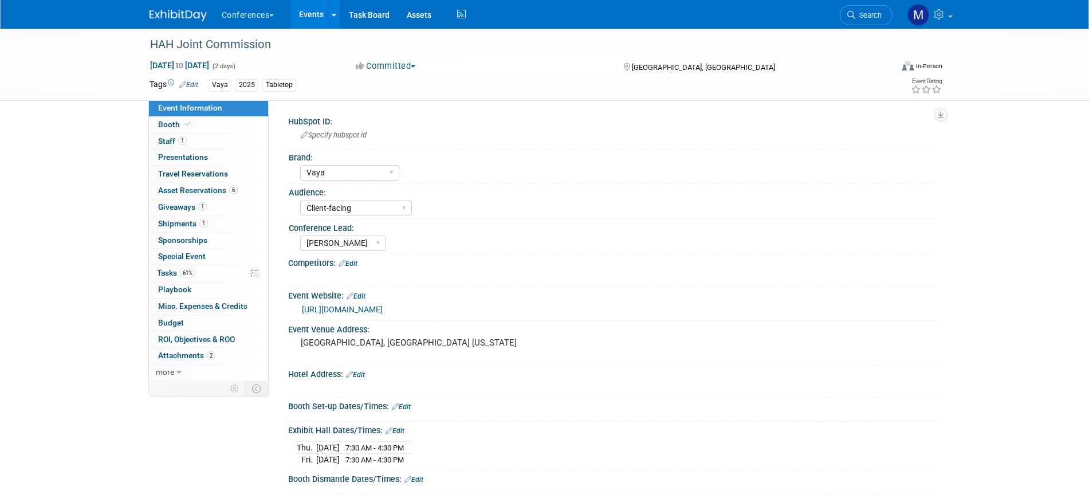
select select "Vaya"
select select "Client-facing"
select select "[PERSON_NAME]"
click at [207, 139] on link "1 Staff 1" at bounding box center [208, 142] width 119 height 16
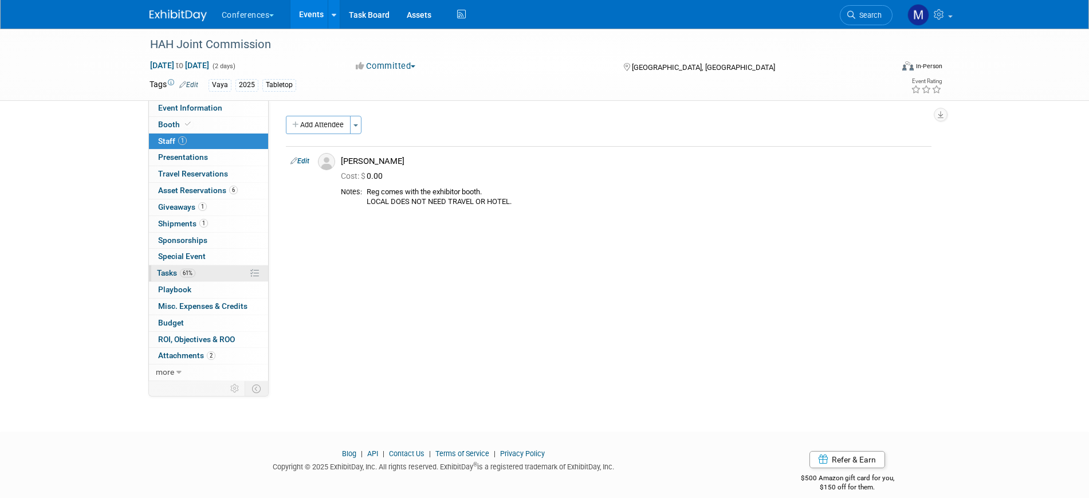
click at [212, 272] on link "61% Tasks 61%" at bounding box center [208, 273] width 119 height 16
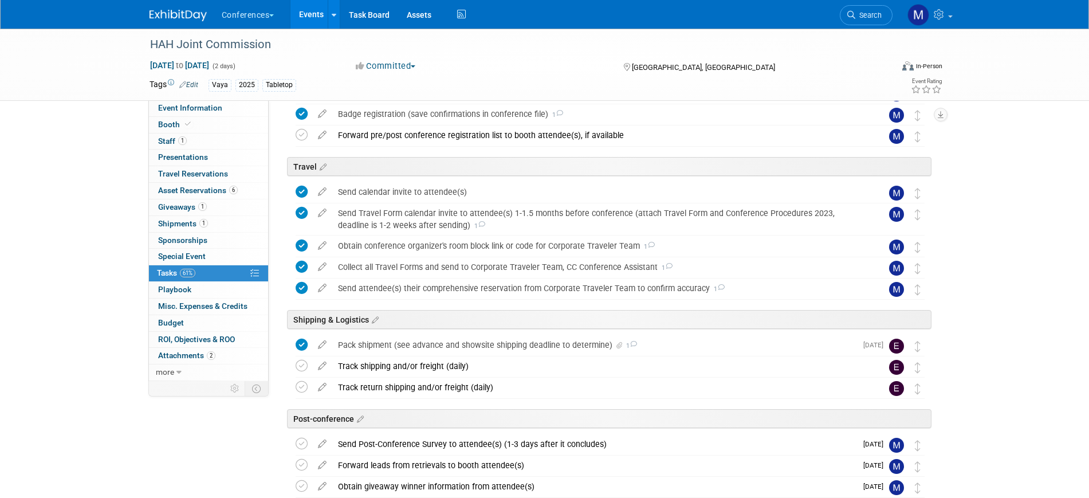
scroll to position [351, 0]
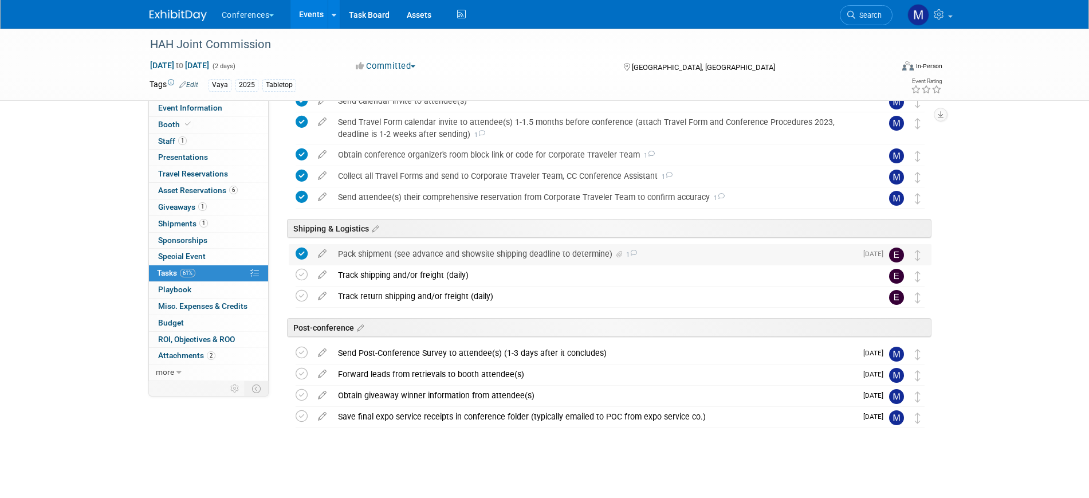
click at [473, 252] on div "Pack shipment (see advance and showsite shipping deadline to determine) 1" at bounding box center [594, 253] width 524 height 19
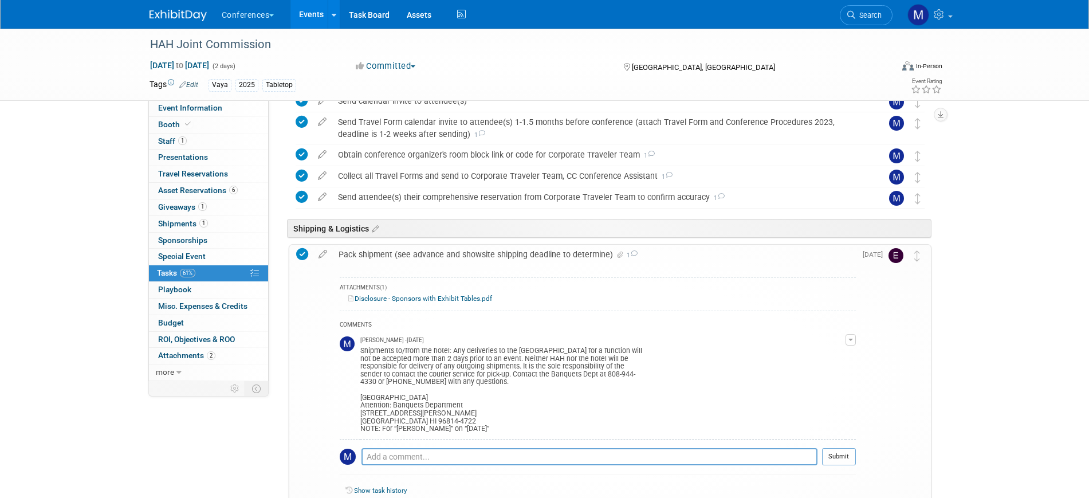
click at [473, 252] on div "Pack shipment (see advance and showsite shipping deadline to determine) 1" at bounding box center [594, 254] width 523 height 19
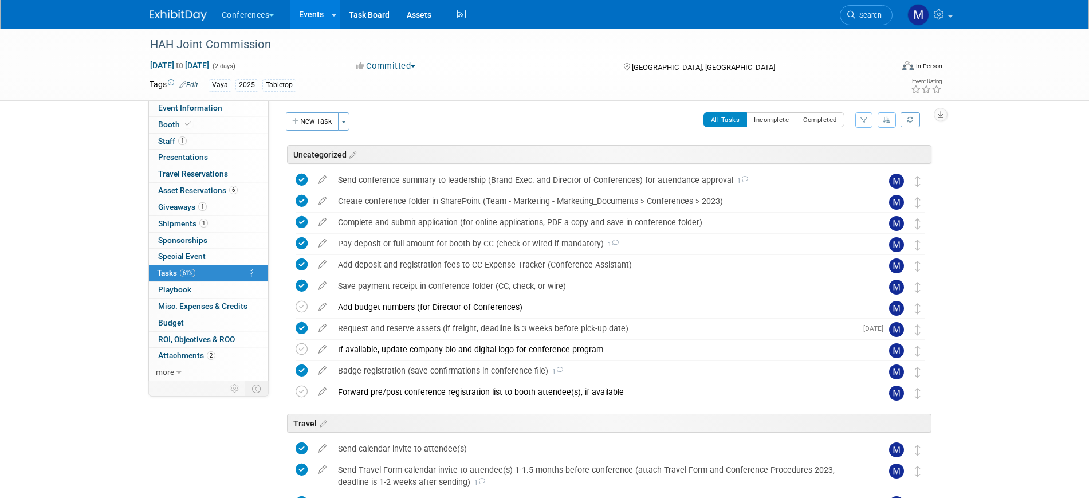
scroll to position [0, 0]
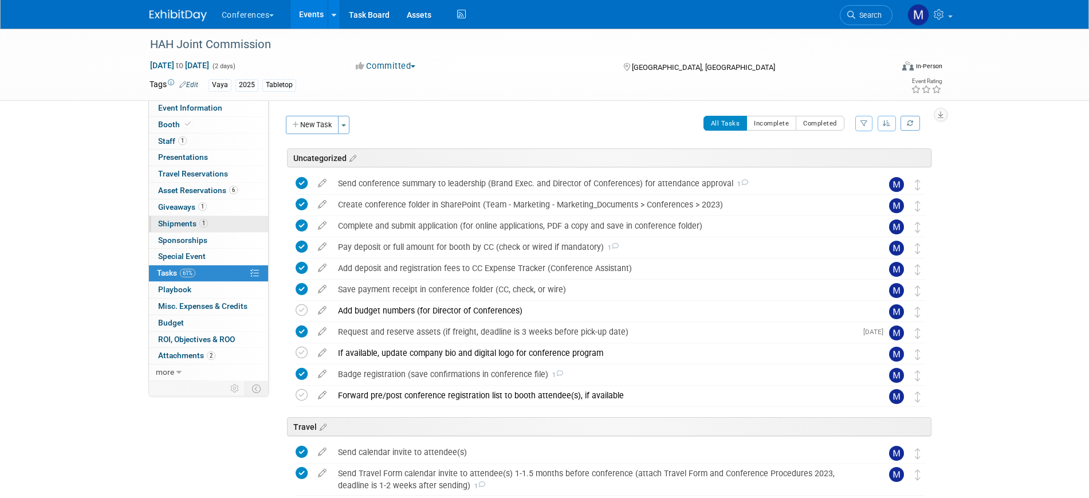
click at [200, 225] on span "1" at bounding box center [203, 223] width 9 height 9
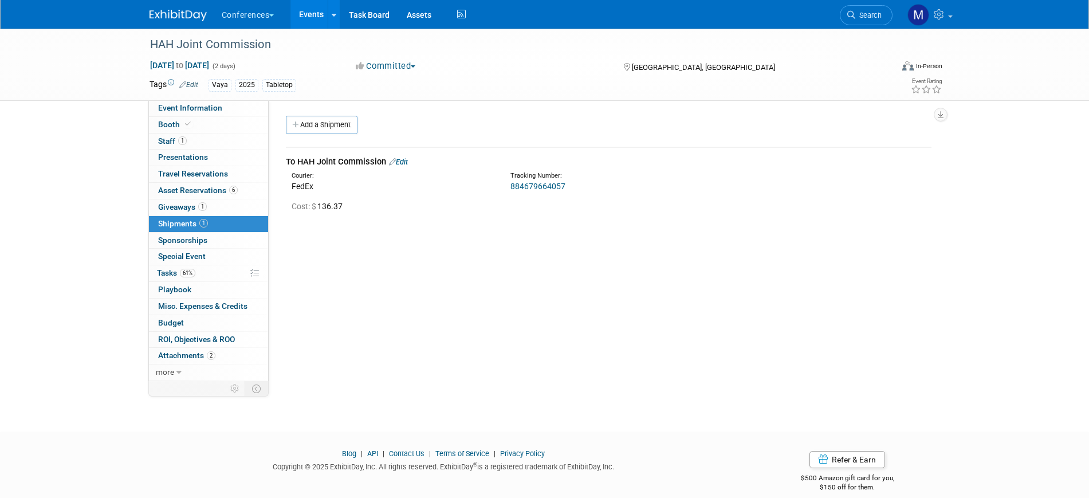
click at [523, 183] on link "884679664057" at bounding box center [538, 186] width 55 height 9
click at [163, 143] on span "Staff 1" at bounding box center [172, 140] width 29 height 9
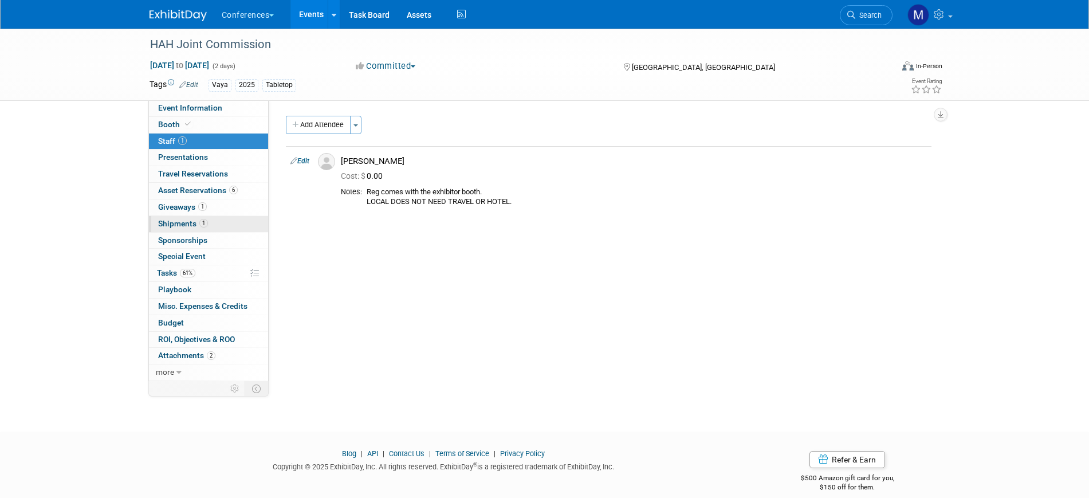
click at [183, 219] on span "Shipments 1" at bounding box center [183, 223] width 50 height 9
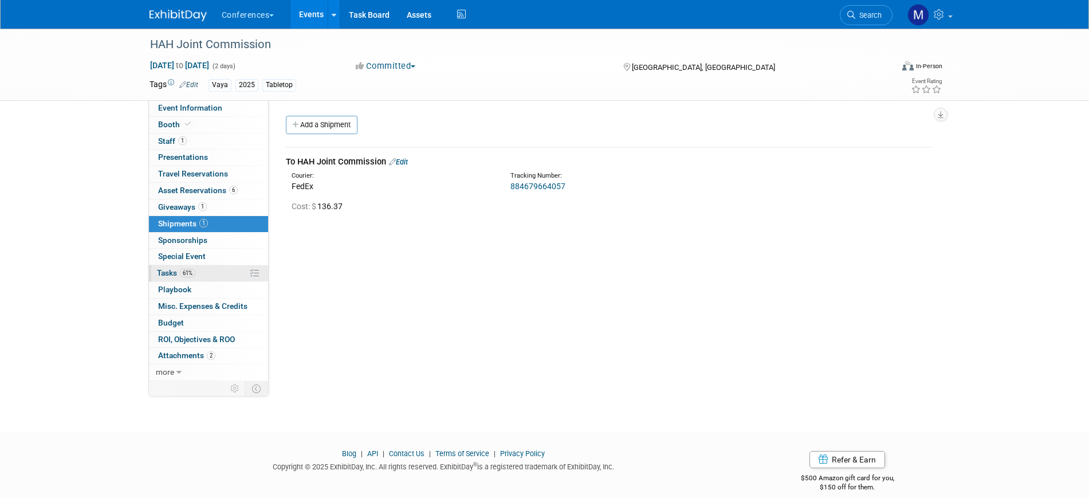
click at [187, 270] on span "61%" at bounding box center [187, 273] width 15 height 9
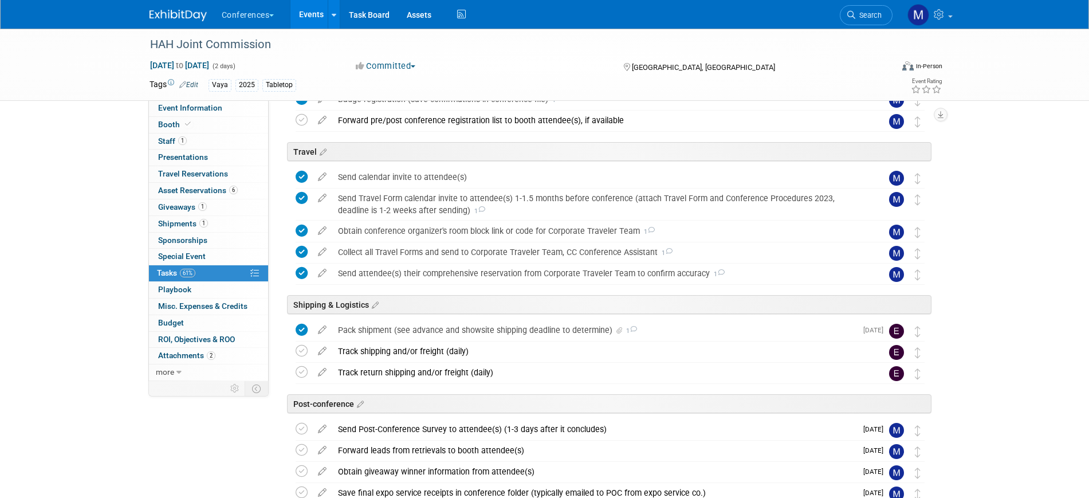
scroll to position [287, 0]
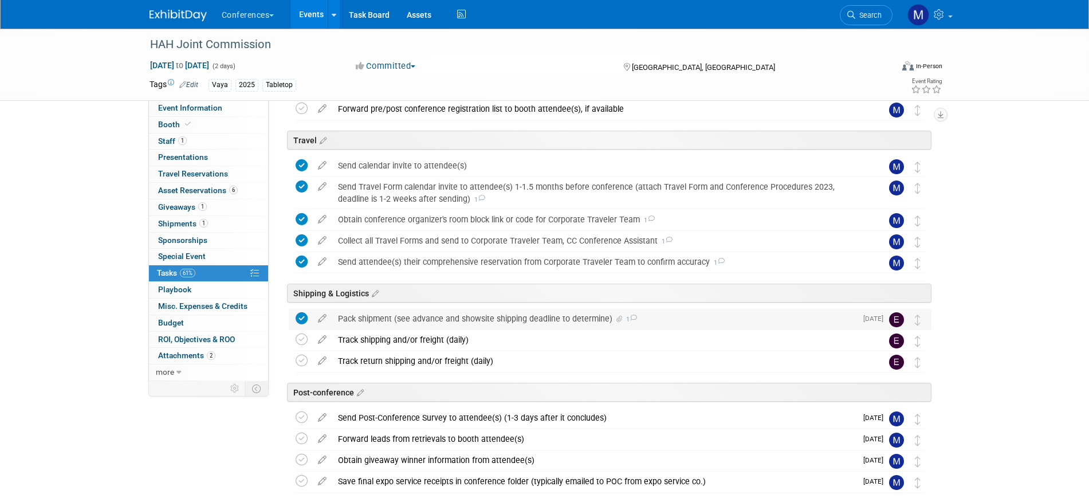
click at [530, 319] on div "Pack shipment (see advance and showsite shipping deadline to determine) 1" at bounding box center [594, 318] width 524 height 19
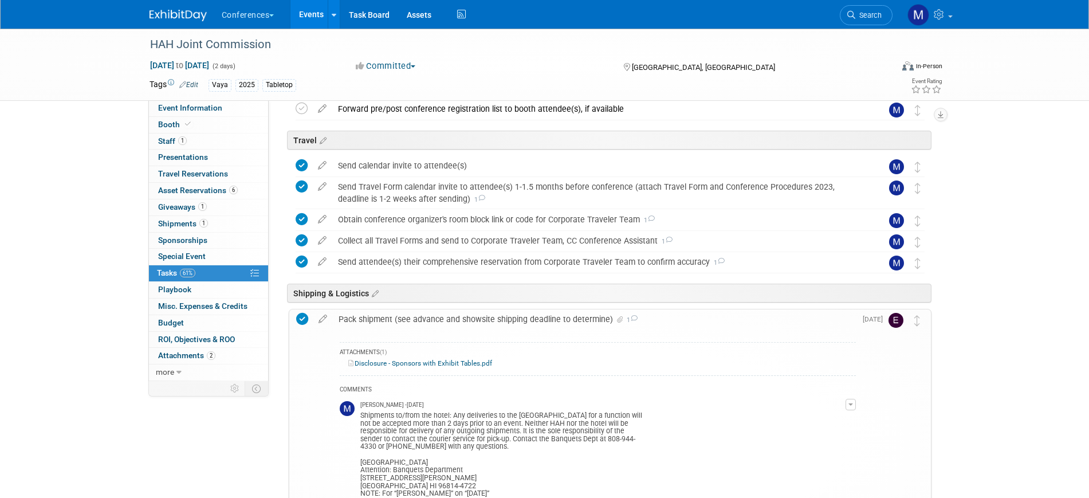
scroll to position [358, 0]
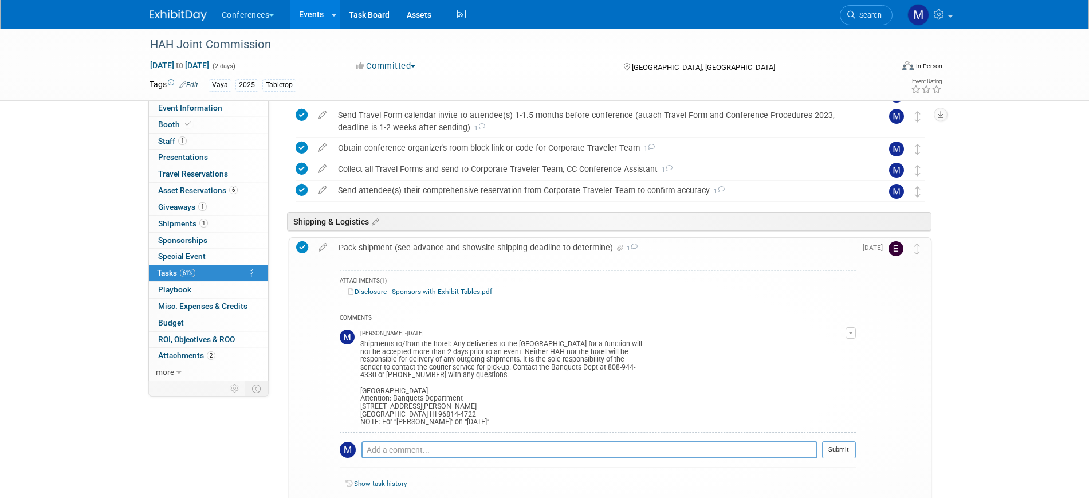
click at [480, 291] on link "Disclosure - Sponsors with Exhibit Tables.pdf" at bounding box center [420, 292] width 144 height 8
click at [209, 218] on link "1 Shipments 1" at bounding box center [208, 224] width 119 height 16
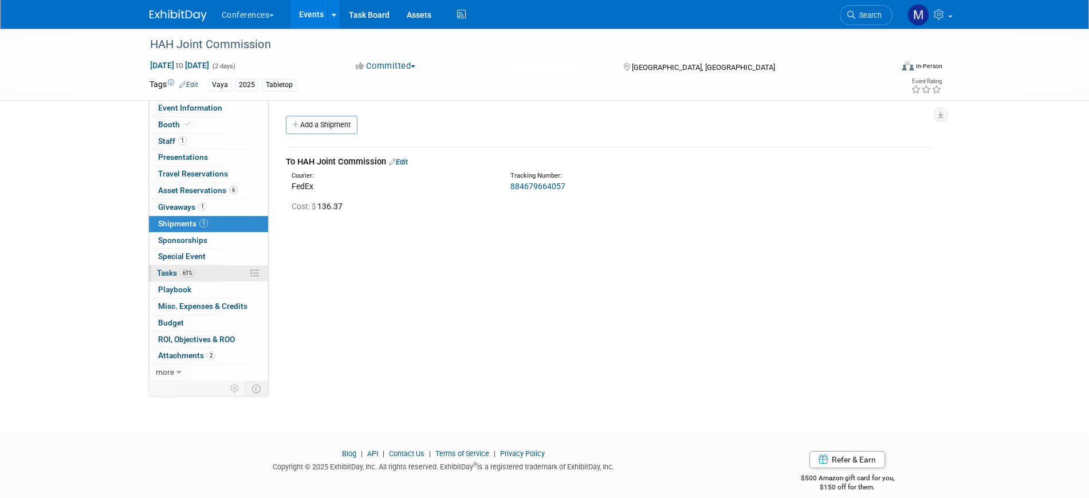
click at [183, 276] on span "61%" at bounding box center [187, 273] width 15 height 9
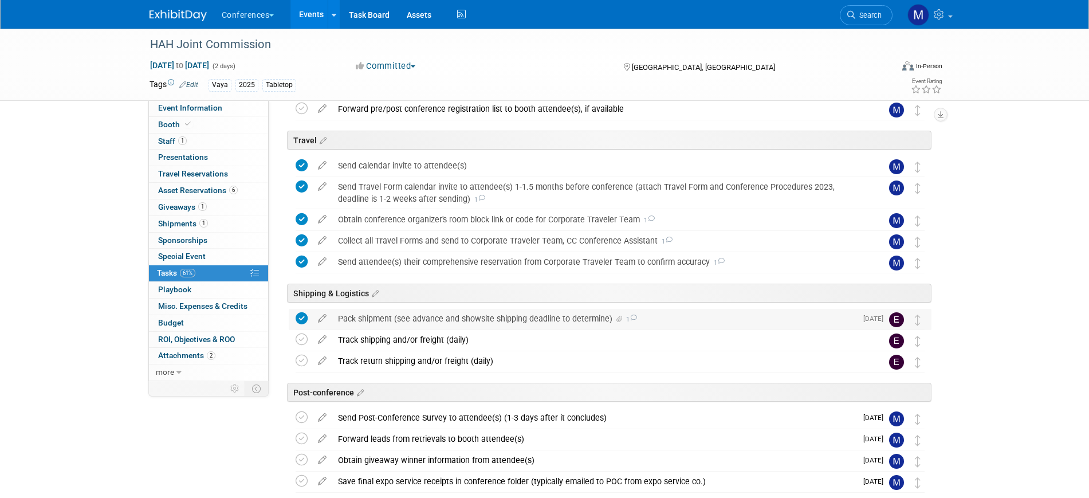
click at [442, 324] on div "Pack shipment (see advance and showsite shipping deadline to determine) 1" at bounding box center [594, 318] width 524 height 19
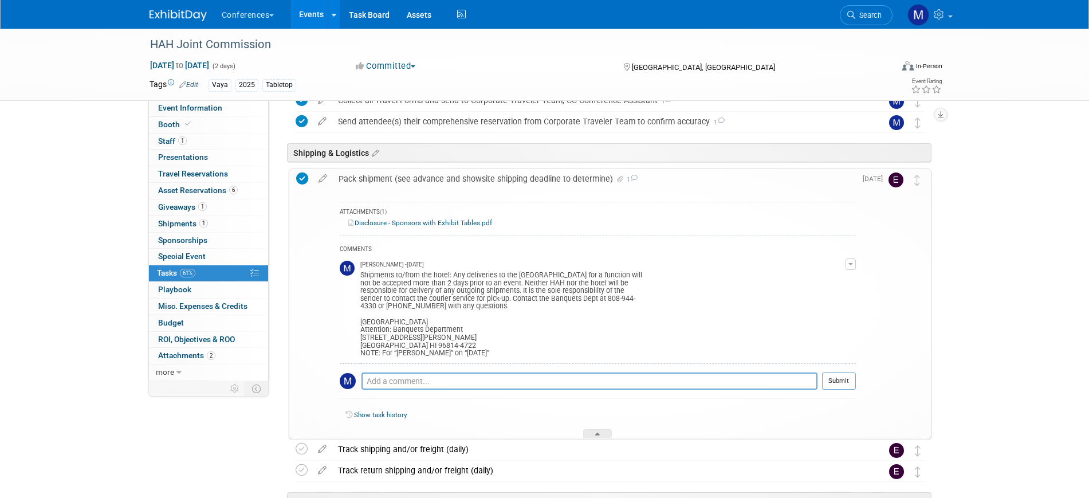
scroll to position [430, 0]
click at [468, 218] on link "Disclosure - Sponsors with Exhibit Tables.pdf" at bounding box center [420, 220] width 144 height 8
